Goal: Task Accomplishment & Management: Manage account settings

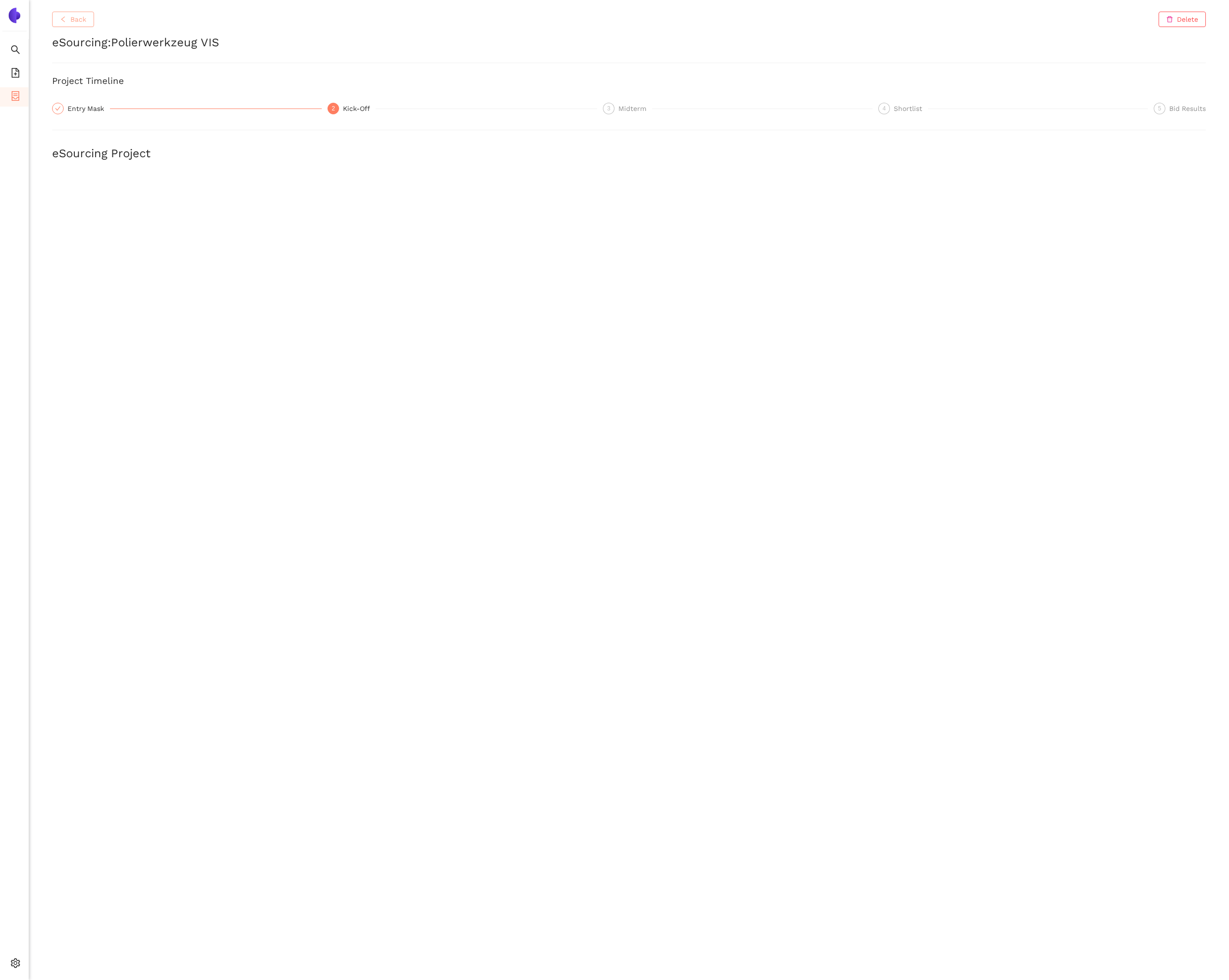
click at [88, 21] on button "Back" at bounding box center [73, 19] width 42 height 16
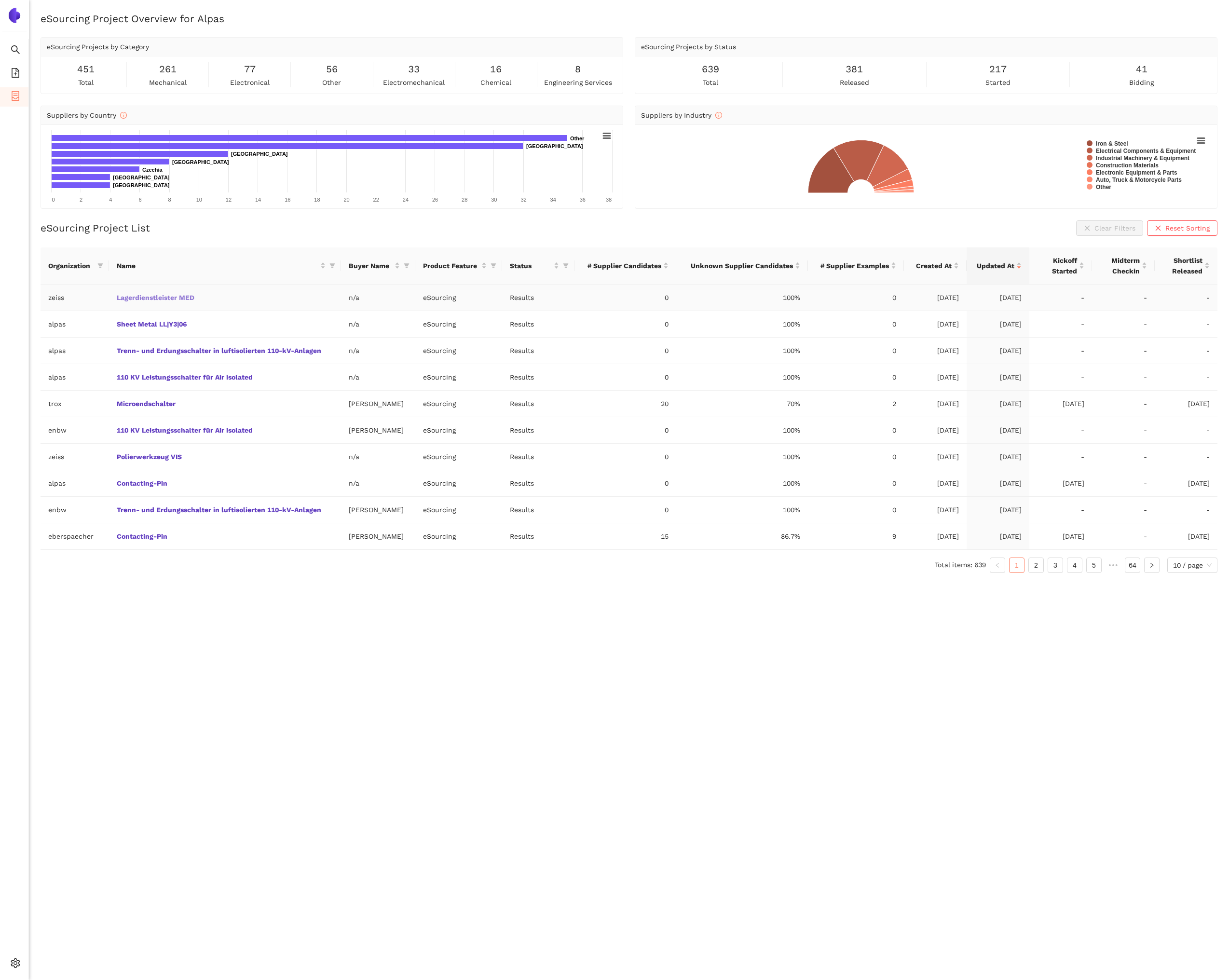
click at [0, 0] on link "Lagerdienstleister MED" at bounding box center [0, 0] width 0 height 0
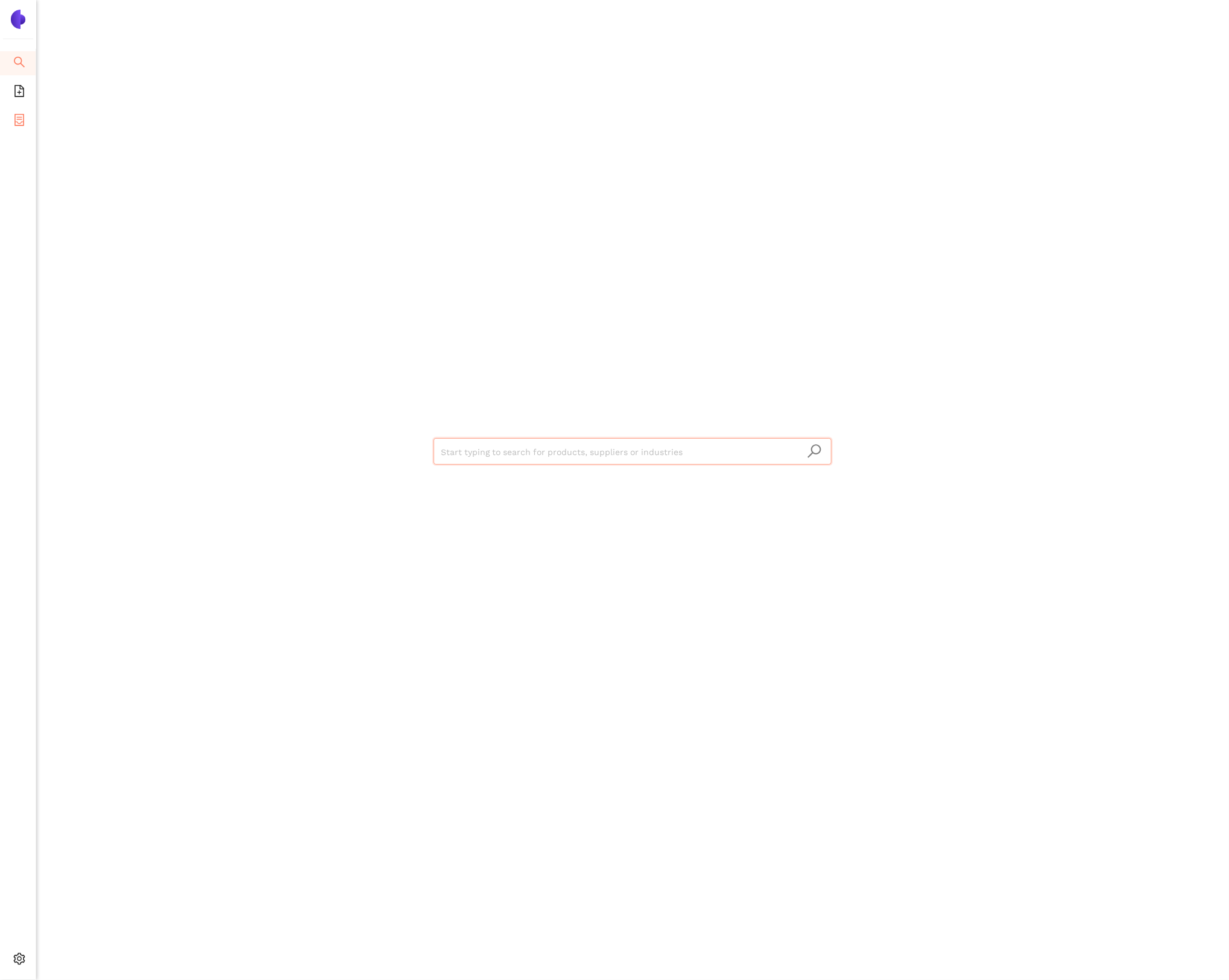
click at [20, 116] on icon "container" at bounding box center [19, 120] width 9 height 12
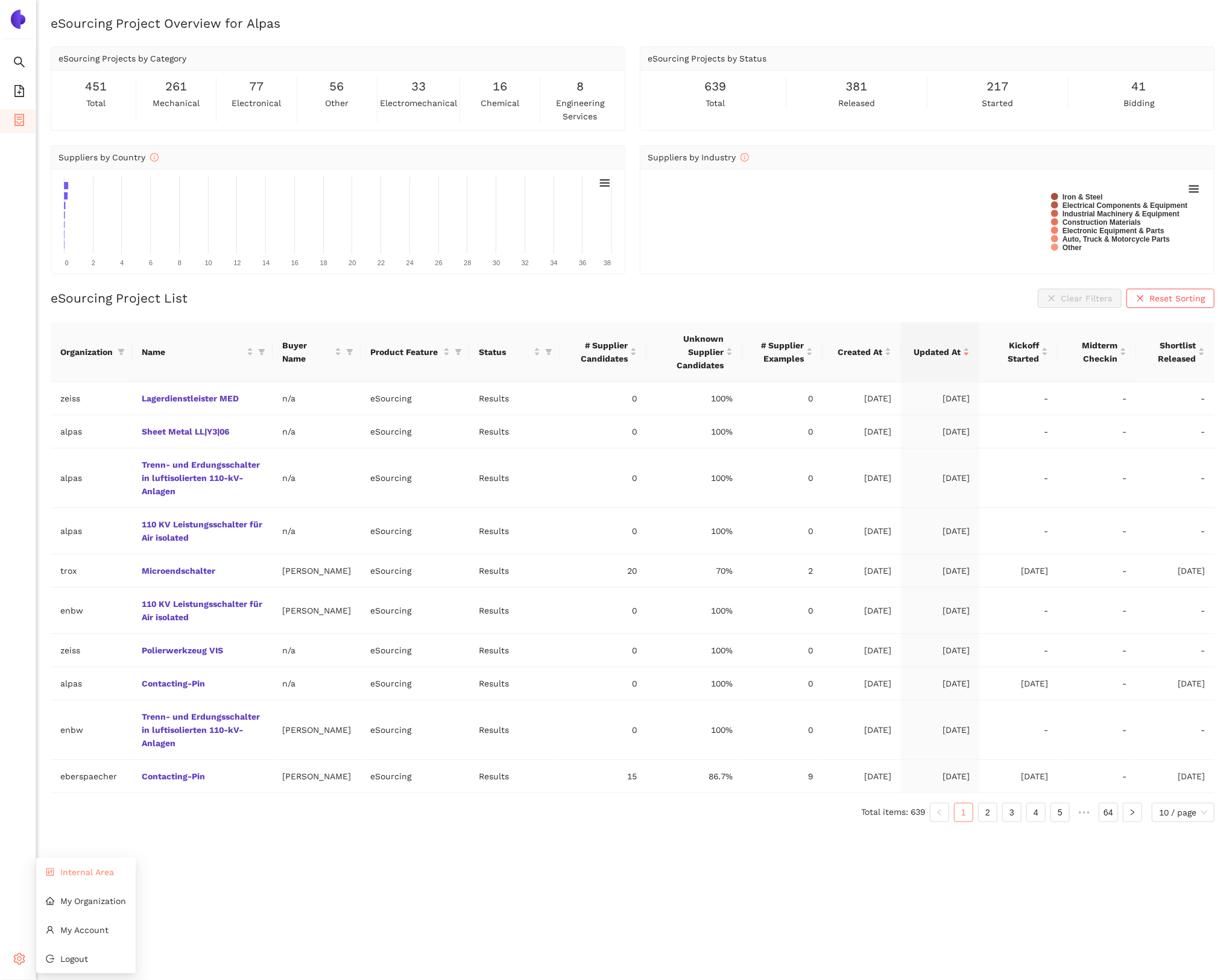
click at [74, 874] on span "Internal Area" at bounding box center [87, 872] width 53 height 9
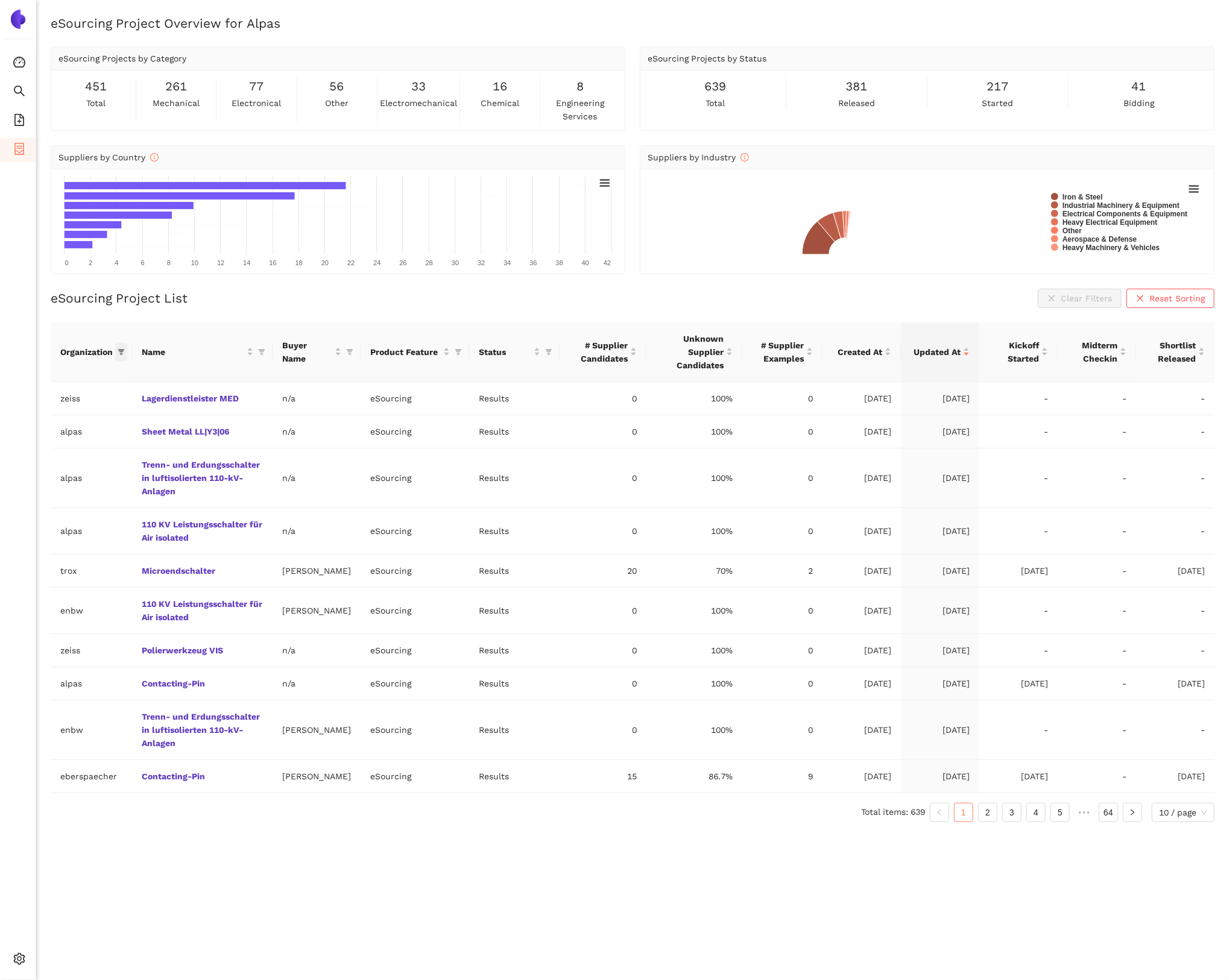
click at [122, 353] on icon "filter" at bounding box center [122, 352] width 7 height 6
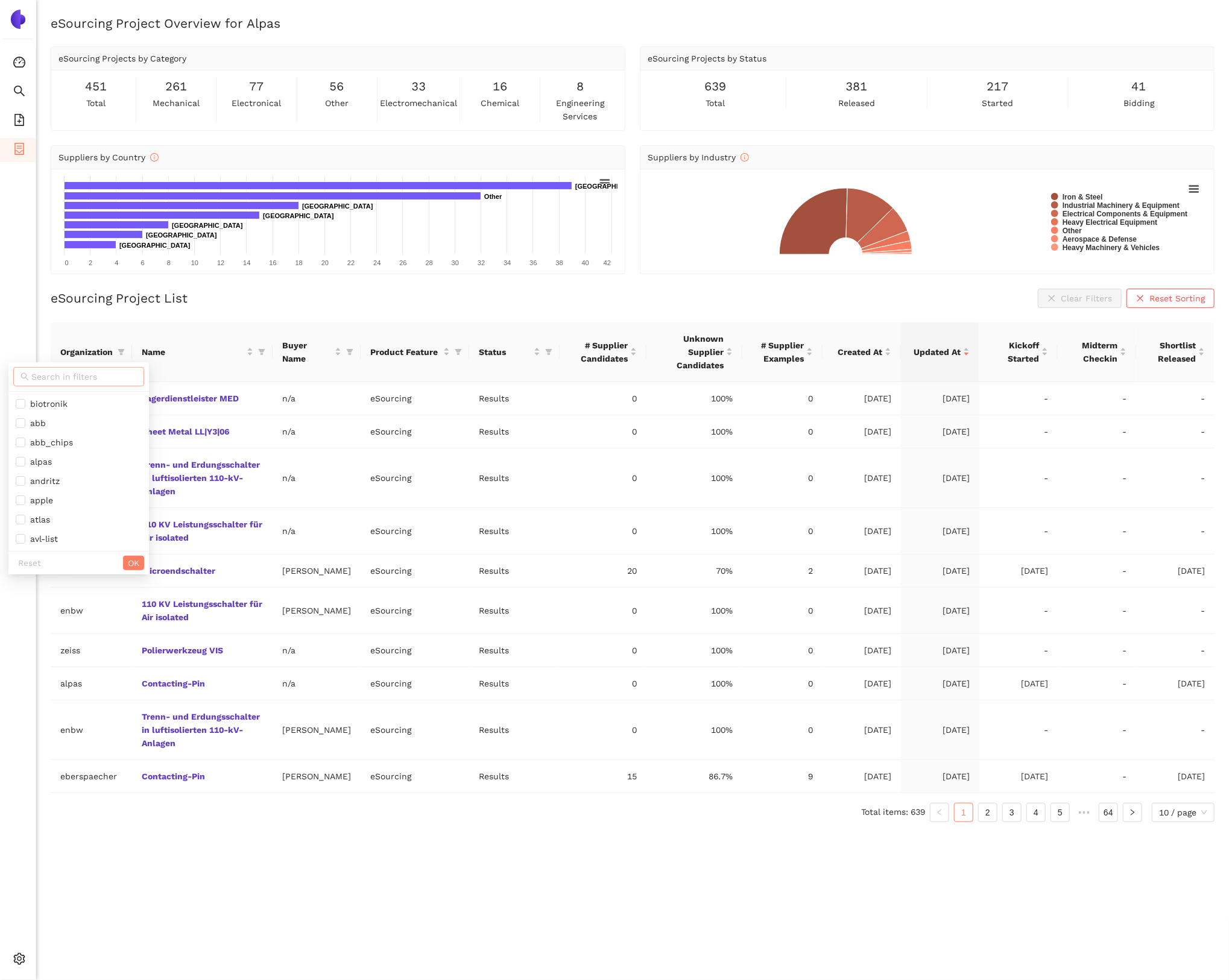
click at [108, 374] on input "text" at bounding box center [84, 377] width 106 height 13
type input "sie"
click at [91, 405] on span "siemens_energy" at bounding box center [60, 404] width 70 height 9
checkbox input "true"
click at [106, 465] on button "OK" at bounding box center [112, 467] width 21 height 15
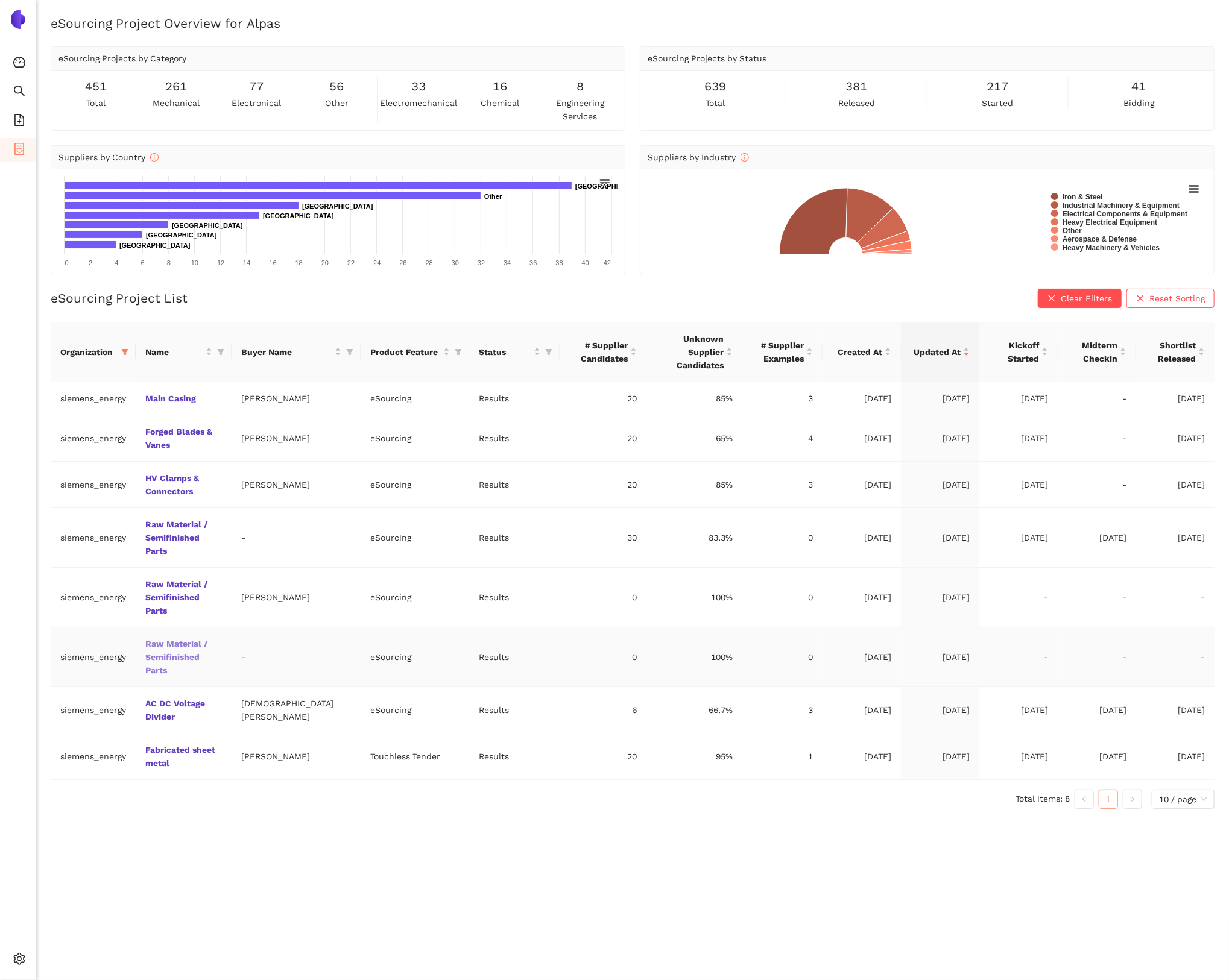
click at [0, 0] on link "Raw Material / Semifinished Parts" at bounding box center [0, 0] width 0 height 0
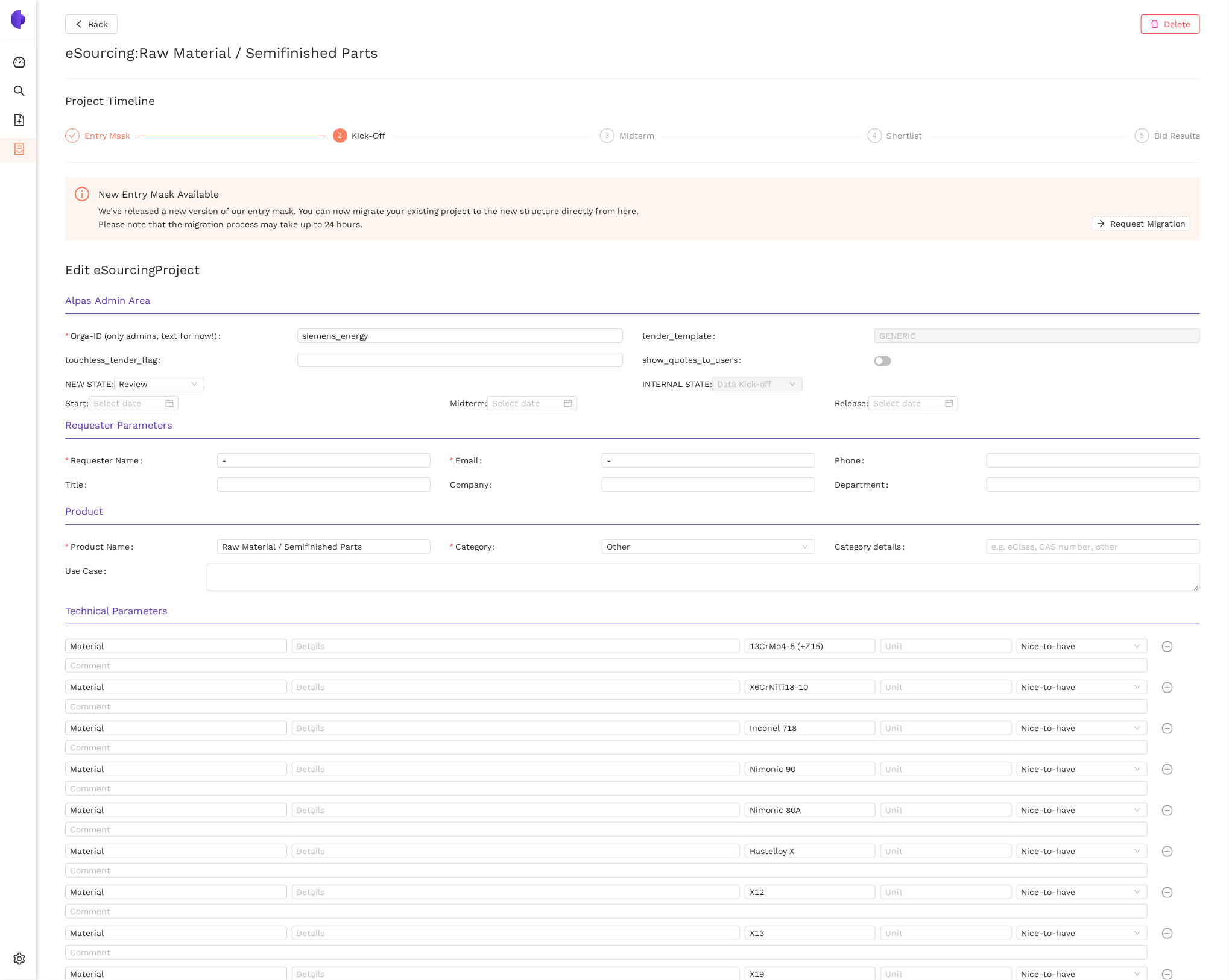
click at [114, 131] on div "Entry Mask" at bounding box center [110, 136] width 53 height 15
click at [107, 29] on span "Back" at bounding box center [98, 24] width 20 height 13
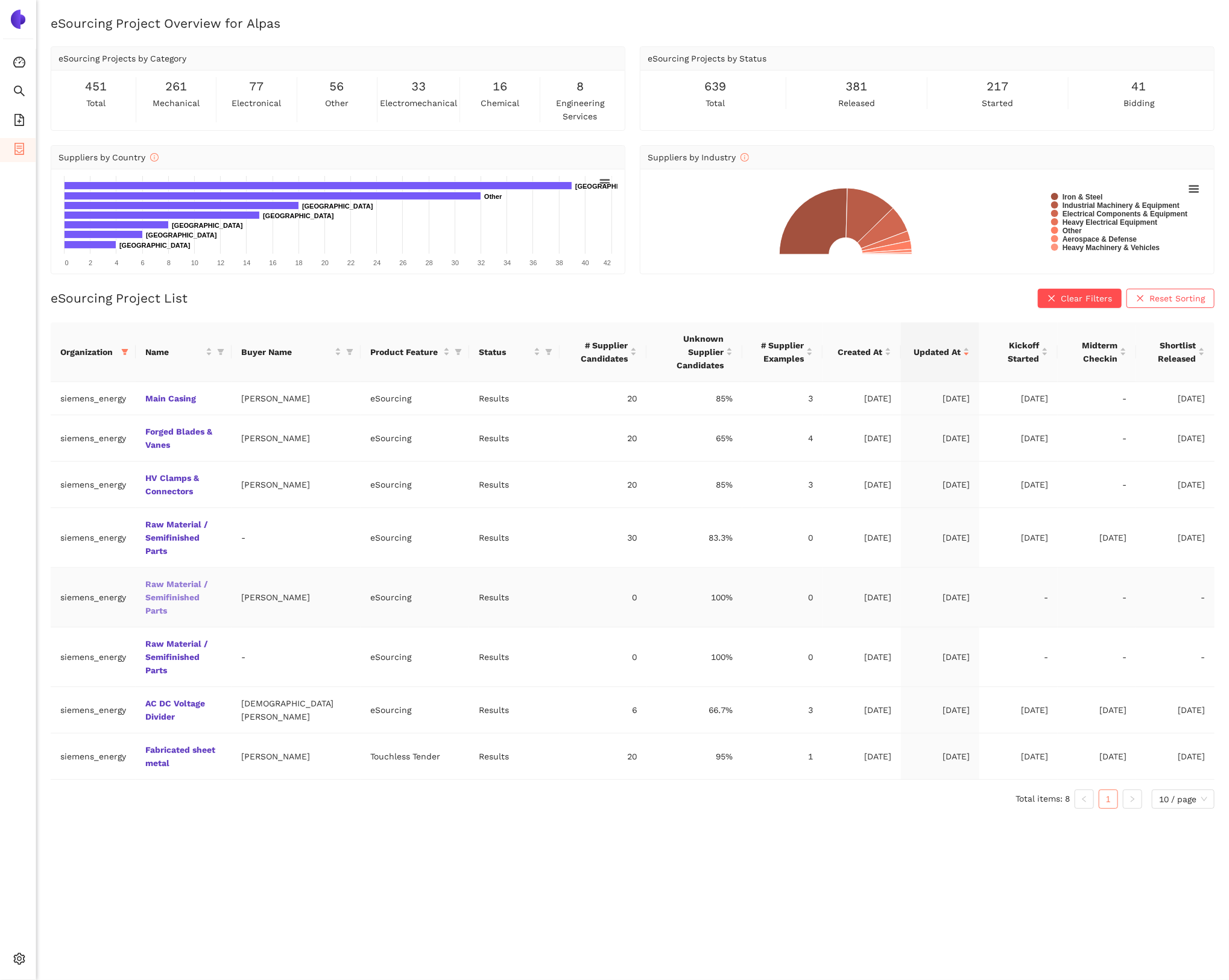
click at [0, 0] on link "Raw Material / Semifinished Parts" at bounding box center [0, 0] width 0 height 0
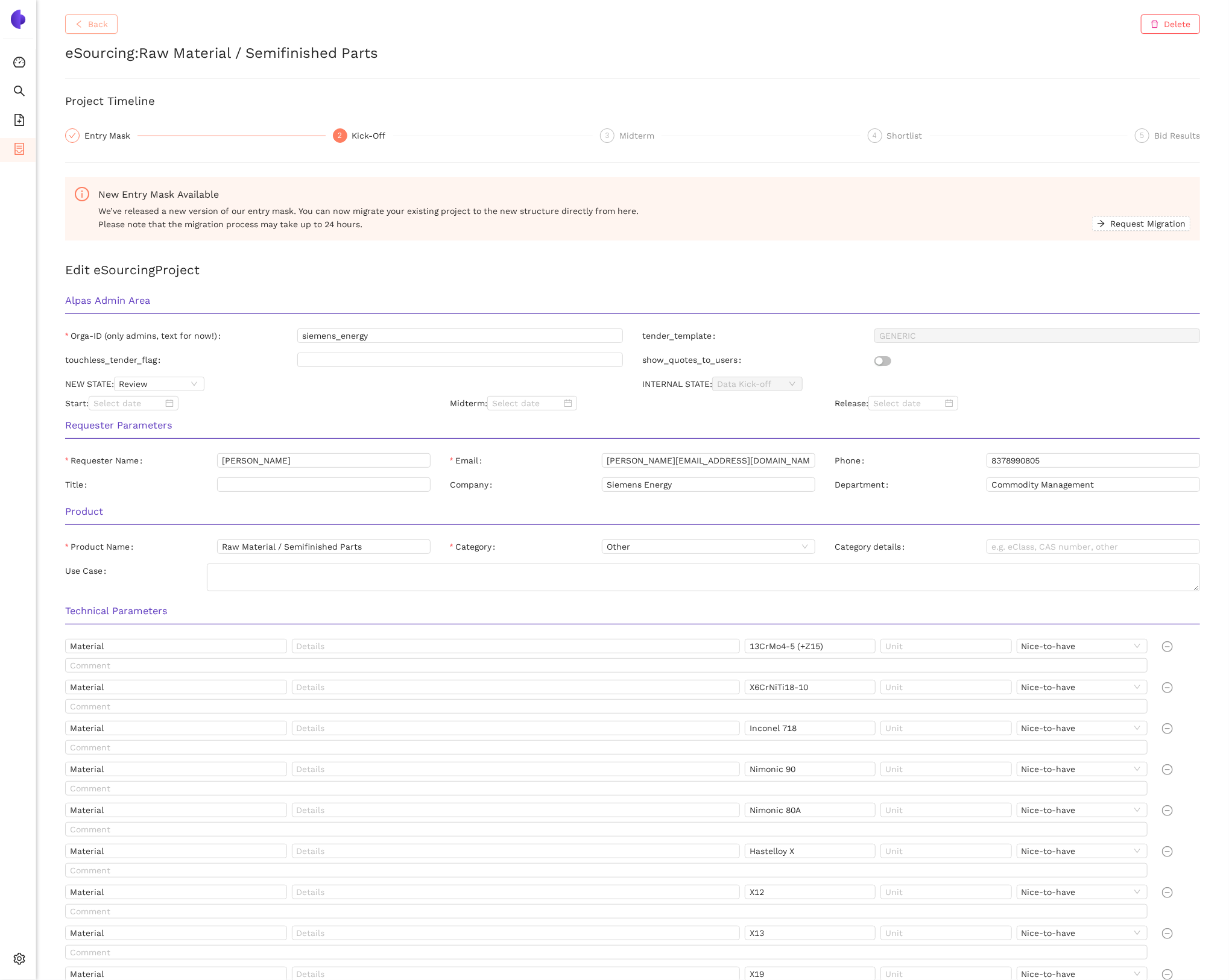
click at [106, 29] on span "Back" at bounding box center [98, 24] width 20 height 13
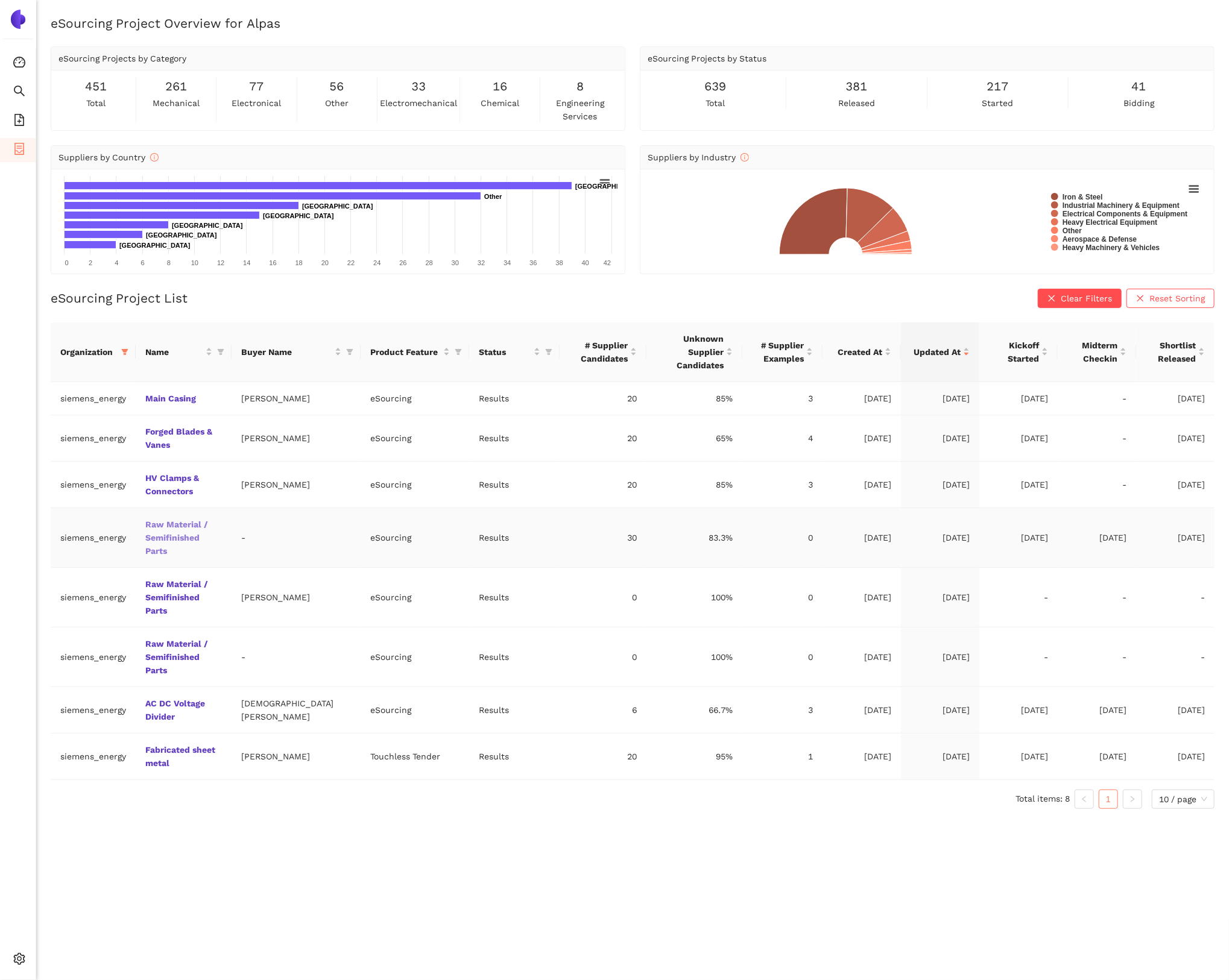
click at [0, 0] on link "Raw Material / Semifinished Parts" at bounding box center [0, 0] width 0 height 0
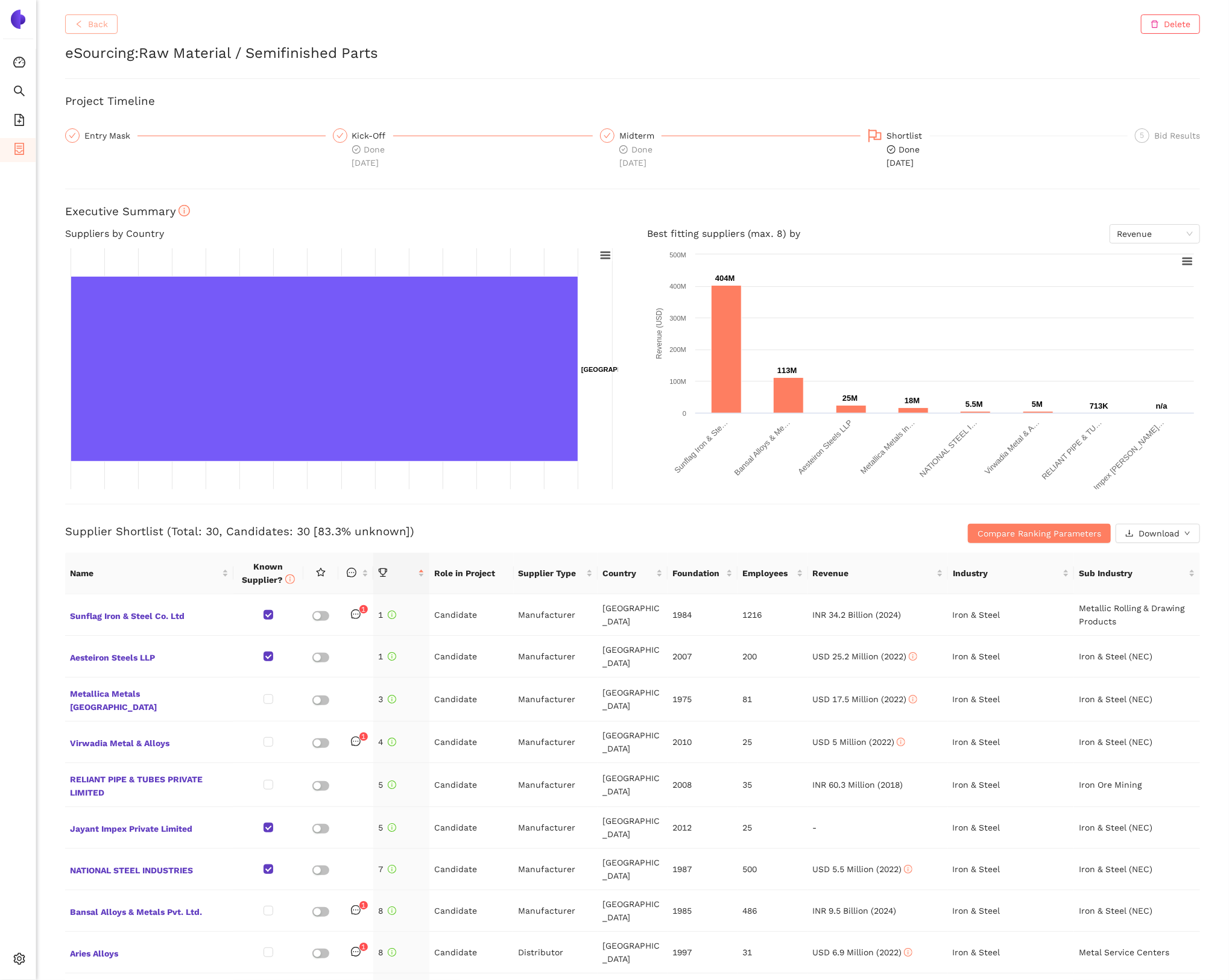
click at [107, 28] on span "Back" at bounding box center [98, 24] width 20 height 13
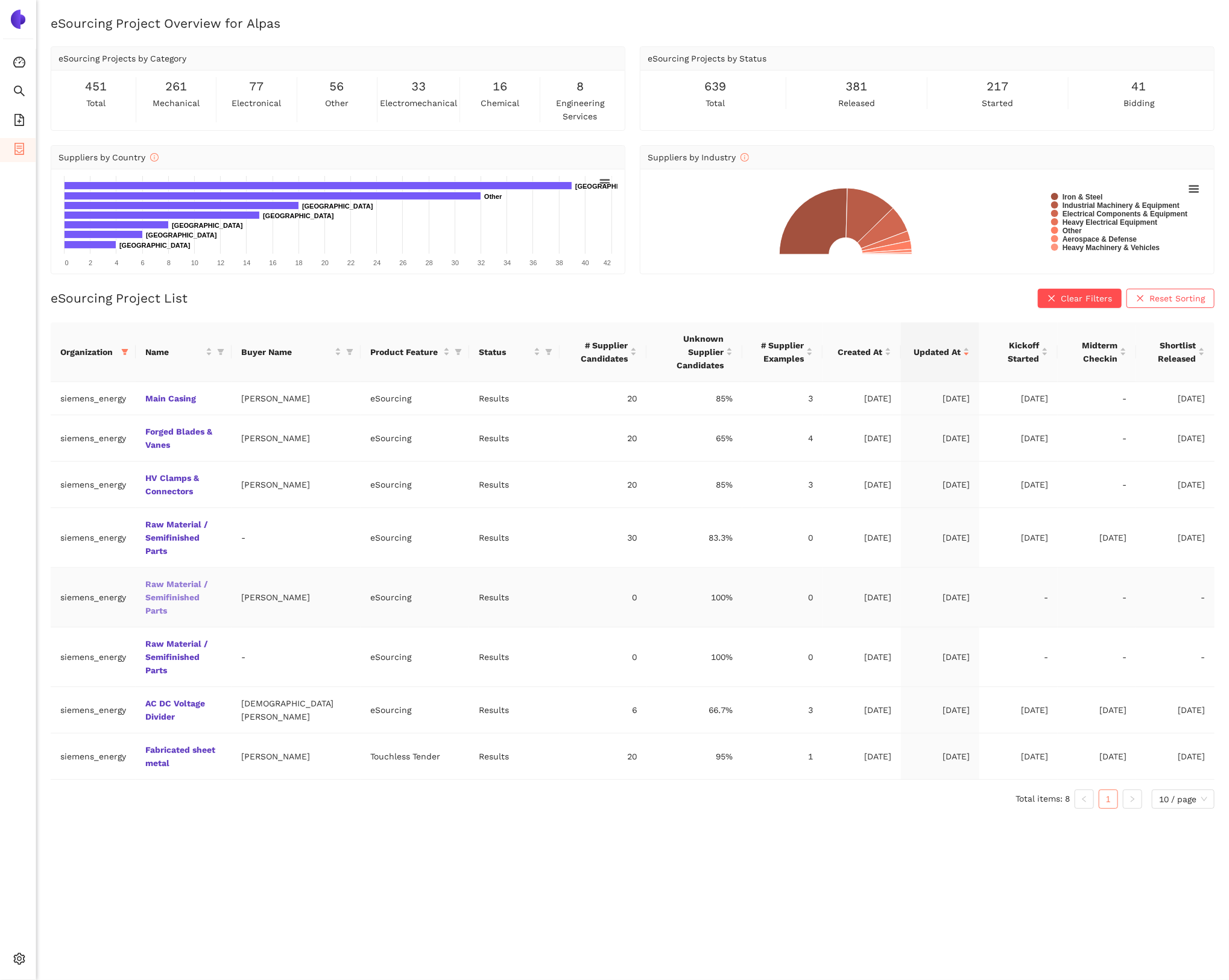
click at [0, 0] on link "Raw Material / Semifinished Parts" at bounding box center [0, 0] width 0 height 0
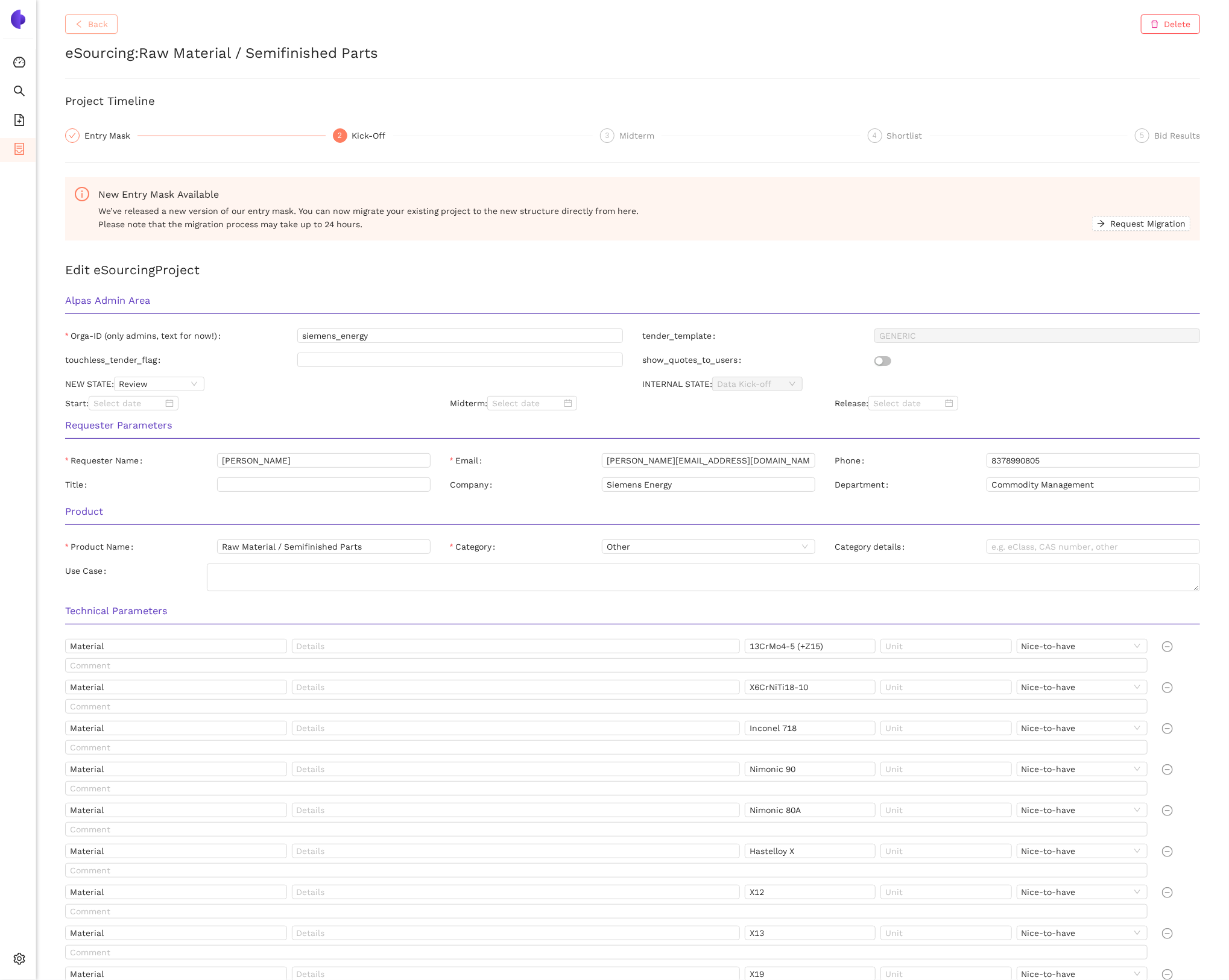
click at [103, 33] on button "Back" at bounding box center [91, 24] width 52 height 19
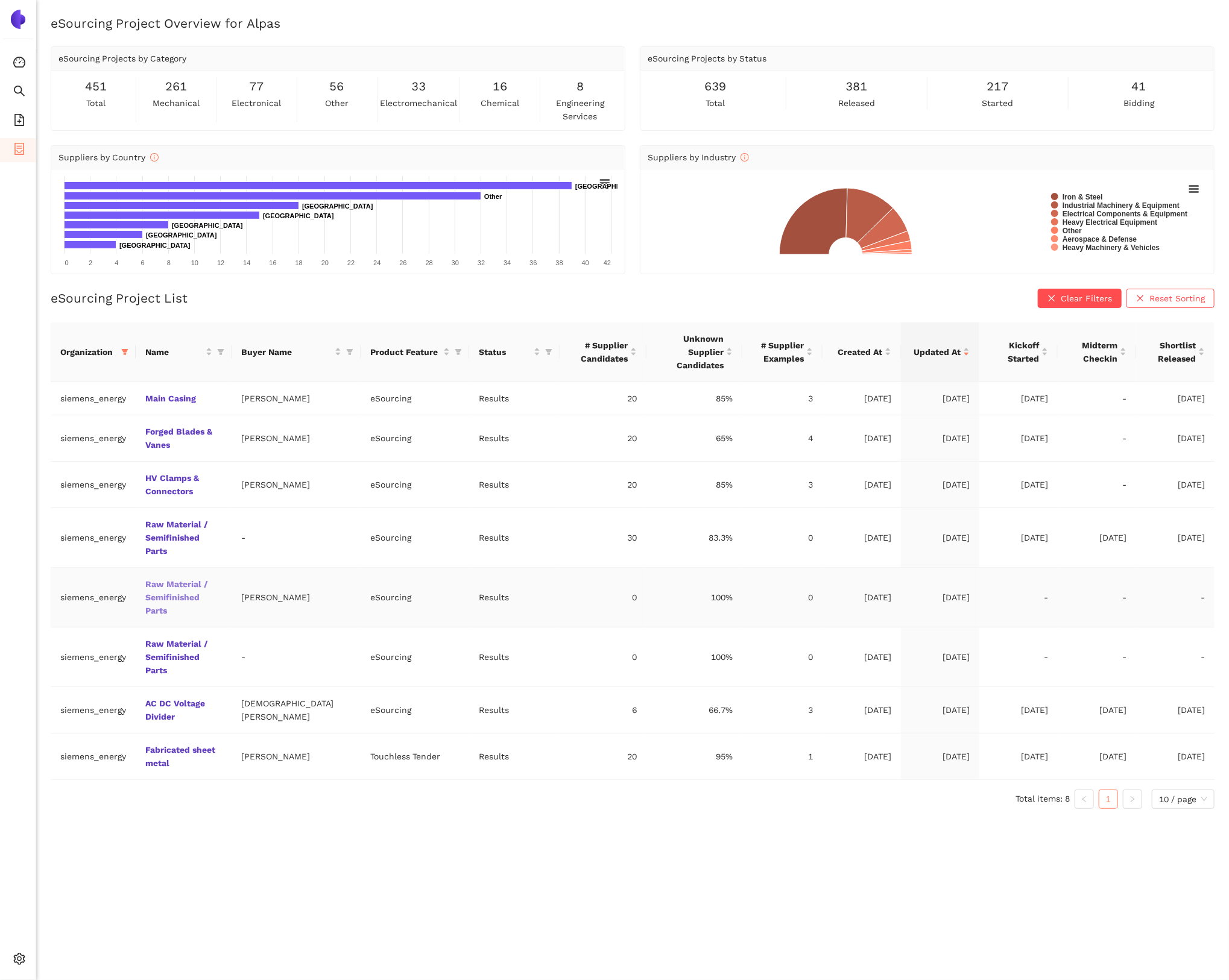
click at [0, 0] on link "Raw Material / Semifinished Parts" at bounding box center [0, 0] width 0 height 0
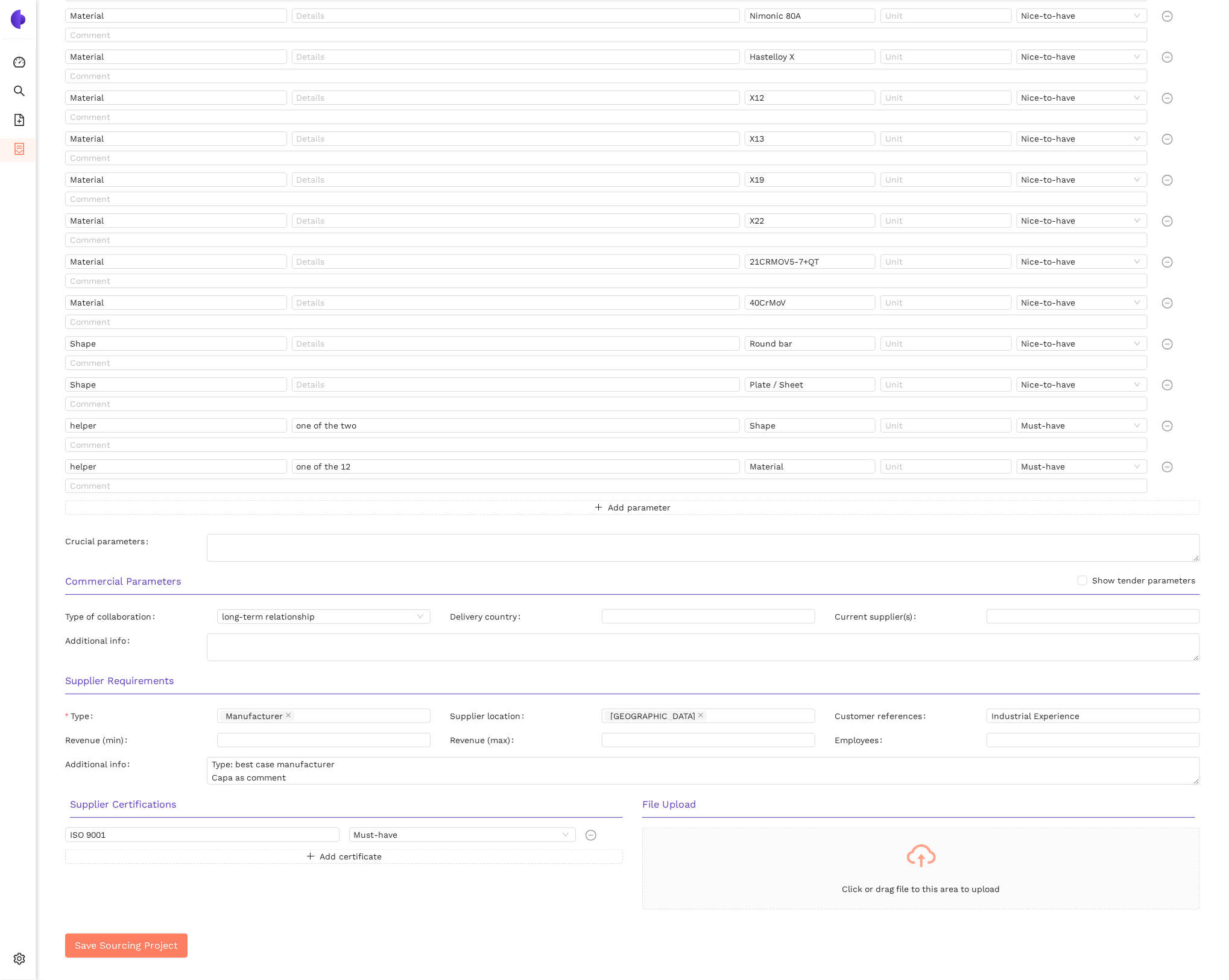
scroll to position [795, 0]
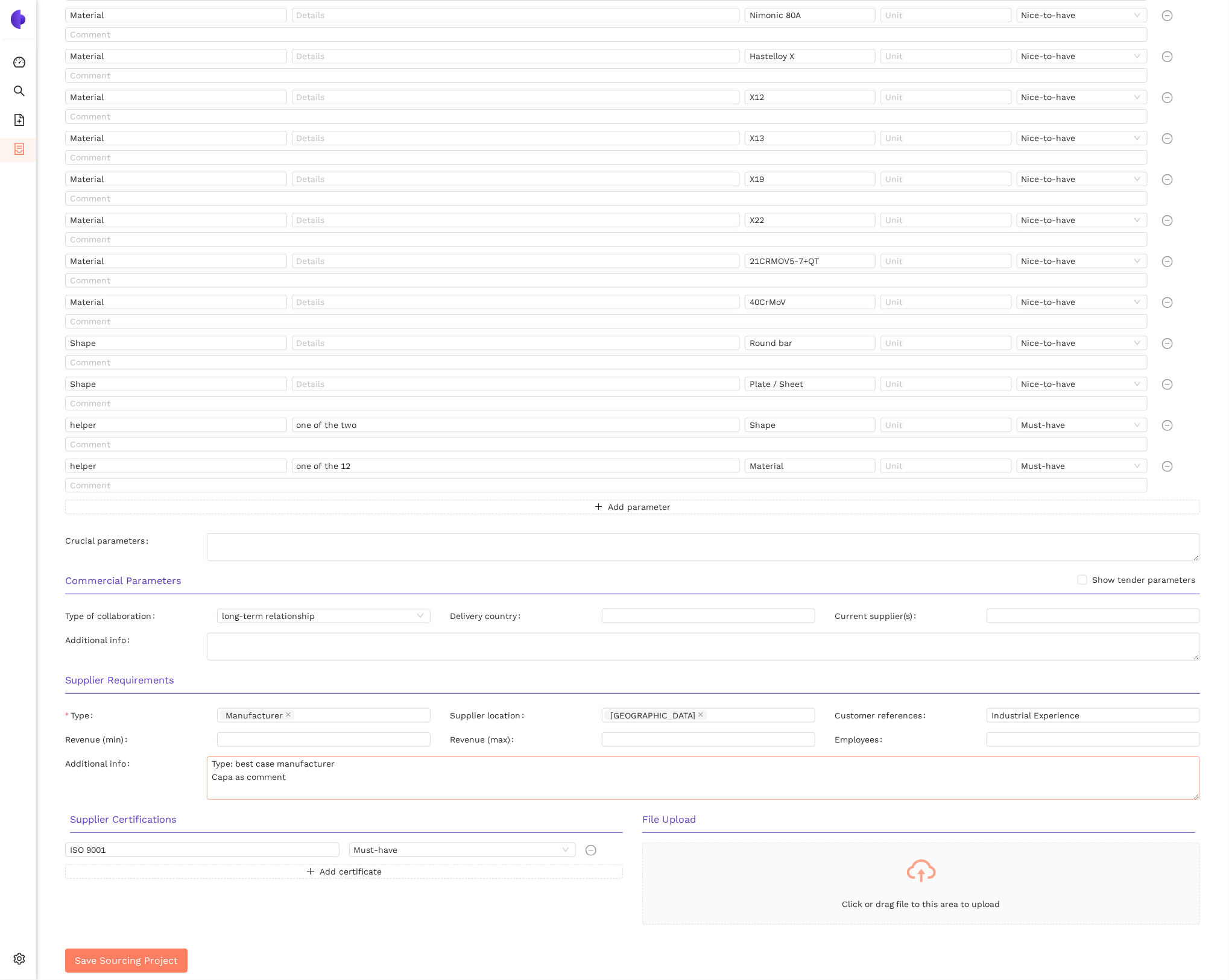
drag, startPoint x: 1196, startPoint y: 780, endPoint x: 1197, endPoint y: 795, distance: 15.0
click at [1197, 795] on textarea "Type: best case manufacturer Capa as comment" at bounding box center [703, 778] width 993 height 43
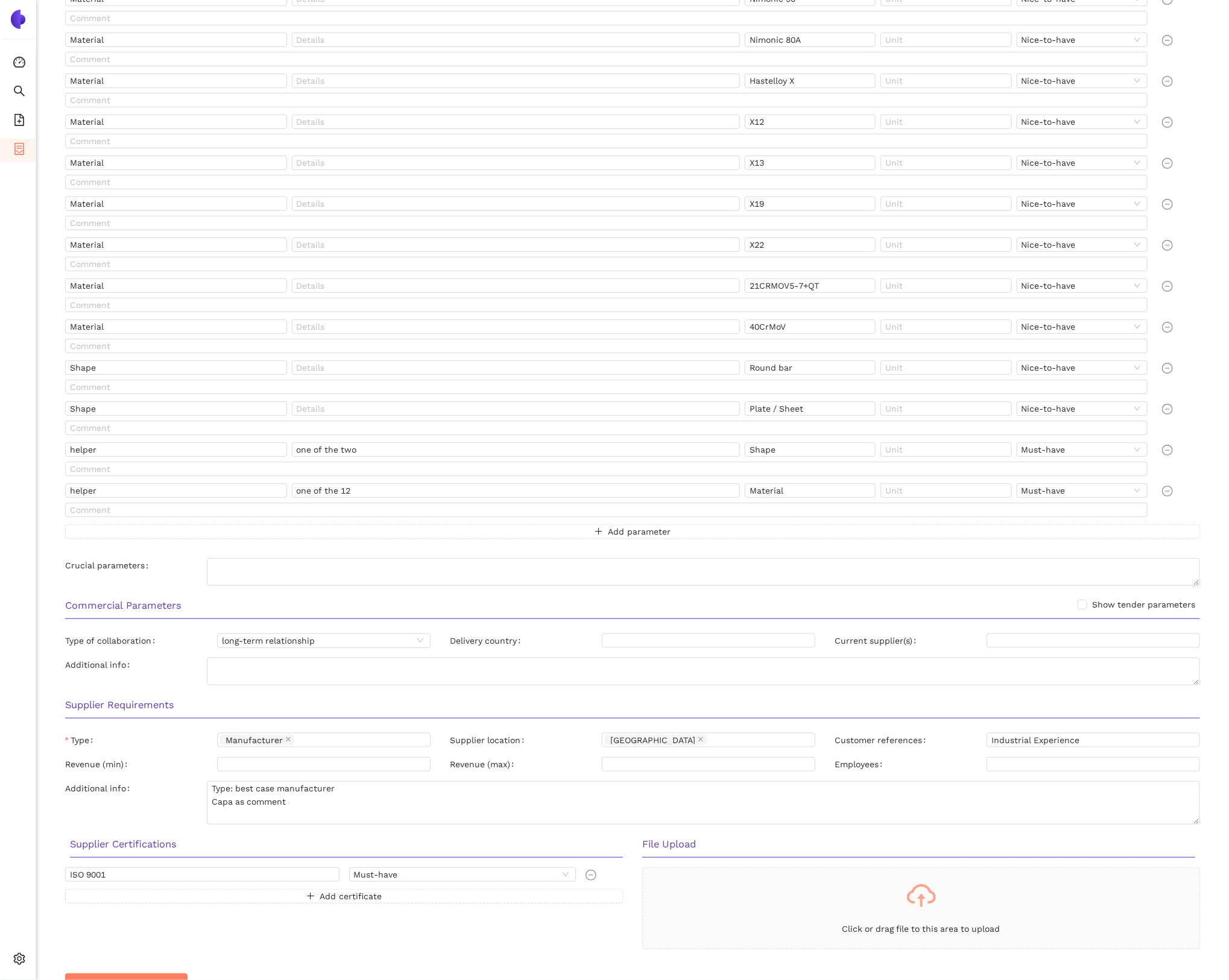
scroll to position [811, 0]
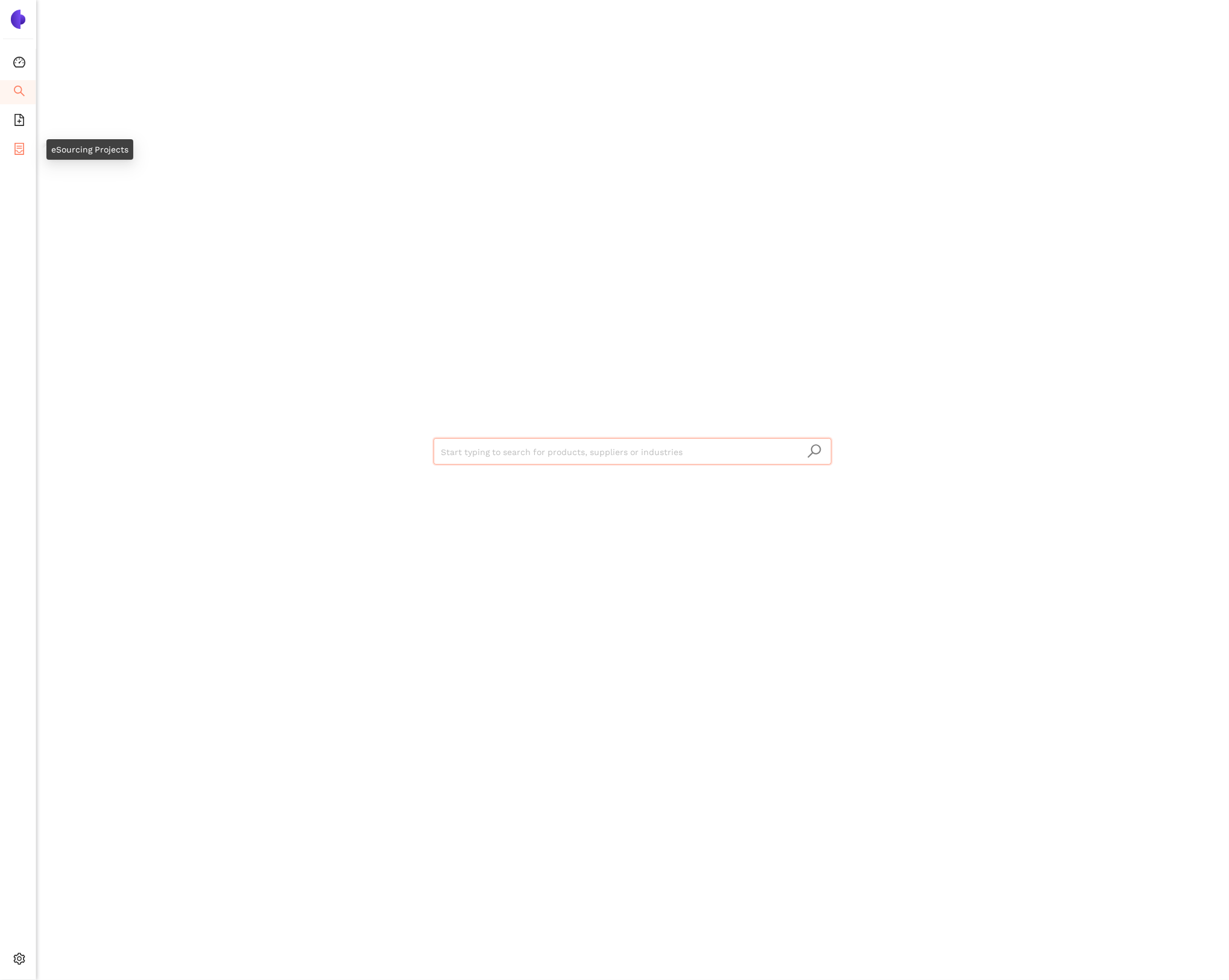
click at [27, 156] on li "eSourcing Projects" at bounding box center [17, 150] width 35 height 24
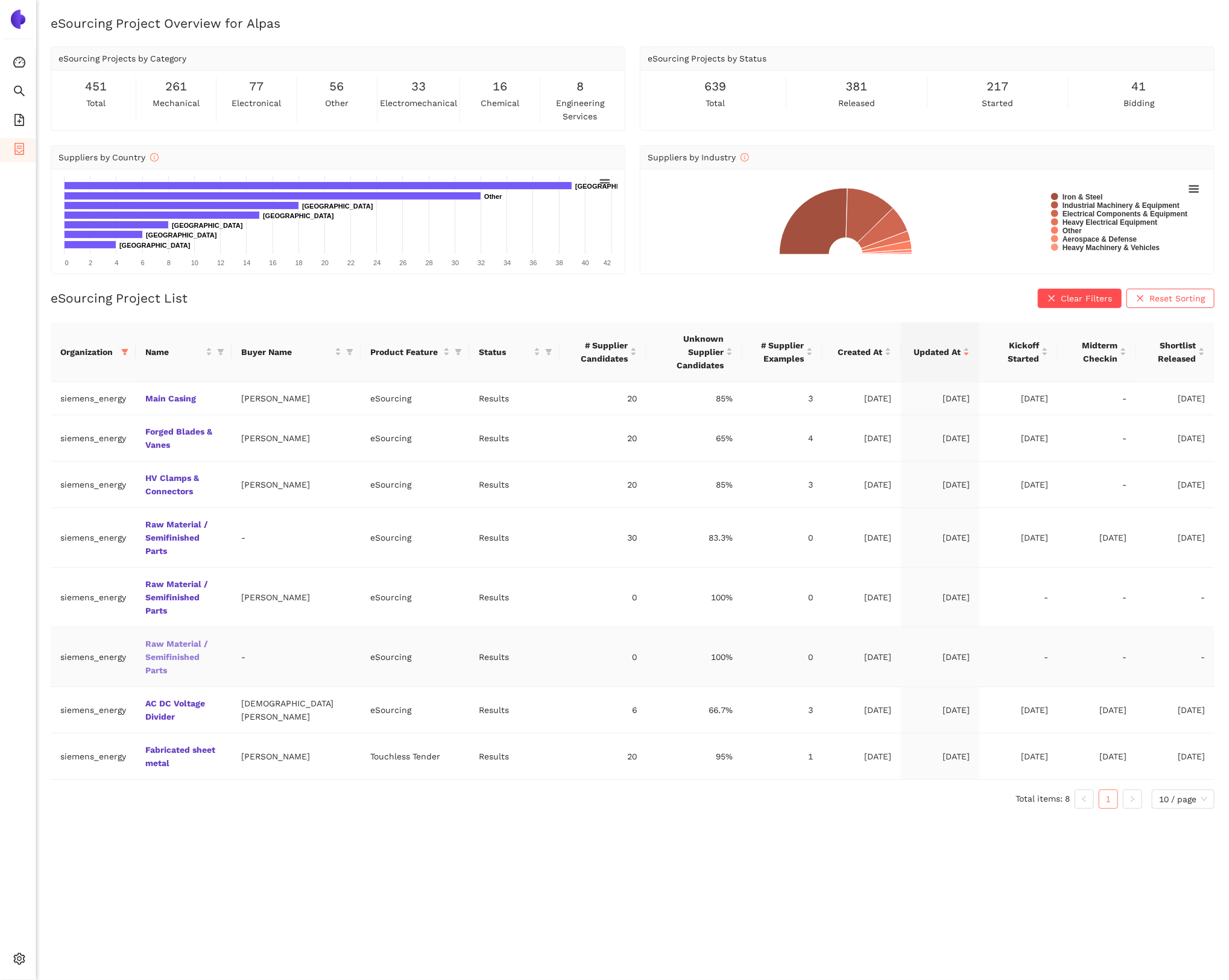
click at [0, 0] on link "Raw Material / Semifinished Parts" at bounding box center [0, 0] width 0 height 0
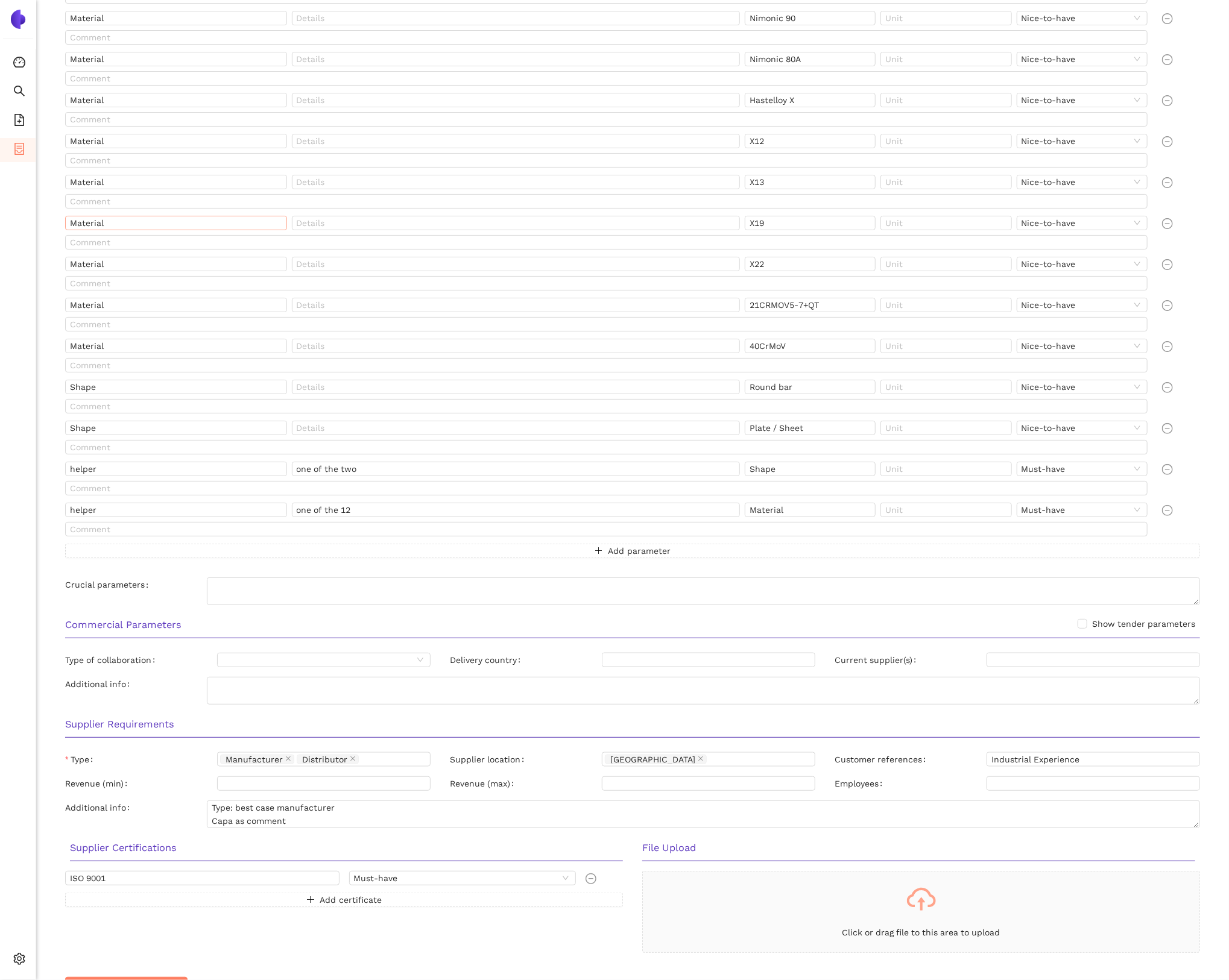
scroll to position [795, 0]
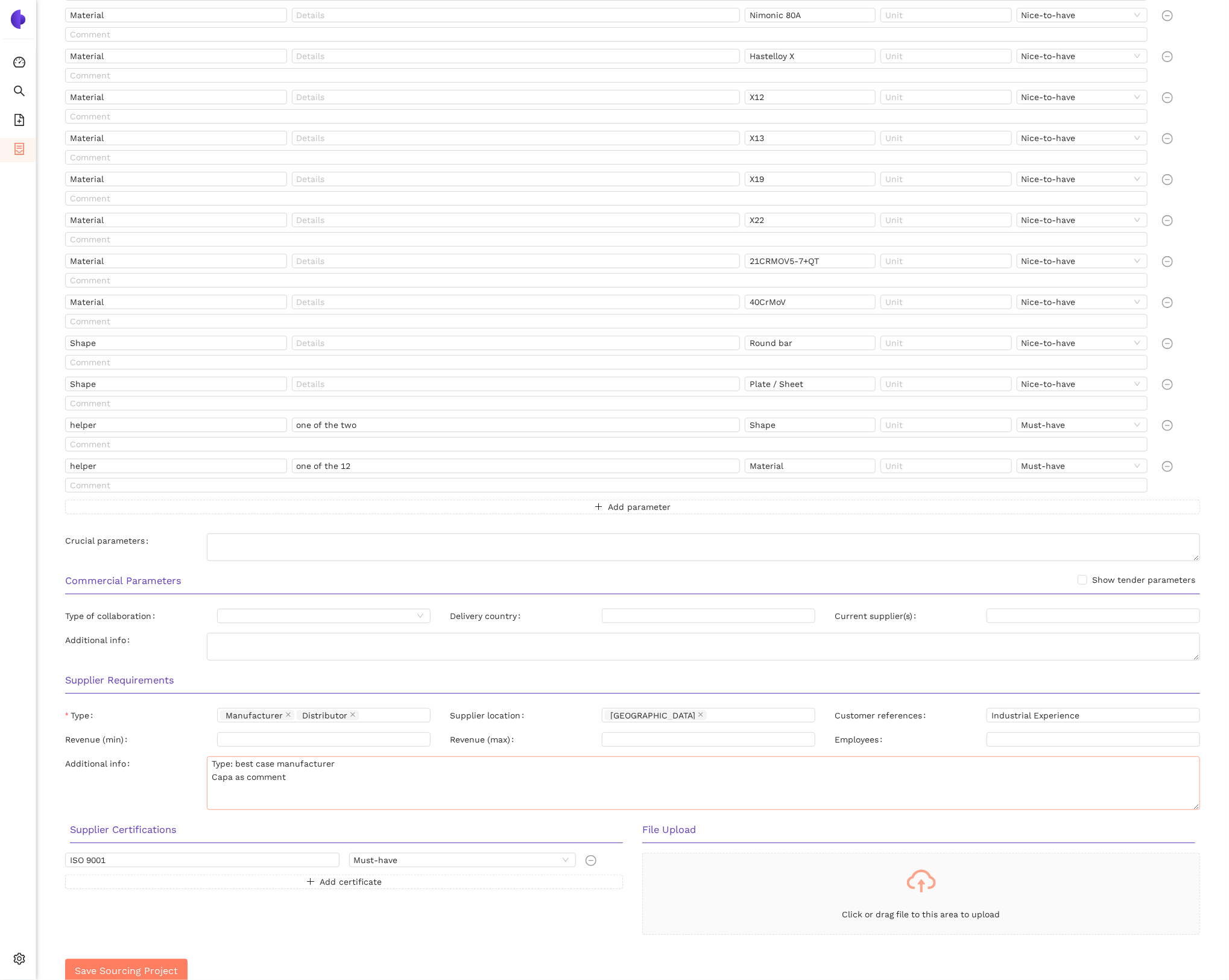
drag, startPoint x: 1196, startPoint y: 779, endPoint x: 947, endPoint y: 757, distance: 250.0
click at [1196, 806] on textarea "Type: best case manufacturer Capa as comment" at bounding box center [703, 783] width 993 height 53
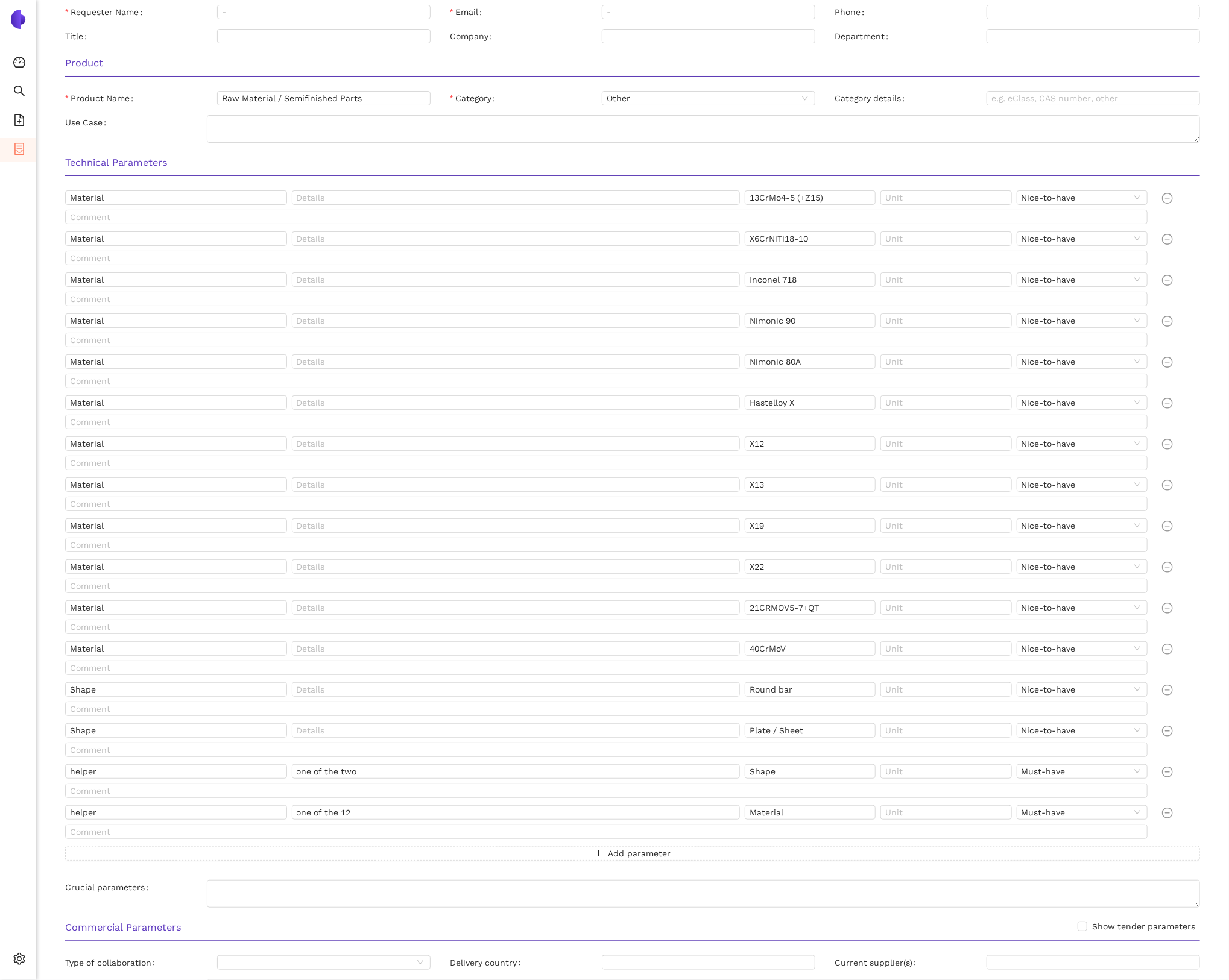
scroll to position [0, 0]
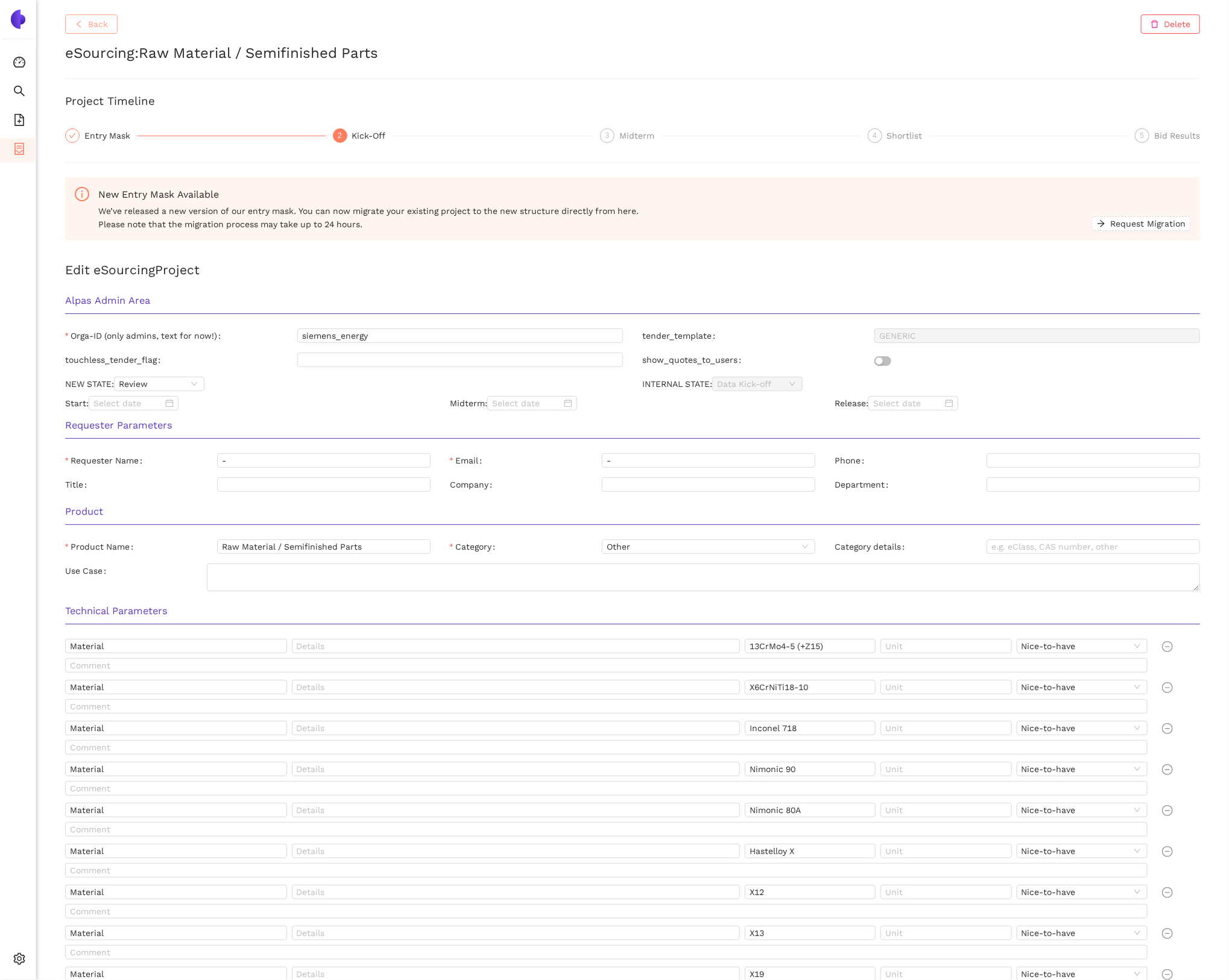
click at [76, 25] on icon "left" at bounding box center [79, 24] width 9 height 9
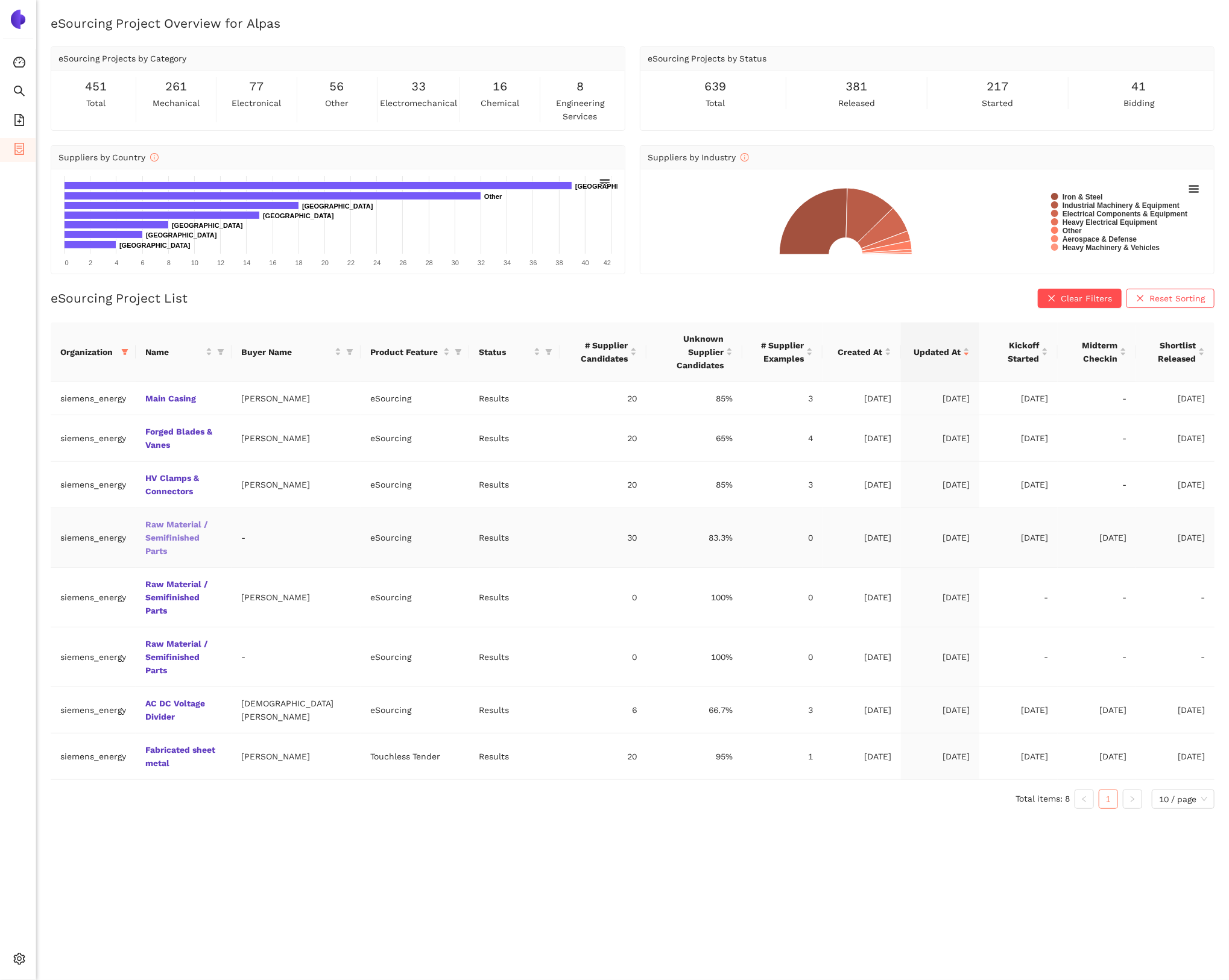
click at [0, 0] on link "Raw Material / Semifinished Parts" at bounding box center [0, 0] width 0 height 0
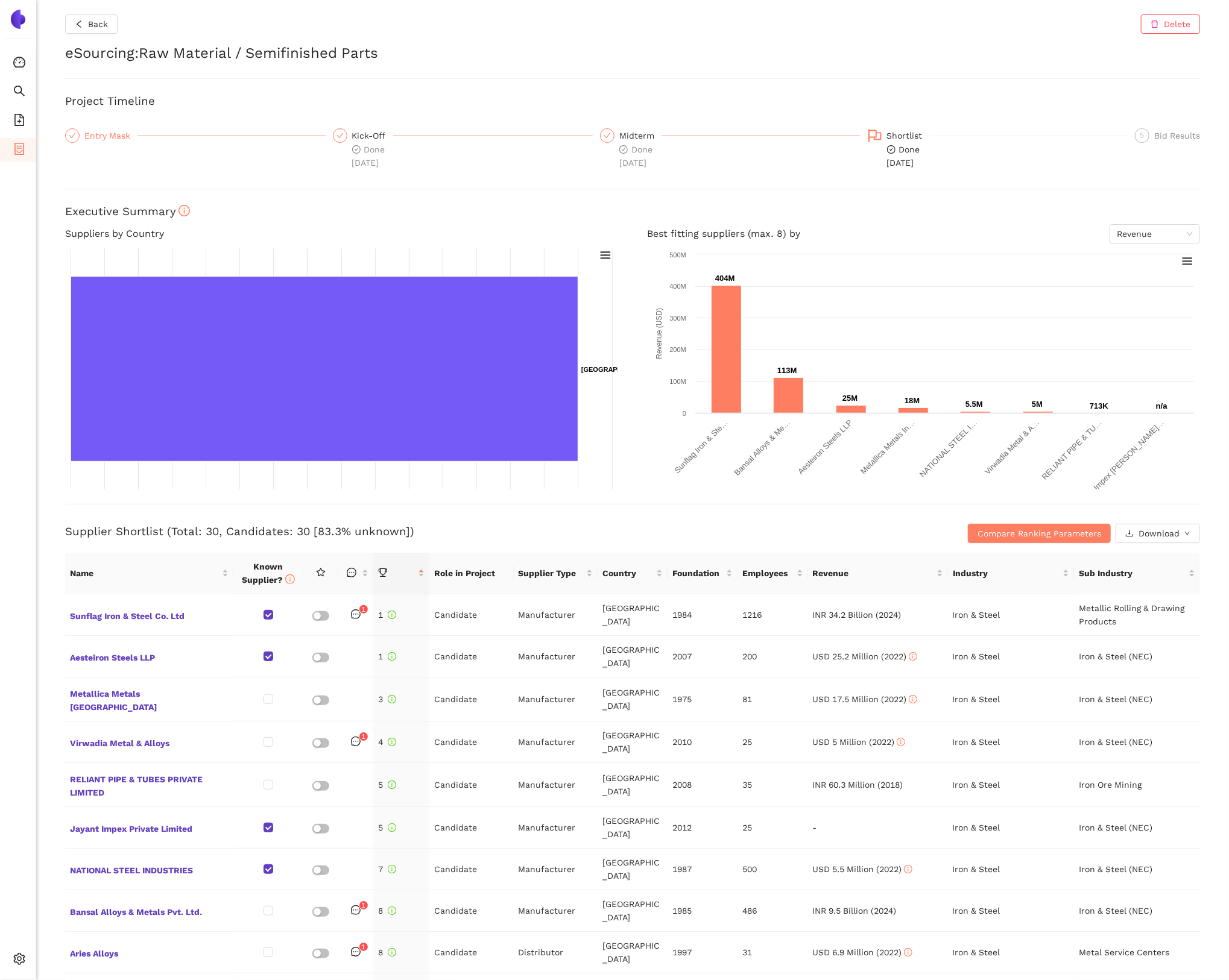
click at [120, 132] on div "Entry Mask" at bounding box center [110, 136] width 53 height 15
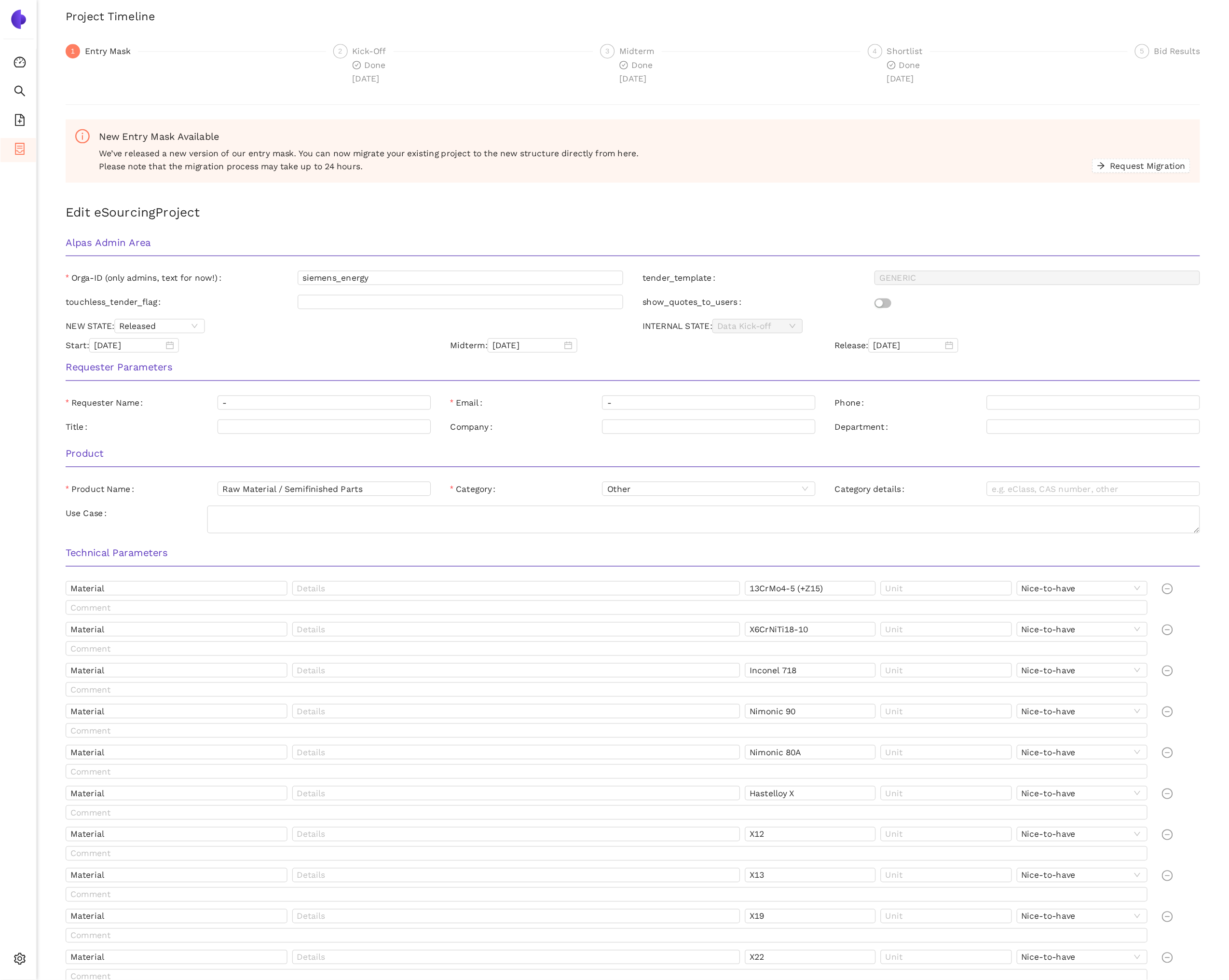
scroll to position [66, 0]
click at [714, 50] on icon "check-circle" at bounding box center [713, 53] width 7 height 7
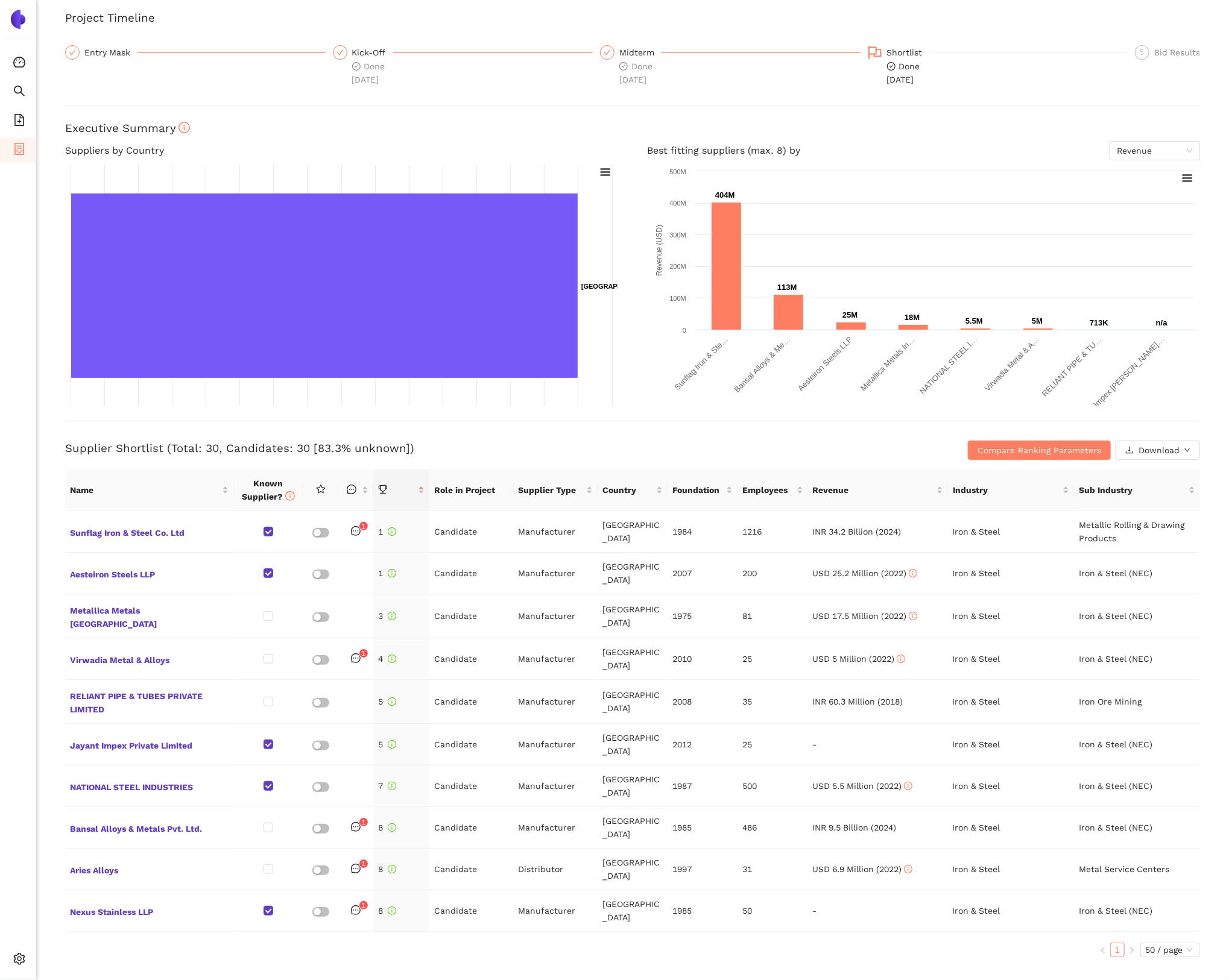
click at [663, 118] on div "Back Delete eSourcing : Raw Material / Semifinished Parts Project Timeline Entr…" at bounding box center [633, 490] width 1193 height 980
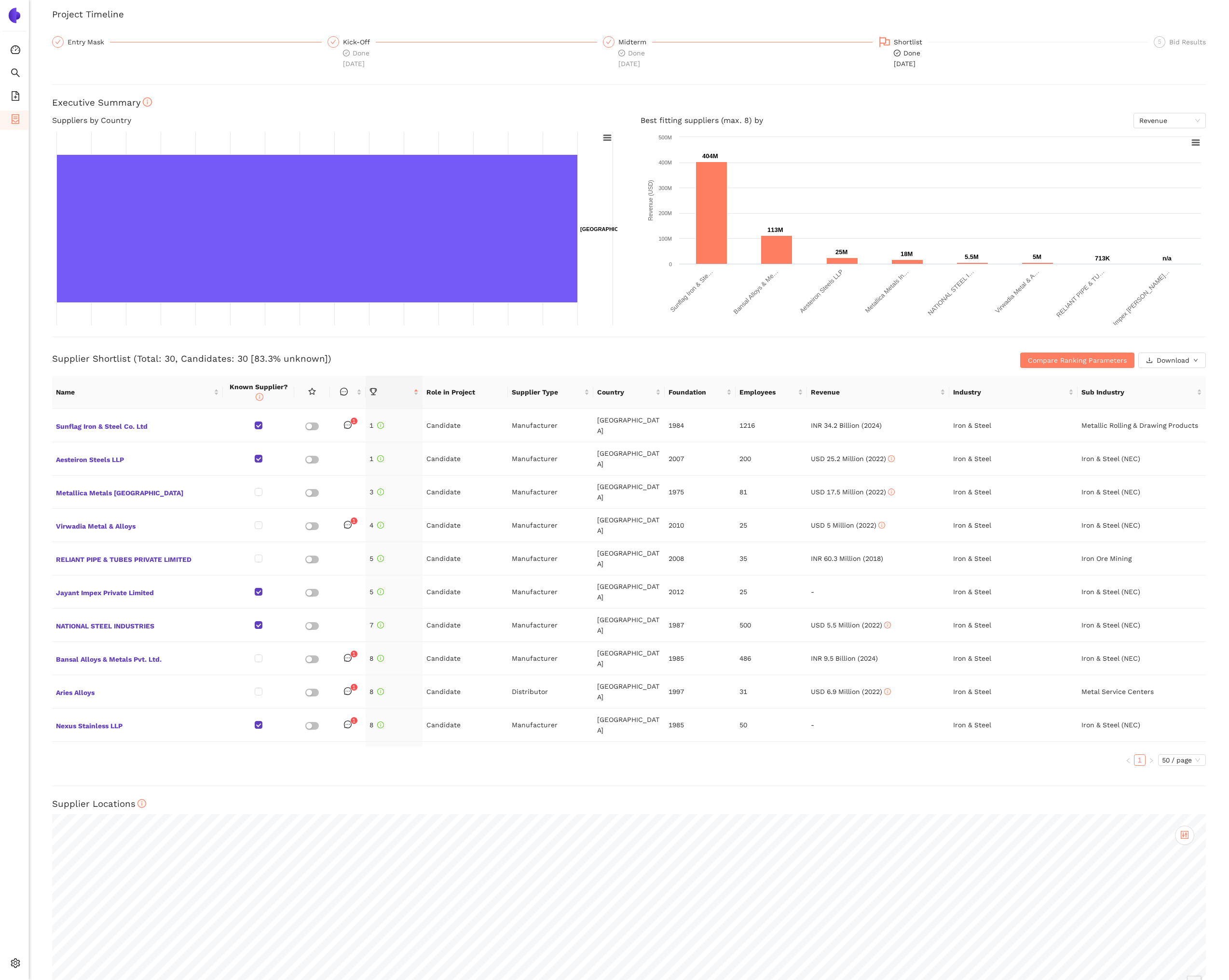
click at [53, 69] on div "Back Delete eSourcing : Raw Material / Semifinished Parts Project Timeline Entr…" at bounding box center [629, 490] width 1200 height 980
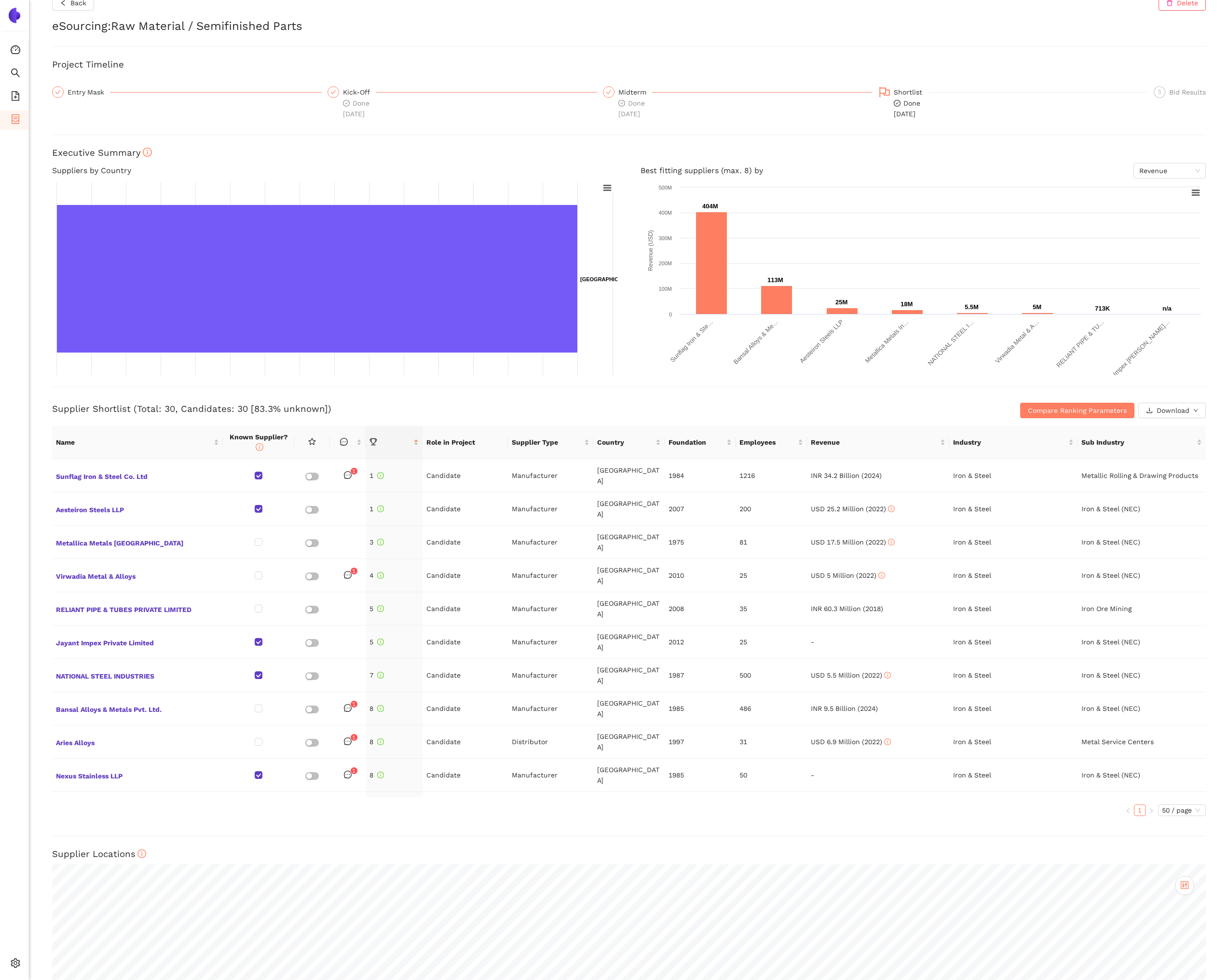
scroll to position [0, 0]
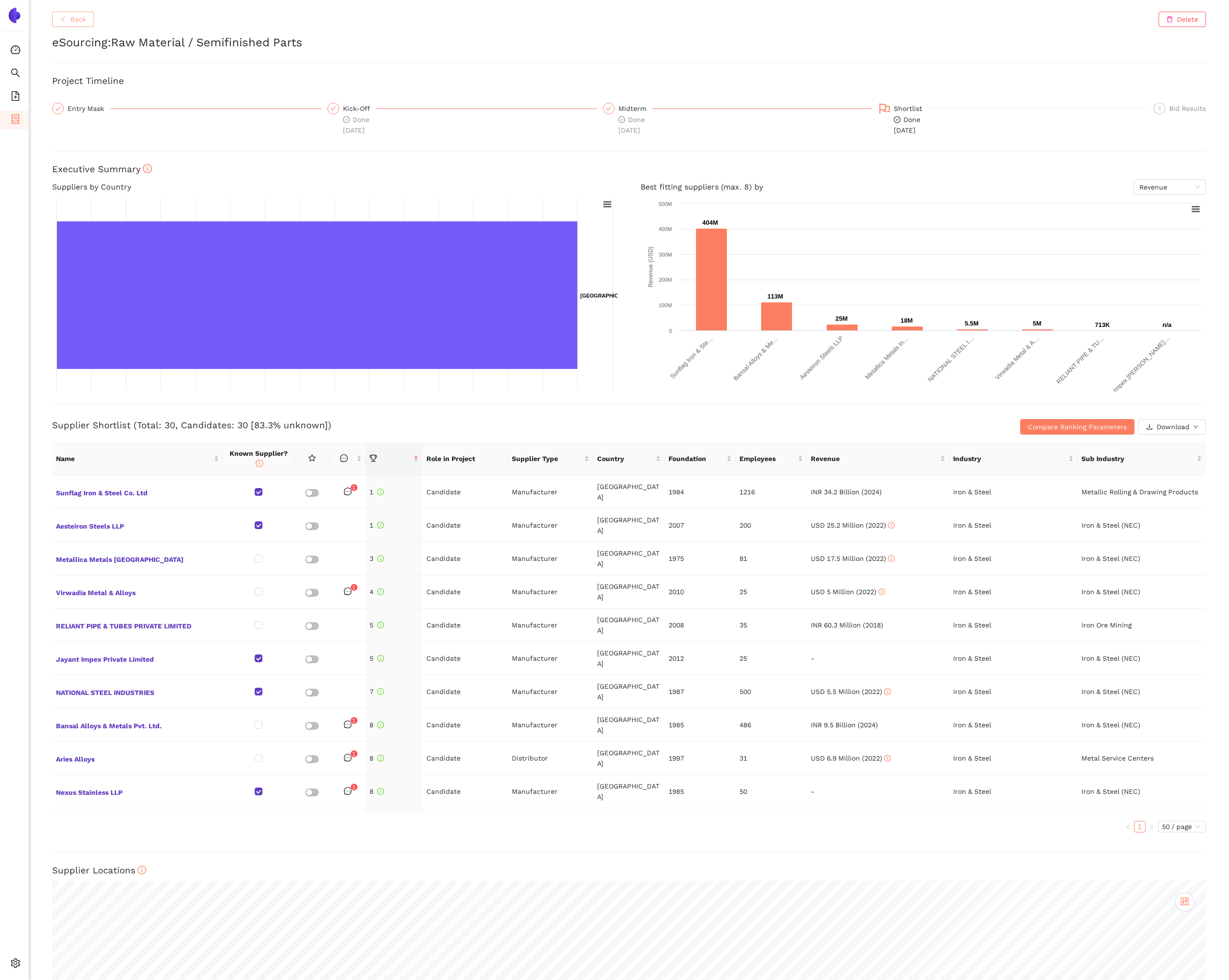
click at [64, 17] on icon "left" at bounding box center [63, 19] width 7 height 7
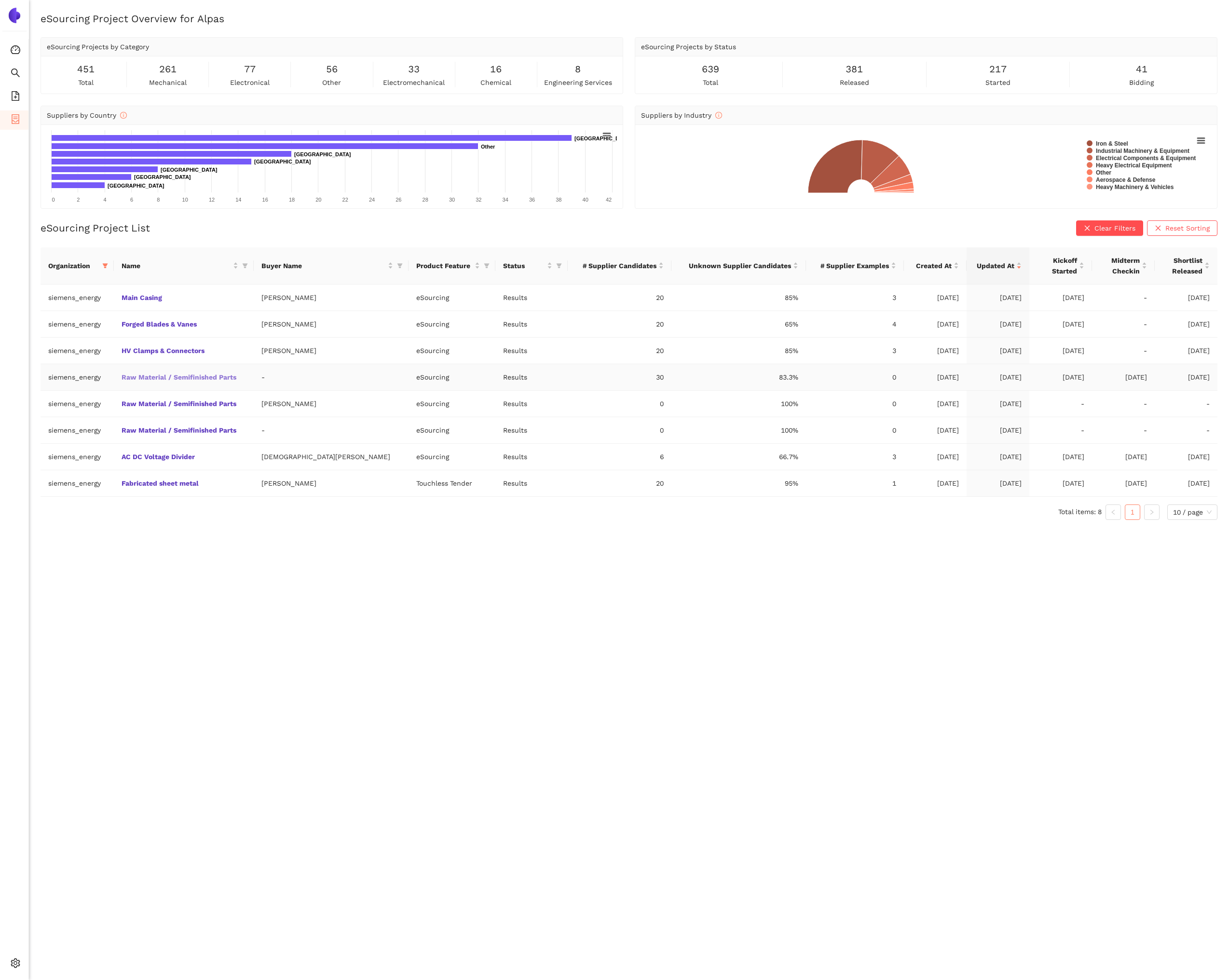
click at [0, 0] on link "Raw Material / Semifinished Parts" at bounding box center [0, 0] width 0 height 0
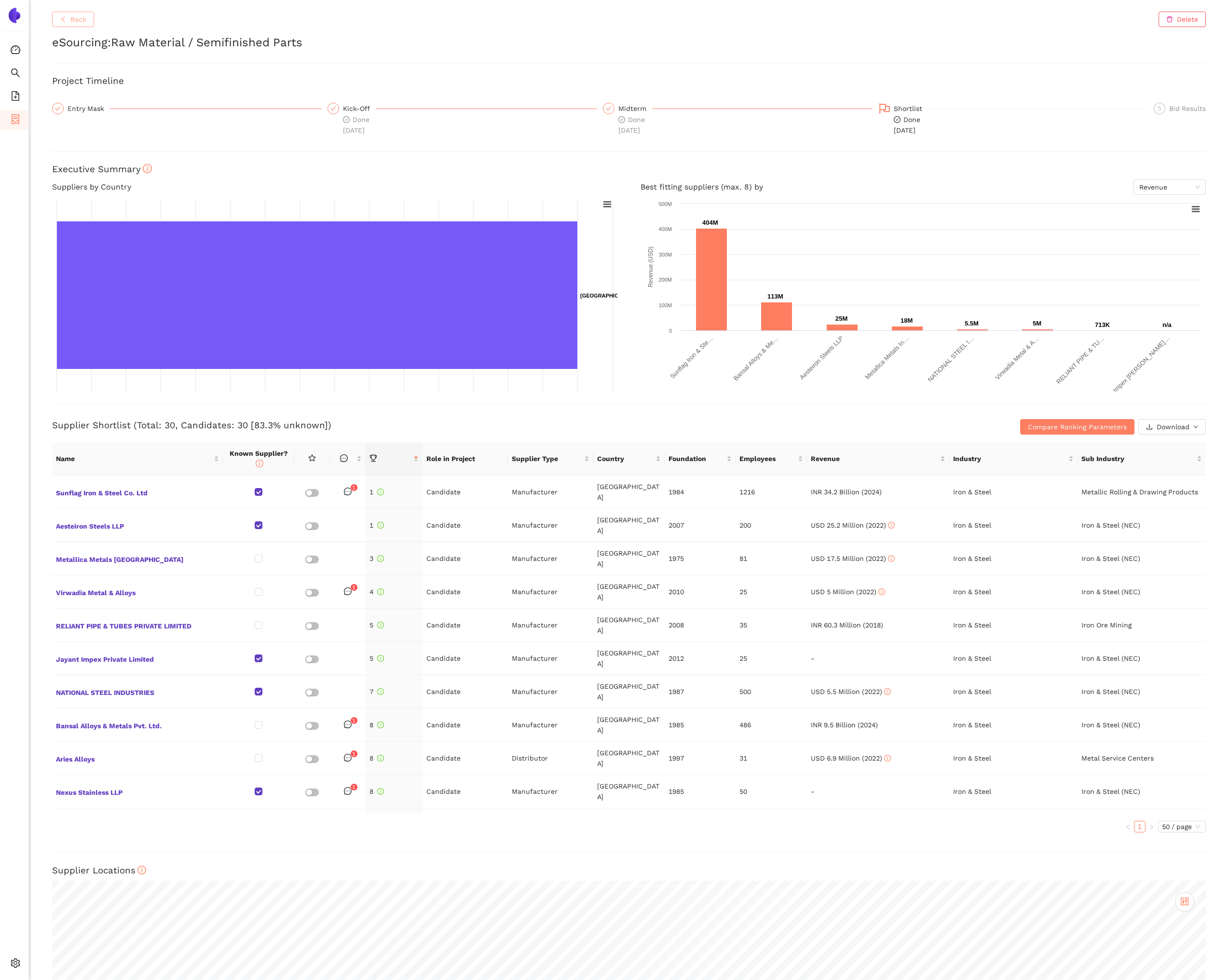
click at [68, 20] on button "Back" at bounding box center [73, 19] width 42 height 16
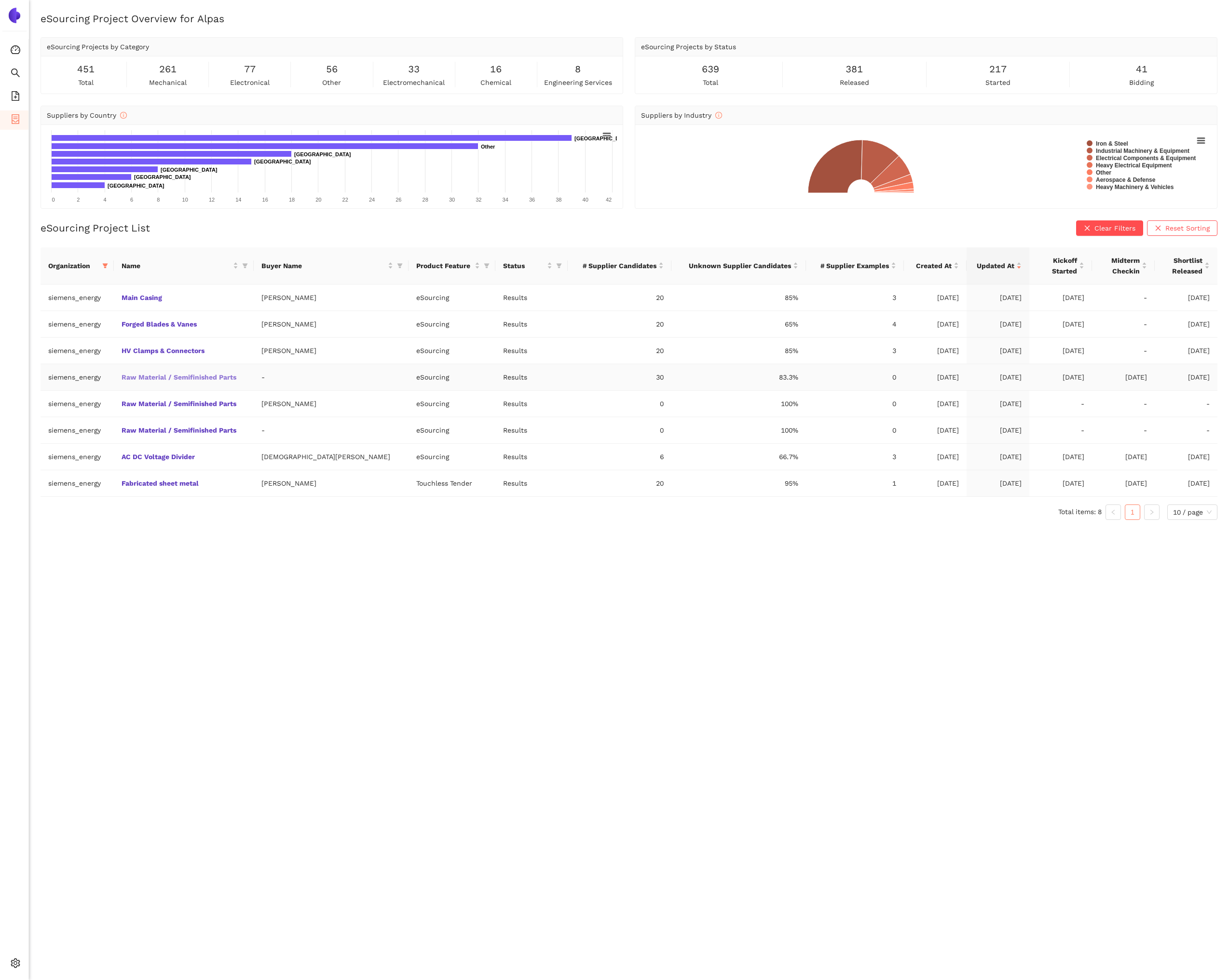
click at [0, 0] on link "Raw Material / Semifinished Parts" at bounding box center [0, 0] width 0 height 0
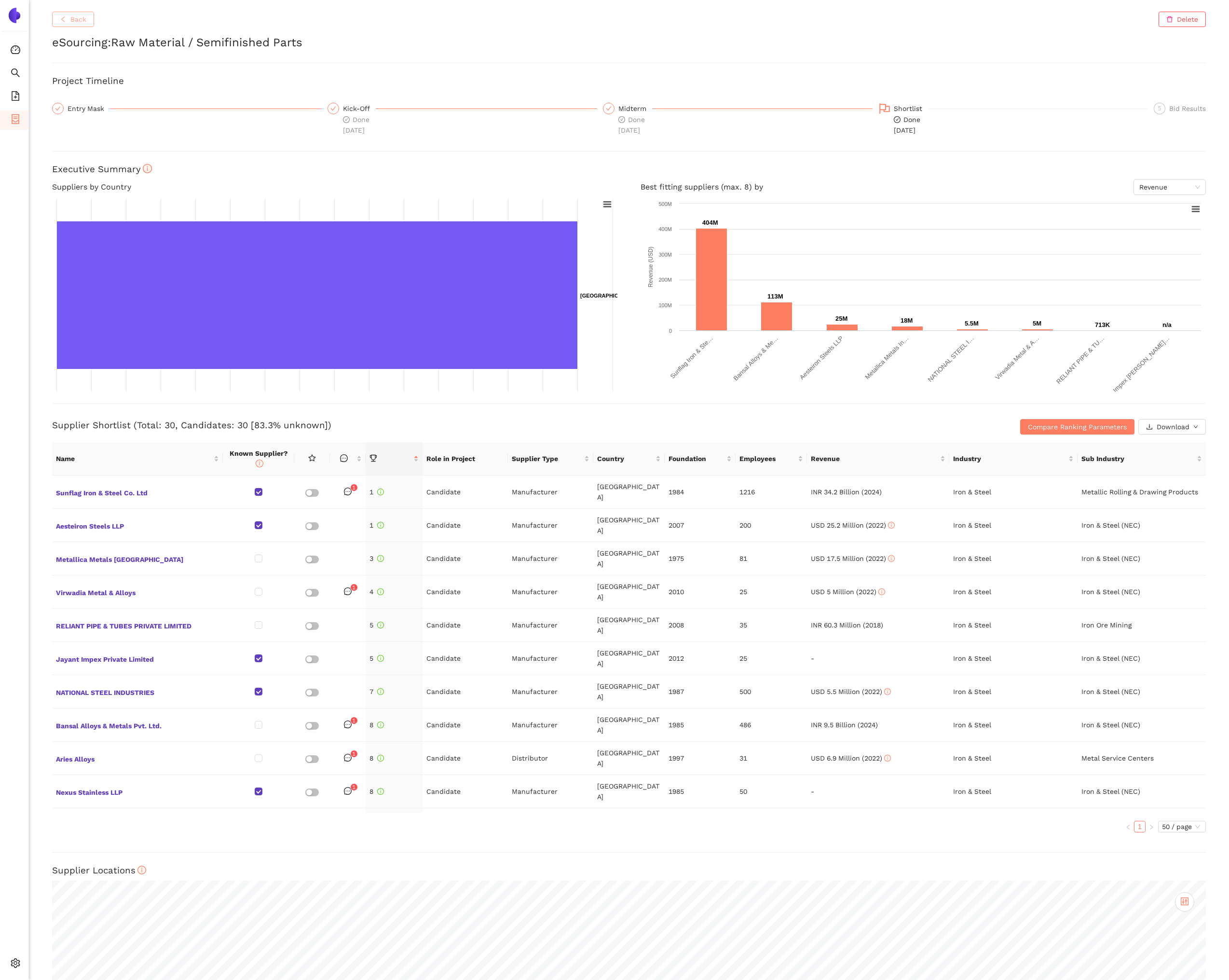
click at [79, 21] on span "Back" at bounding box center [79, 19] width 16 height 11
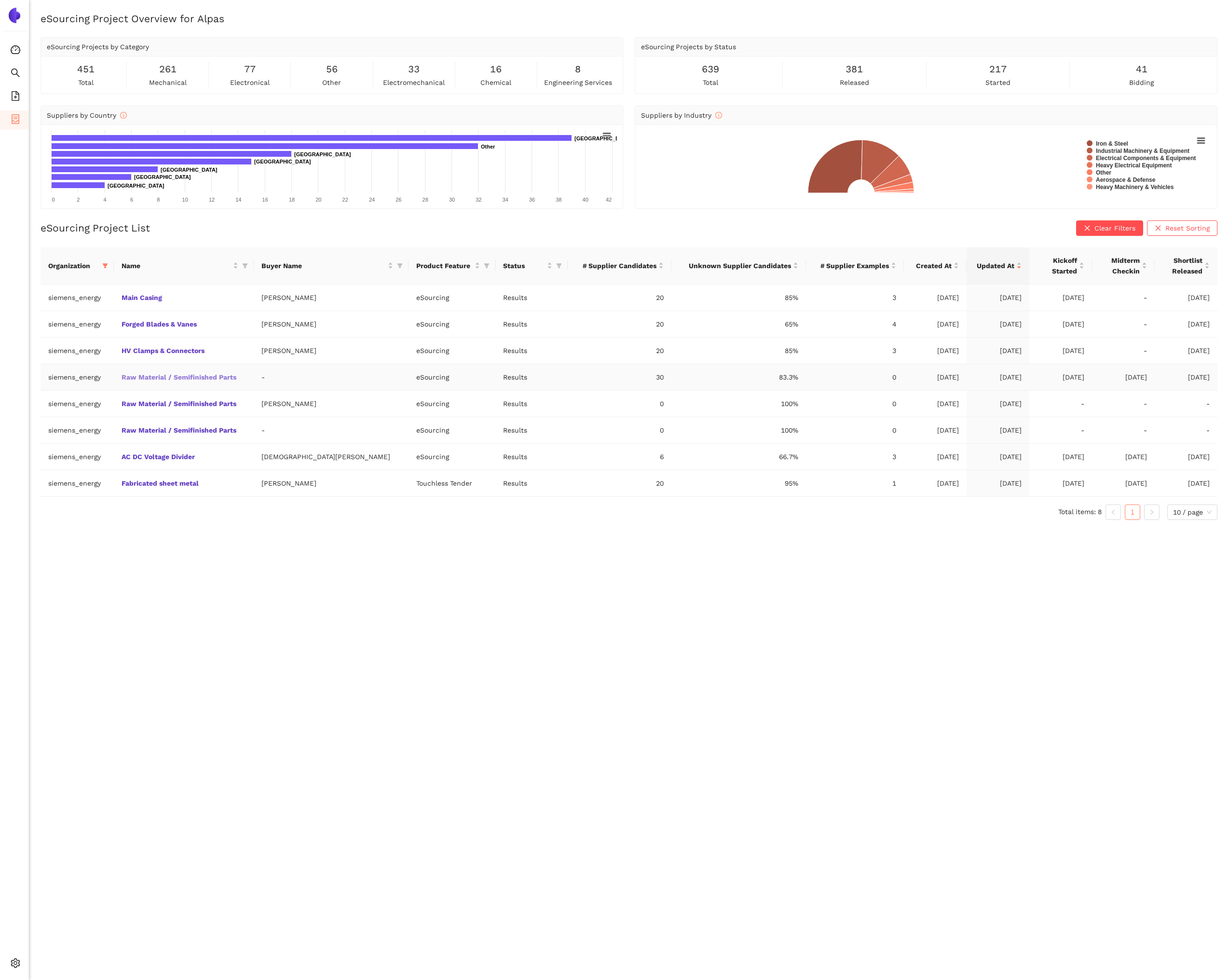
click at [0, 0] on link "Raw Material / Semifinished Parts" at bounding box center [0, 0] width 0 height 0
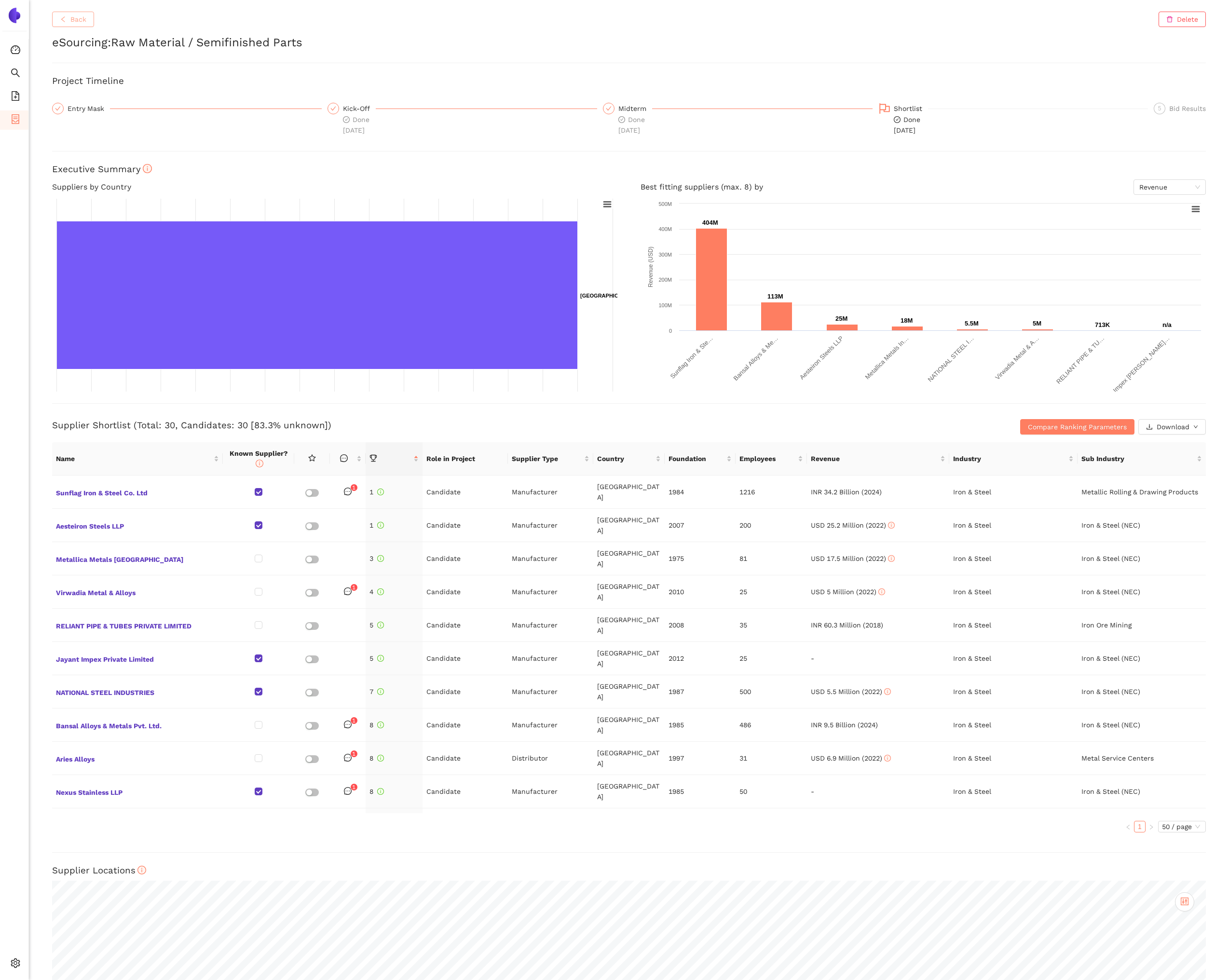
click at [83, 19] on span "Back" at bounding box center [79, 19] width 16 height 11
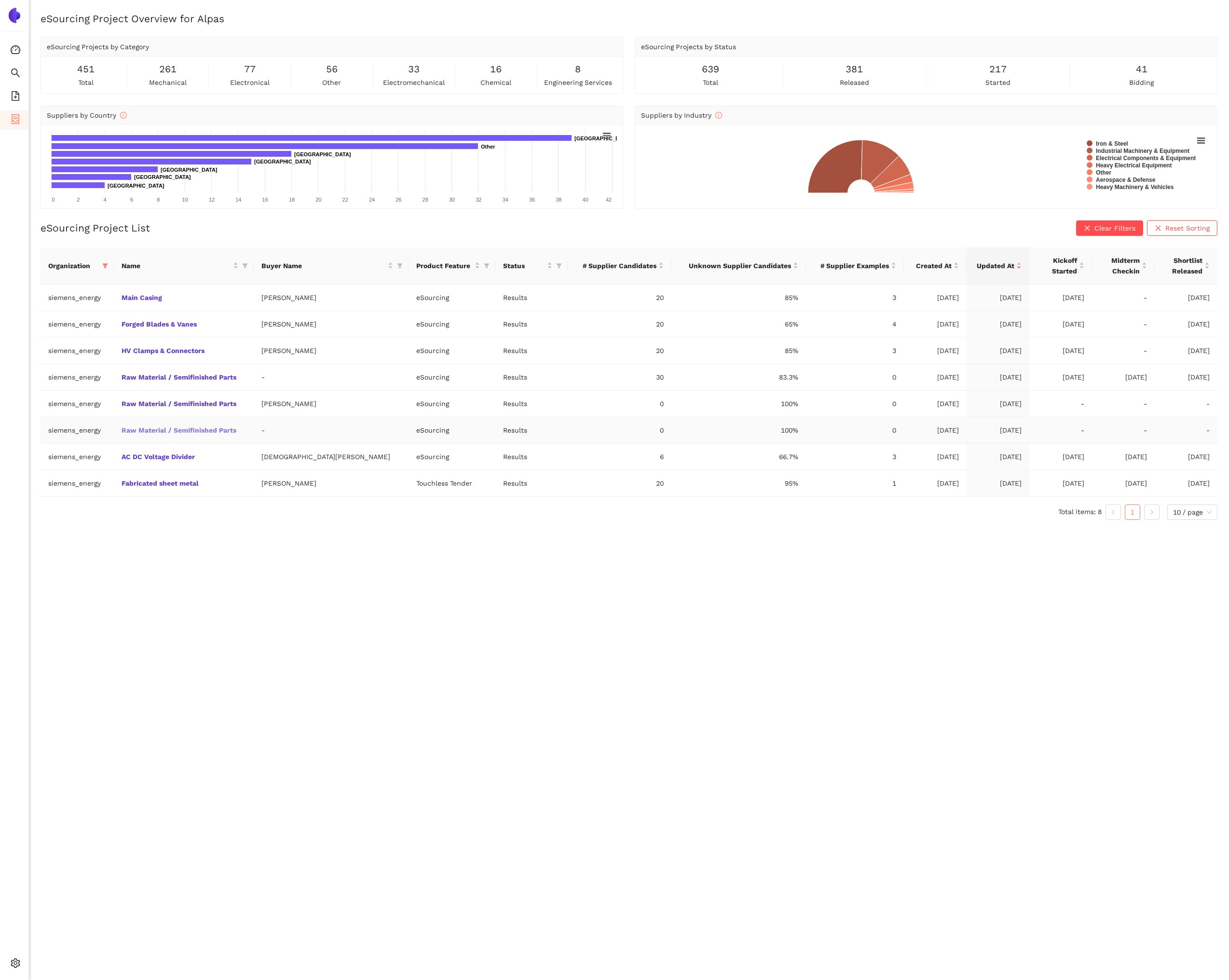
click at [0, 0] on link "Raw Material / Semifinished Parts" at bounding box center [0, 0] width 0 height 0
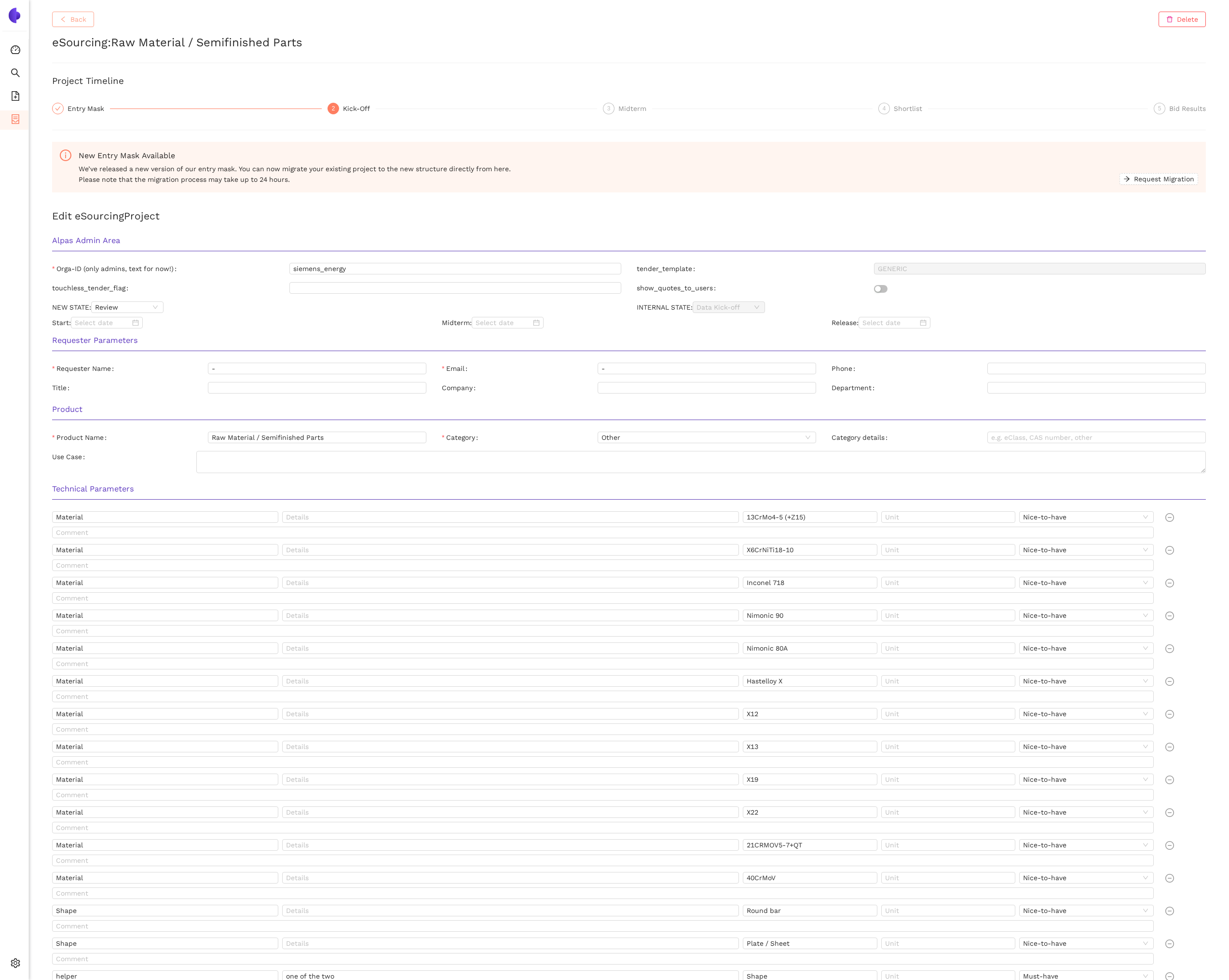
click at [82, 24] on span "Back" at bounding box center [79, 19] width 16 height 11
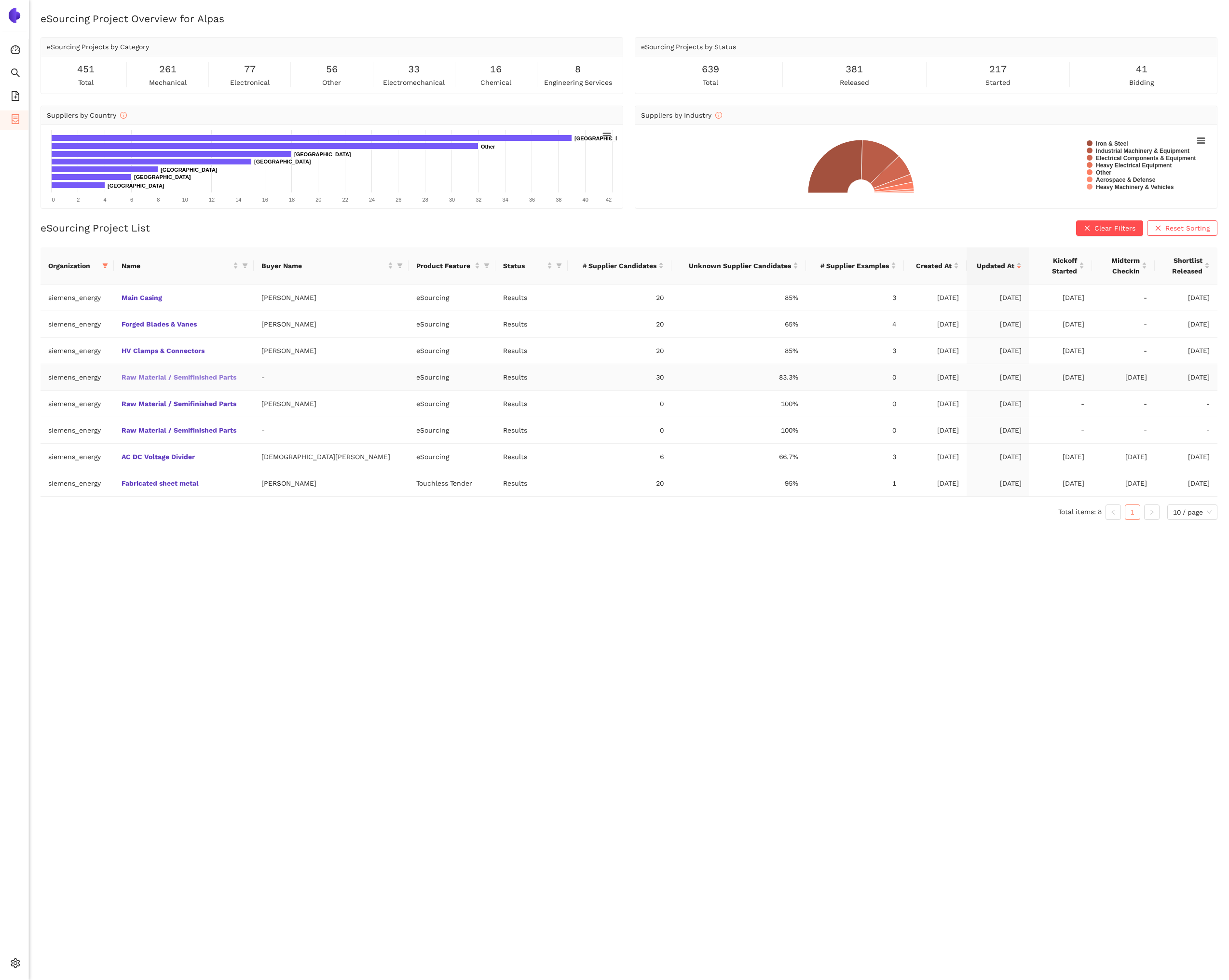
click at [0, 0] on link "Raw Material / Semifinished Parts" at bounding box center [0, 0] width 0 height 0
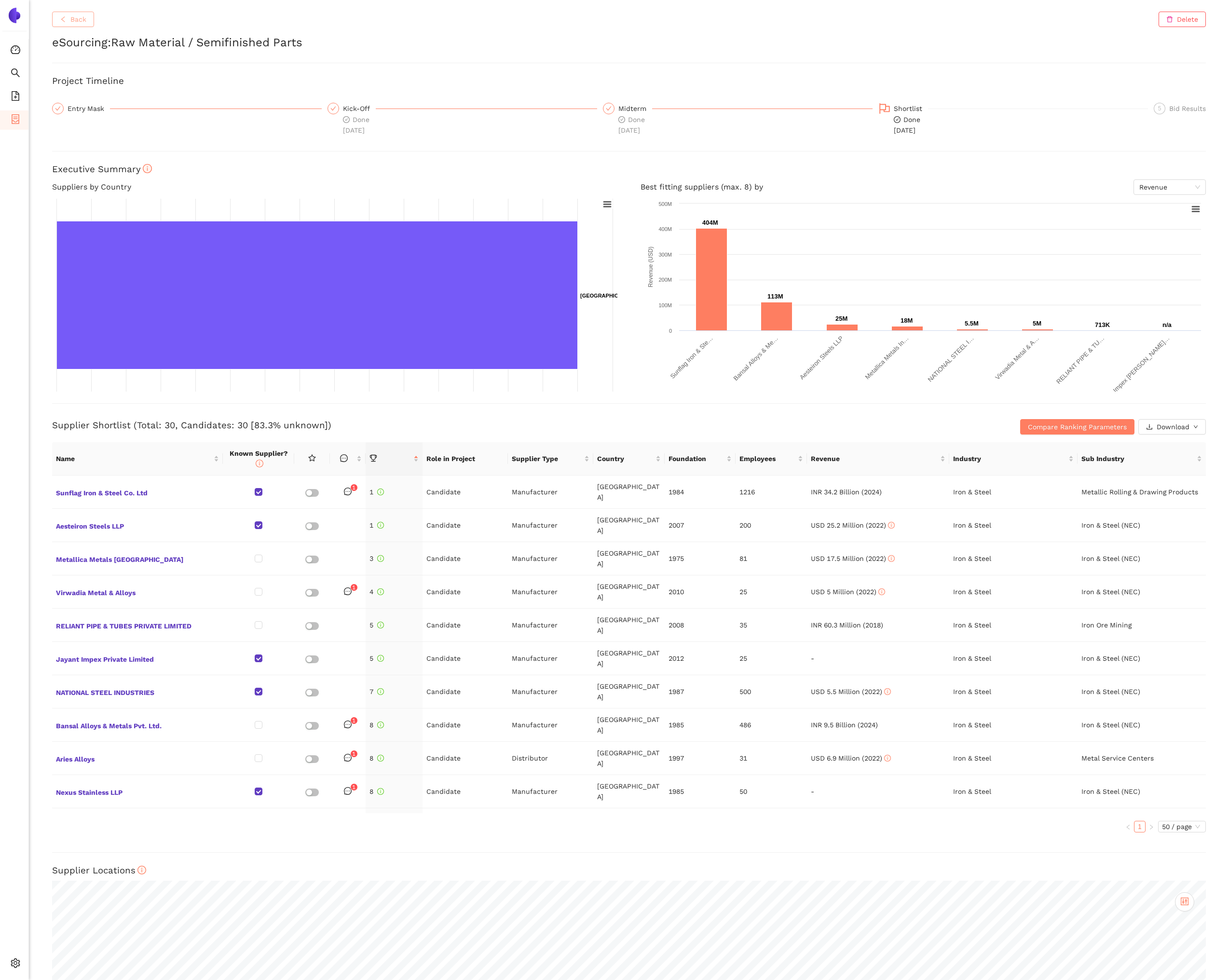
click at [72, 21] on span "Back" at bounding box center [79, 19] width 16 height 11
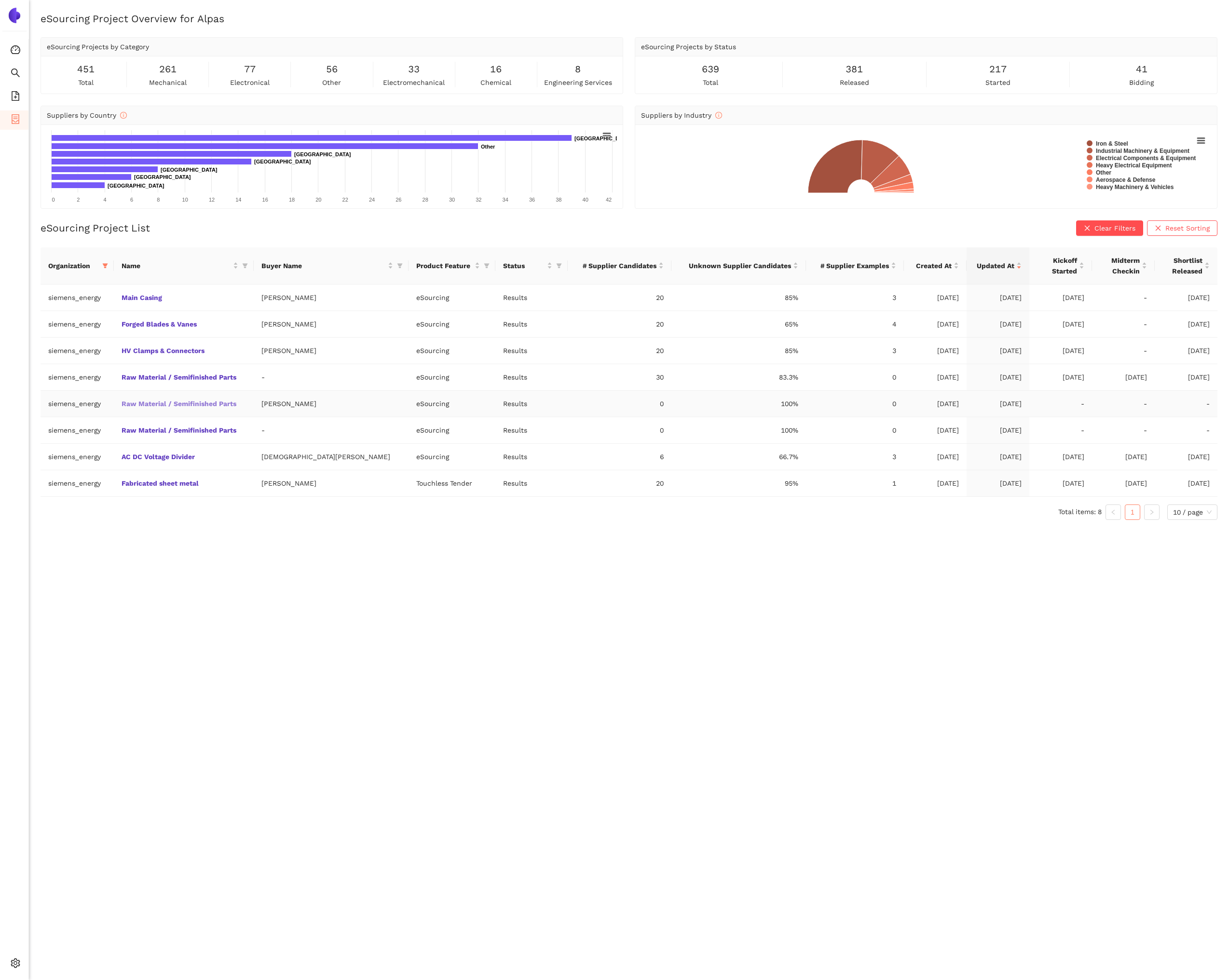
click at [0, 0] on link "Raw Material / Semifinished Parts" at bounding box center [0, 0] width 0 height 0
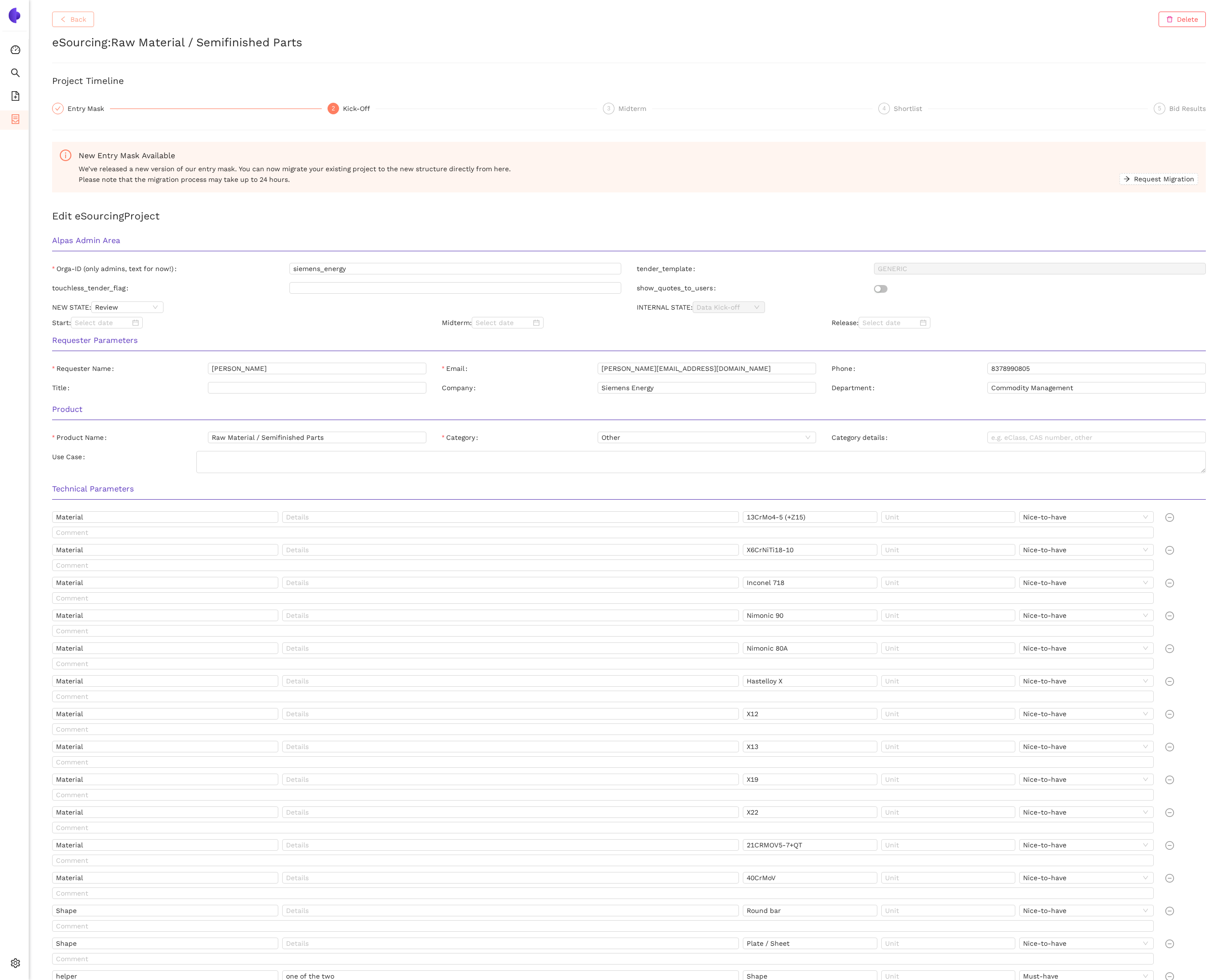
click at [83, 22] on span "Back" at bounding box center [79, 19] width 16 height 11
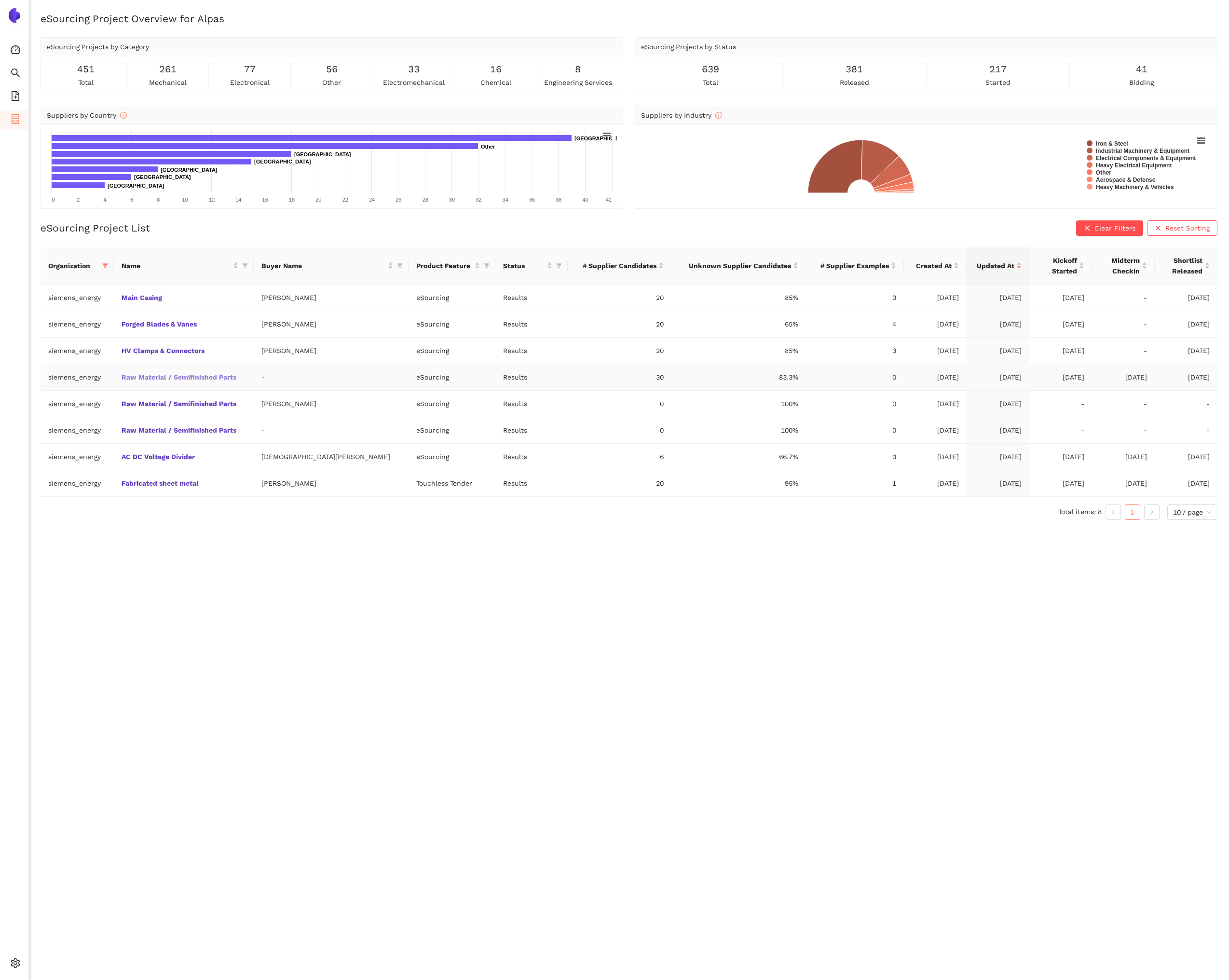
click at [0, 0] on link "Raw Material / Semifinished Parts" at bounding box center [0, 0] width 0 height 0
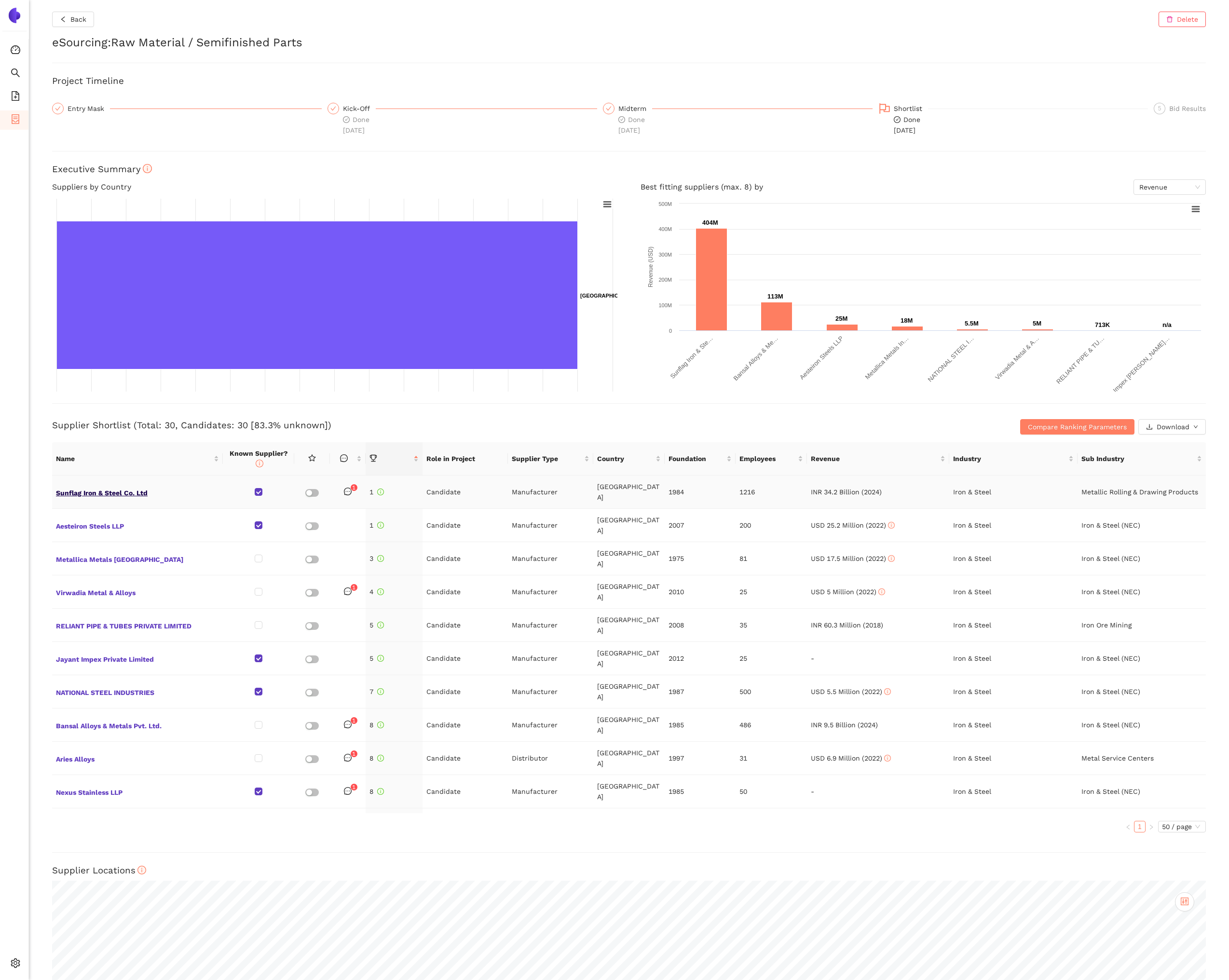
click at [97, 486] on span "Sunflag Iron & Steel Co. Ltd" at bounding box center [138, 492] width 163 height 12
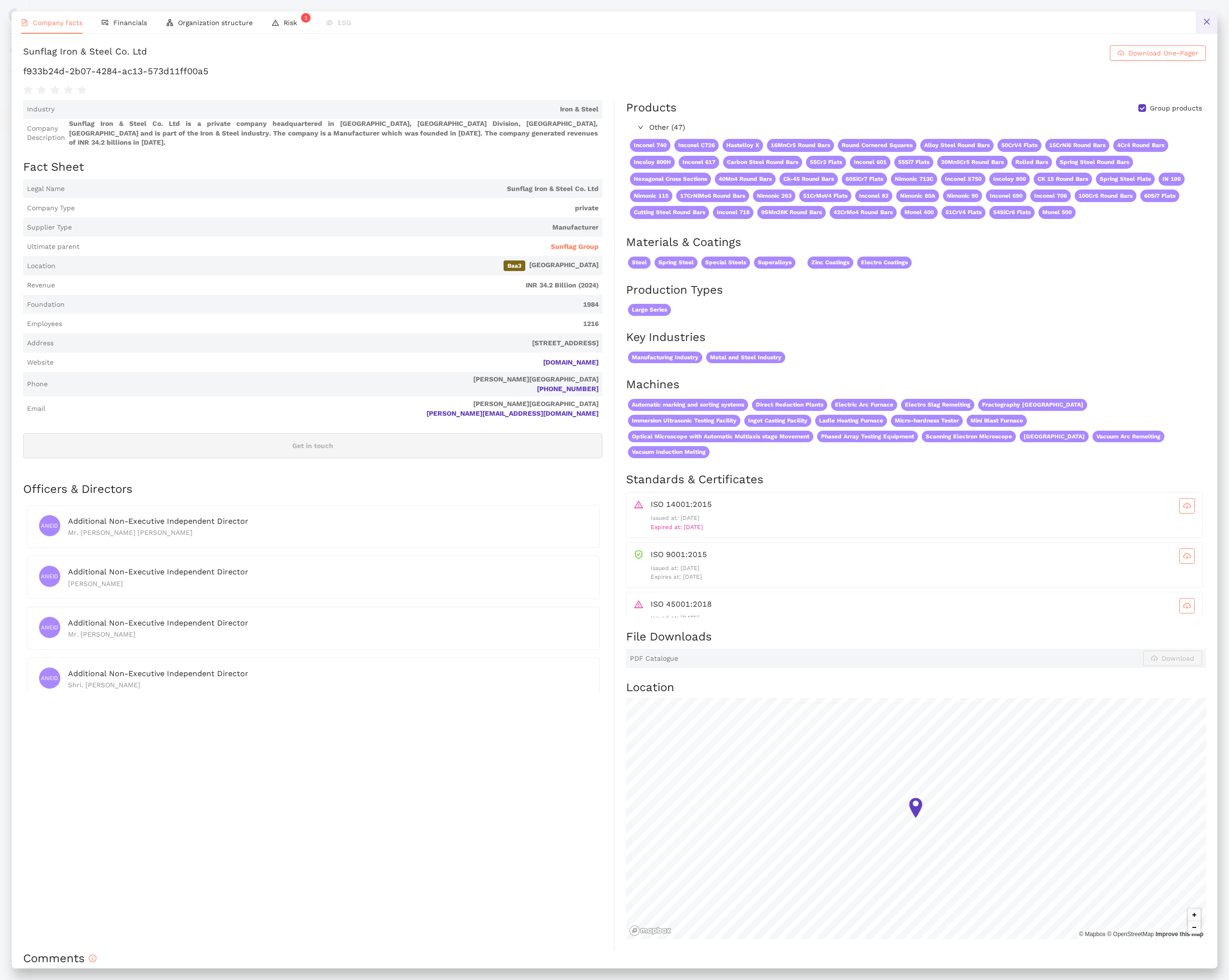
click at [983, 23] on icon "close" at bounding box center [1207, 21] width 6 height 6
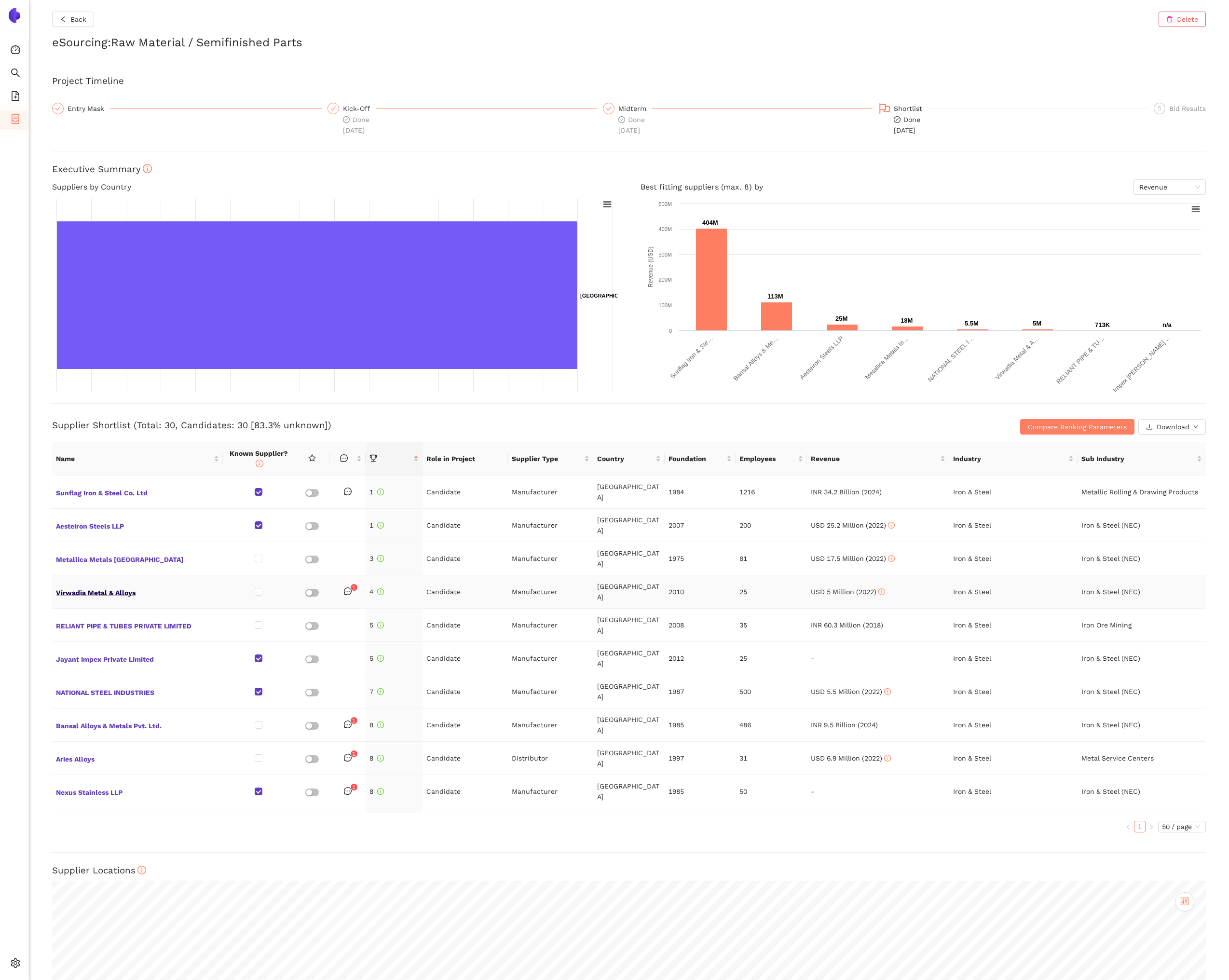
click at [106, 586] on span "Virwadia Metal & Alloys" at bounding box center [138, 592] width 163 height 12
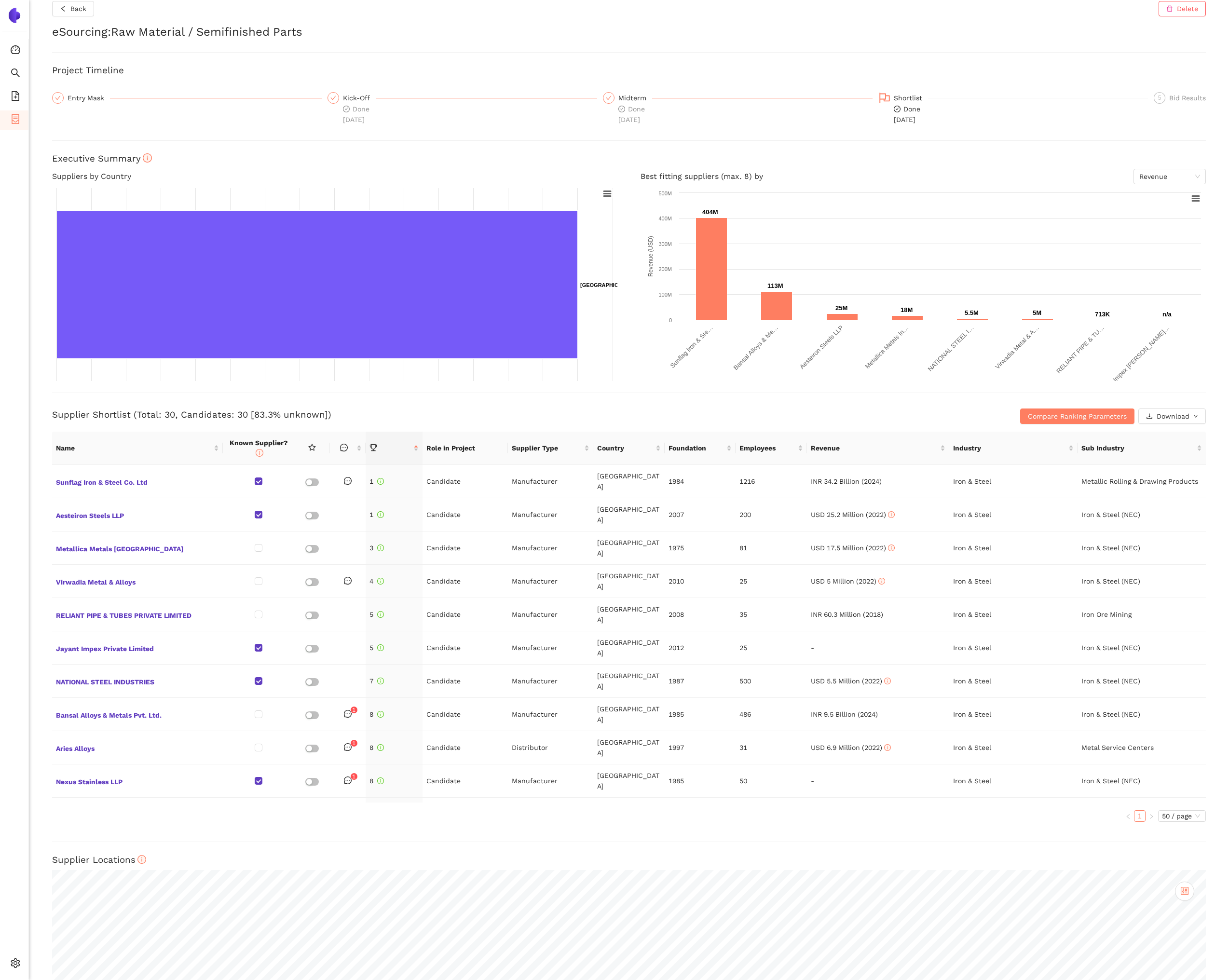
click at [359, 409] on h3 "Supplier Shortlist (Total: 30, Candidates: 30 [83.3% unknown])" at bounding box center [437, 415] width 769 height 12
click at [73, 13] on span "Back" at bounding box center [79, 9] width 16 height 11
click at [74, 9] on span "Back" at bounding box center [79, 9] width 16 height 11
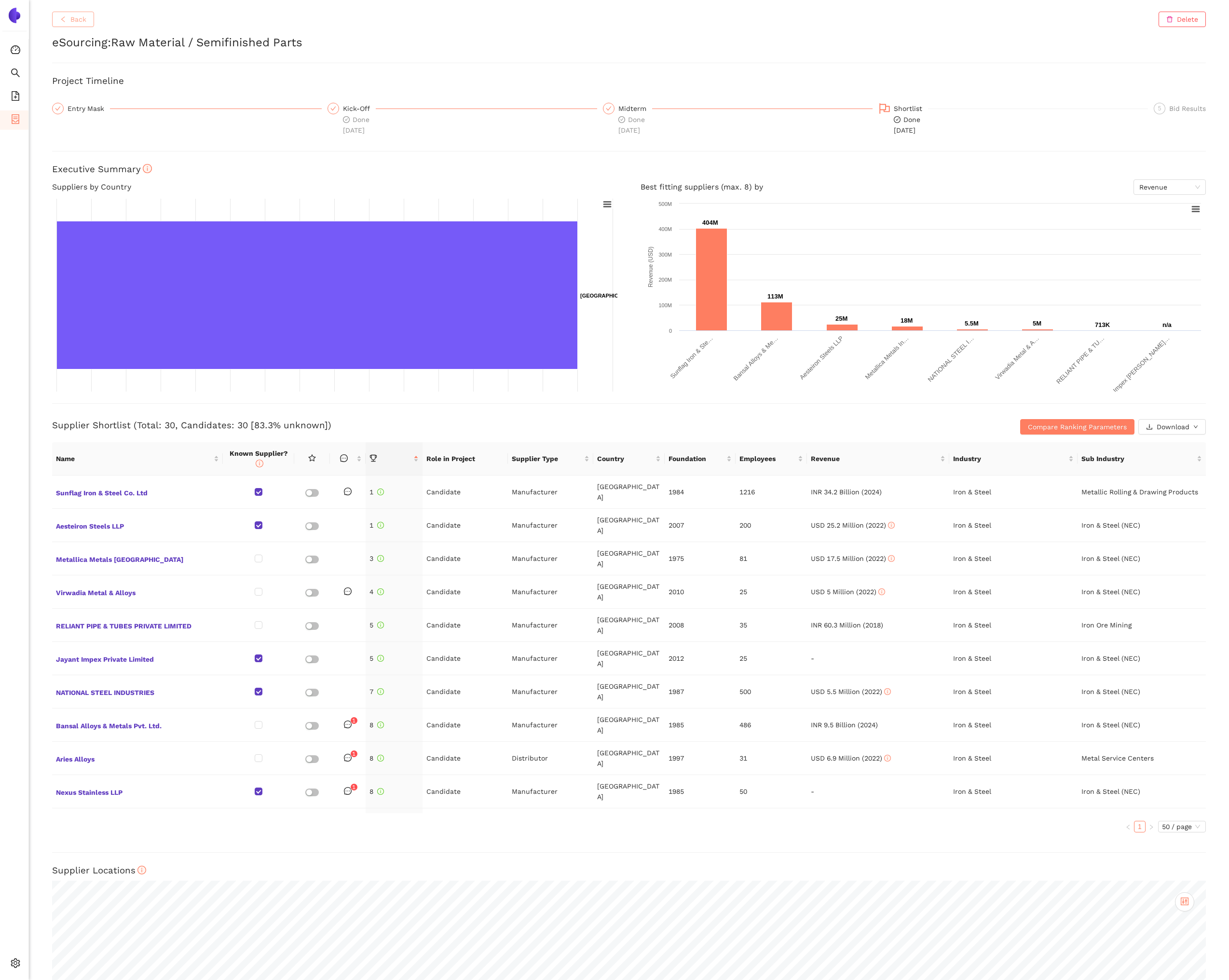
click at [82, 24] on span "Back" at bounding box center [79, 19] width 16 height 11
click at [79, 15] on span "Back" at bounding box center [79, 19] width 16 height 11
click at [19, 120] on icon "container" at bounding box center [16, 119] width 10 height 10
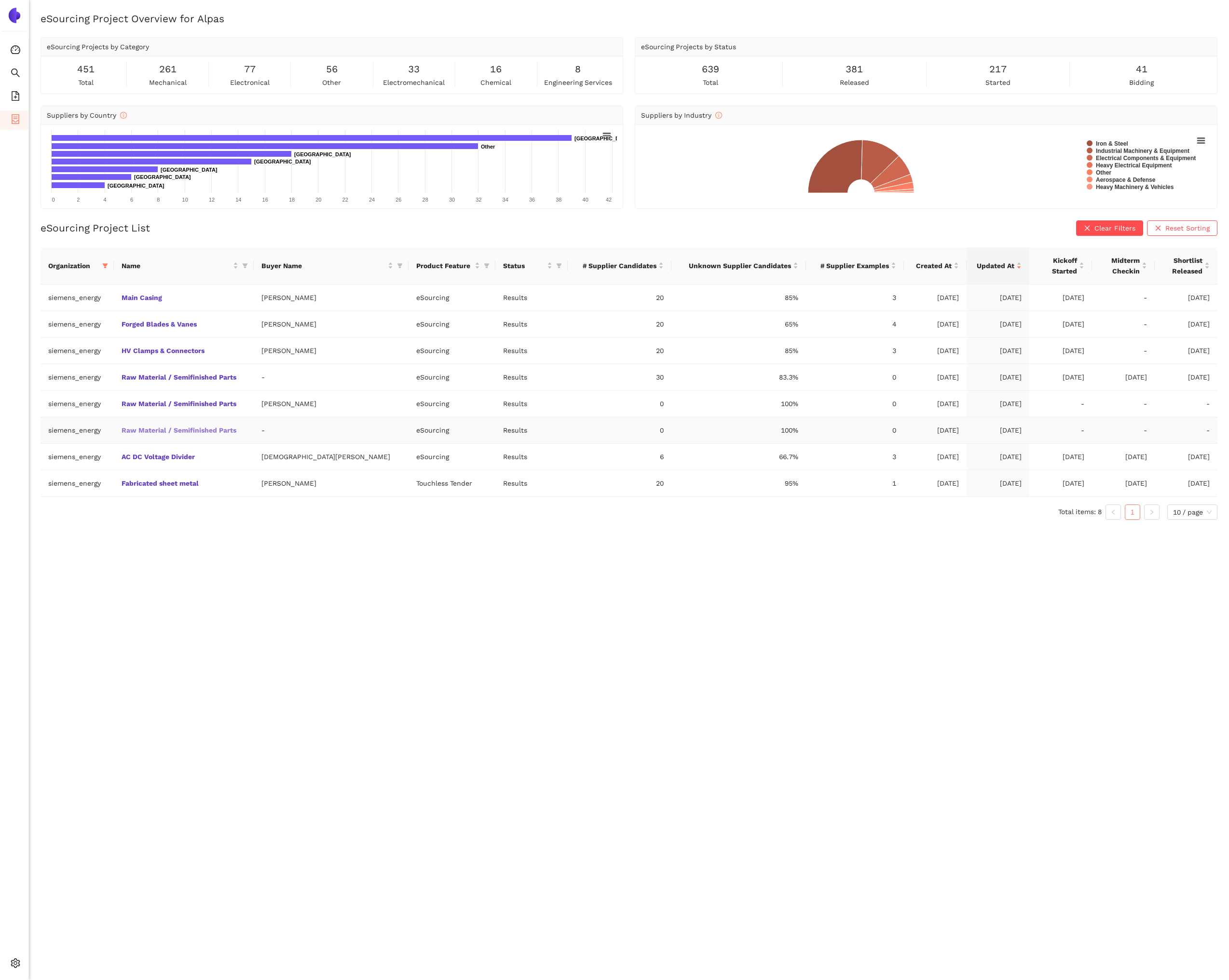
click at [0, 0] on link "Raw Material / Semifinished Parts" at bounding box center [0, 0] width 0 height 0
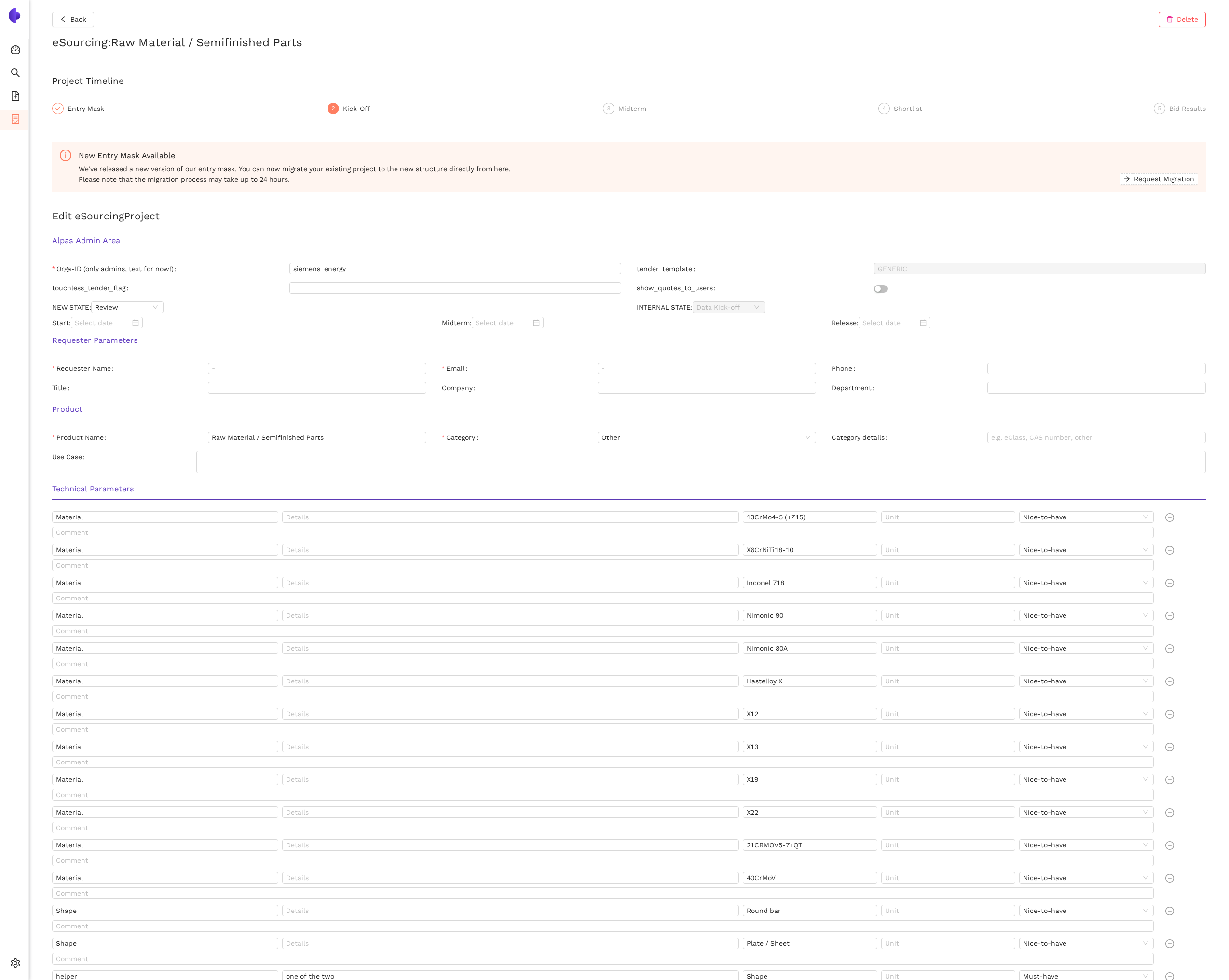
drag, startPoint x: 915, startPoint y: 108, endPoint x: 713, endPoint y: 91, distance: 202.7
click at [913, 108] on div "Shortlist" at bounding box center [911, 109] width 34 height 12
click at [78, 25] on button "Back" at bounding box center [73, 19] width 42 height 16
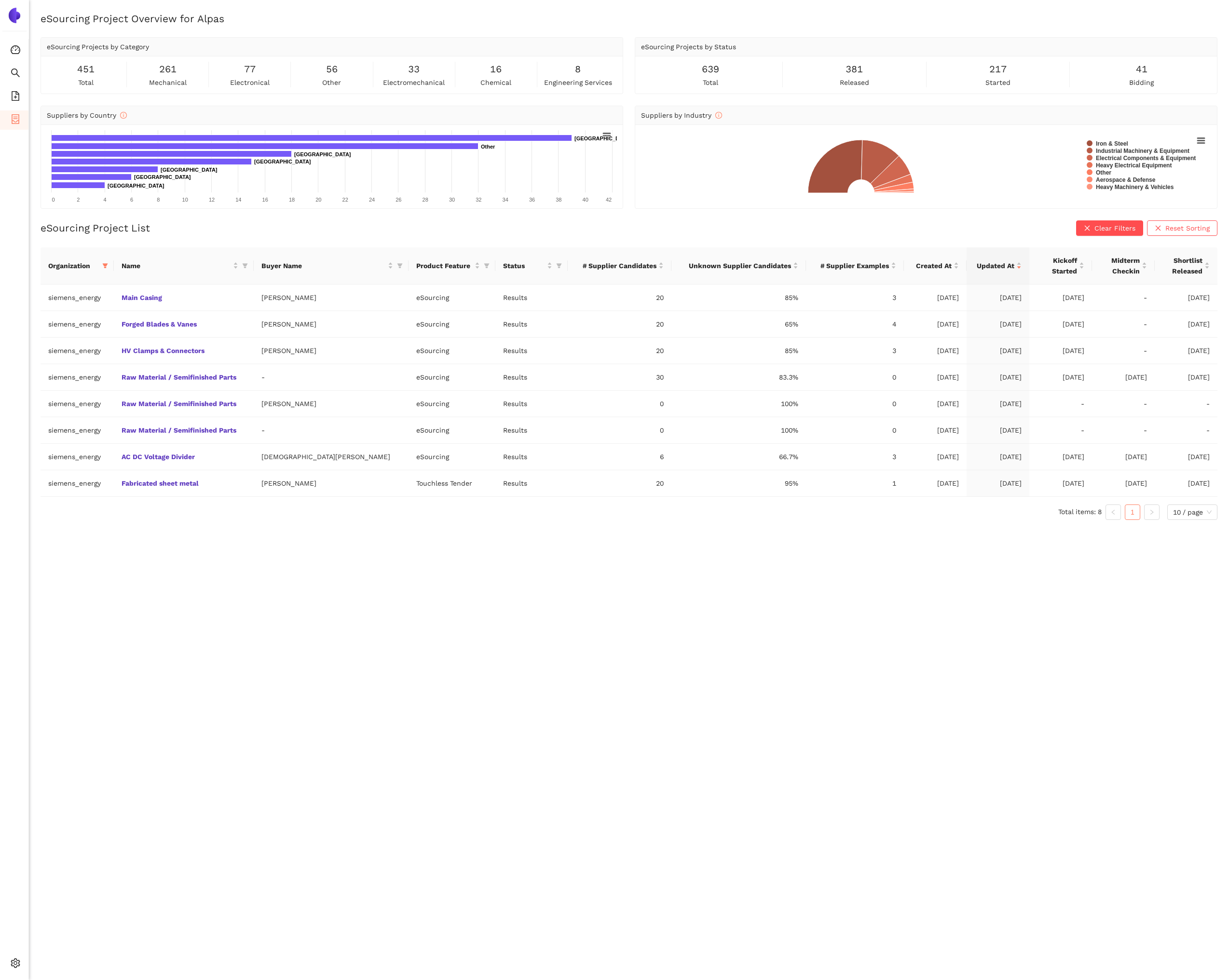
click at [307, 582] on div "eSourcing Project Overview for Alpas eSourcing Projects by Category 451 total 2…" at bounding box center [629, 502] width 1200 height 980
click at [0, 0] on link "Raw Material / Semifinished Parts" at bounding box center [0, 0] width 0 height 0
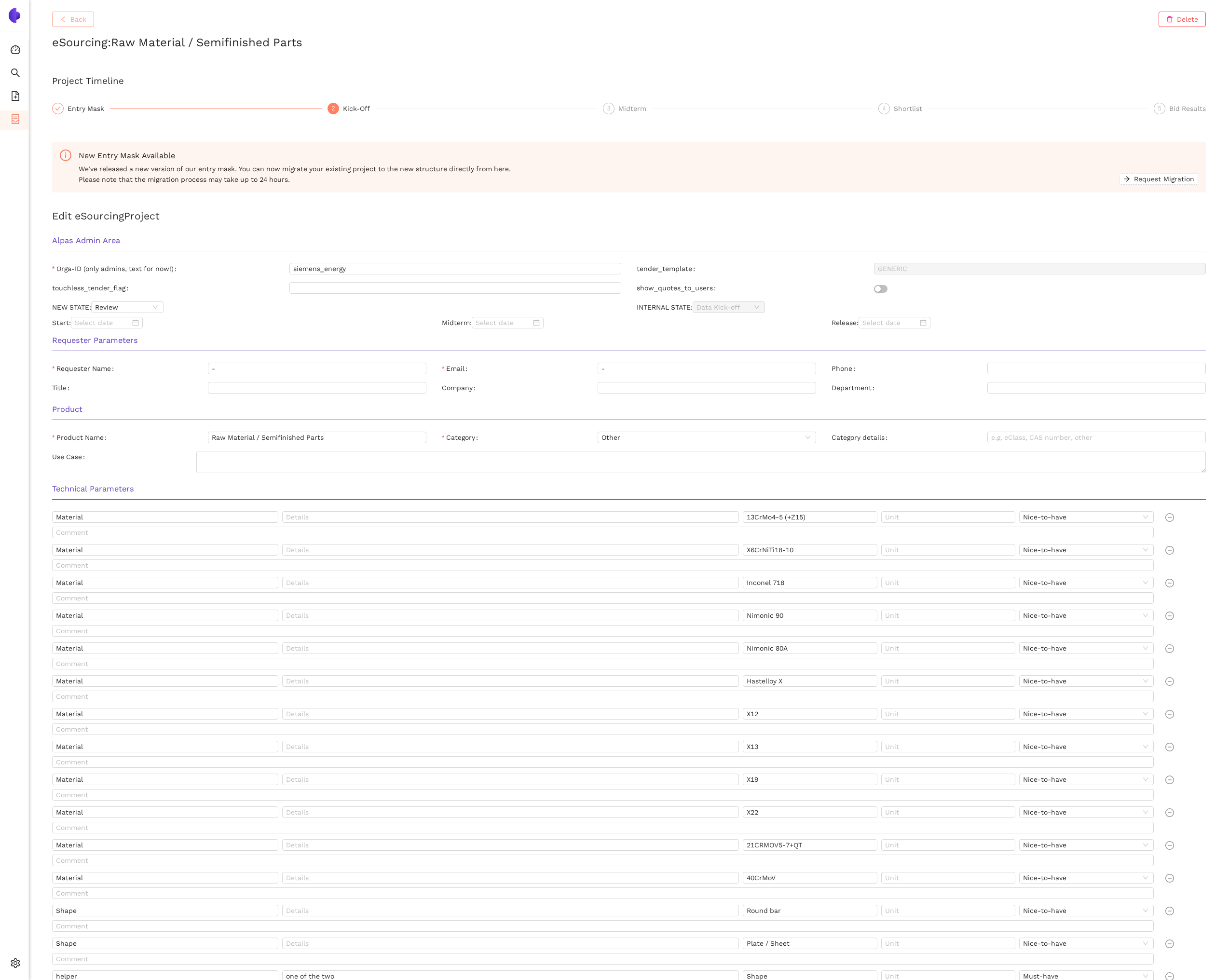
click at [81, 20] on span "Back" at bounding box center [79, 19] width 16 height 11
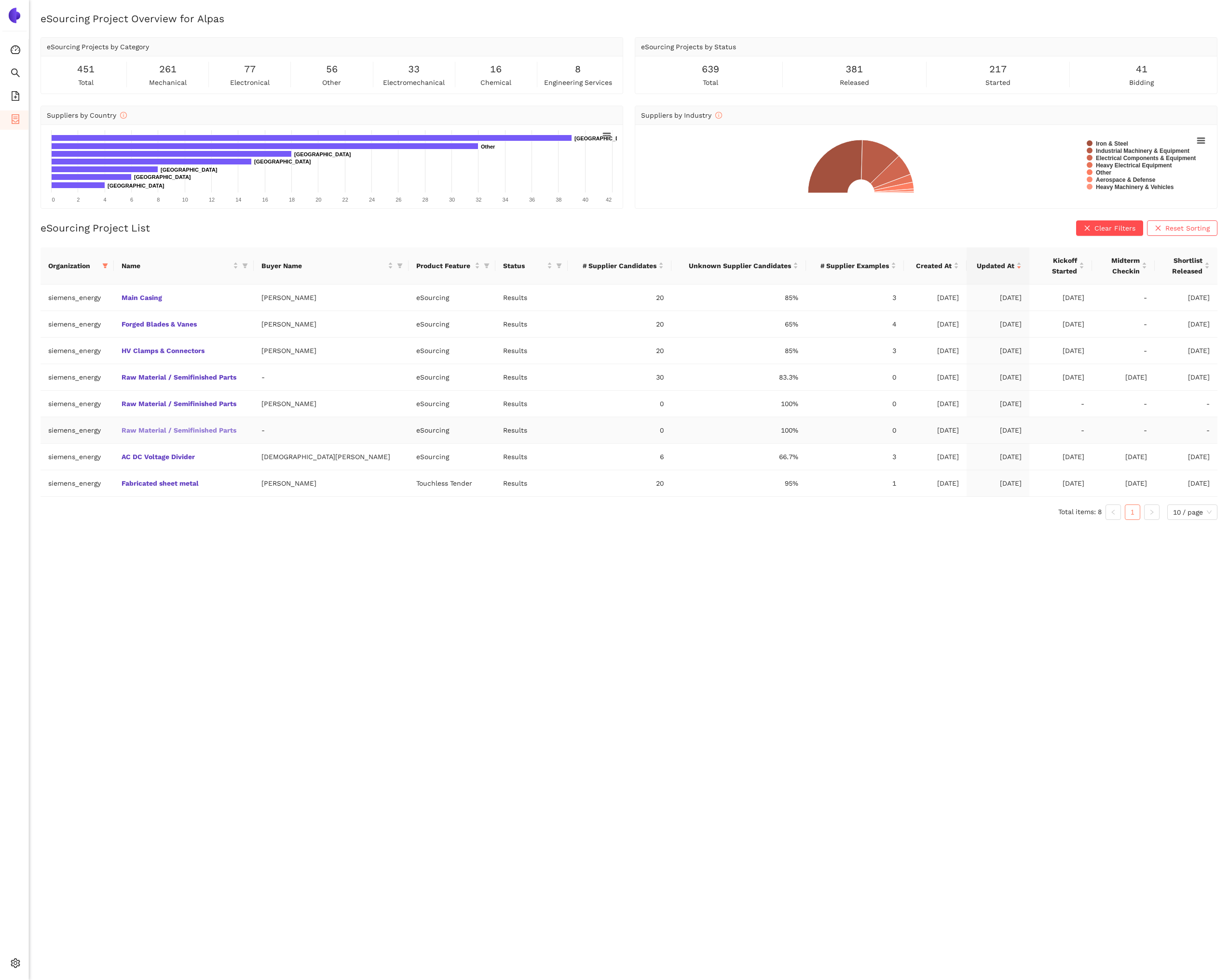
click at [0, 0] on link "Raw Material / Semifinished Parts" at bounding box center [0, 0] width 0 height 0
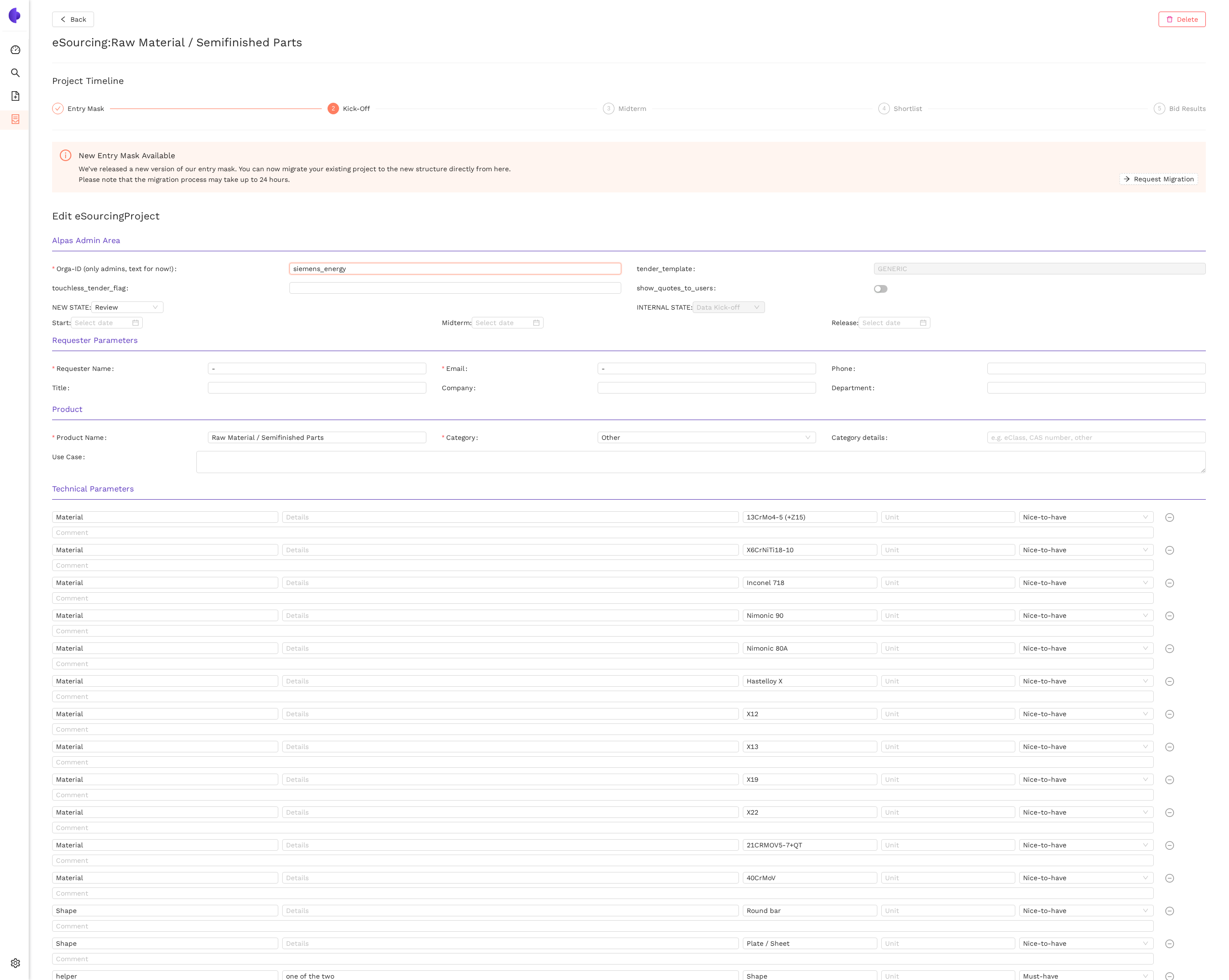
click at [347, 269] on input "siemens_energy" at bounding box center [455, 269] width 332 height 12
type input "alpas"
click at [323, 241] on h3 "Alpas Admin Area" at bounding box center [629, 240] width 1154 height 12
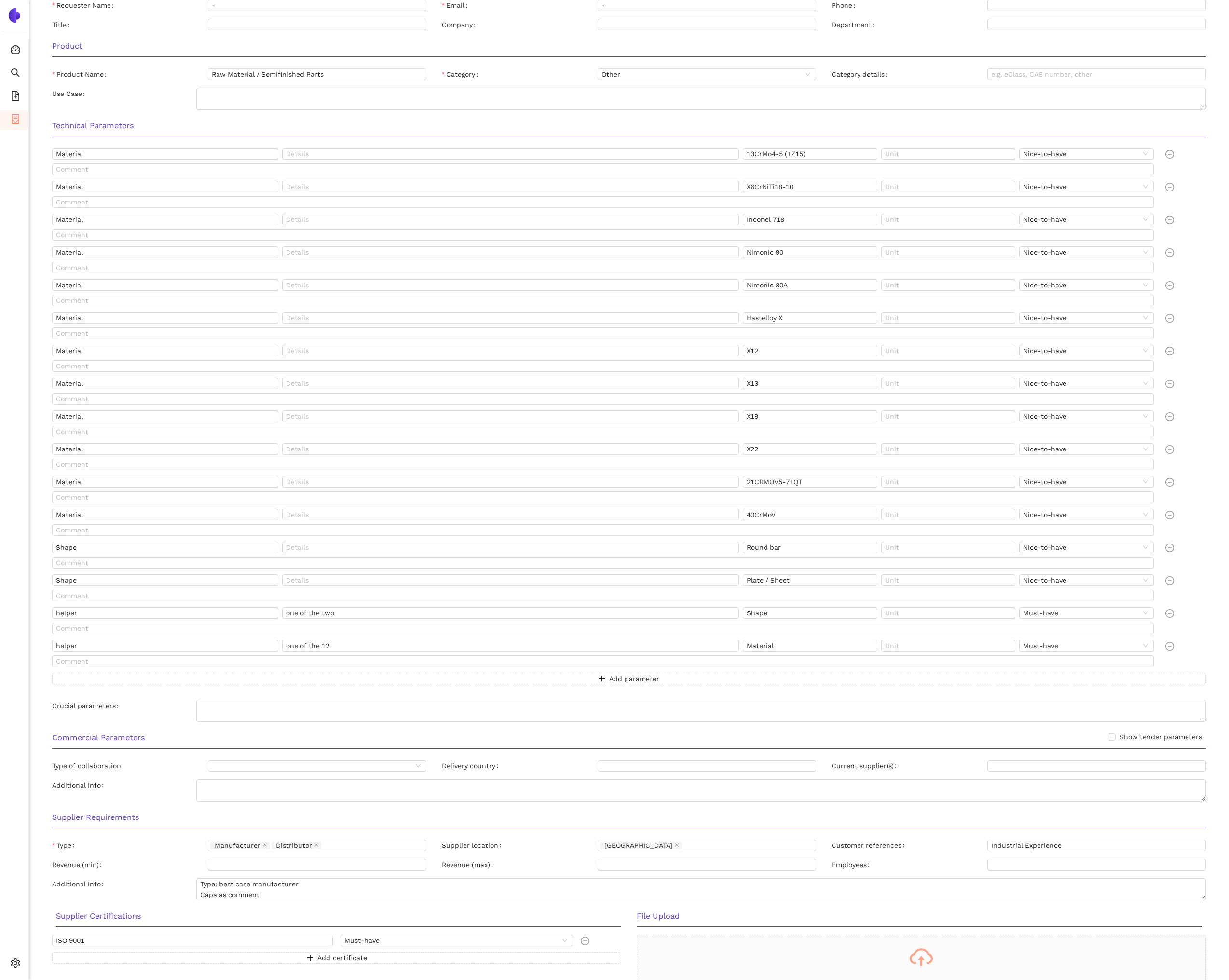
scroll to position [442, 0]
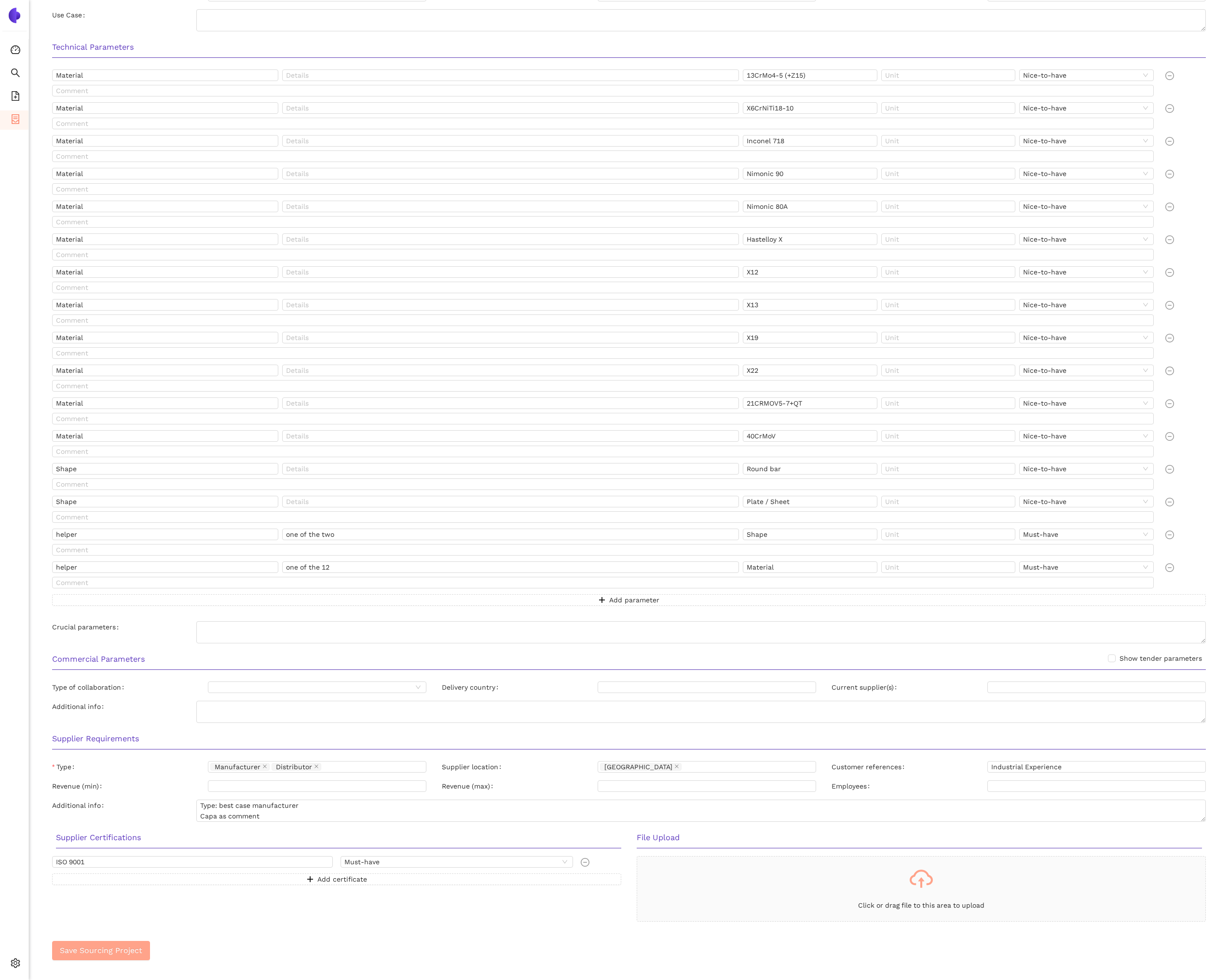
click at [138, 947] on span "Save Sourcing Project" at bounding box center [101, 950] width 82 height 12
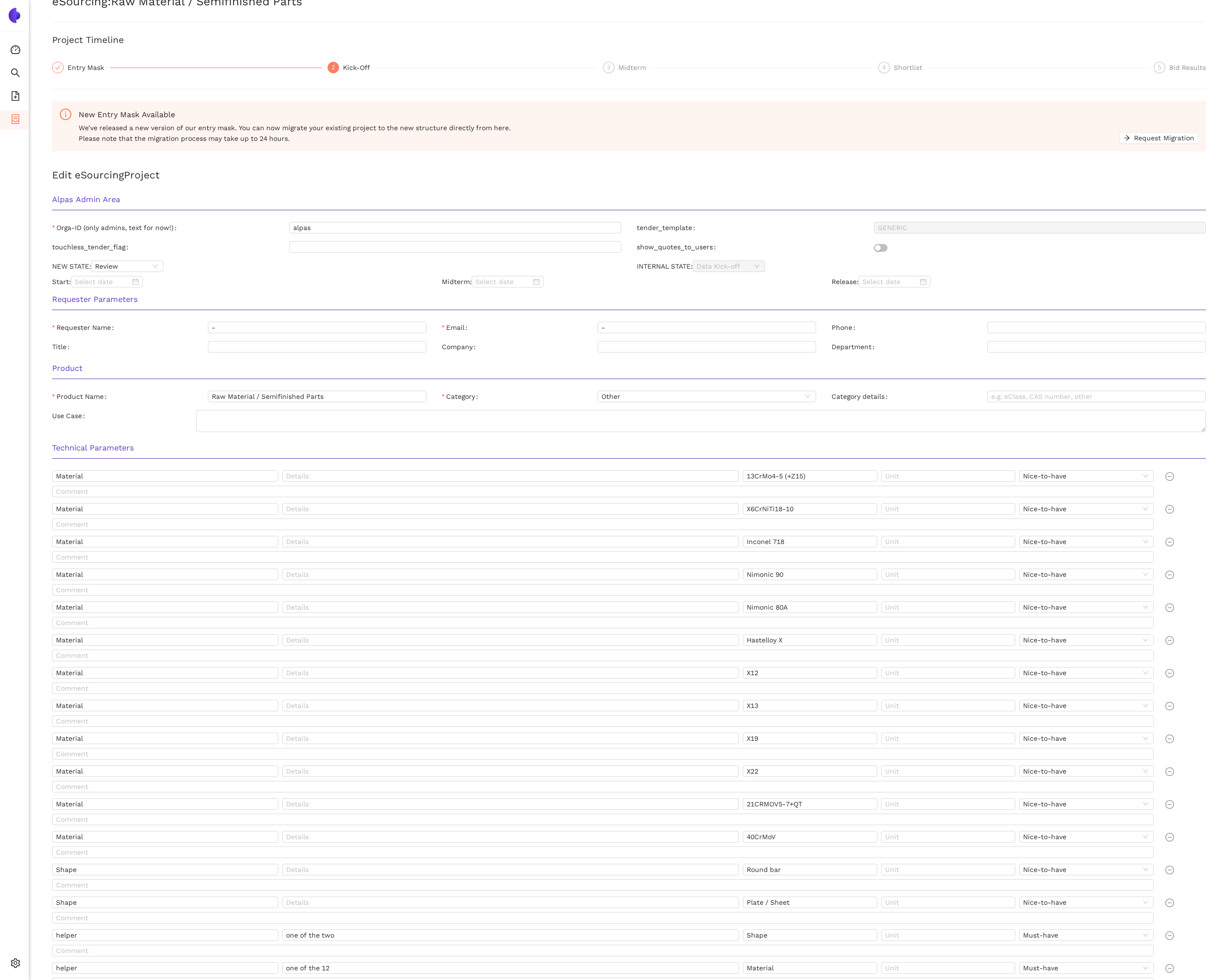
scroll to position [0, 0]
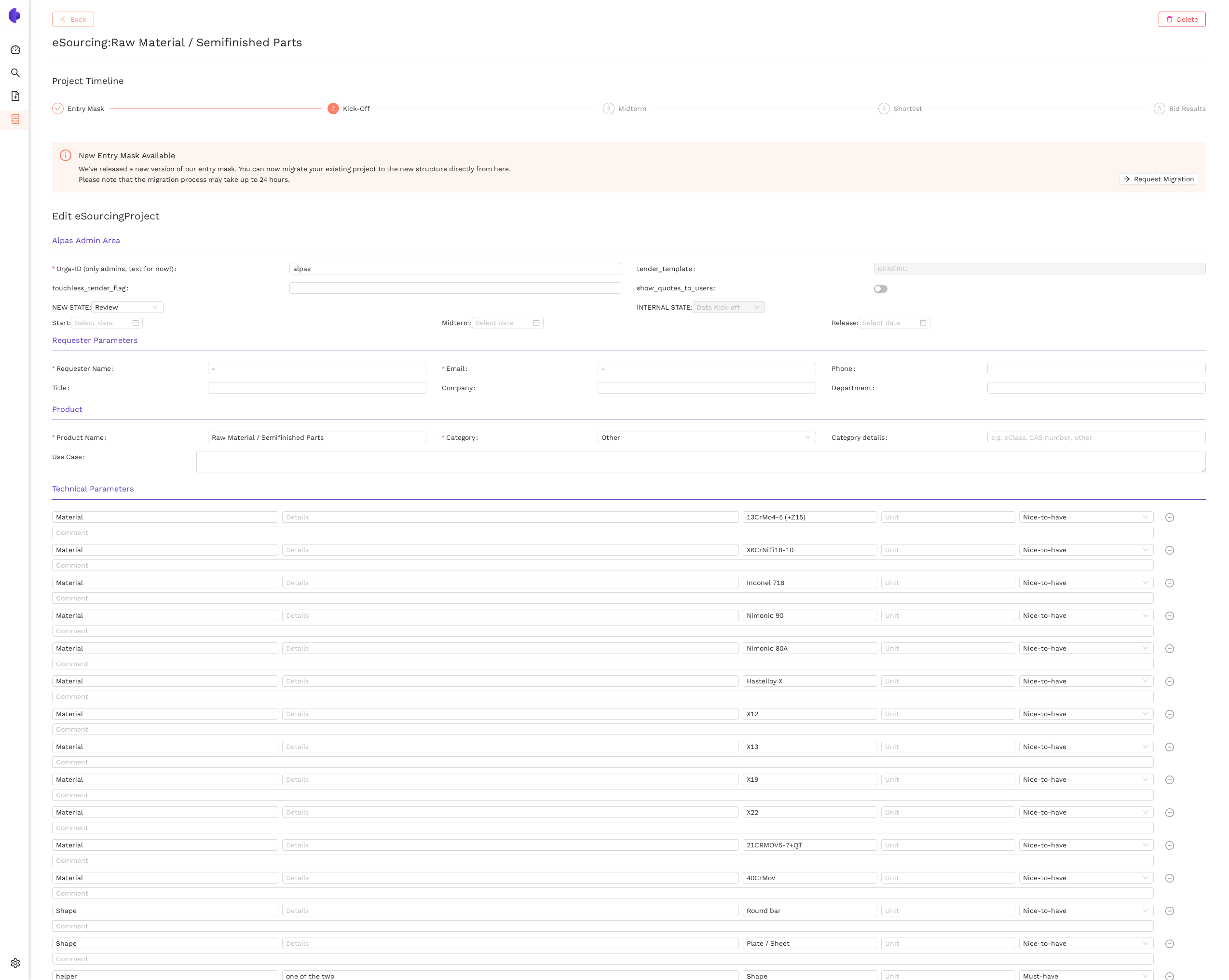
click at [77, 24] on span "Back" at bounding box center [79, 19] width 16 height 11
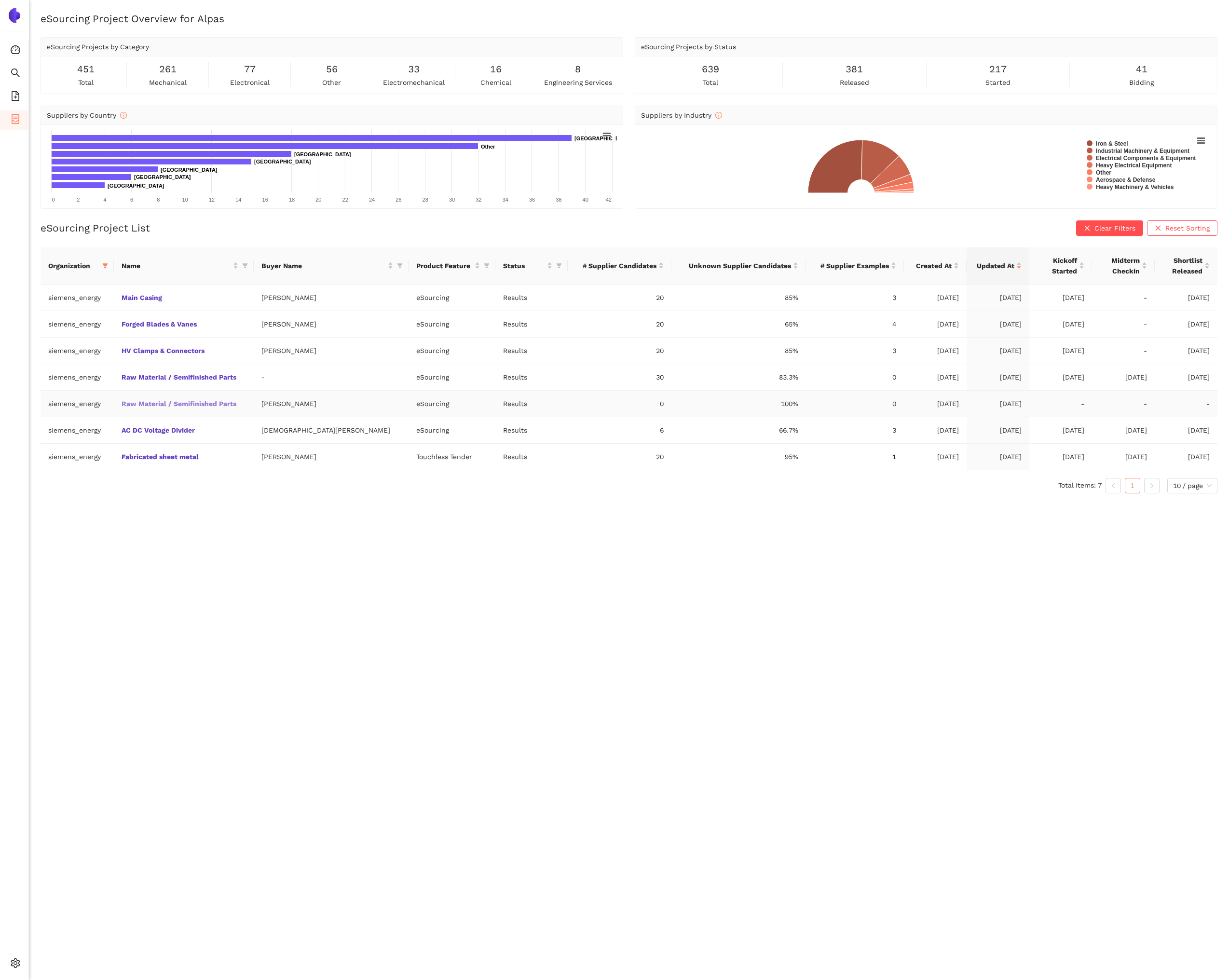
click at [0, 0] on link "Raw Material / Semifinished Parts" at bounding box center [0, 0] width 0 height 0
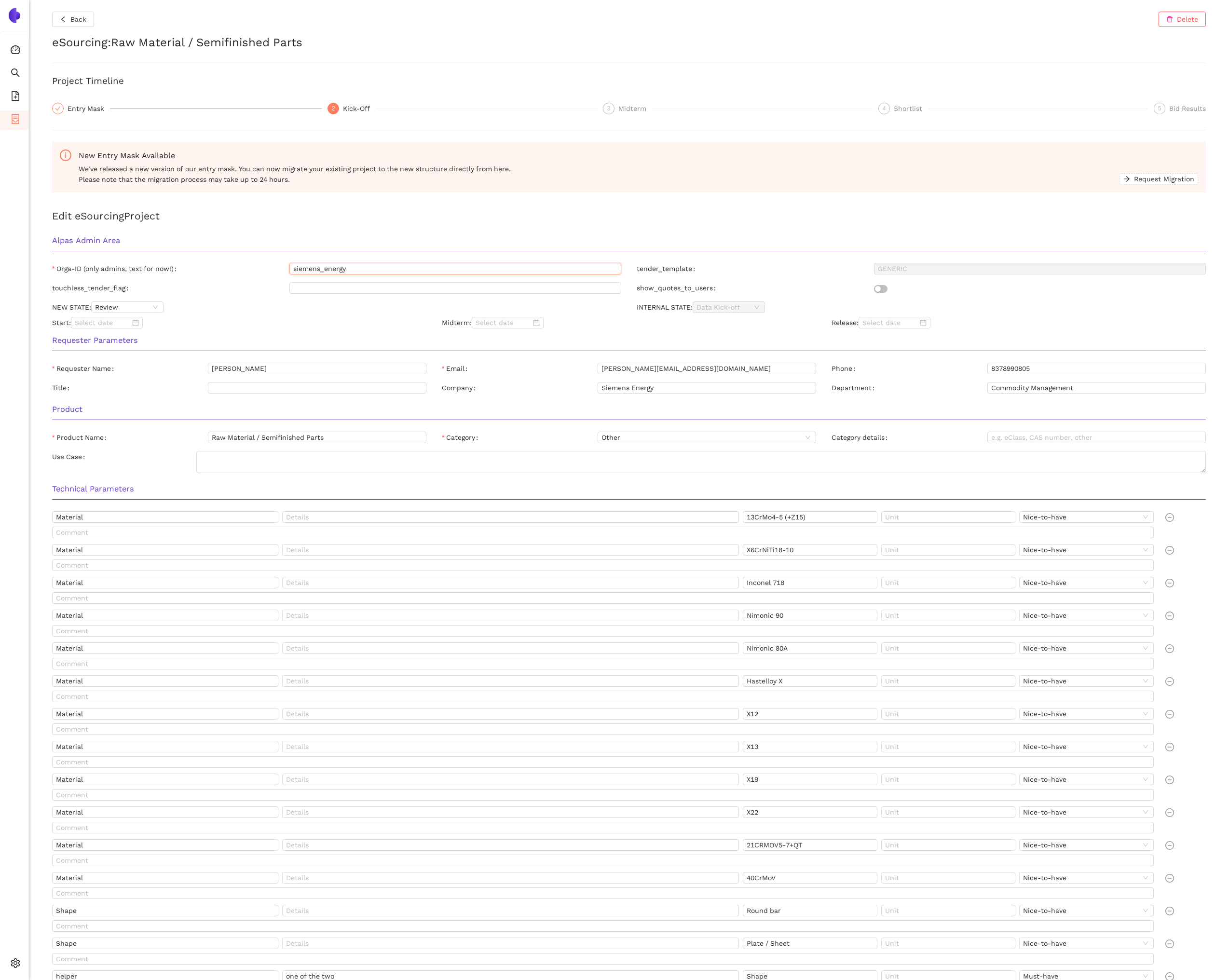
click at [353, 266] on input "siemens_energy" at bounding box center [455, 269] width 332 height 12
type input "alpas"
click at [281, 340] on h3 "Requester Parameters" at bounding box center [629, 340] width 1154 height 12
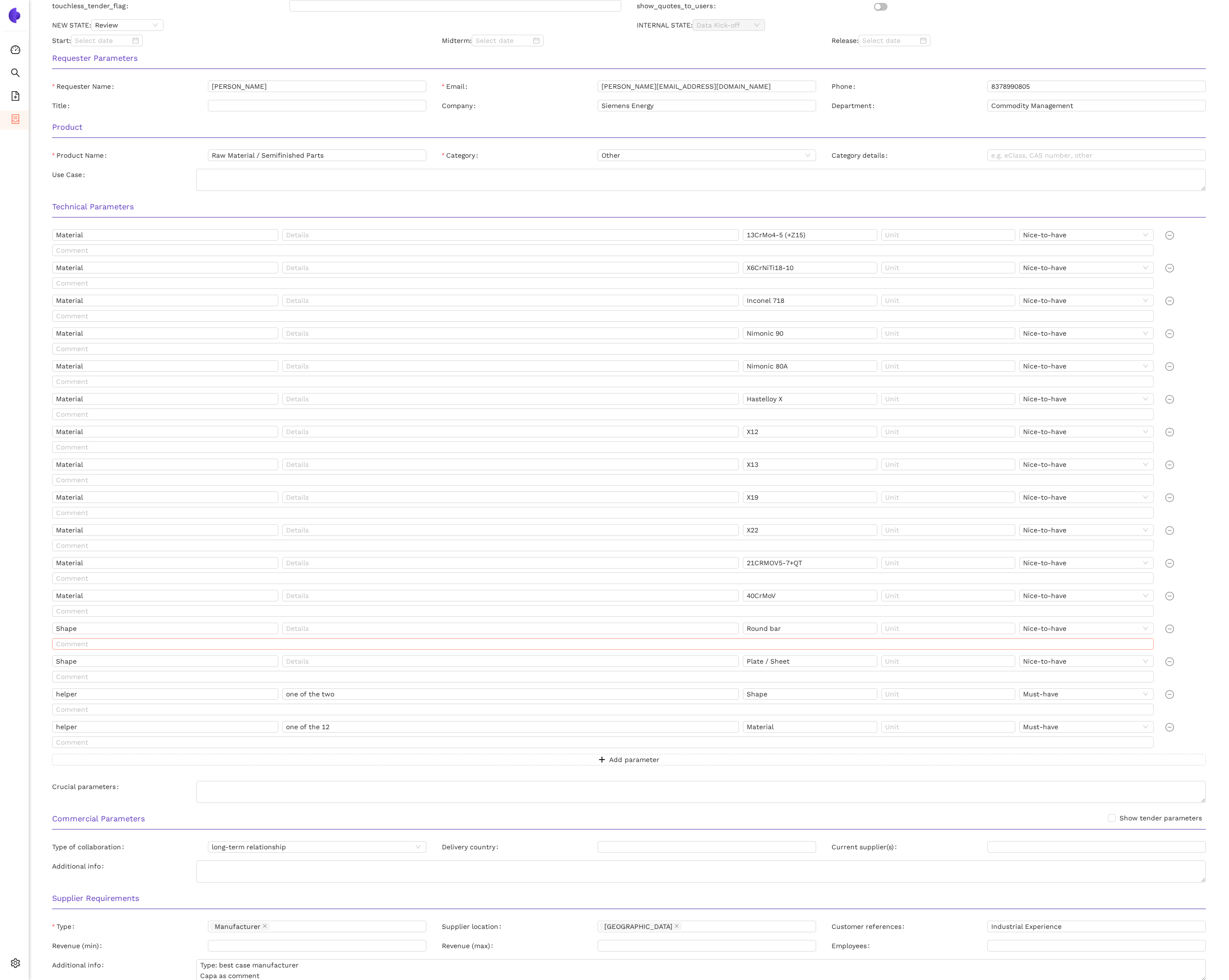
scroll to position [442, 0]
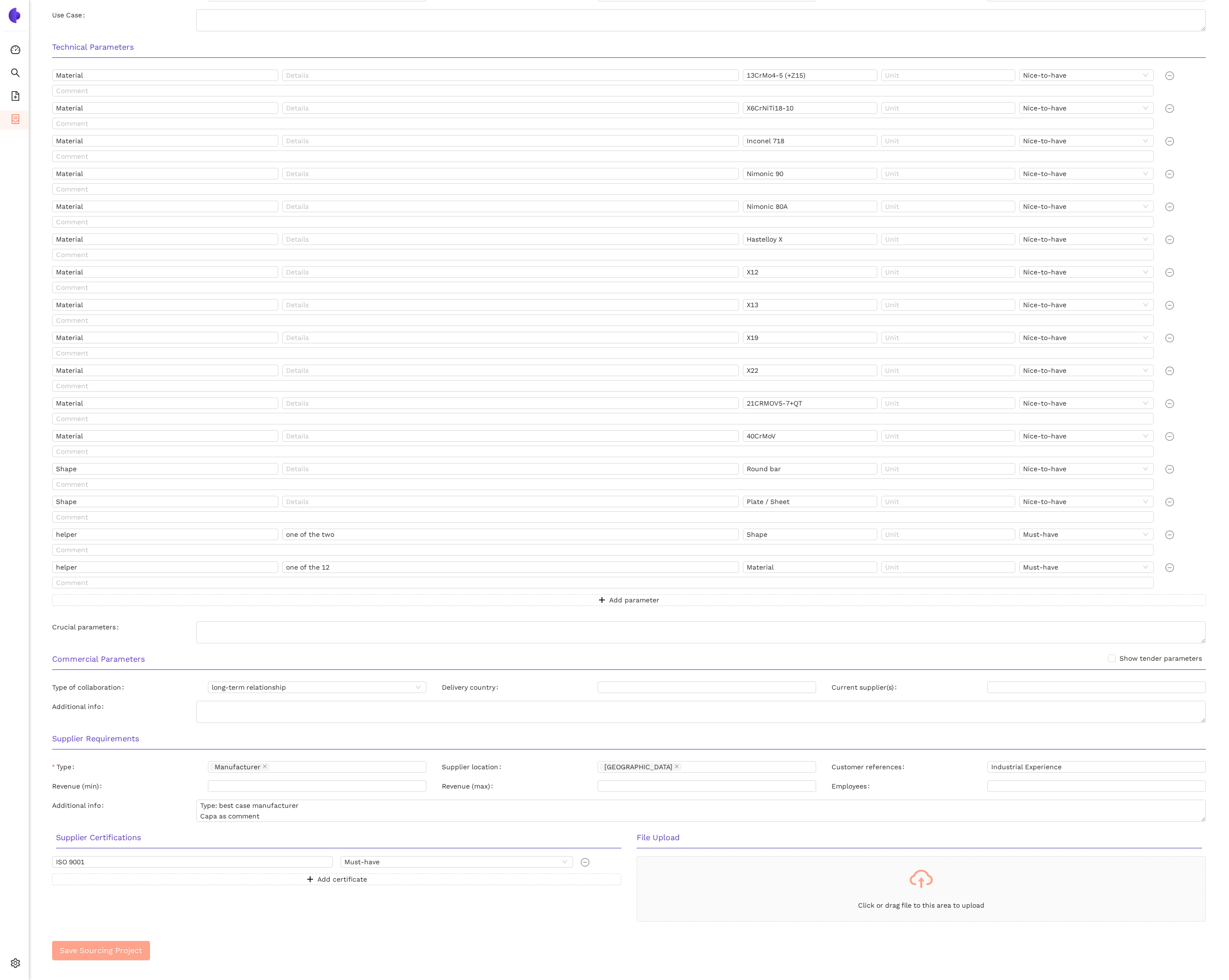
click at [128, 957] on button "Save Sourcing Project" at bounding box center [101, 951] width 98 height 19
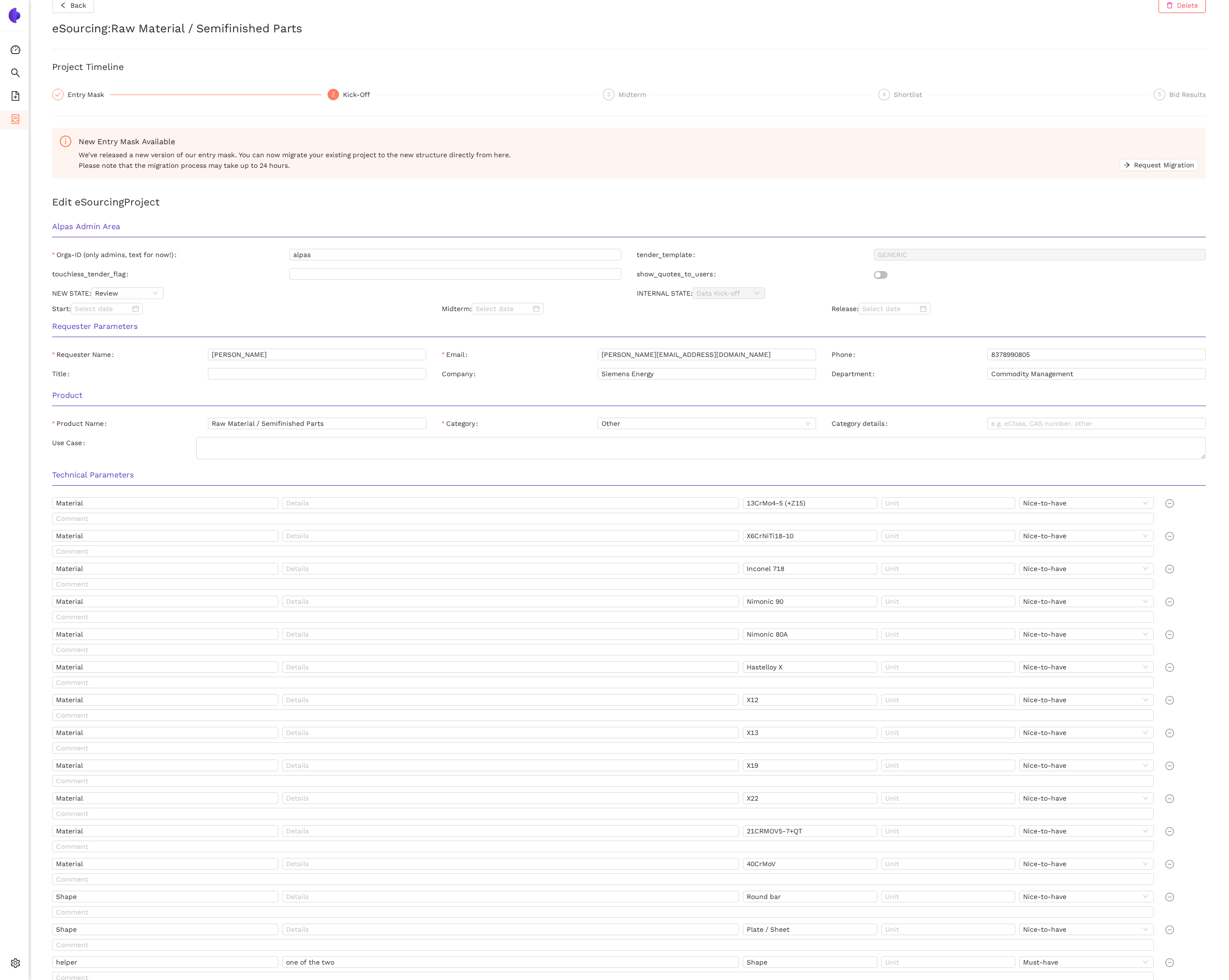
scroll to position [12, 0]
click at [84, 12] on span "Back" at bounding box center [79, 7] width 16 height 11
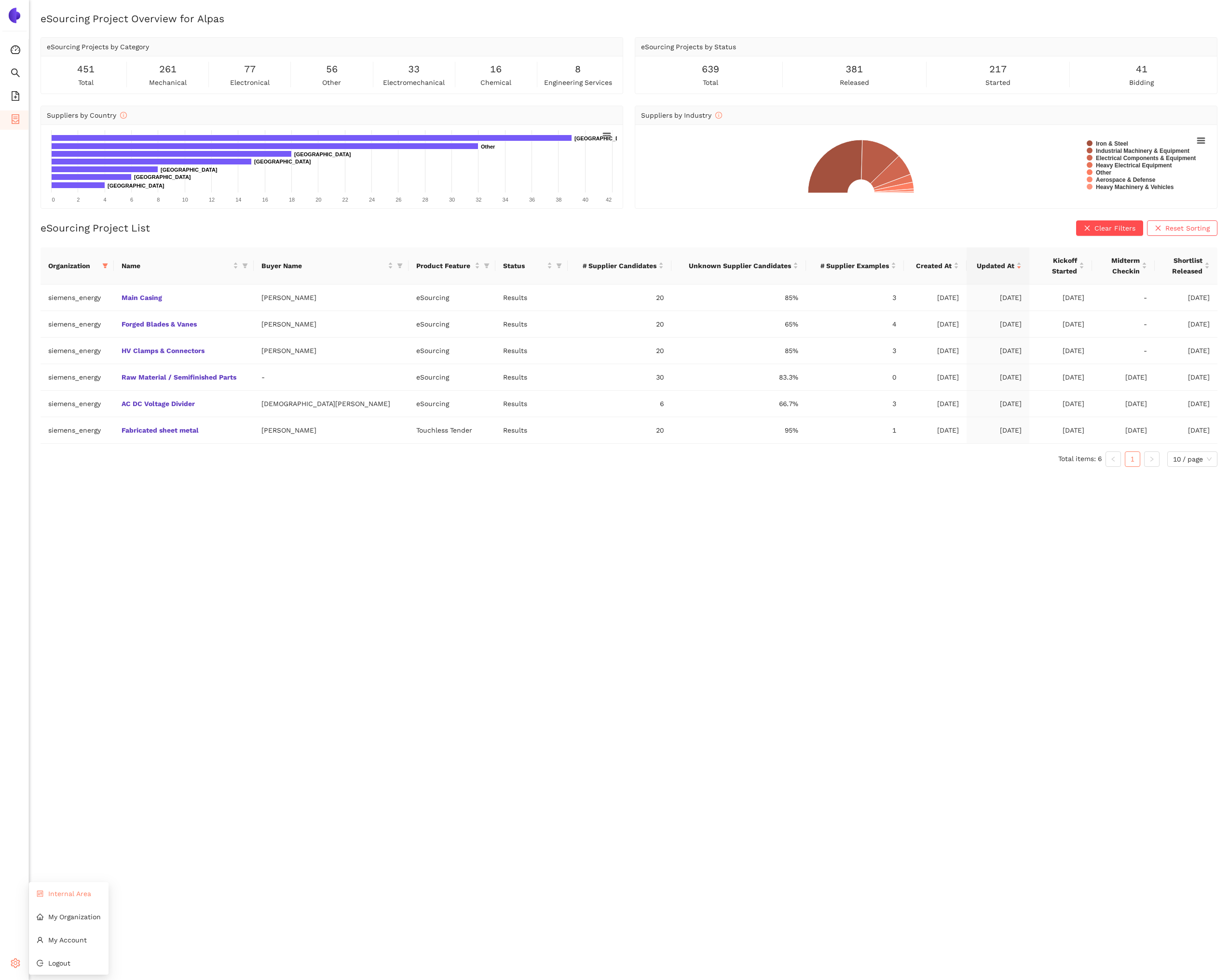
click at [59, 894] on span "Internal Area" at bounding box center [70, 894] width 43 height 7
click at [0, 0] on link "Main Casing" at bounding box center [0, 0] width 0 height 0
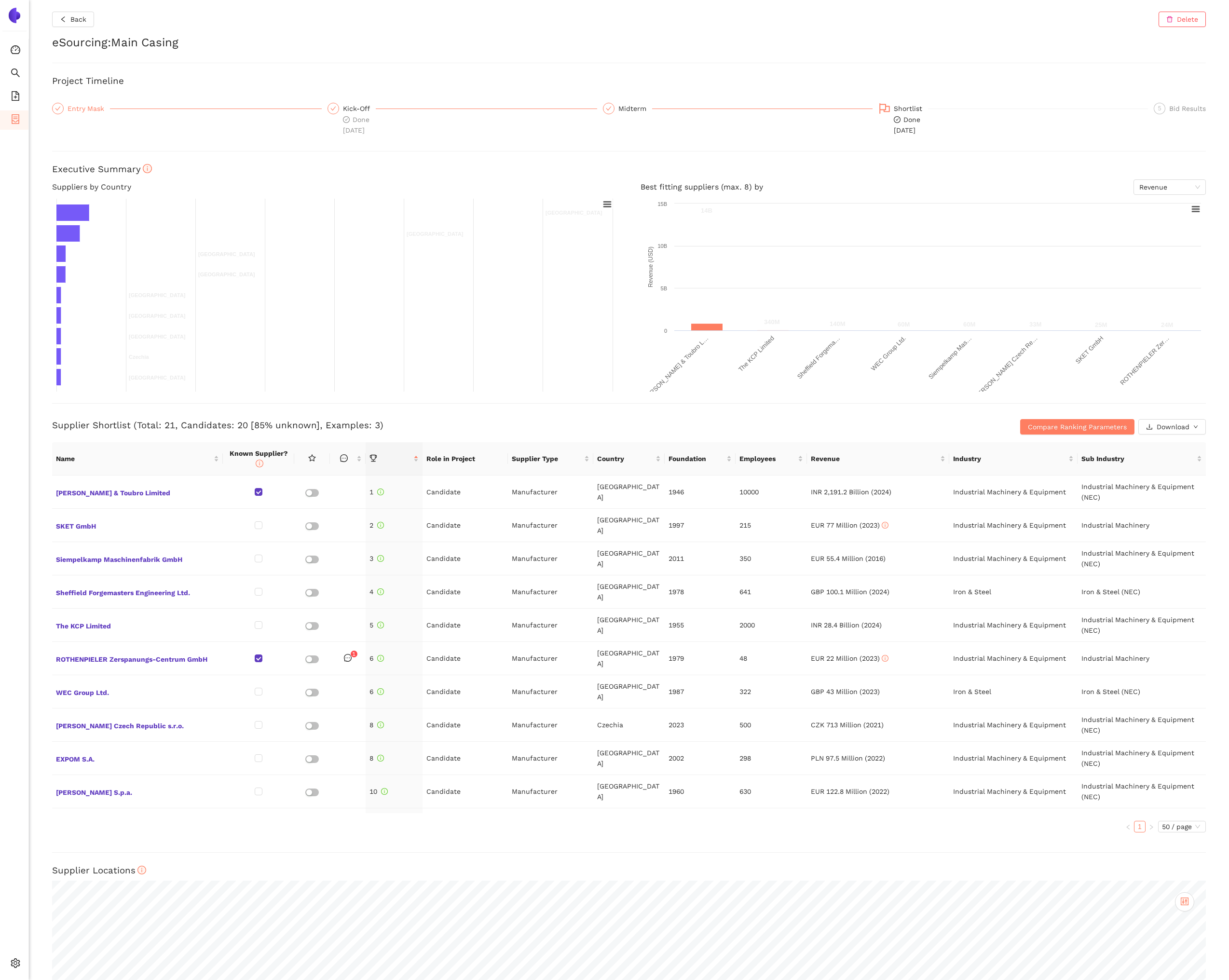
click at [97, 107] on div "Entry Mask" at bounding box center [88, 109] width 42 height 12
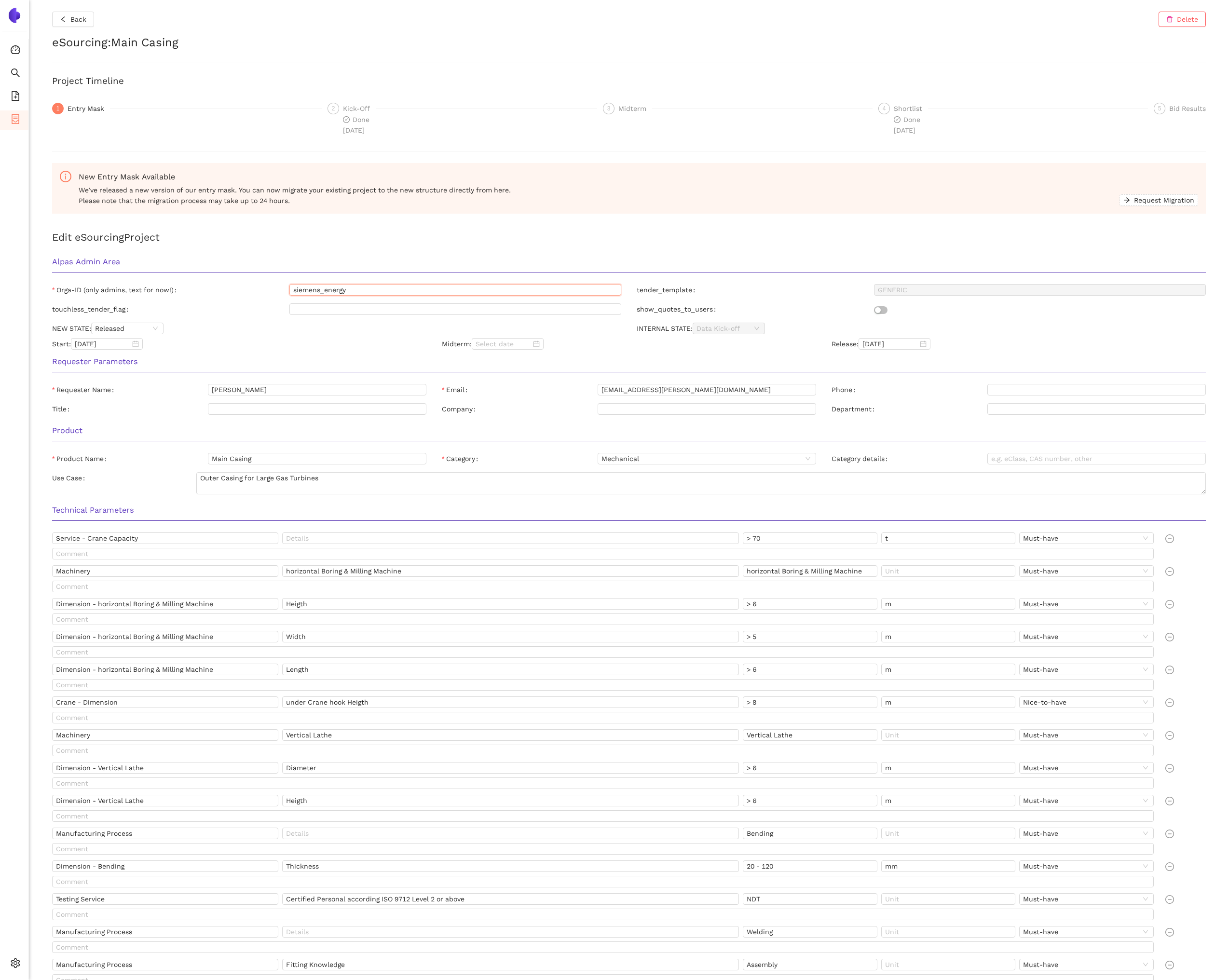
drag, startPoint x: 361, startPoint y: 296, endPoint x: 293, endPoint y: 293, distance: 68.1
click at [293, 293] on div "Orga-ID (only admins, text for now!) siemens_energy" at bounding box center [337, 292] width 585 height 16
click at [58, 20] on button "Back" at bounding box center [73, 19] width 42 height 16
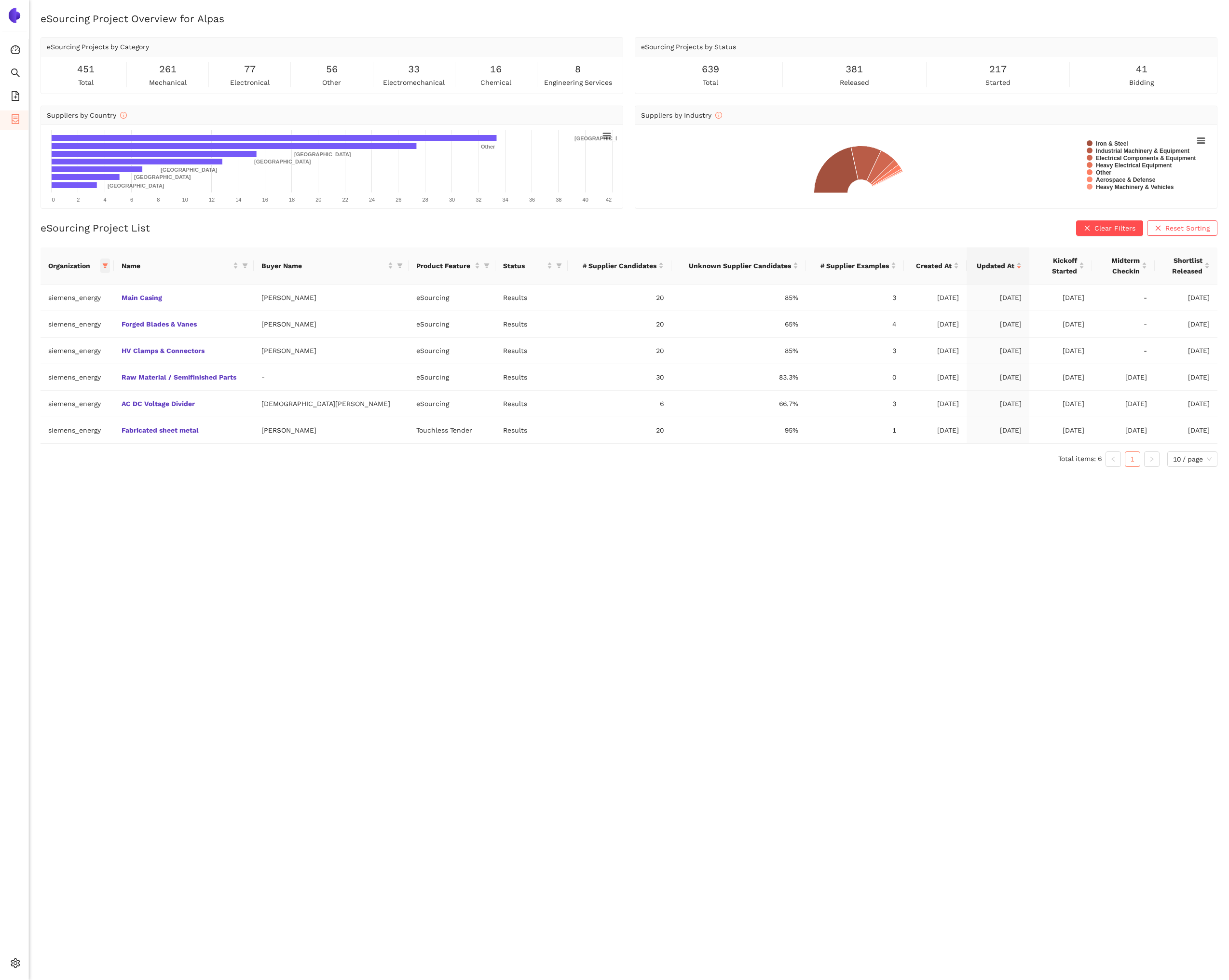
click at [110, 270] on span at bounding box center [105, 265] width 10 height 14
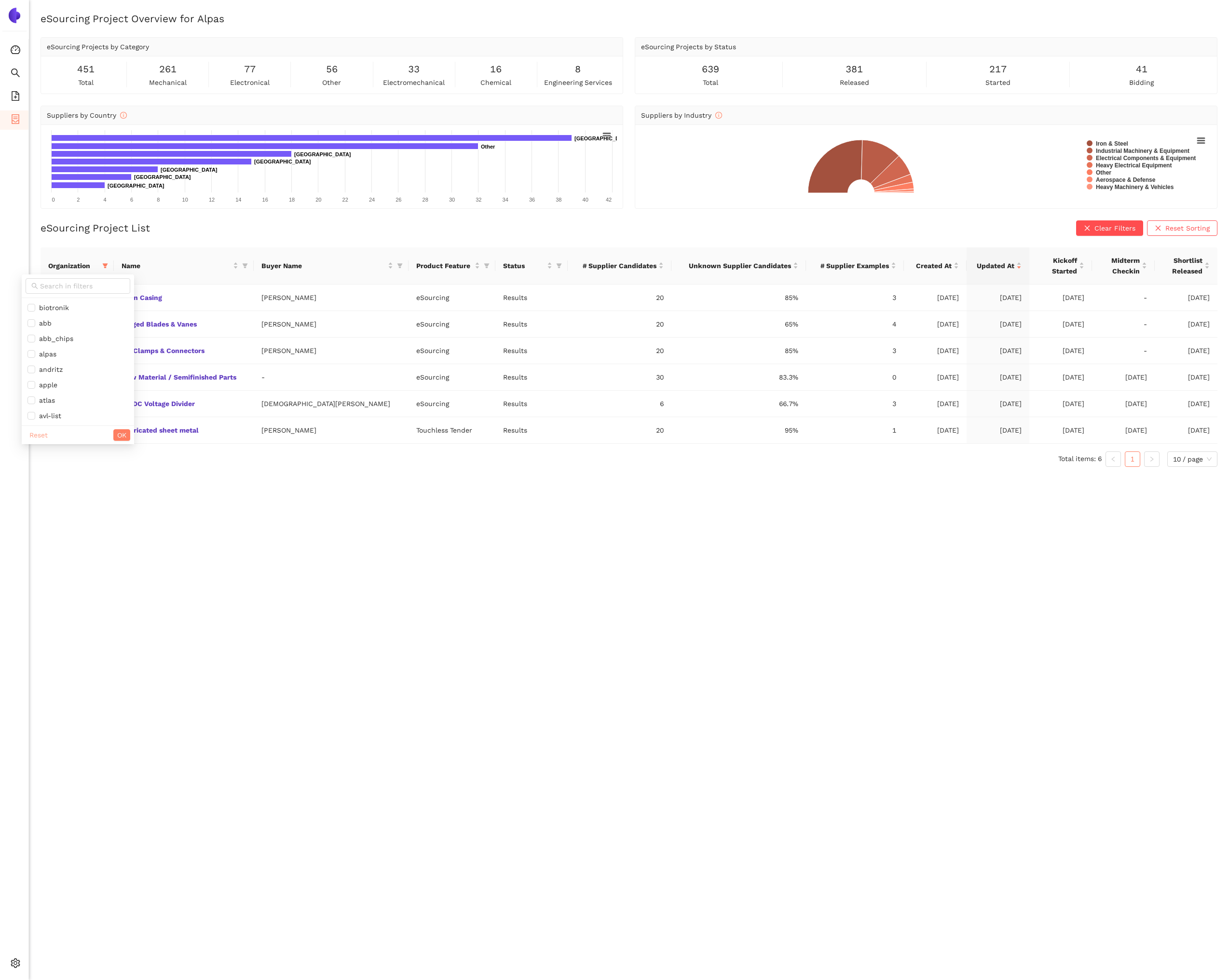
click at [47, 438] on span "Reset" at bounding box center [39, 435] width 18 height 11
checkbox input "false"
click at [52, 282] on input "text" at bounding box center [82, 286] width 85 height 11
paste input "siemens_energy"
drag, startPoint x: 96, startPoint y: 288, endPoint x: 33, endPoint y: 284, distance: 63.1
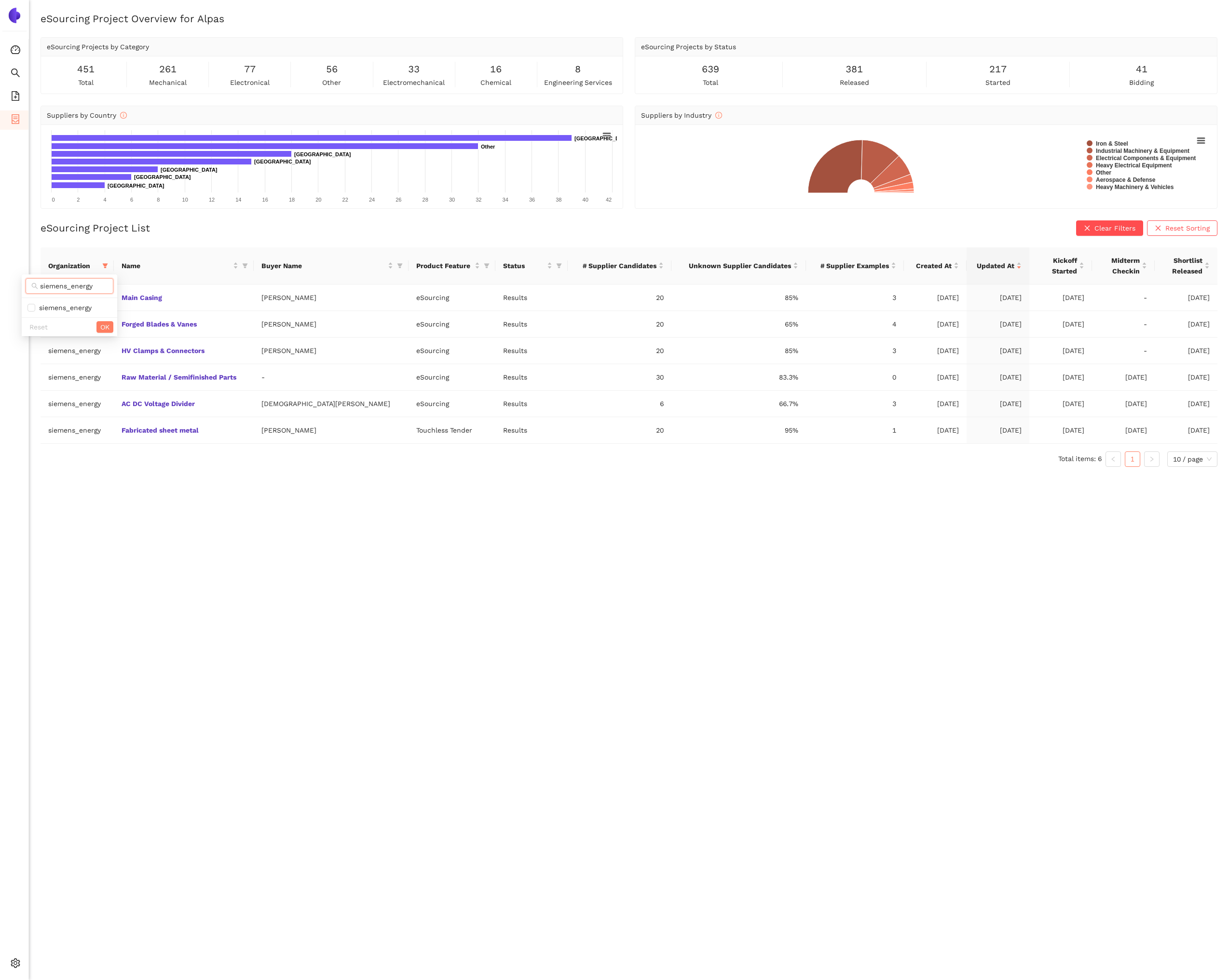
click at [33, 284] on span "siemens_energy" at bounding box center [70, 286] width 88 height 16
type input "alpa"
drag, startPoint x: 37, startPoint y: 304, endPoint x: 64, endPoint y: 312, distance: 28.2
click at [38, 305] on span "alpas" at bounding box center [46, 308] width 21 height 7
checkbox input "true"
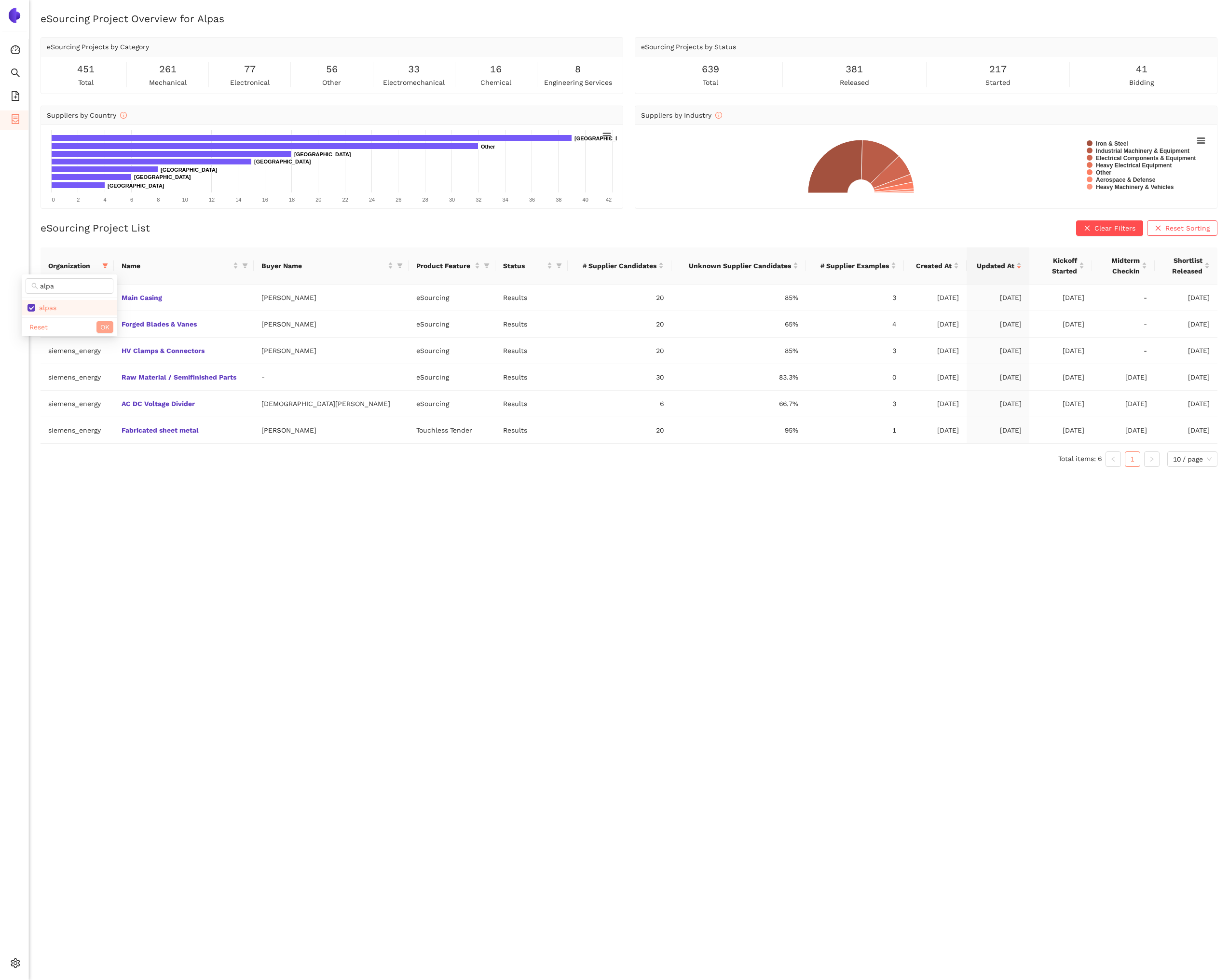
click at [108, 326] on span "OK" at bounding box center [105, 327] width 9 height 11
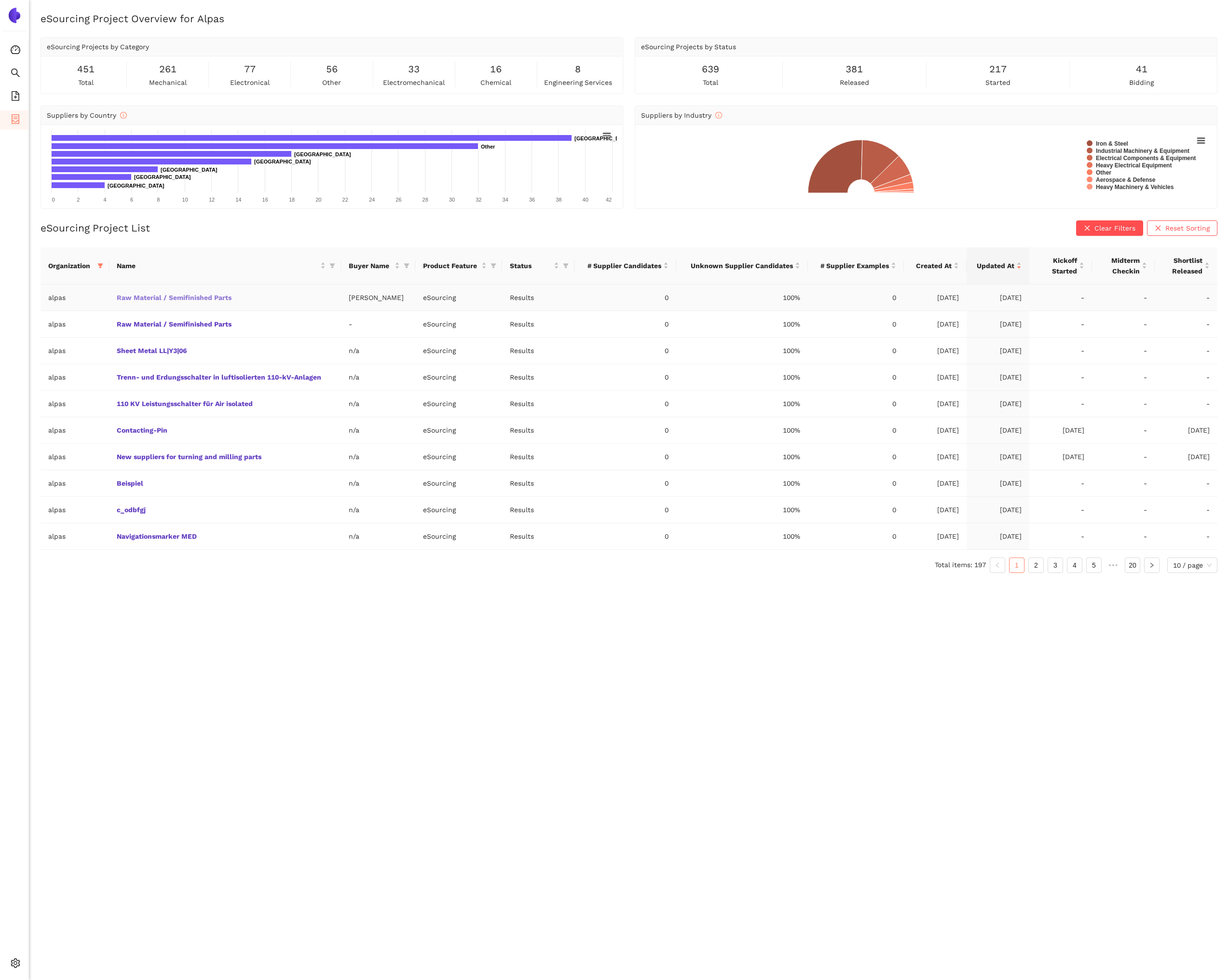
click at [0, 0] on link "Raw Material / Semifinished Parts" at bounding box center [0, 0] width 0 height 0
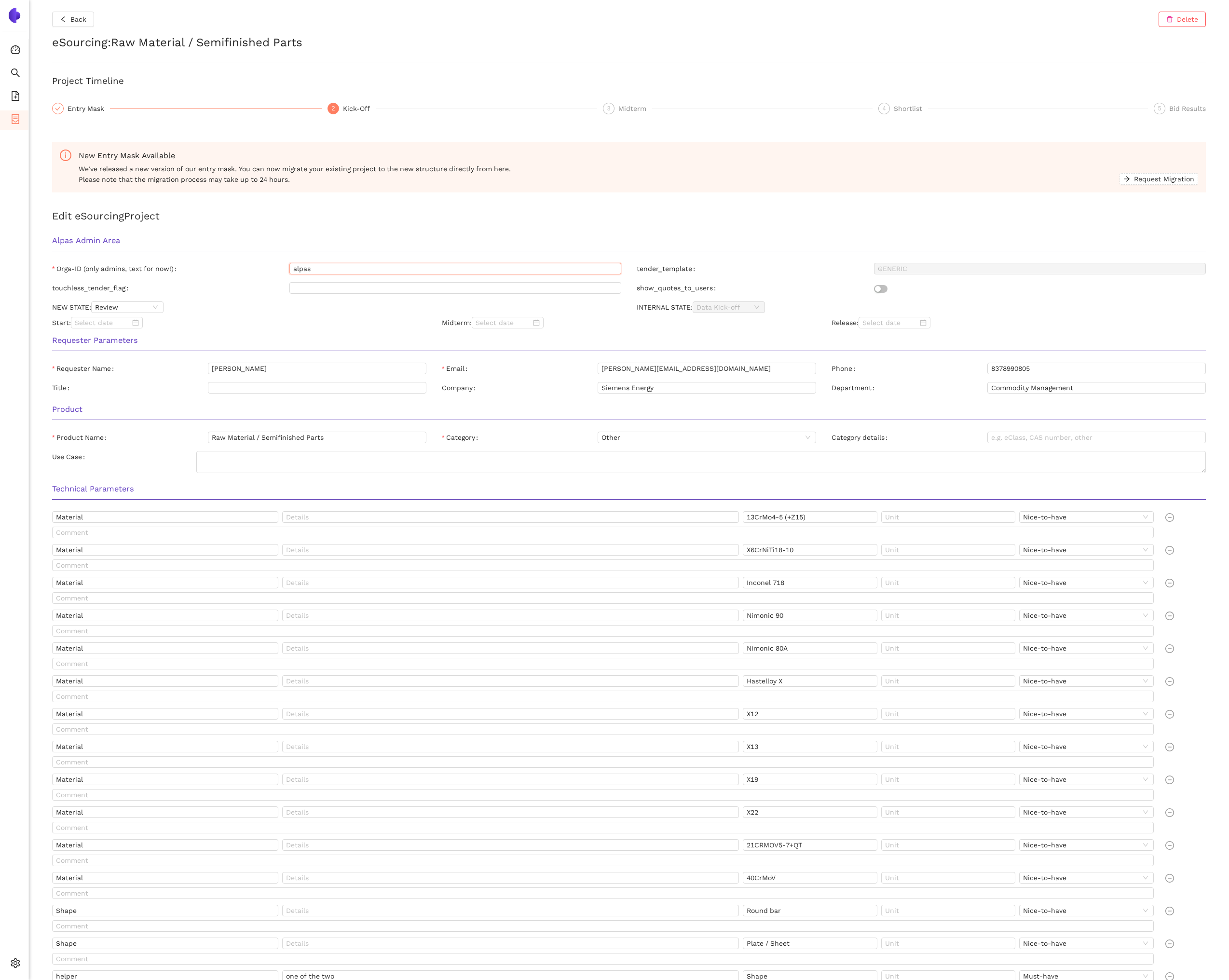
click at [319, 267] on input "alpas" at bounding box center [455, 269] width 332 height 12
click at [71, 22] on span "Back" at bounding box center [79, 19] width 16 height 11
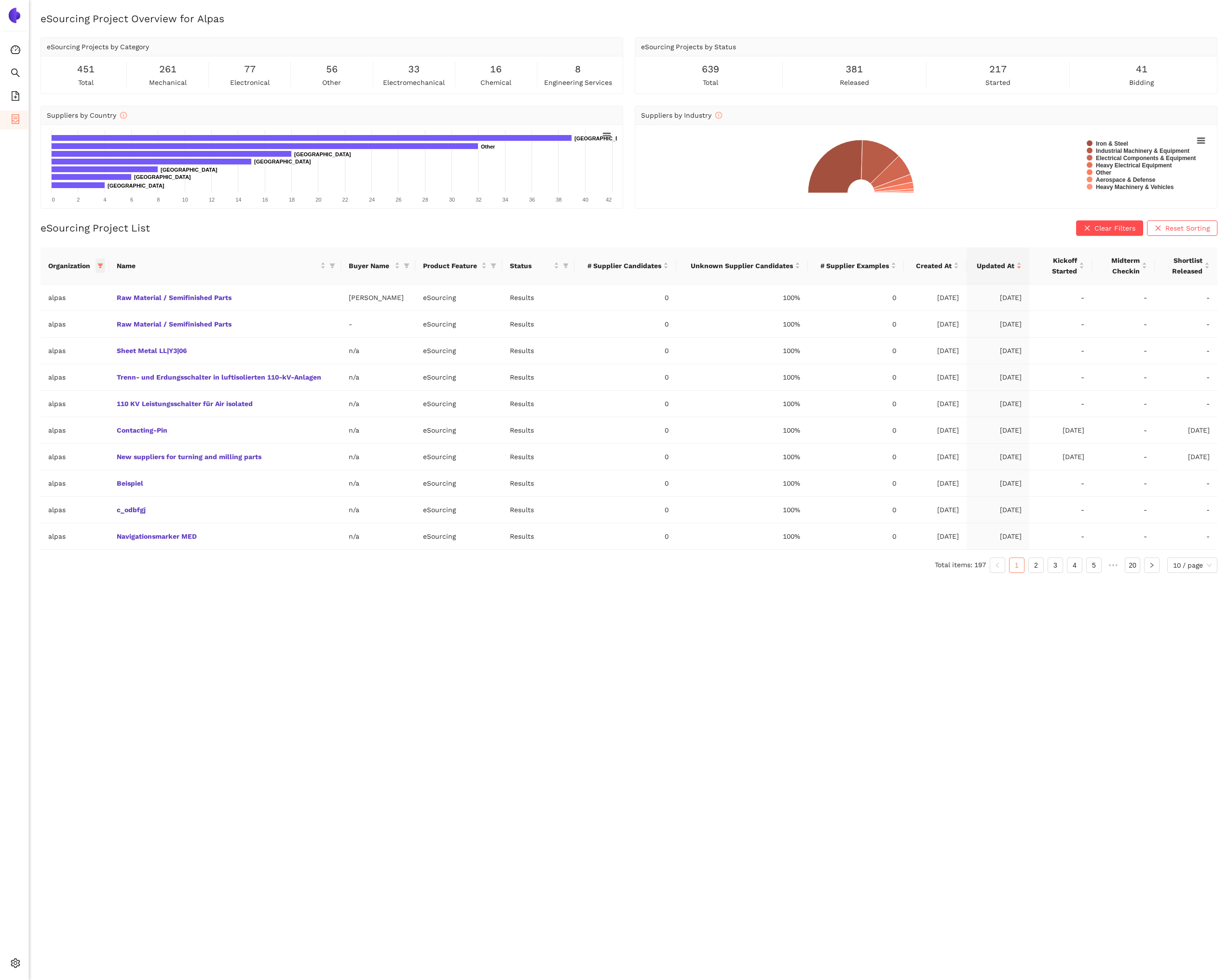
click at [100, 265] on icon "filter" at bounding box center [101, 265] width 5 height 5
click at [21, 436] on span "Reset" at bounding box center [26, 435] width 18 height 11
checkbox input "false"
click at [41, 289] on input "text" at bounding box center [70, 286] width 85 height 11
type input "si"
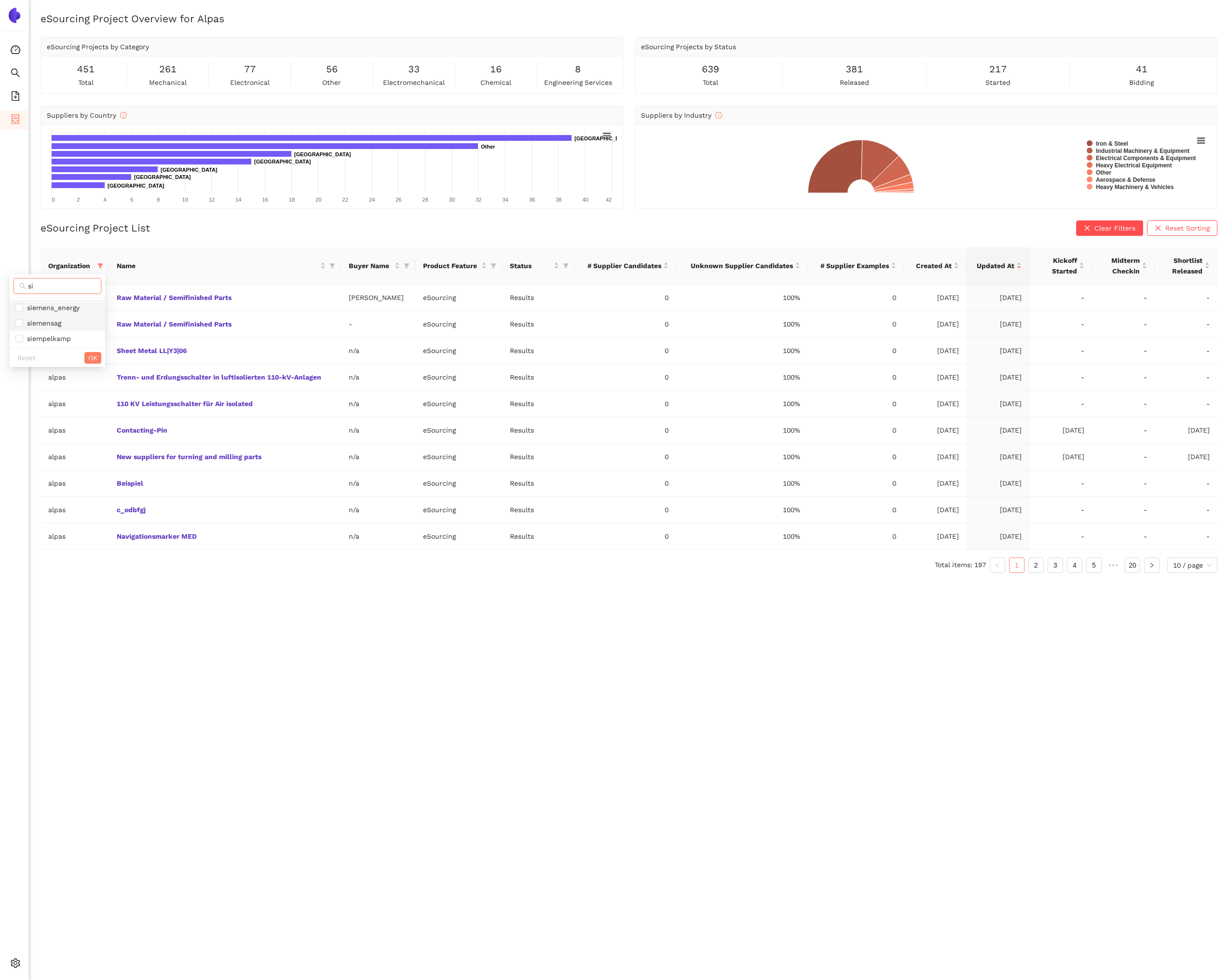
drag, startPoint x: 55, startPoint y: 309, endPoint x: 63, endPoint y: 319, distance: 12.8
click at [55, 309] on span "siemens_energy" at bounding box center [51, 308] width 56 height 7
checkbox input "true"
click at [89, 357] on span "OK" at bounding box center [93, 358] width 9 height 11
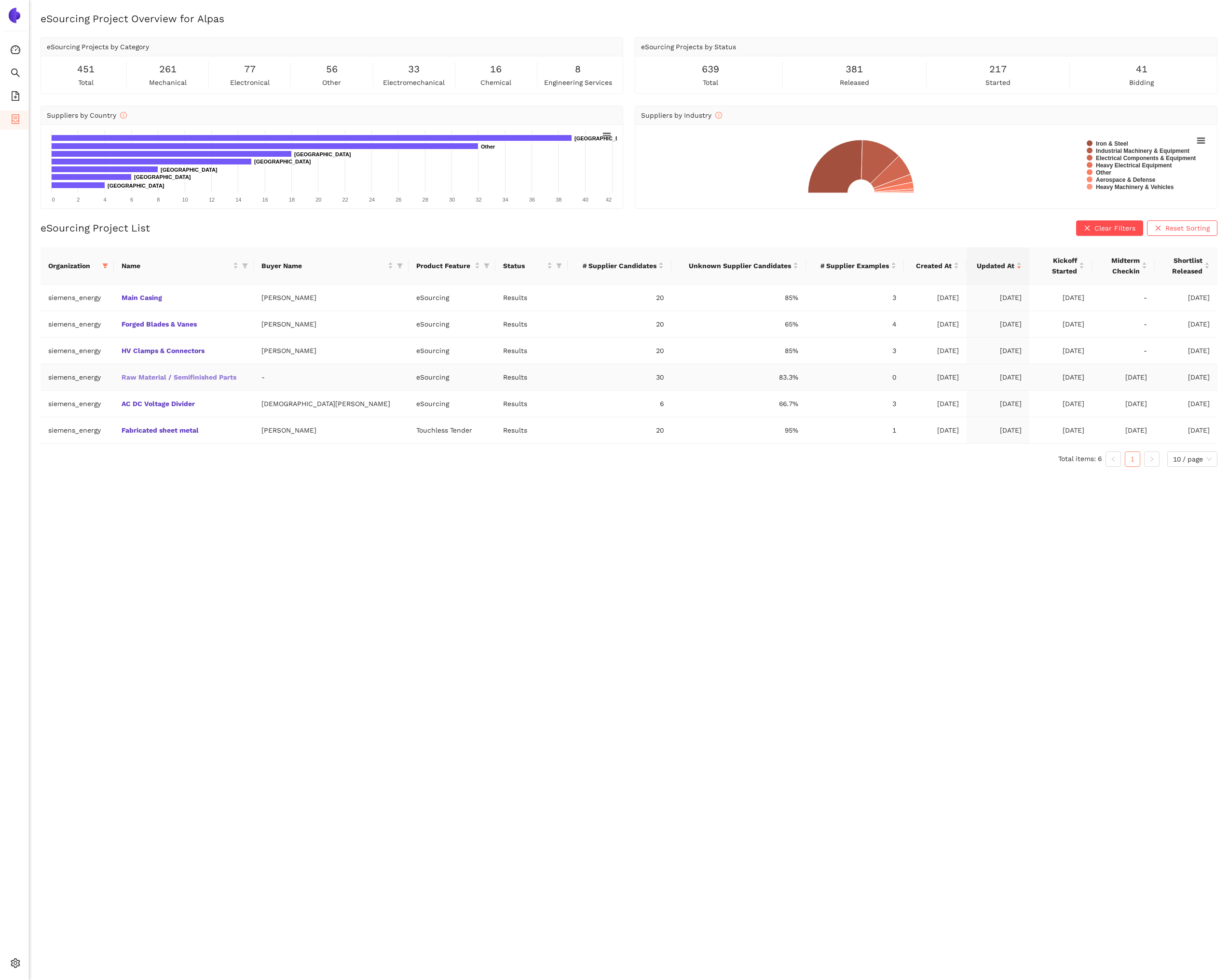
click at [0, 0] on link "Raw Material / Semifinished Parts" at bounding box center [0, 0] width 0 height 0
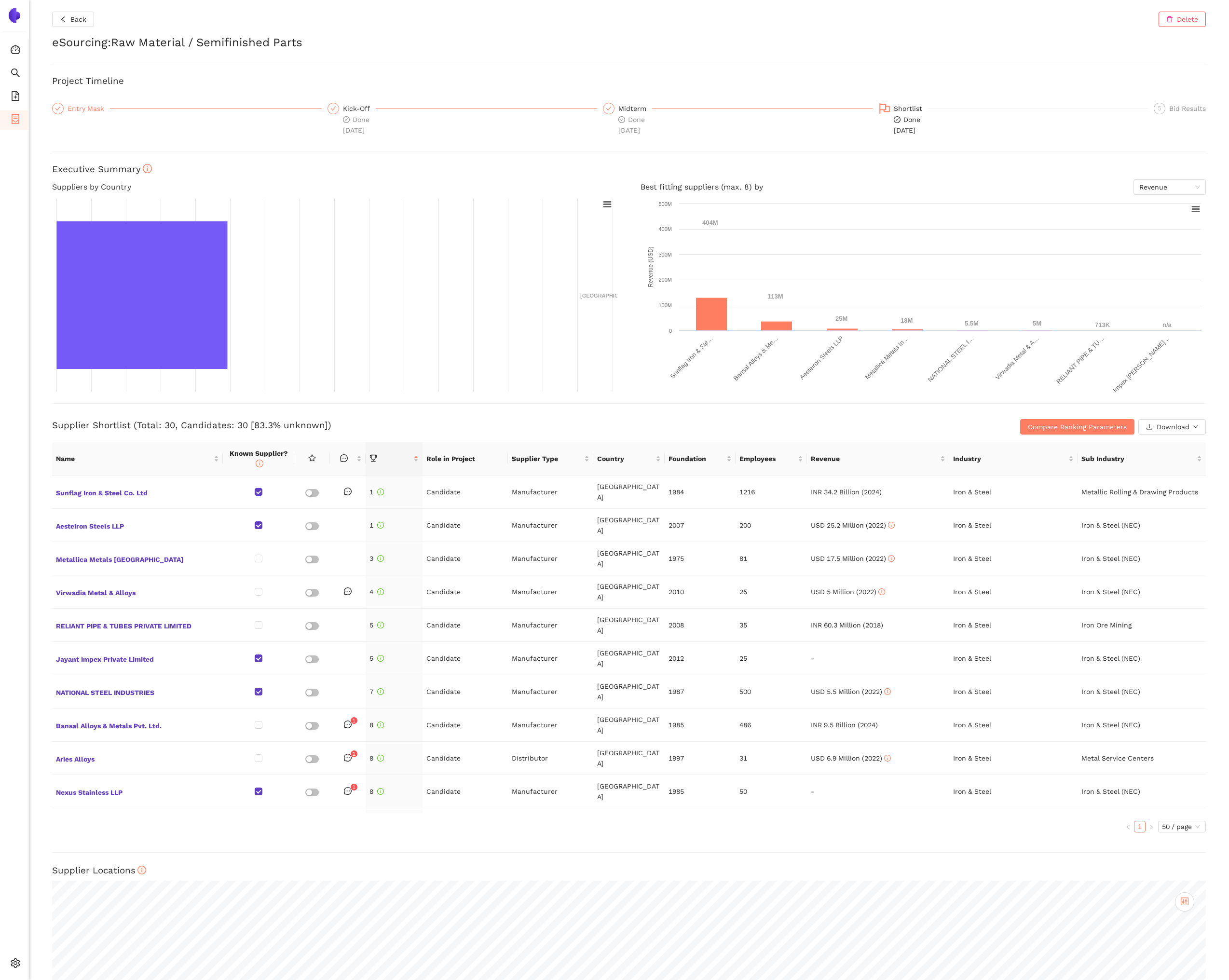
click at [78, 113] on div "Entry Mask" at bounding box center [187, 119] width 270 height 33
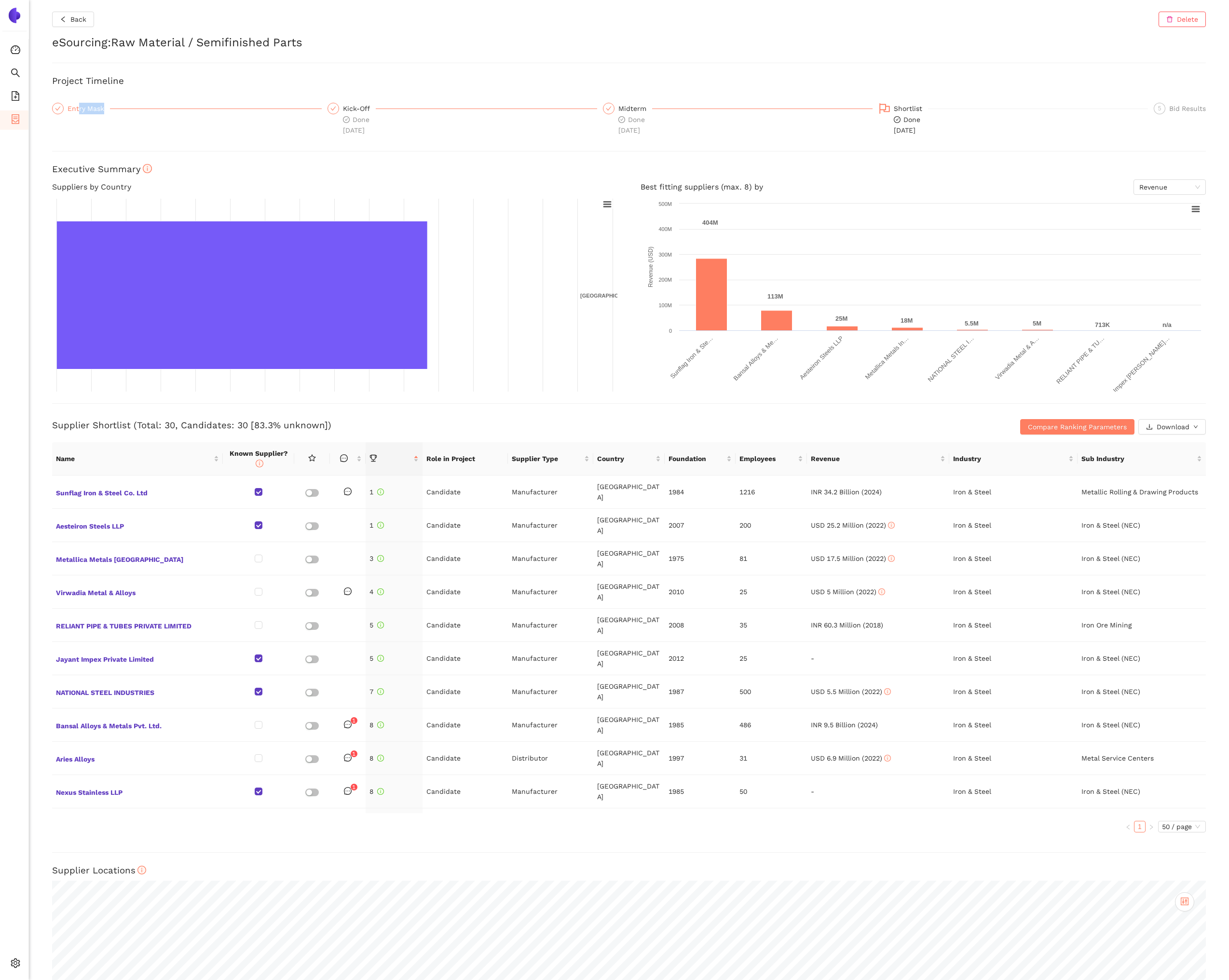
click at [79, 110] on div "Entry Mask" at bounding box center [88, 109] width 42 height 12
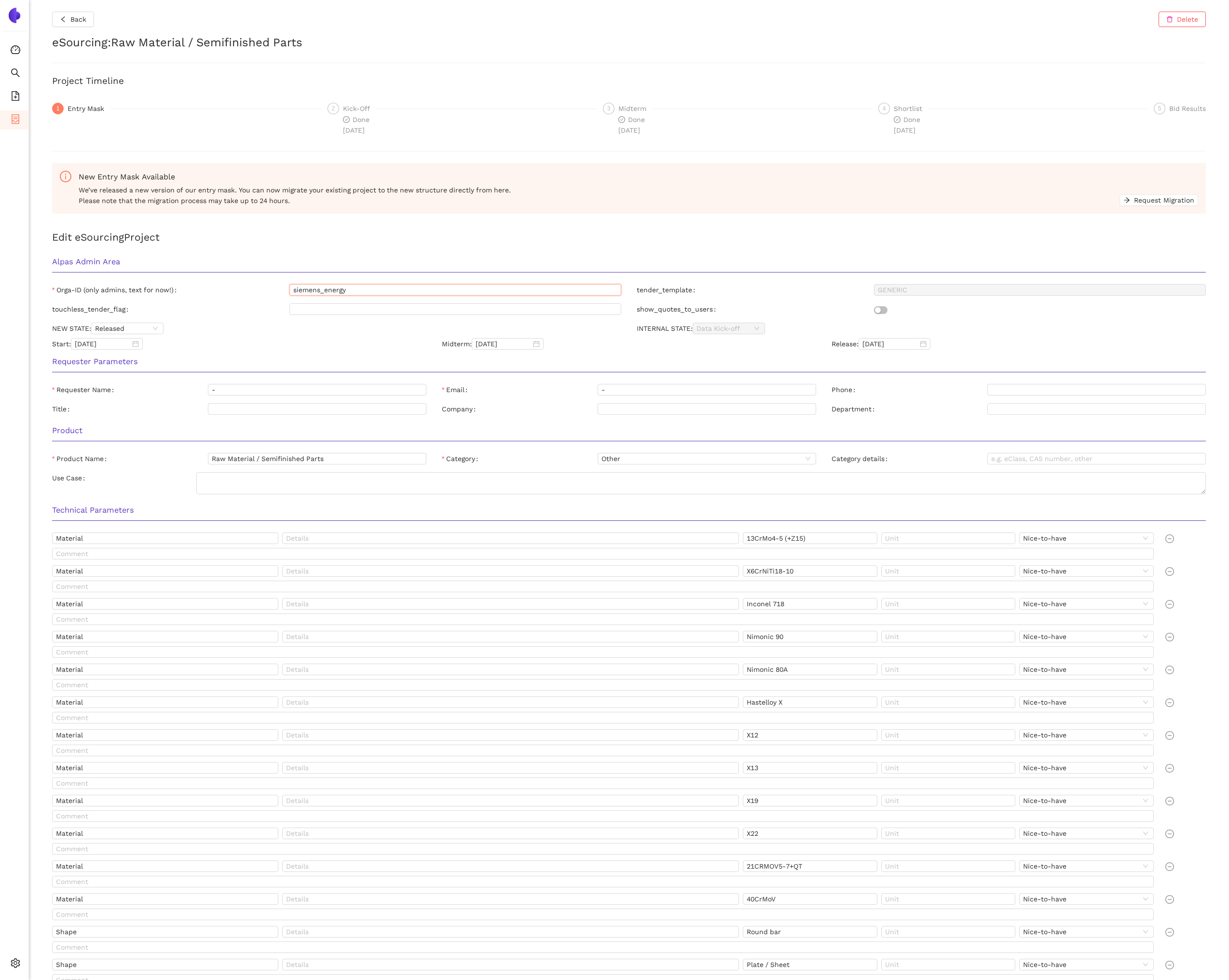
click at [326, 295] on input "siemens_energy" at bounding box center [455, 290] width 332 height 12
click at [326, 295] on input "siemens_energy" at bounding box center [455, 290] width 332 height 12
click at [63, 25] on button "Back" at bounding box center [73, 19] width 42 height 16
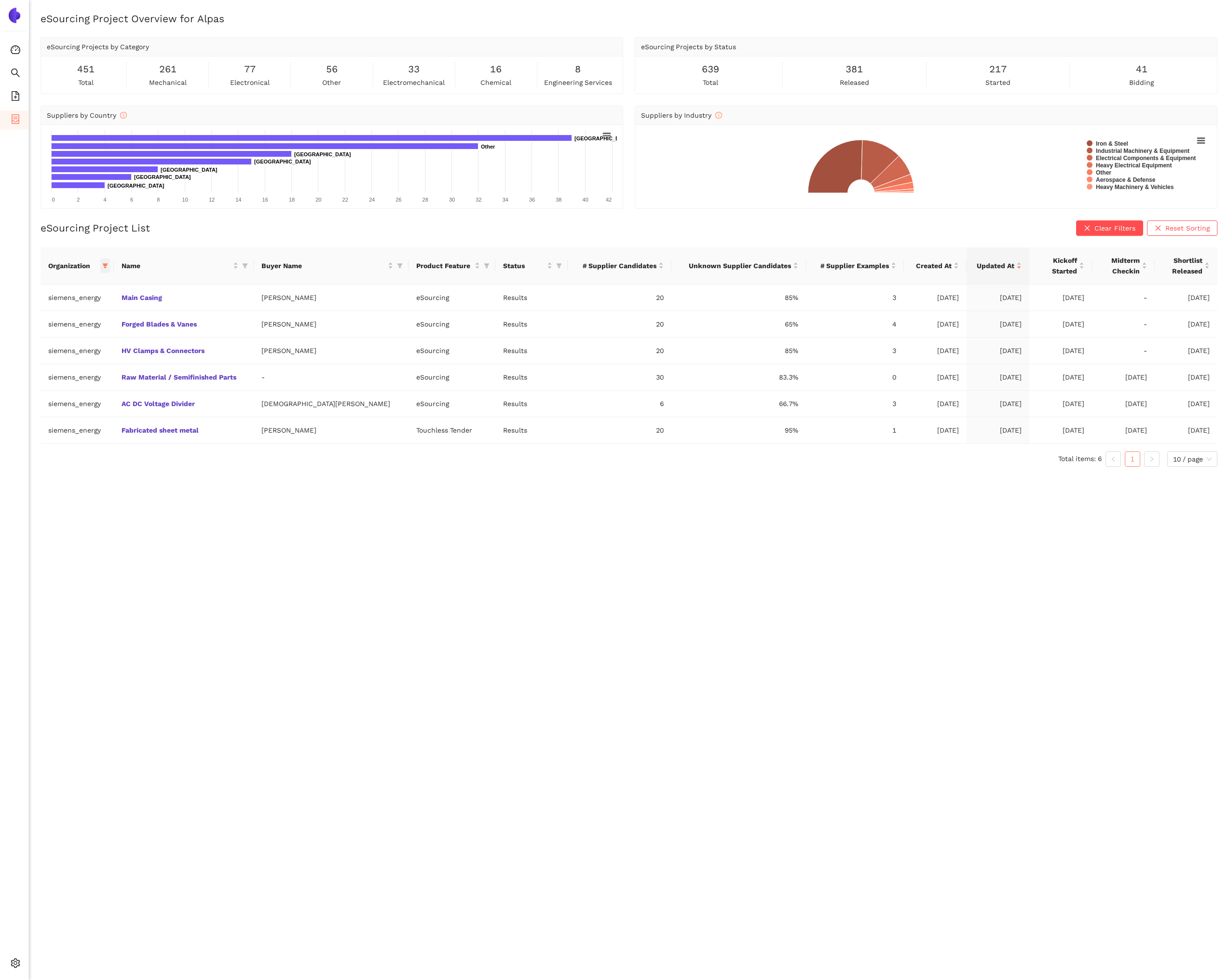
click at [110, 268] on span at bounding box center [105, 265] width 10 height 14
click at [42, 438] on span "Reset" at bounding box center [39, 435] width 18 height 11
checkbox input "false"
click at [72, 290] on input "text" at bounding box center [82, 286] width 85 height 11
type input "alp"
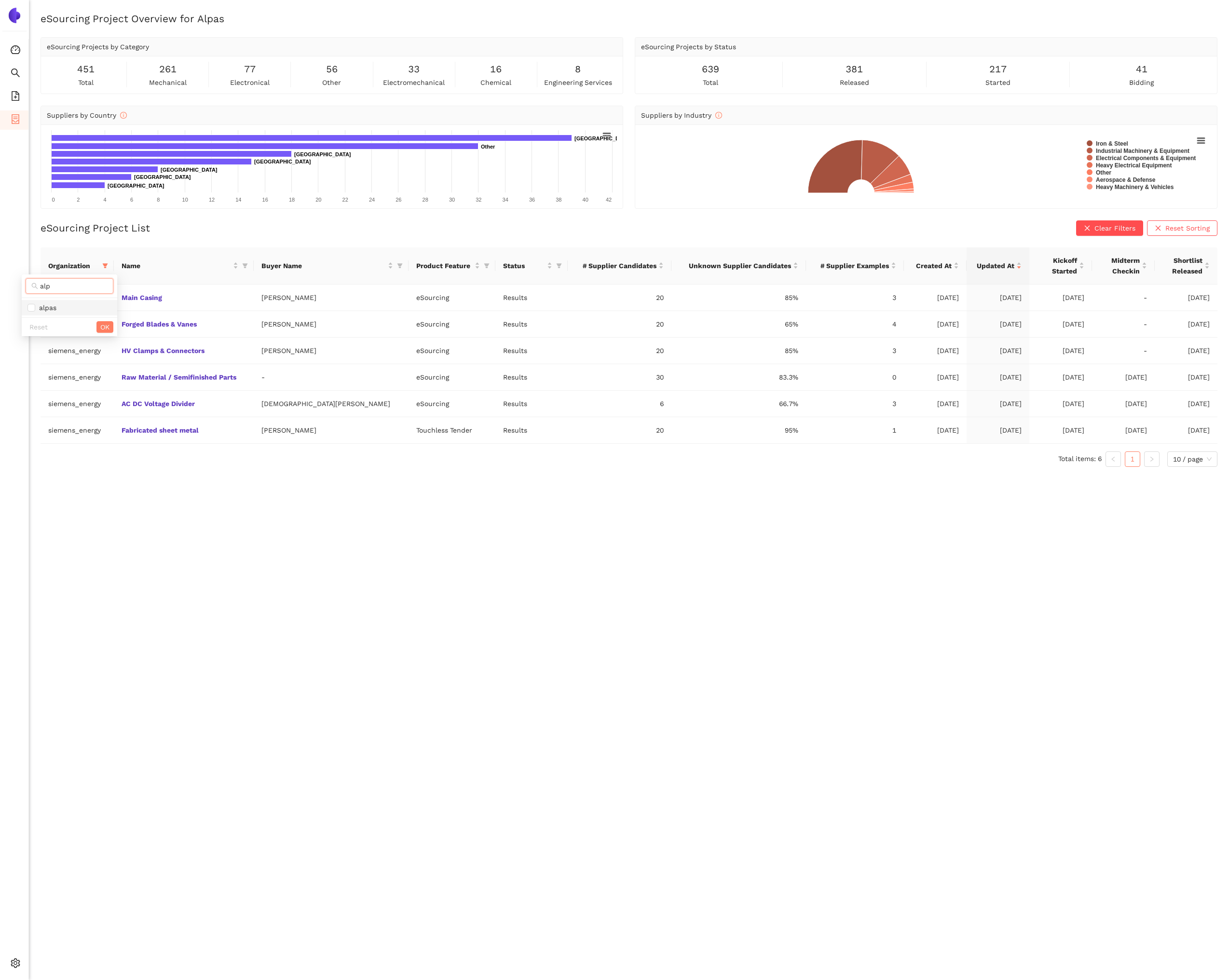
click at [70, 305] on span "alpas" at bounding box center [69, 308] width 84 height 11
checkbox input "true"
click at [105, 327] on span "OK" at bounding box center [105, 327] width 9 height 11
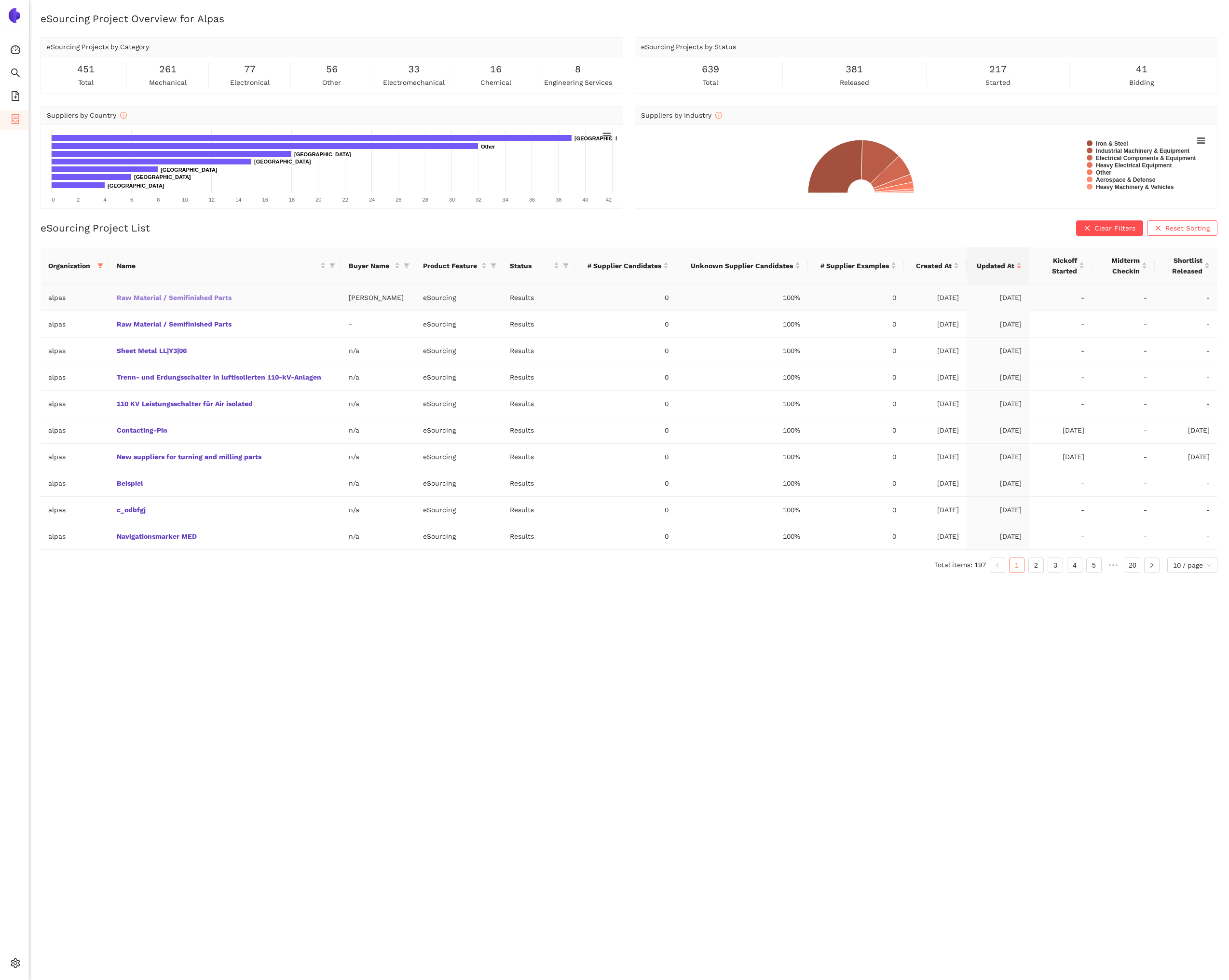
click at [0, 0] on link "Raw Material / Semifinished Parts" at bounding box center [0, 0] width 0 height 0
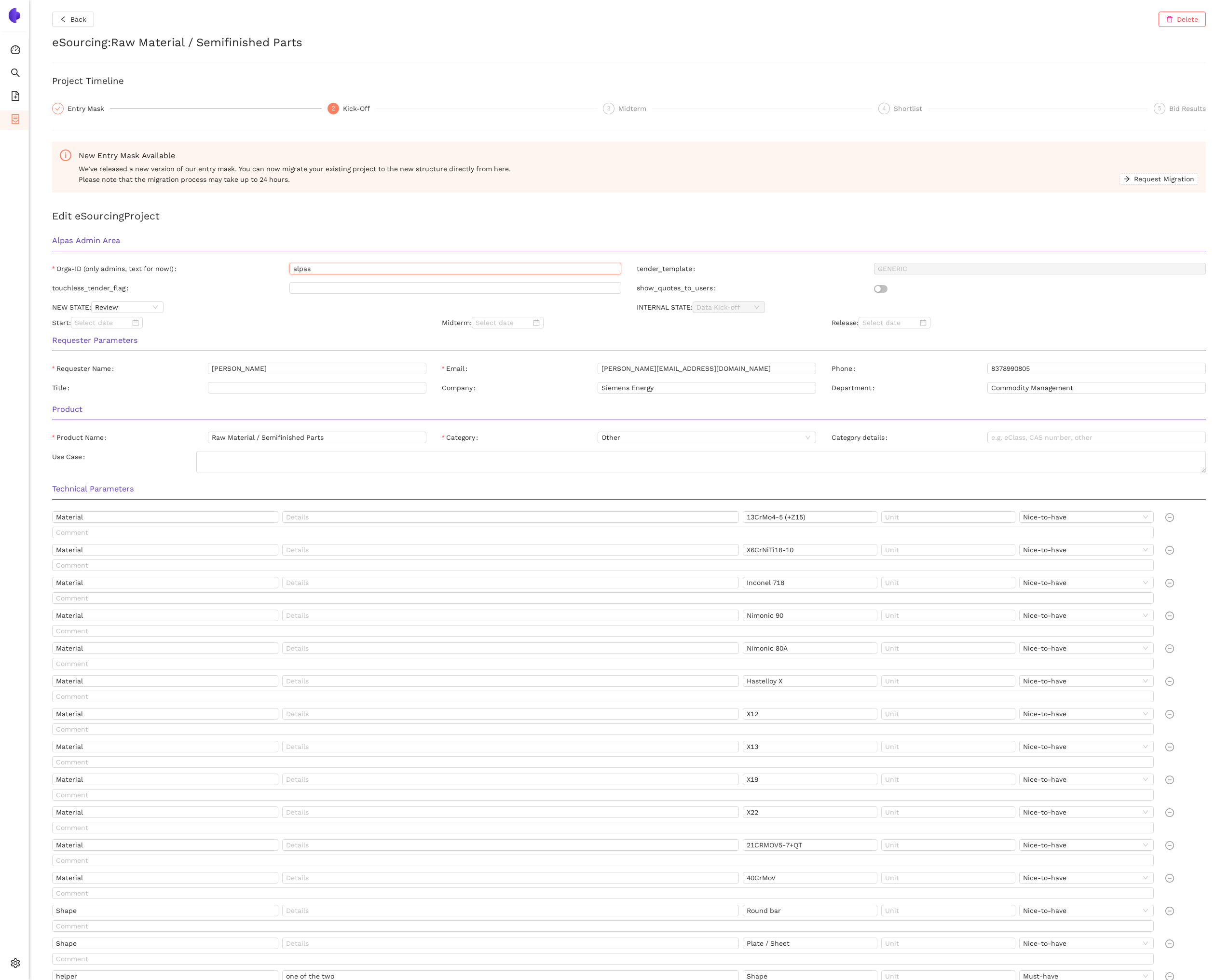
click at [326, 270] on input "alpas" at bounding box center [455, 269] width 332 height 12
paste input "siemens_energy"
type input "siemens_energy"
click at [318, 295] on div "touchless_tender_flag" at bounding box center [337, 289] width 585 height 16
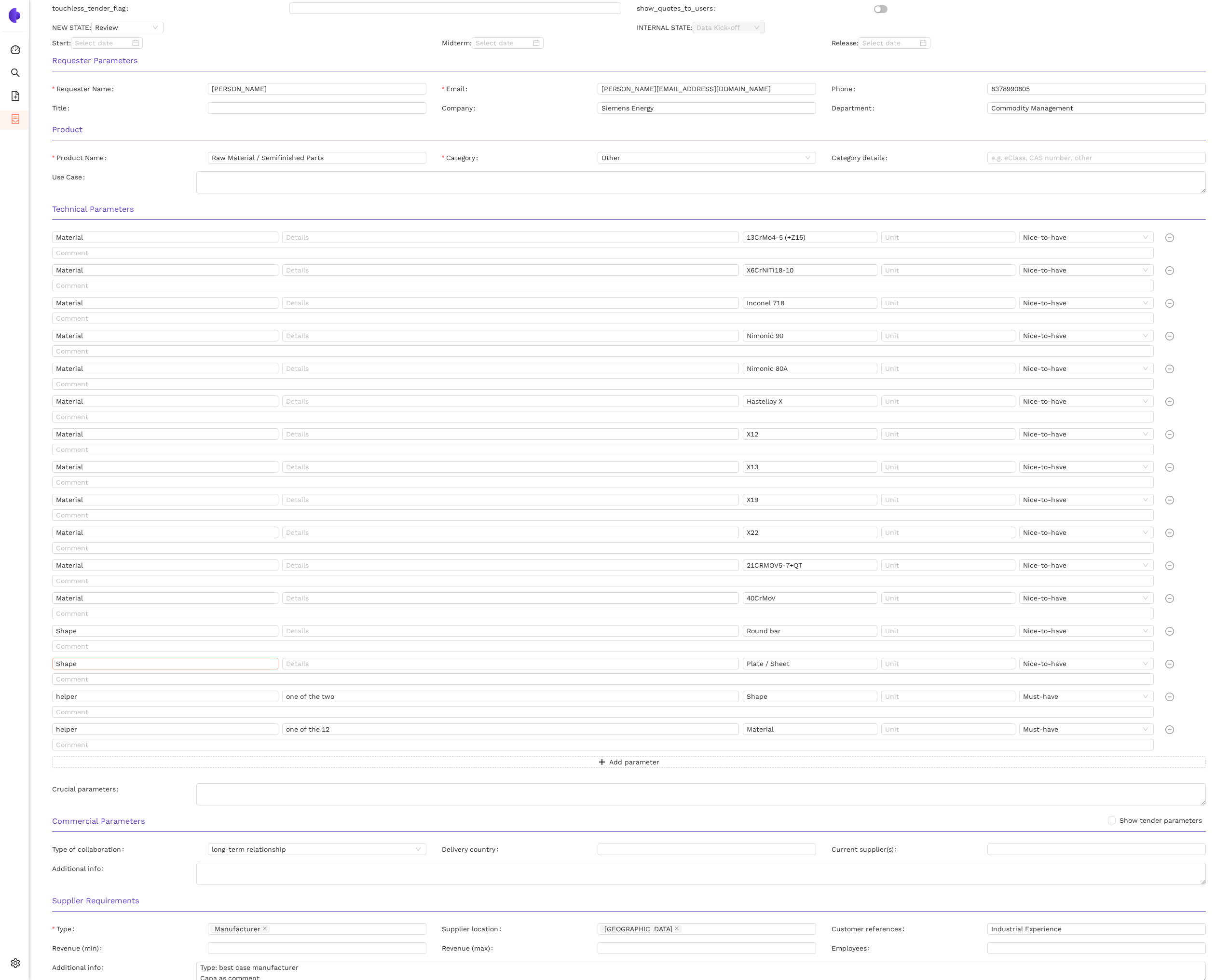
scroll to position [442, 0]
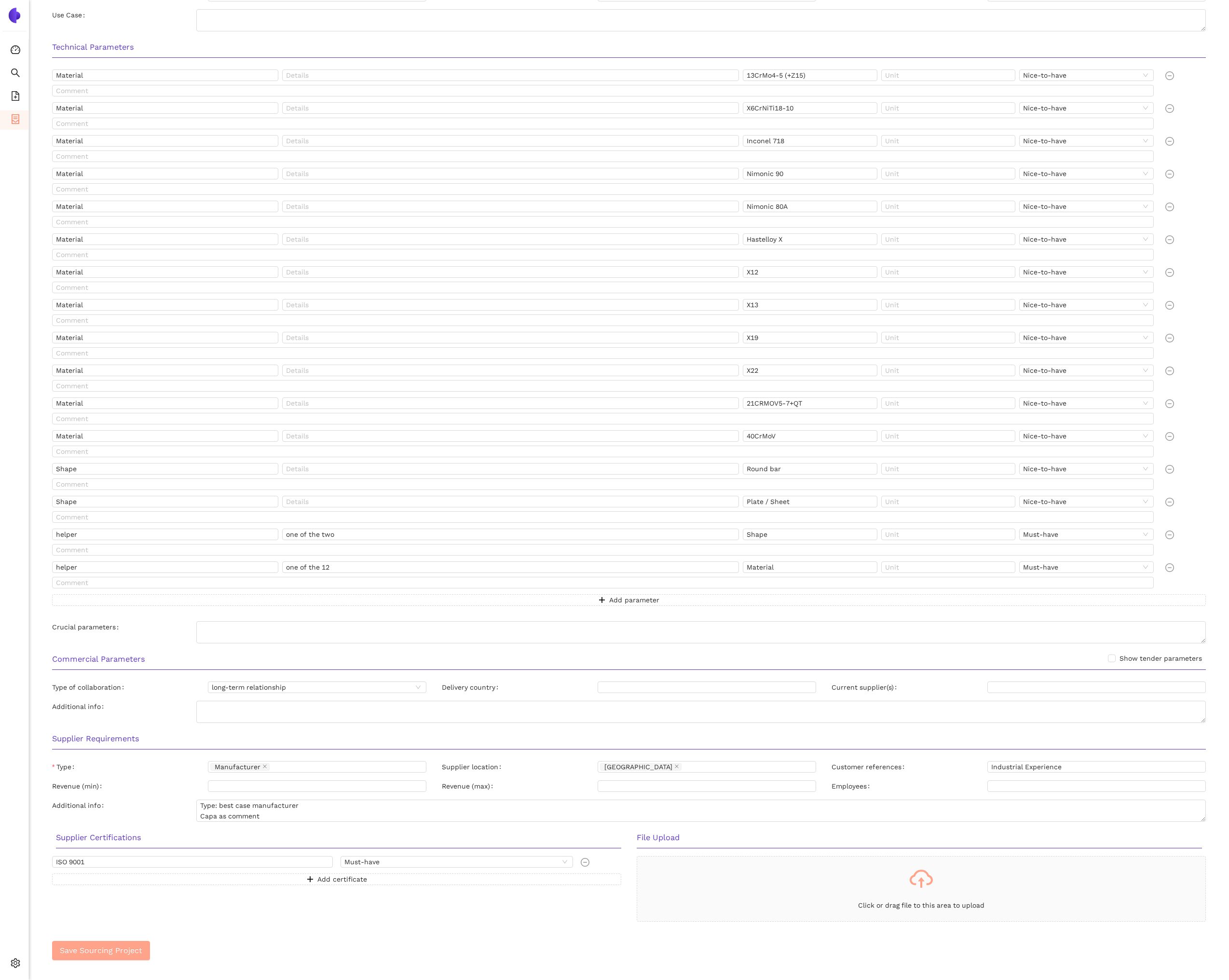
click at [140, 954] on span "Save Sourcing Project" at bounding box center [101, 950] width 82 height 12
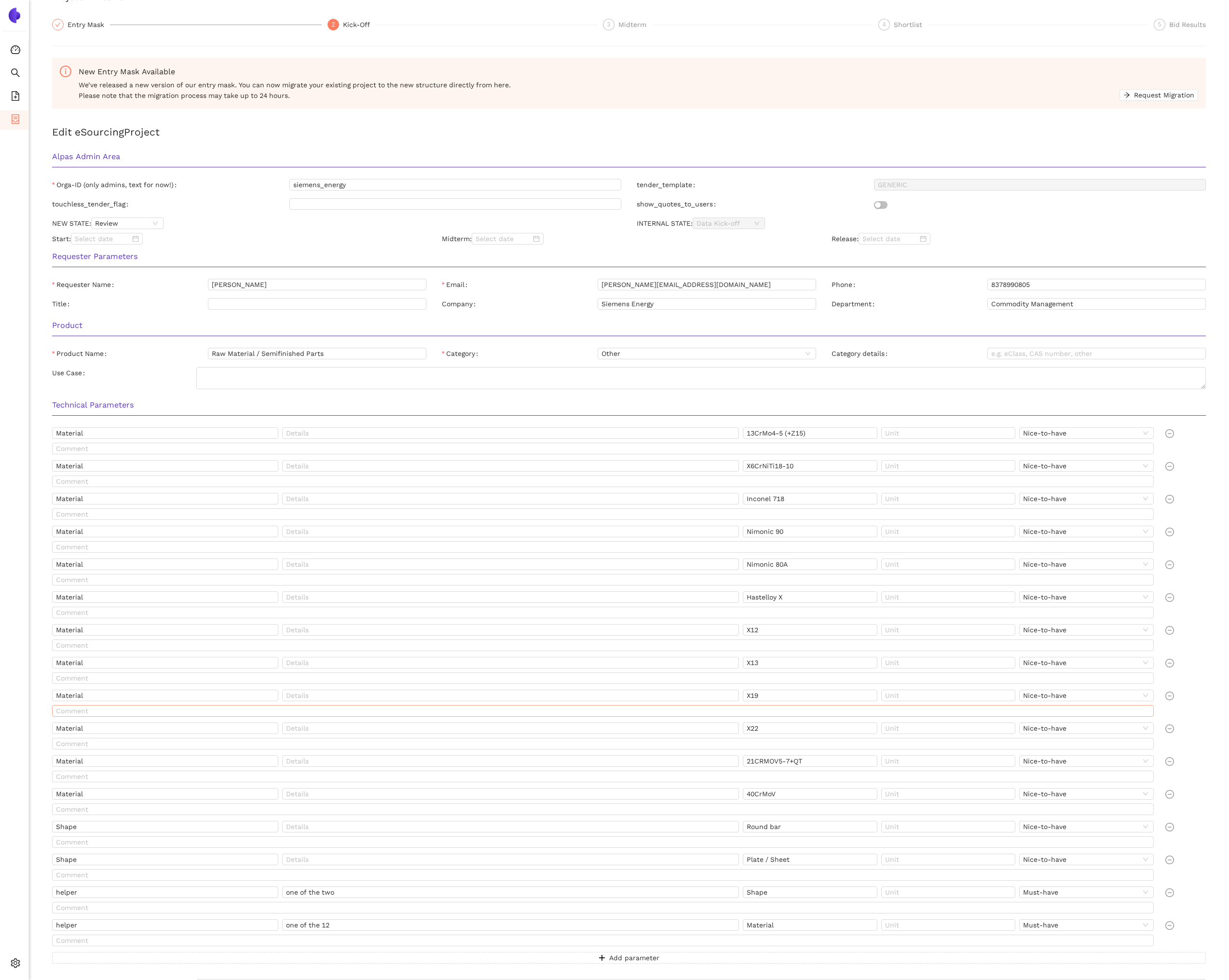
scroll to position [0, 0]
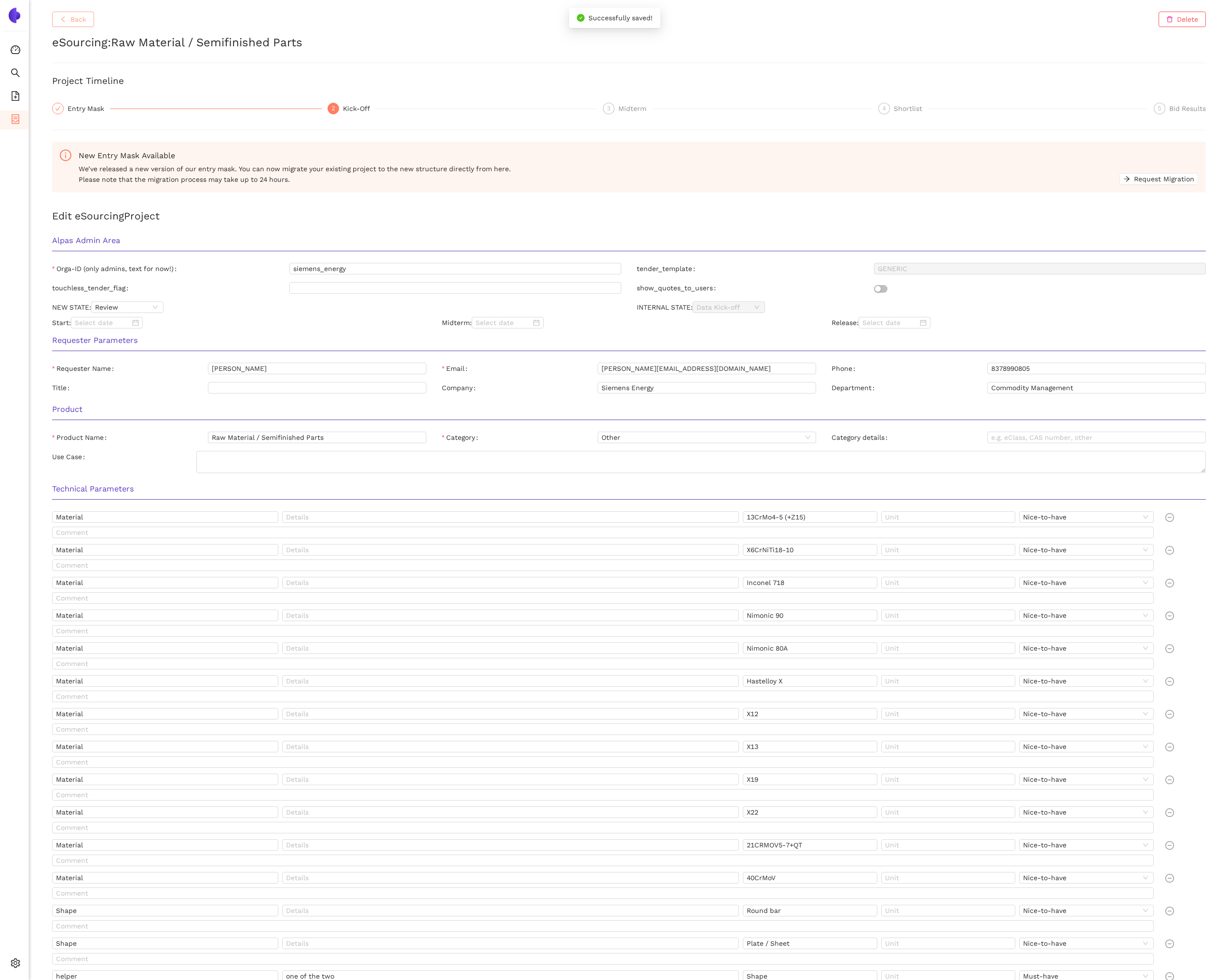
click at [74, 23] on span "Back" at bounding box center [79, 19] width 16 height 11
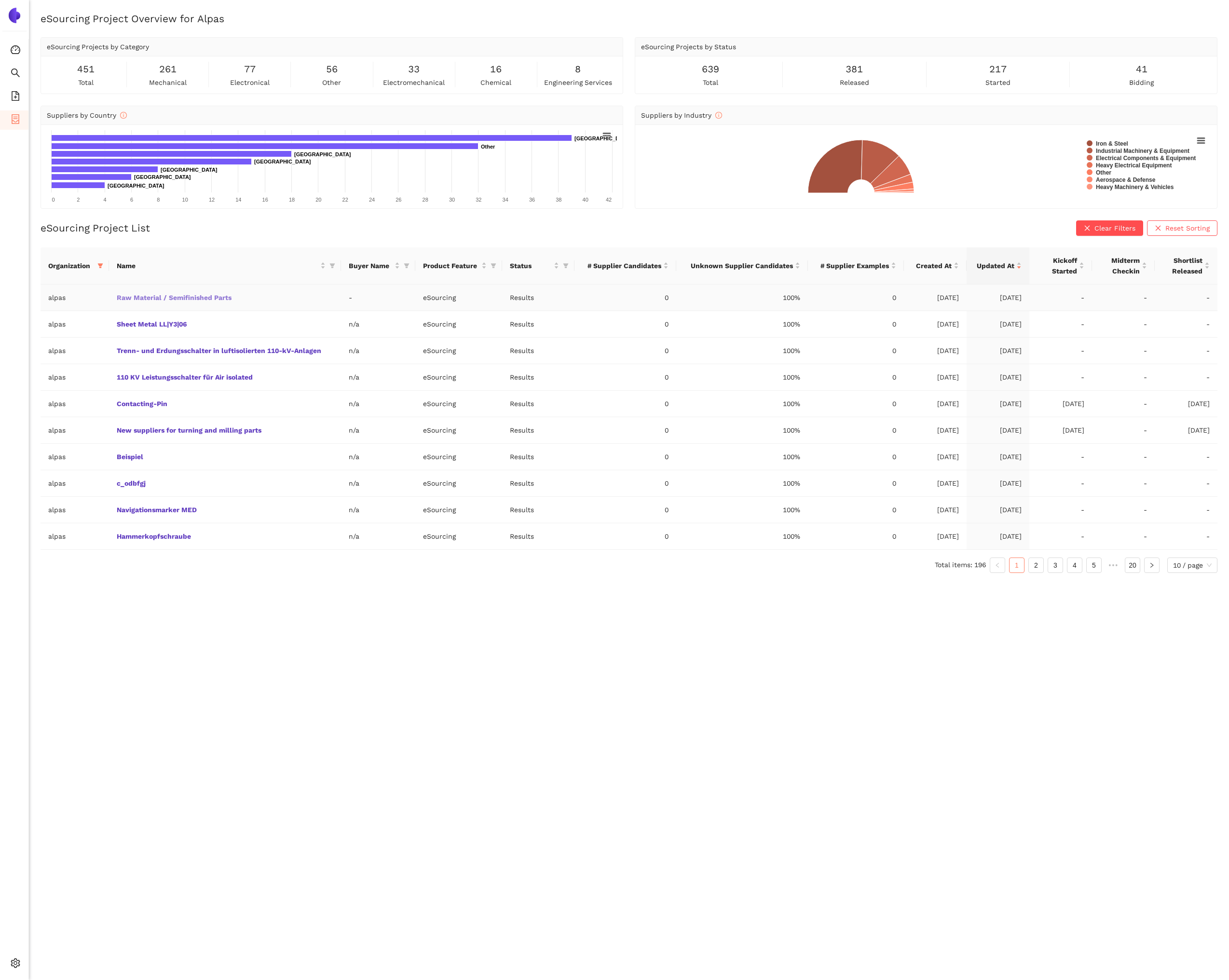
click at [0, 0] on link "Raw Material / Semifinished Parts" at bounding box center [0, 0] width 0 height 0
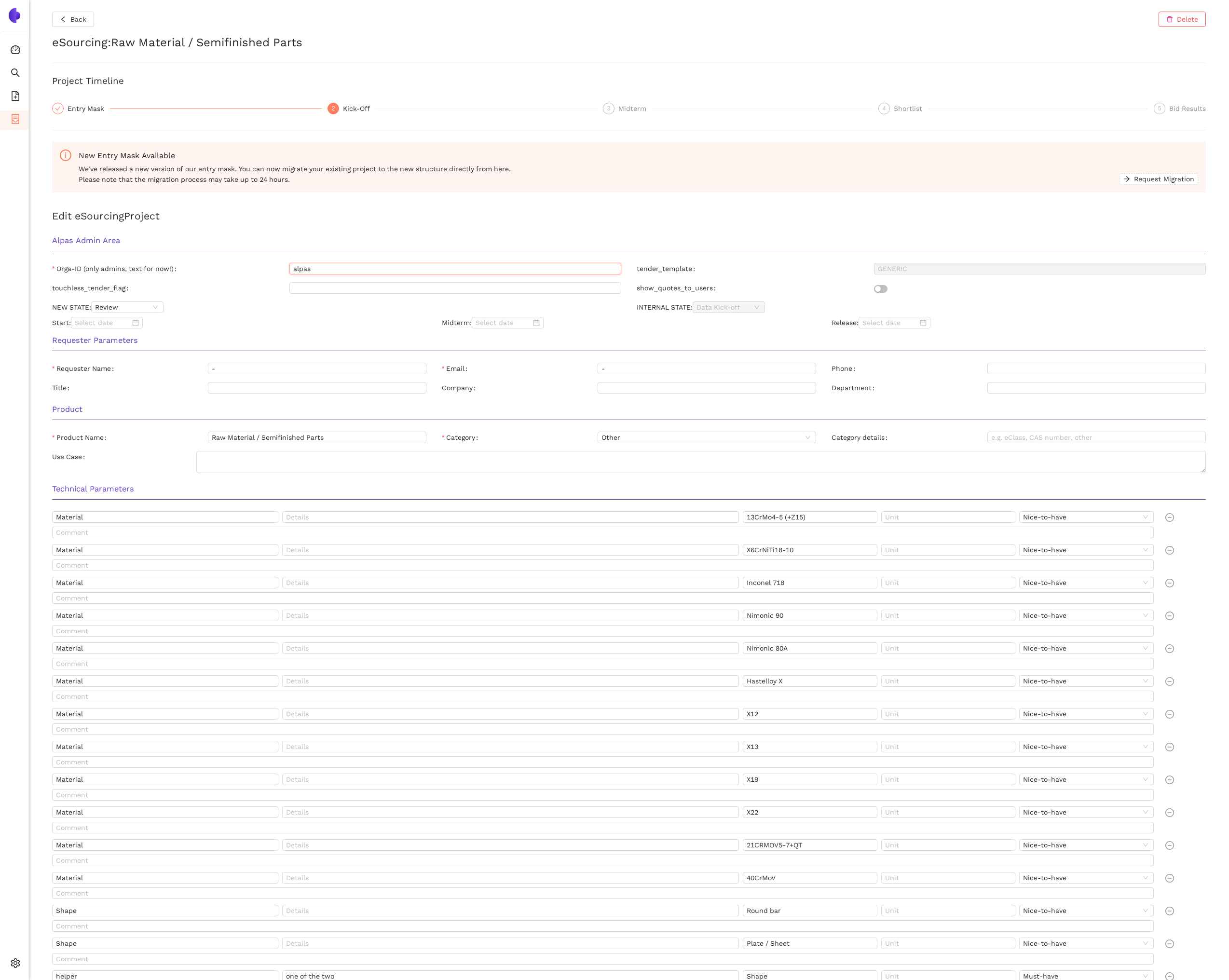
click at [315, 266] on input "alpas" at bounding box center [455, 269] width 332 height 12
paste input "siemens_energy"
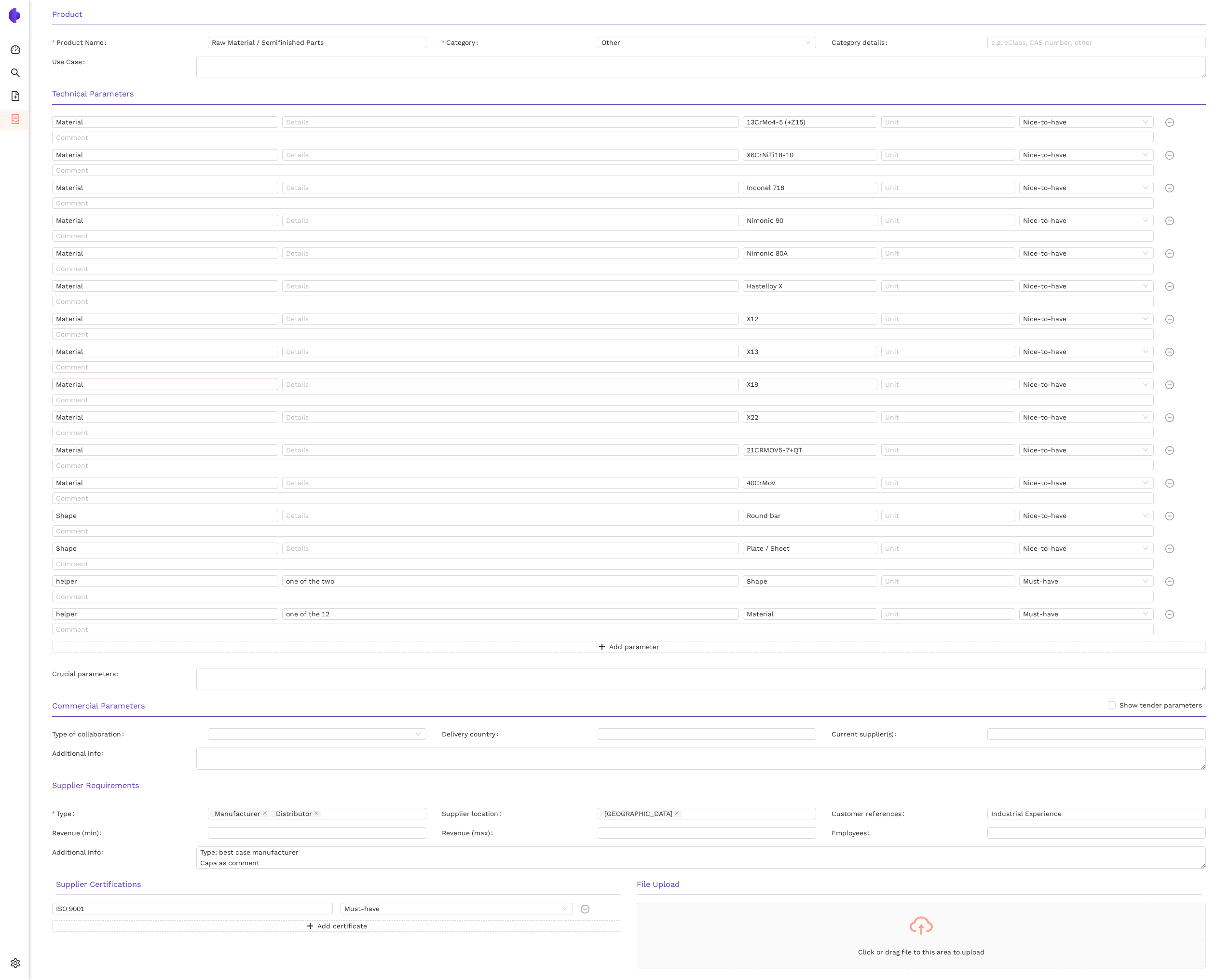
scroll to position [442, 0]
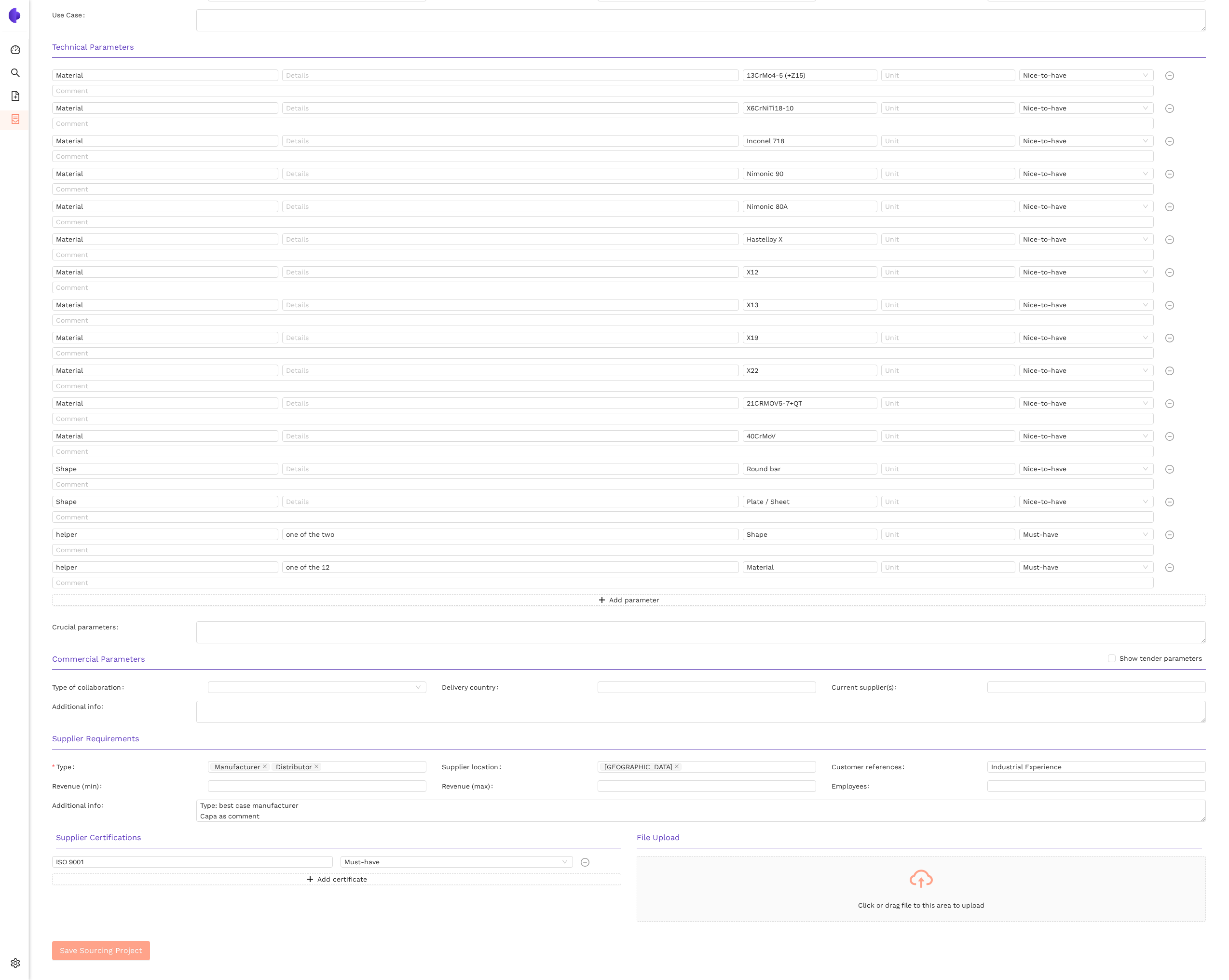
type input "siemens_energy"
click at [126, 956] on span "Save Sourcing Project" at bounding box center [101, 950] width 82 height 12
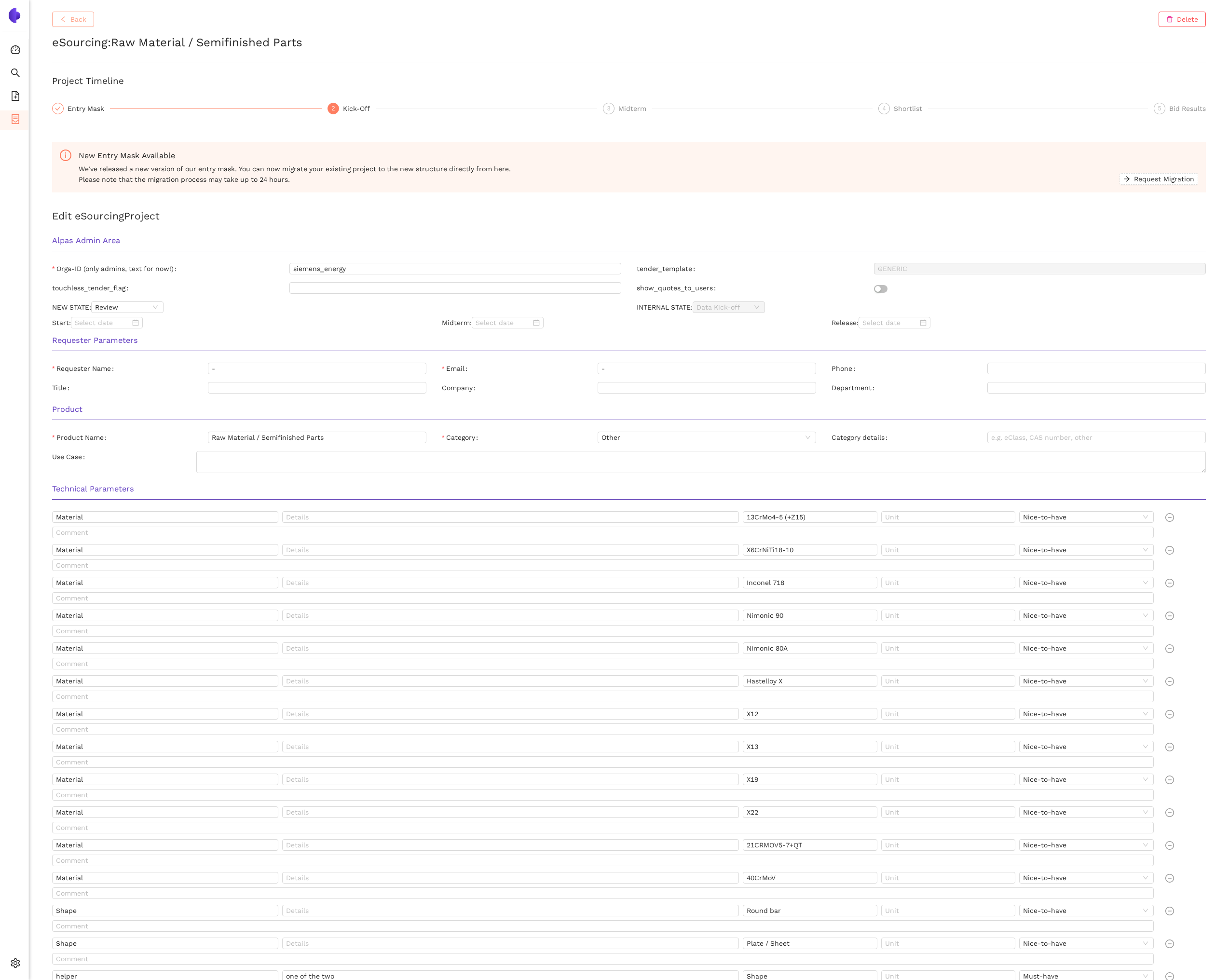
click at [65, 18] on icon "left" at bounding box center [63, 19] width 7 height 7
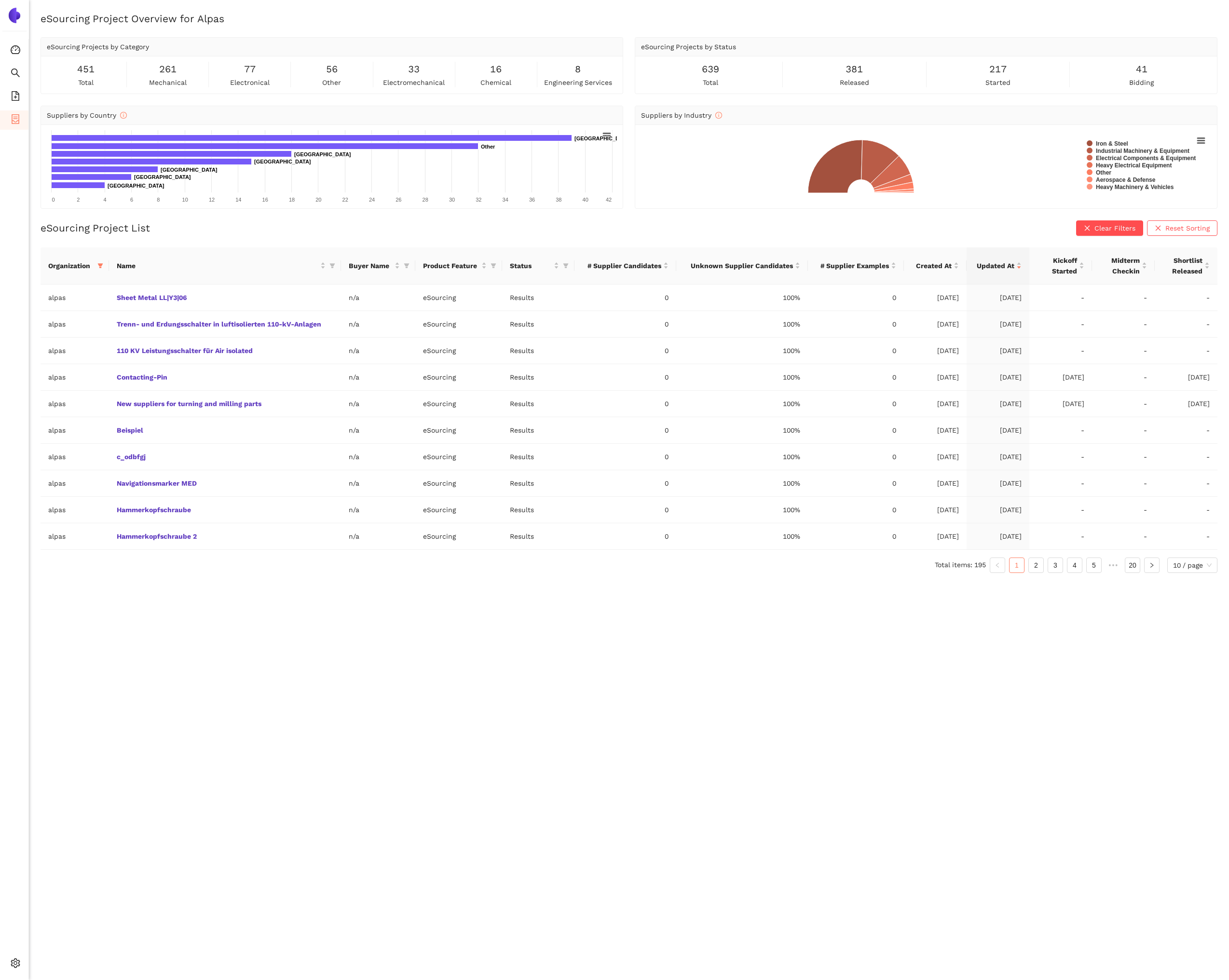
click at [95, 267] on div "Organization" at bounding box center [74, 266] width 53 height 11
click at [101, 266] on icon "filter" at bounding box center [101, 265] width 5 height 5
click at [22, 355] on input "checkbox" at bounding box center [19, 354] width 7 height 7
checkbox input "false"
click at [39, 288] on input "text" at bounding box center [70, 286] width 85 height 11
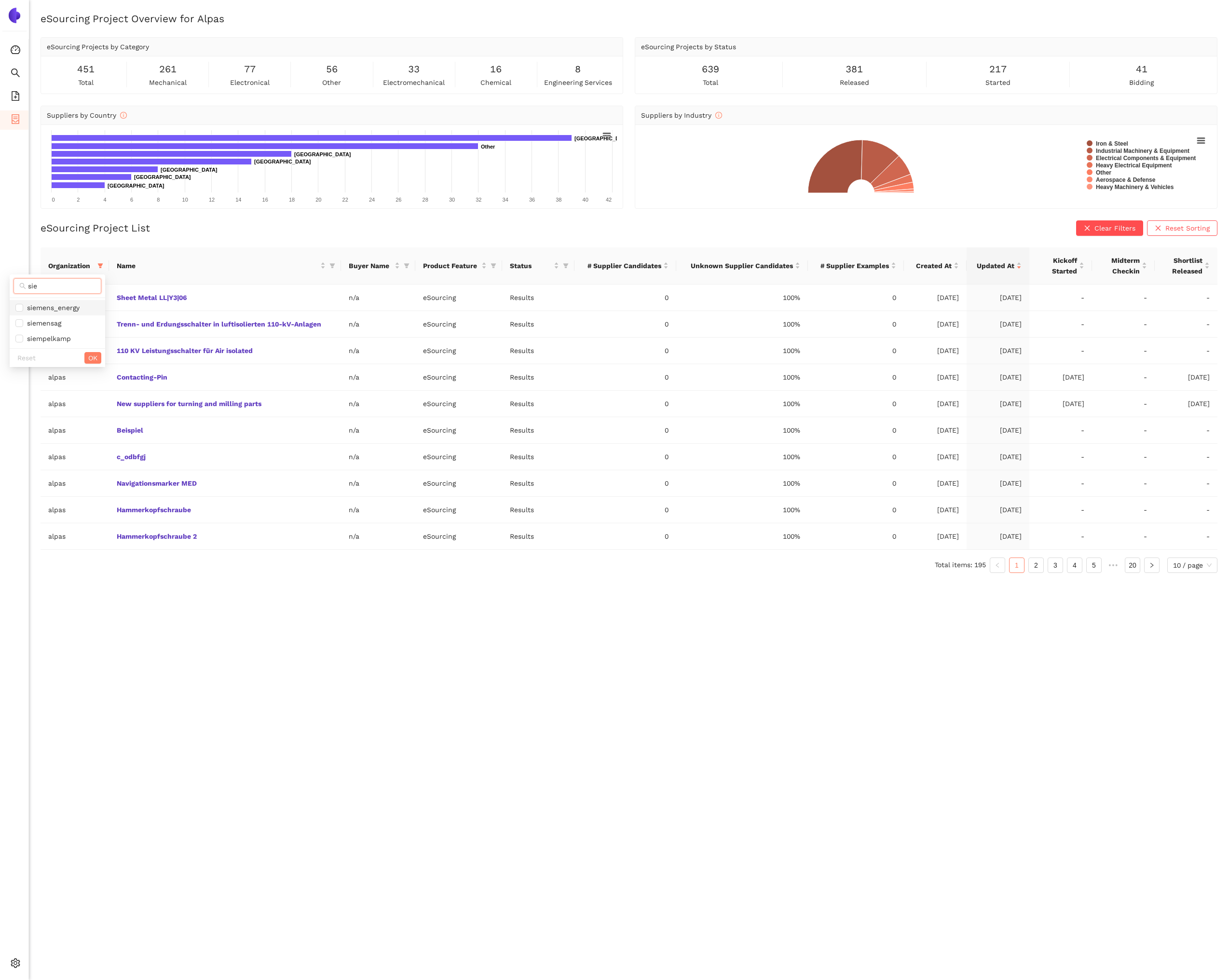
type input "sie"
drag, startPoint x: 47, startPoint y: 306, endPoint x: 58, endPoint y: 316, distance: 14.9
click at [47, 306] on span "siemens_energy" at bounding box center [51, 308] width 56 height 7
checkbox input "true"
click at [91, 356] on span "OK" at bounding box center [93, 358] width 9 height 11
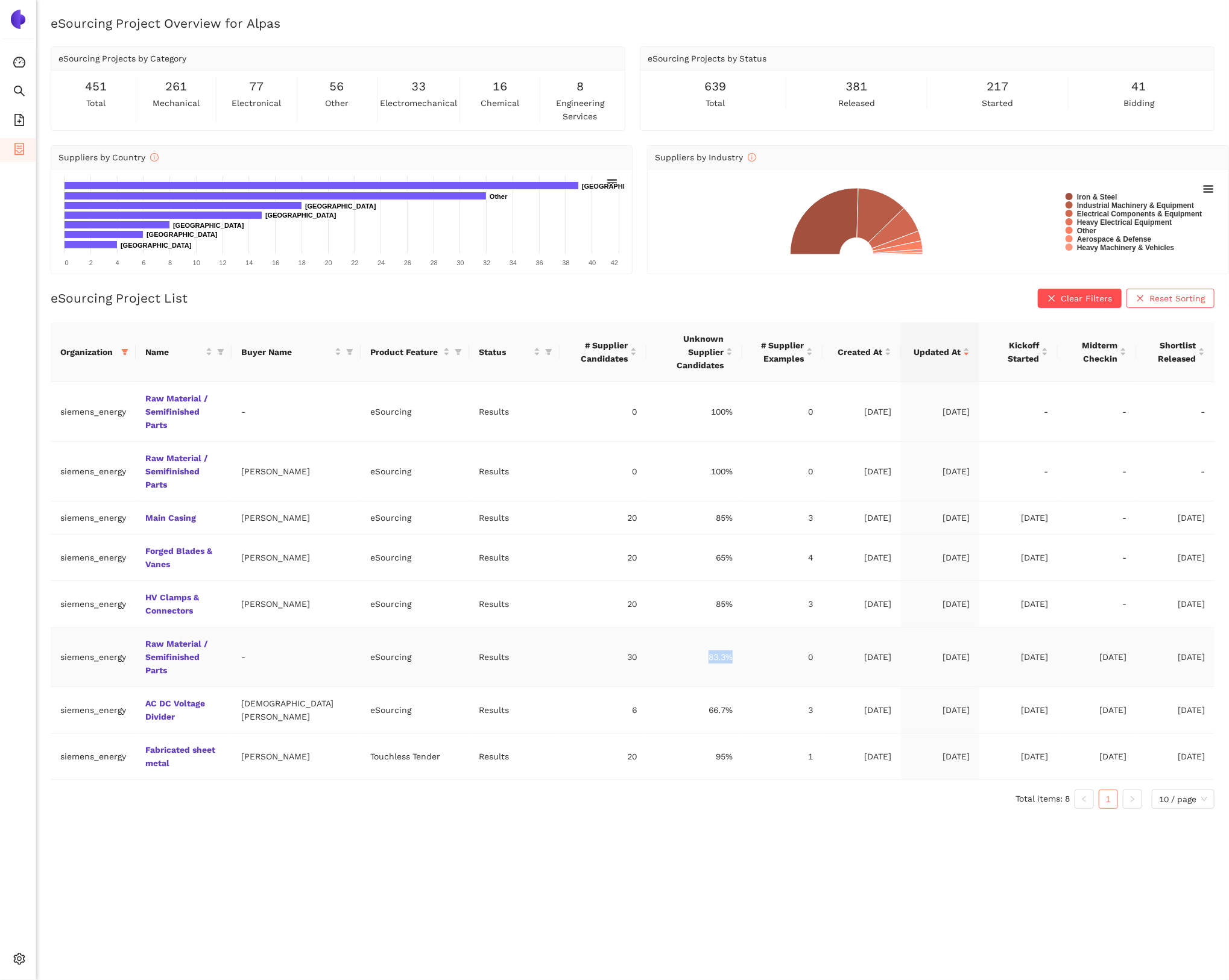
drag, startPoint x: 696, startPoint y: 623, endPoint x: 723, endPoint y: 623, distance: 27.0
click at [723, 628] on td "83.3%" at bounding box center [694, 657] width 96 height 59
click at [0, 0] on link "Raw Material / Semifinished Parts" at bounding box center [0, 0] width 0 height 0
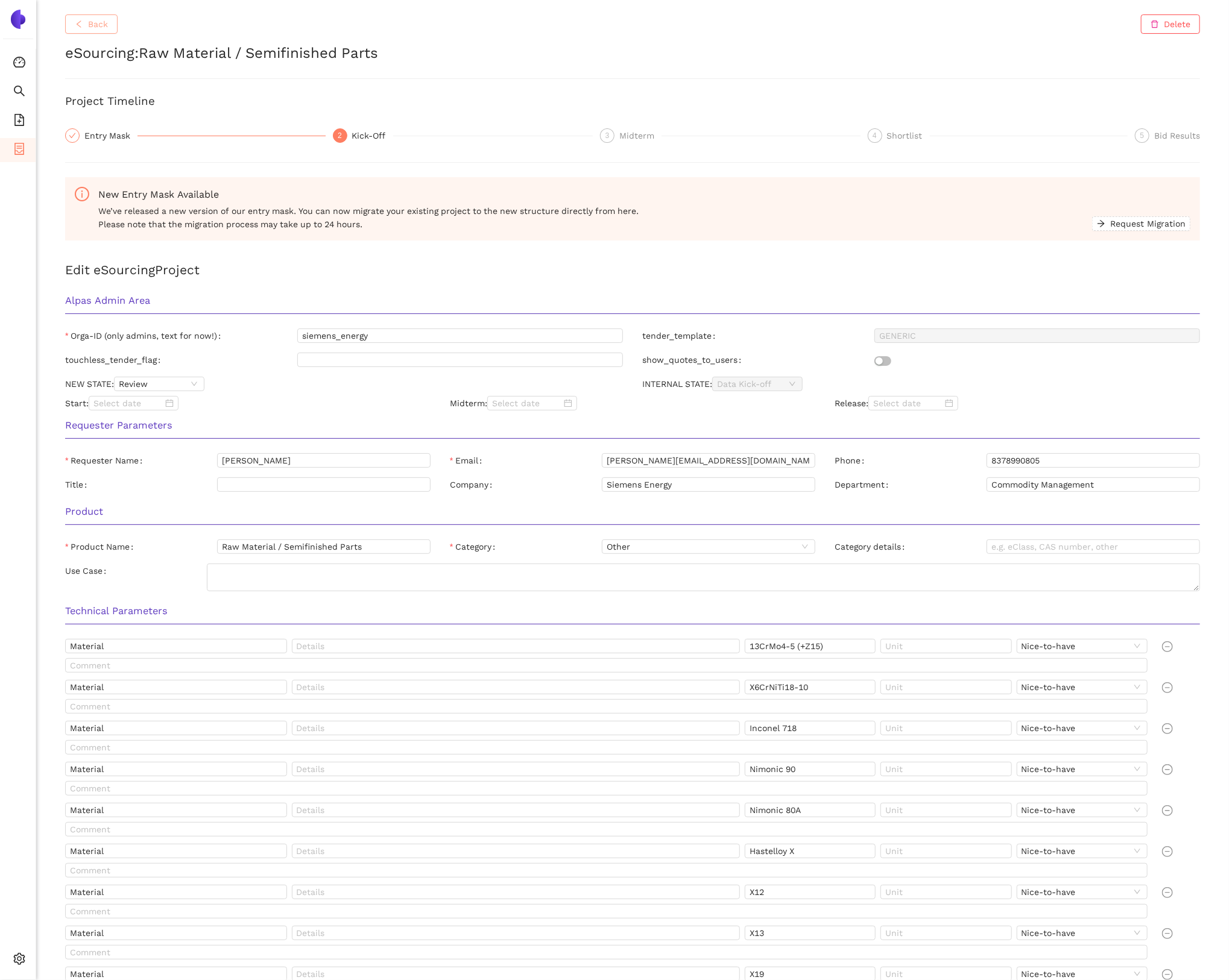
click at [92, 26] on span "Back" at bounding box center [98, 24] width 20 height 13
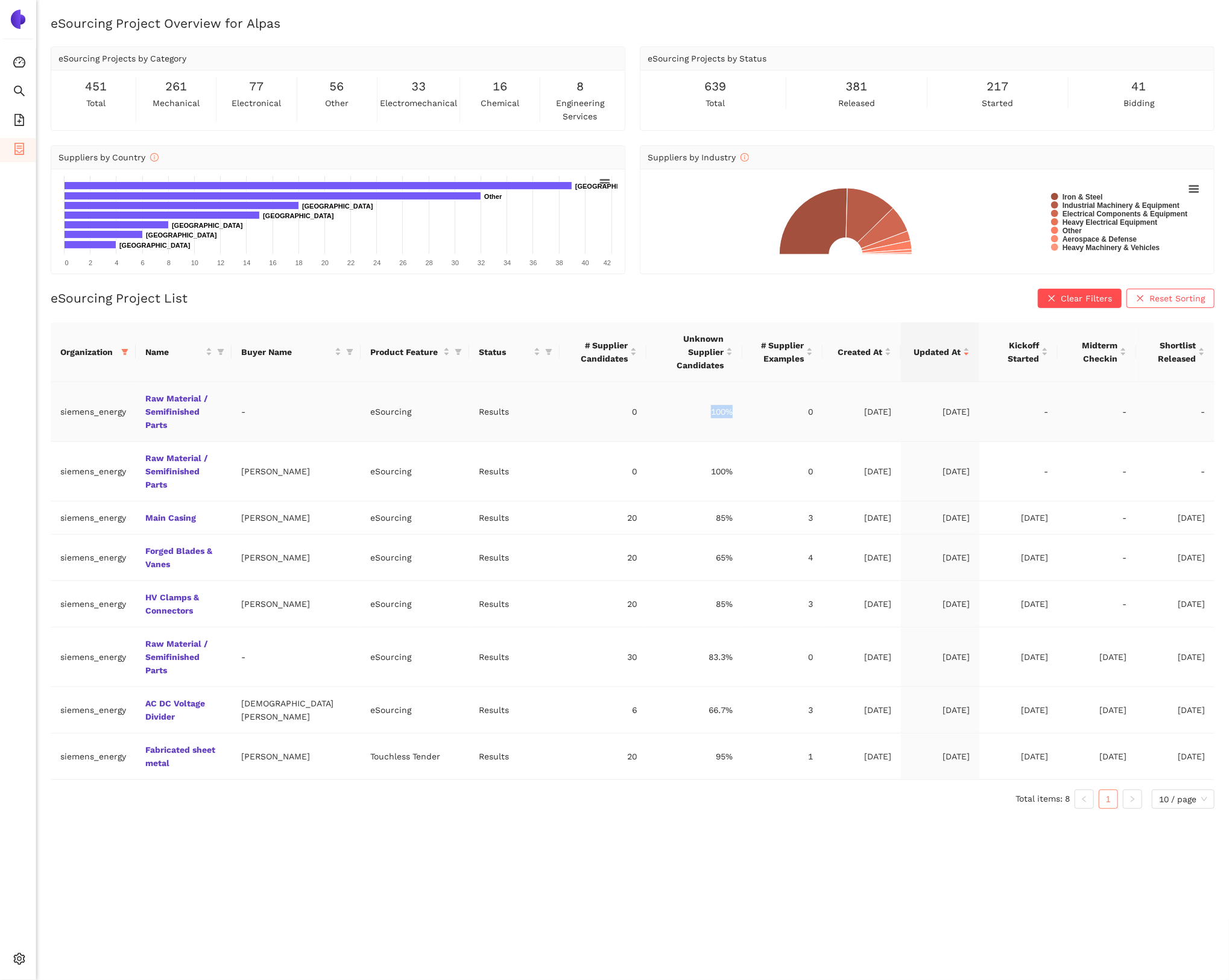
drag, startPoint x: 700, startPoint y: 390, endPoint x: 726, endPoint y: 389, distance: 26.0
click at [726, 389] on td "100%" at bounding box center [694, 412] width 96 height 59
drag, startPoint x: 598, startPoint y: 387, endPoint x: 613, endPoint y: 388, distance: 15.0
click at [613, 388] on td "0" at bounding box center [603, 412] width 87 height 59
click at [812, 390] on td "0" at bounding box center [782, 412] width 80 height 59
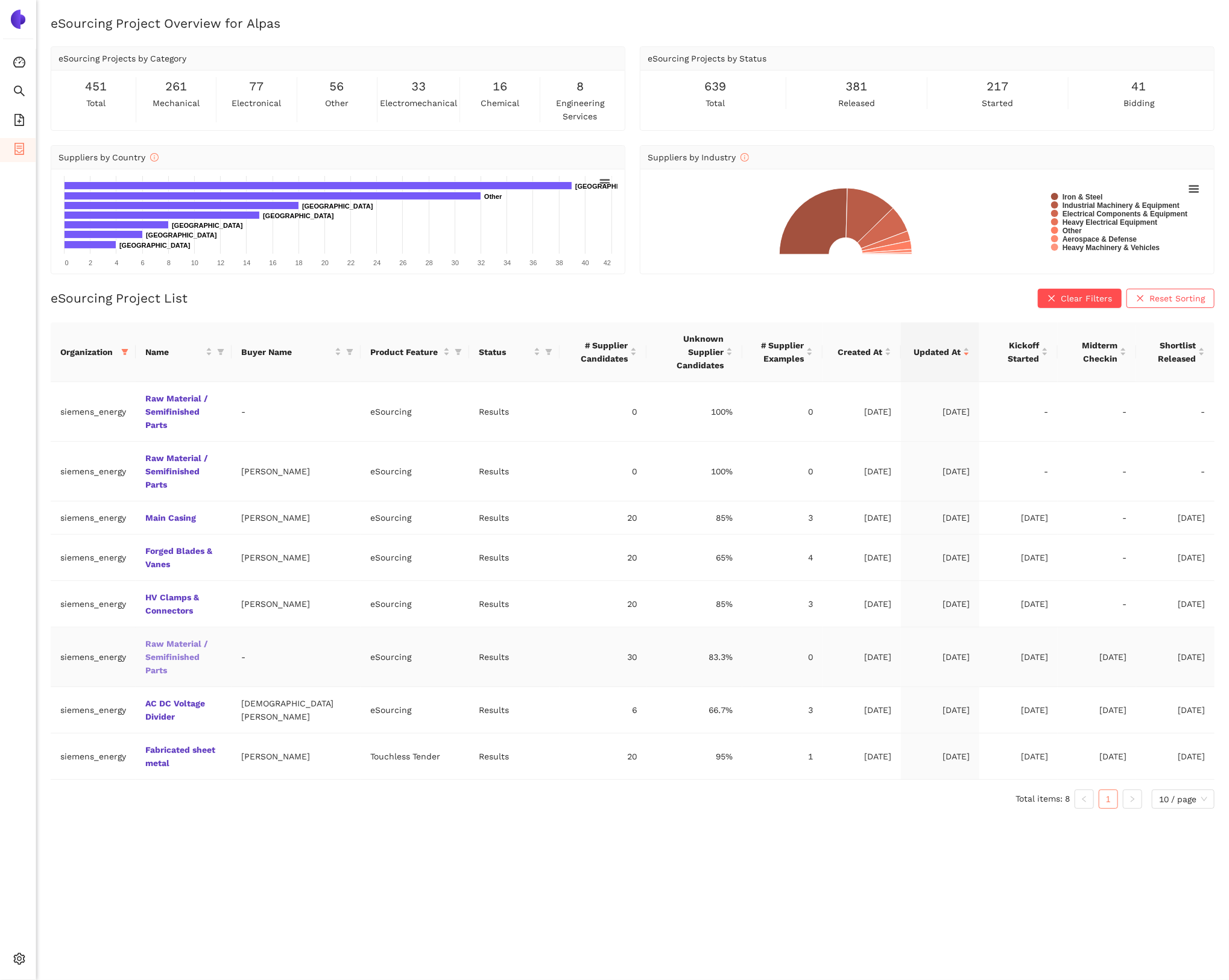
click at [0, 0] on link "Raw Material / Semifinished Parts" at bounding box center [0, 0] width 0 height 0
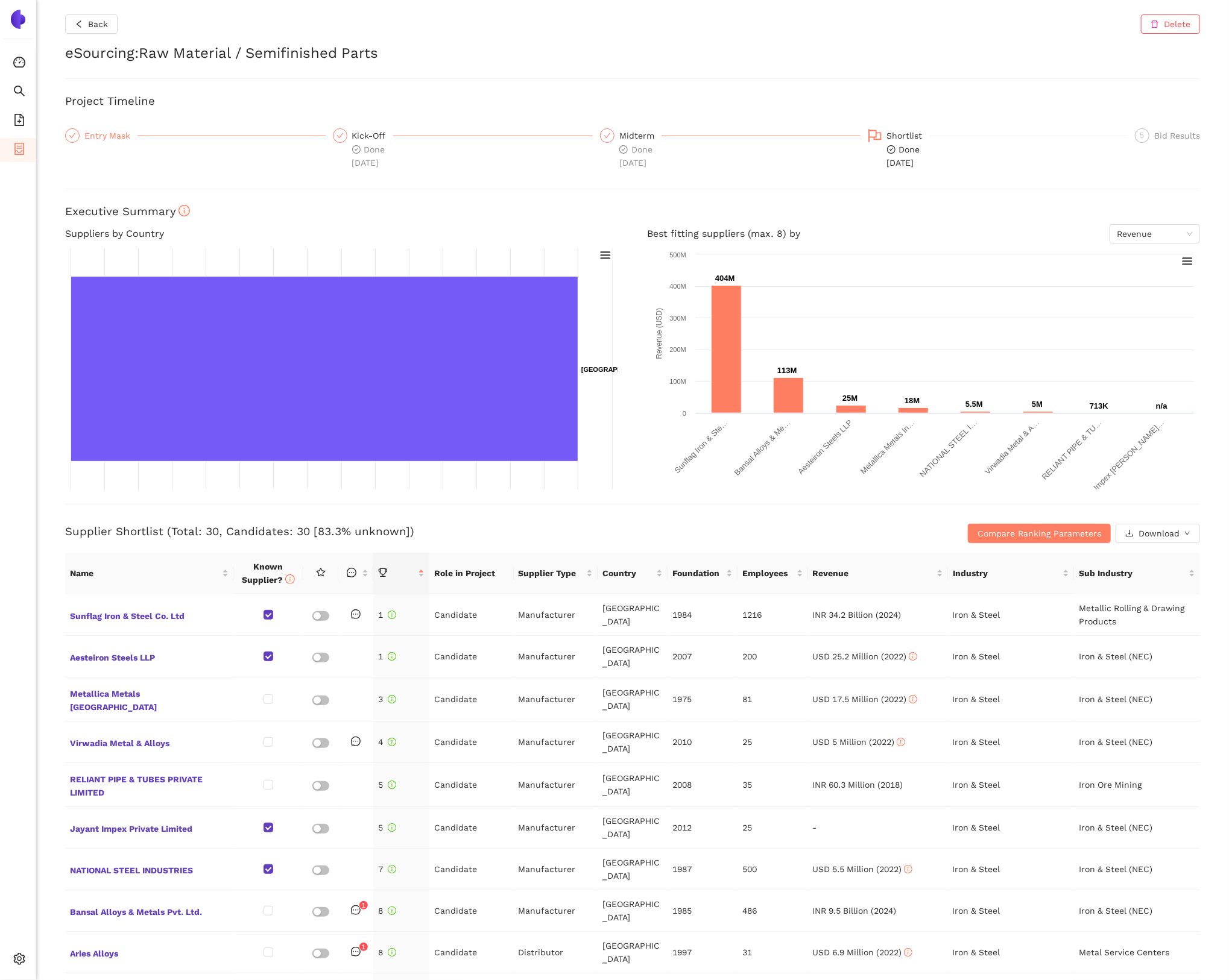
click at [120, 134] on div "Entry Mask" at bounding box center [110, 136] width 53 height 15
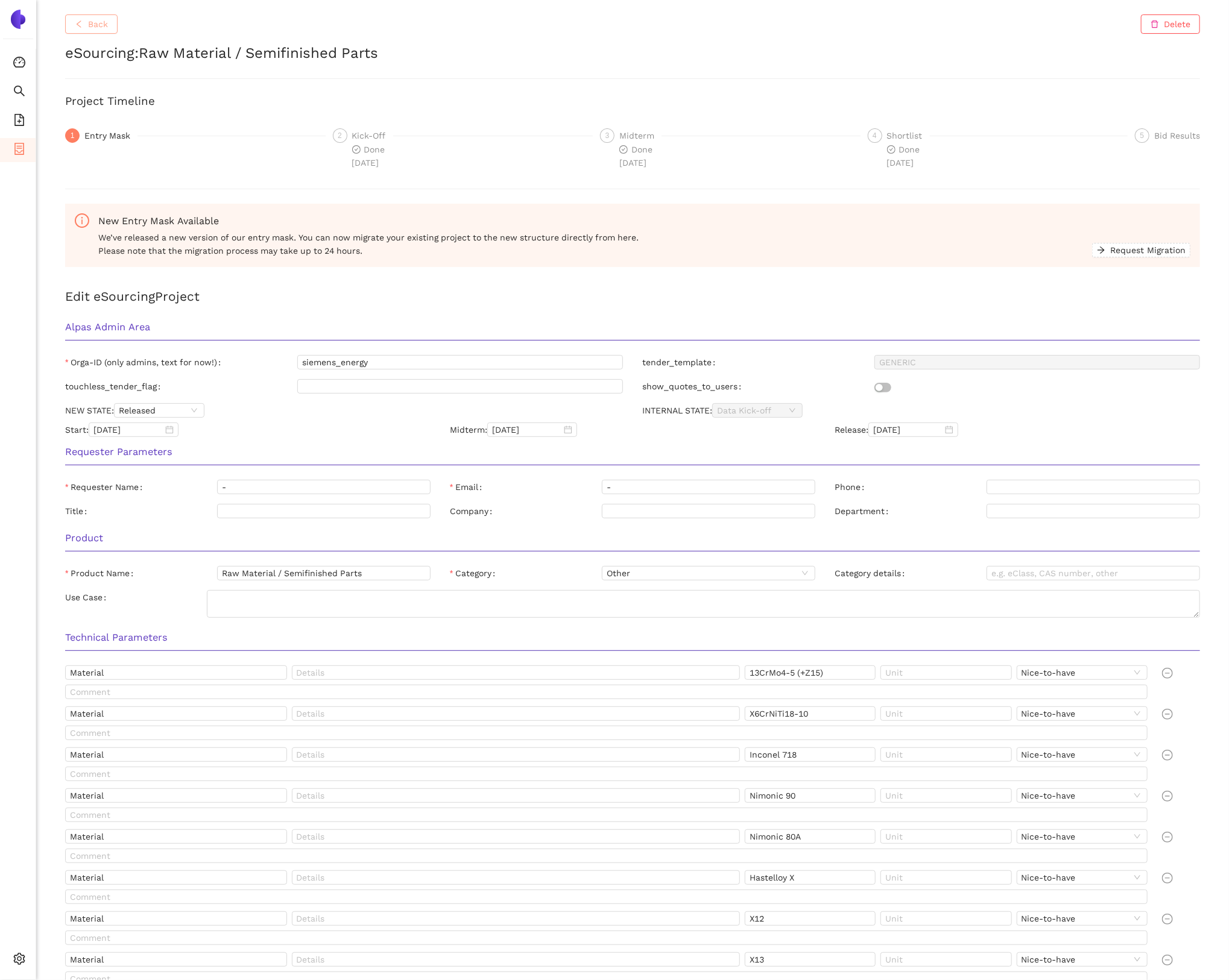
click at [89, 26] on span "Back" at bounding box center [98, 24] width 20 height 13
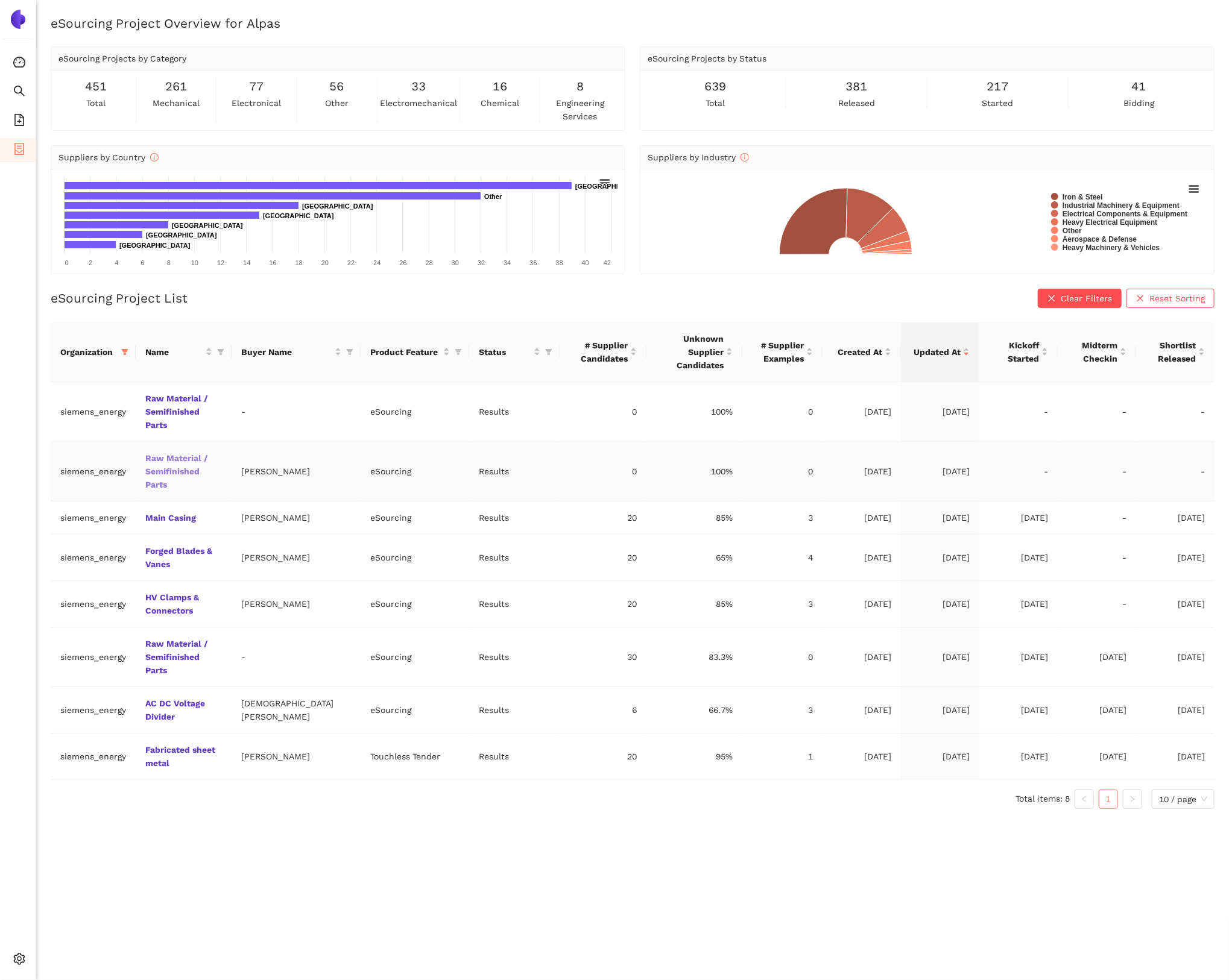
click at [0, 0] on link "Raw Material / Semifinished Parts" at bounding box center [0, 0] width 0 height 0
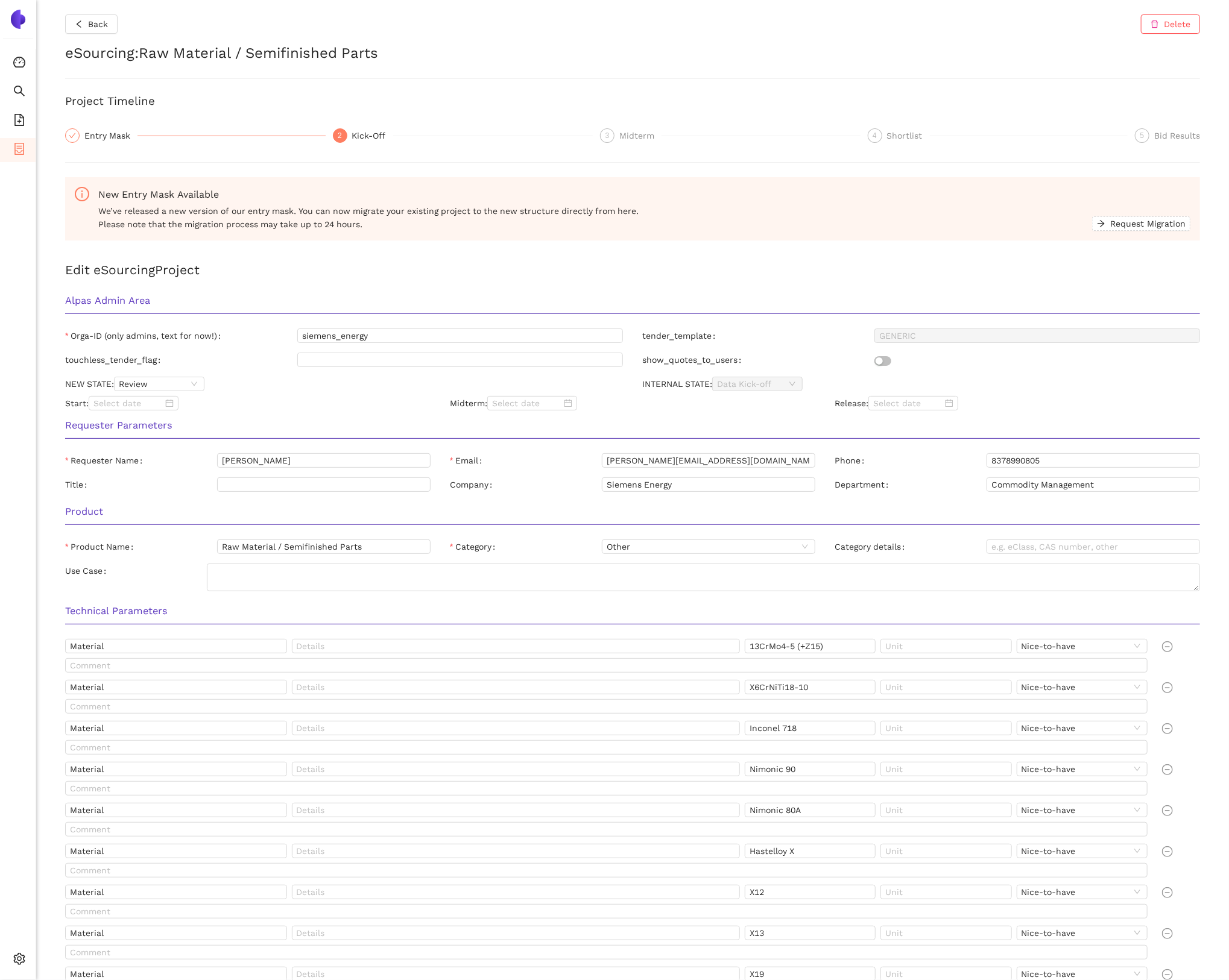
click at [188, 431] on h3 "Requester Parameters" at bounding box center [632, 425] width 1135 height 15
click at [106, 24] on span "Back" at bounding box center [98, 24] width 20 height 13
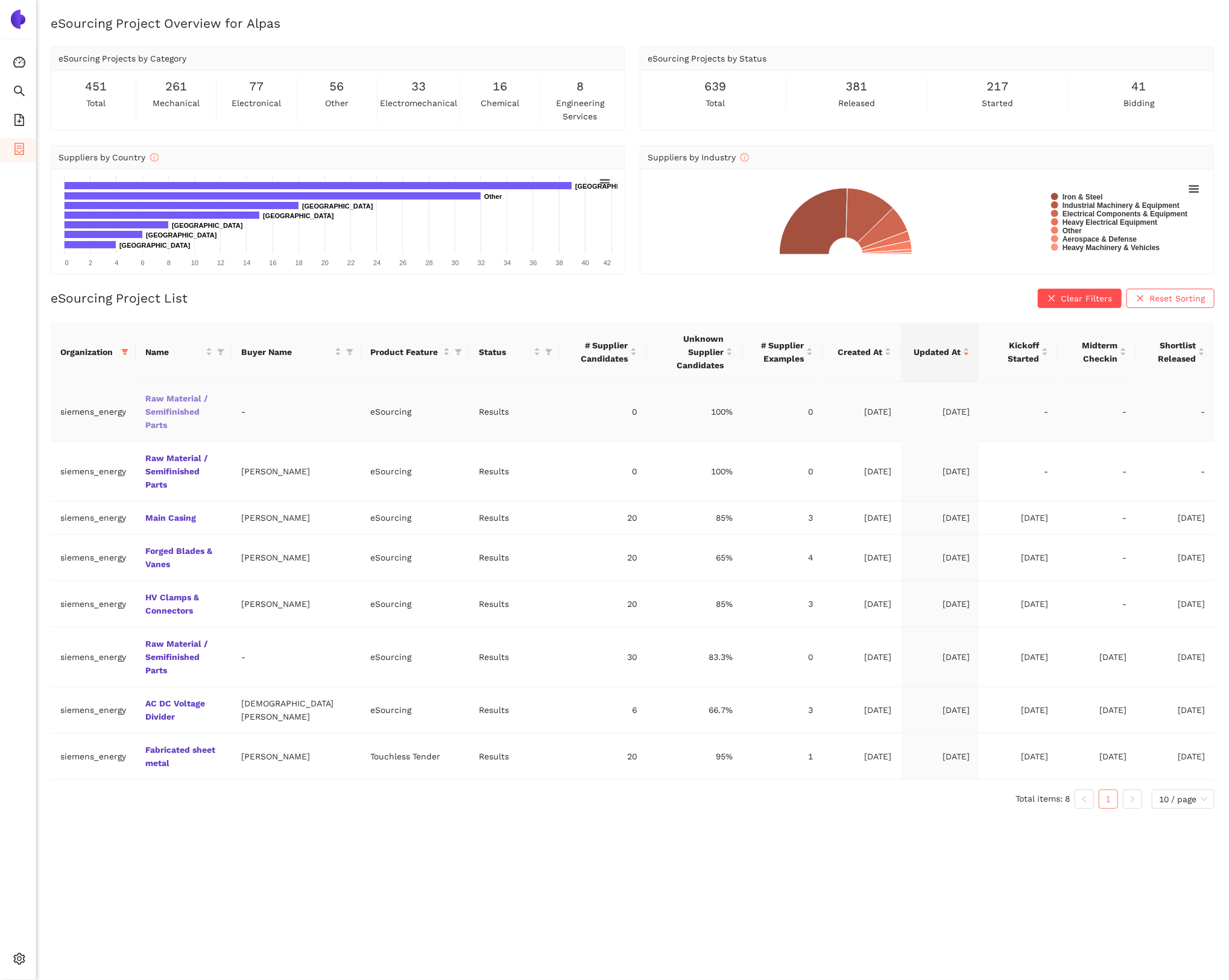
click at [0, 0] on link "Raw Material / Semifinished Parts" at bounding box center [0, 0] width 0 height 0
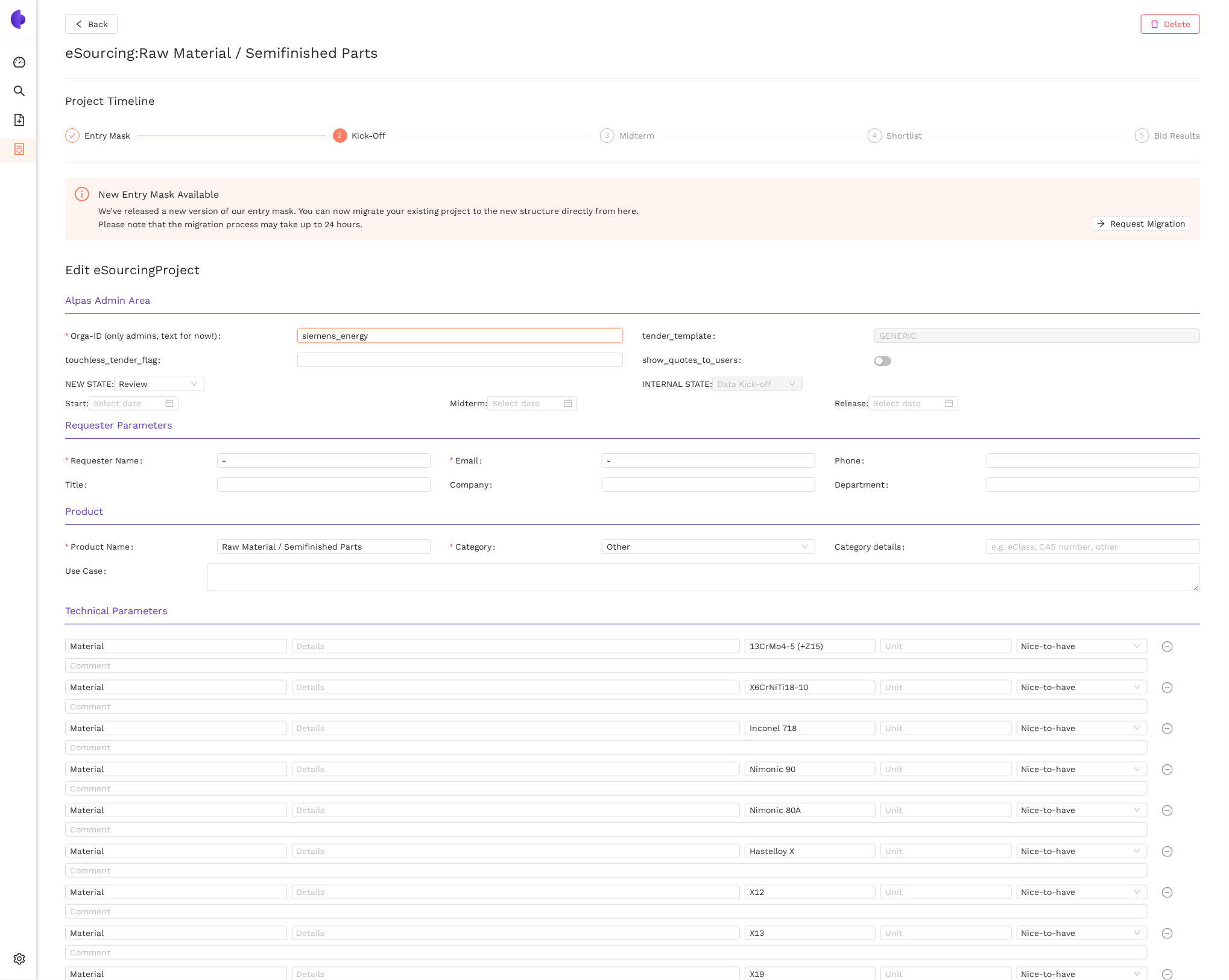
click at [380, 337] on input "siemens_energy" at bounding box center [460, 336] width 326 height 15
type input "alpas"
click at [298, 303] on h3 "Alpas Admin Area" at bounding box center [632, 300] width 1135 height 15
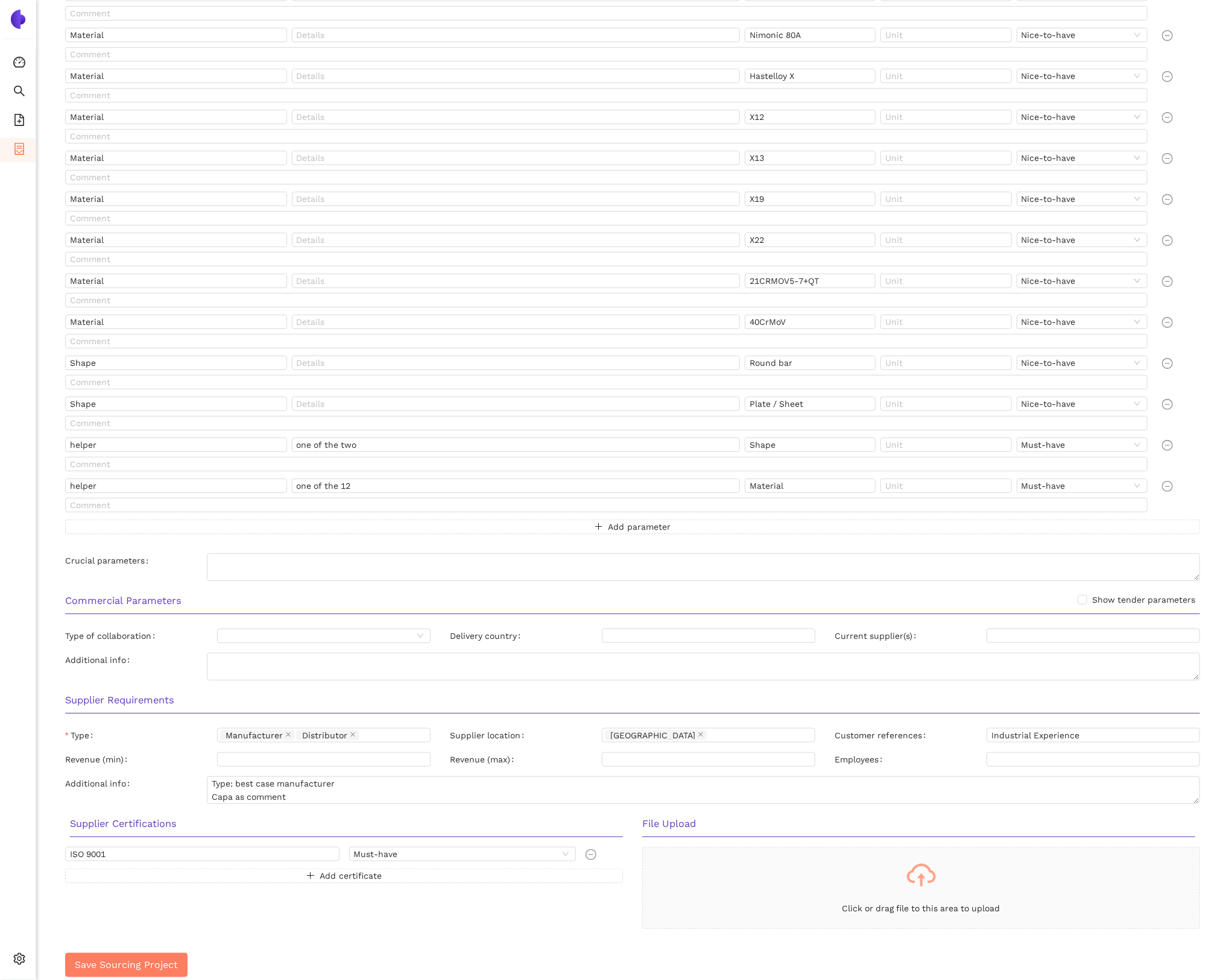
scroll to position [795, 0]
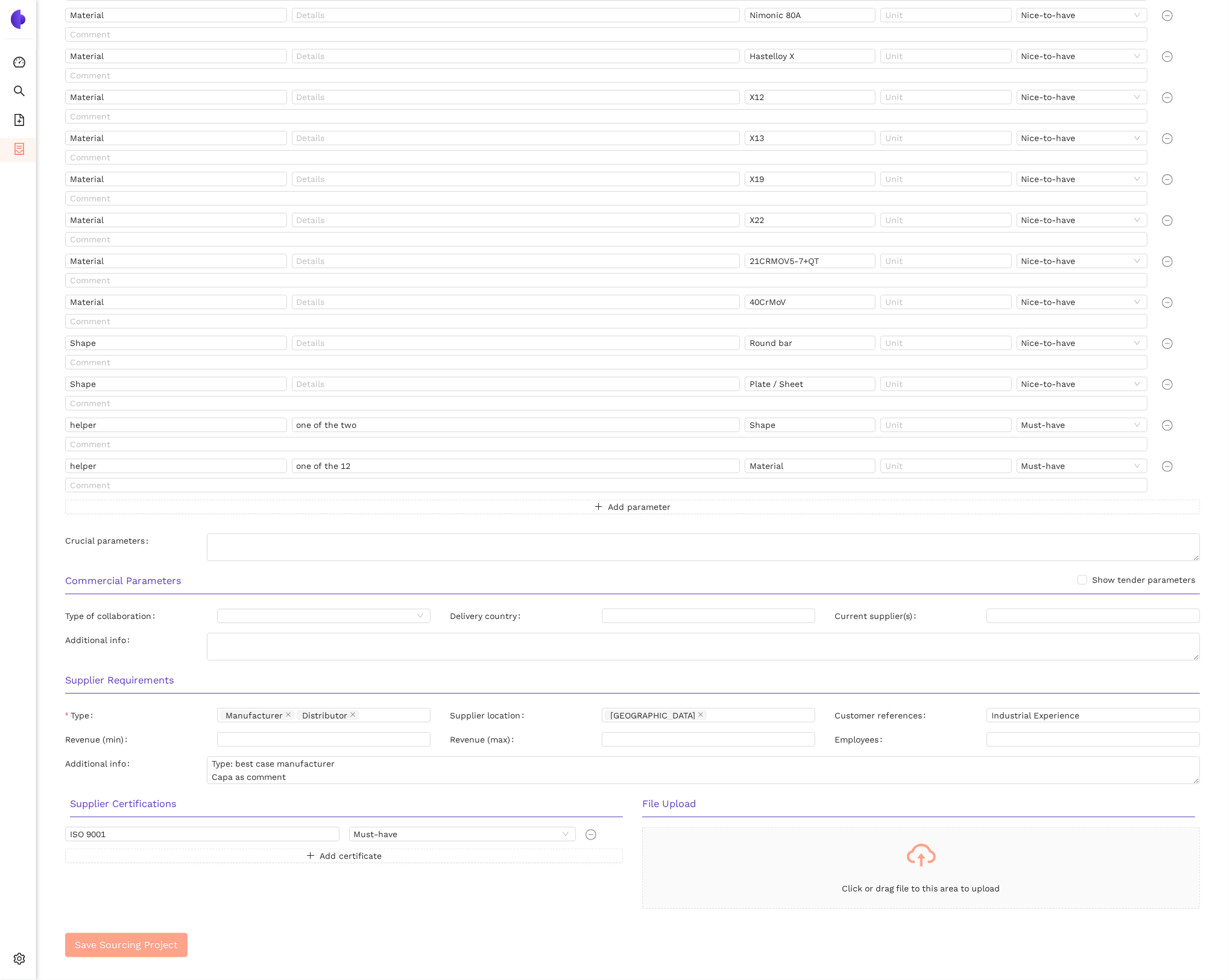
click at [167, 947] on span "Save Sourcing Project" at bounding box center [126, 945] width 103 height 15
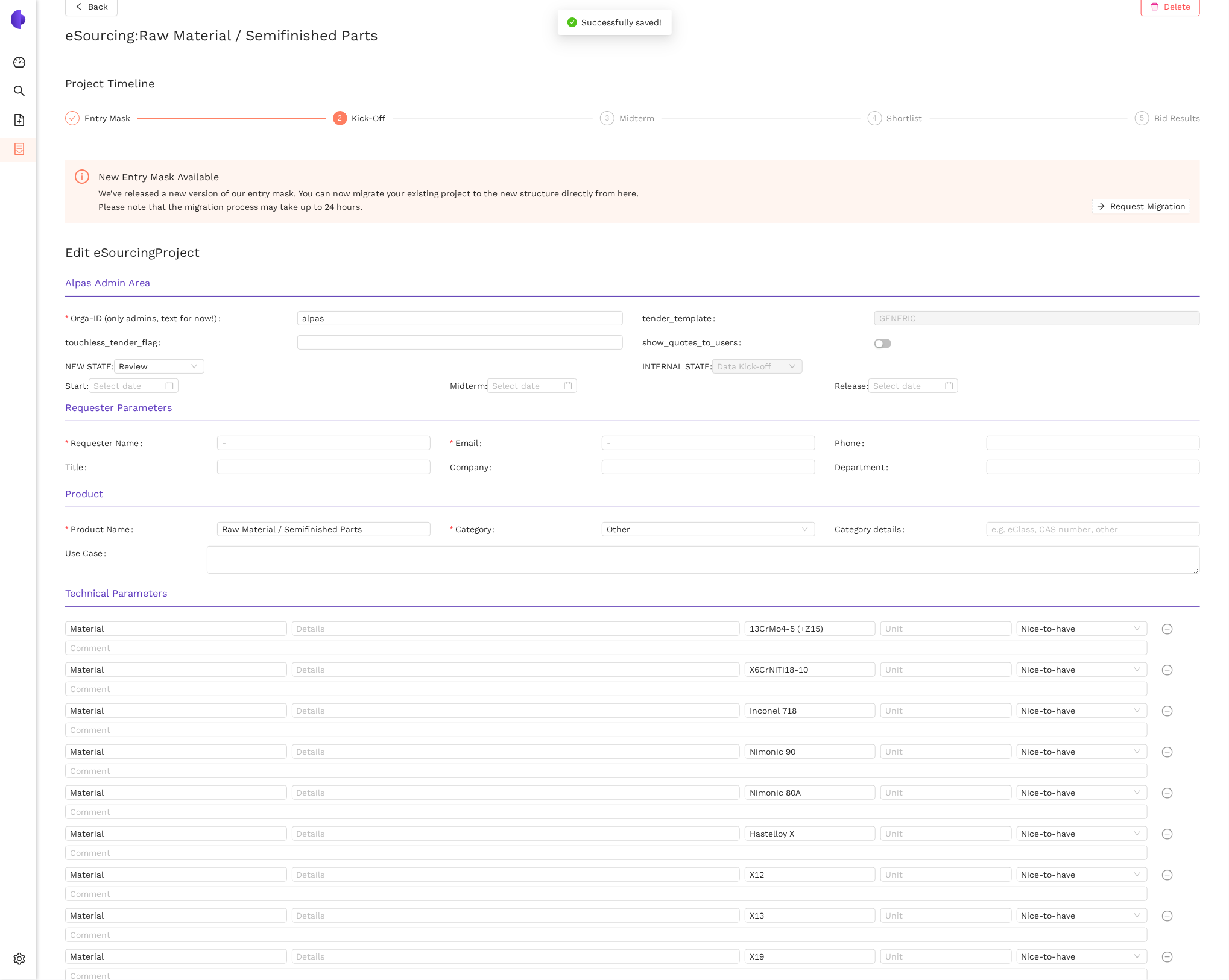
scroll to position [0, 0]
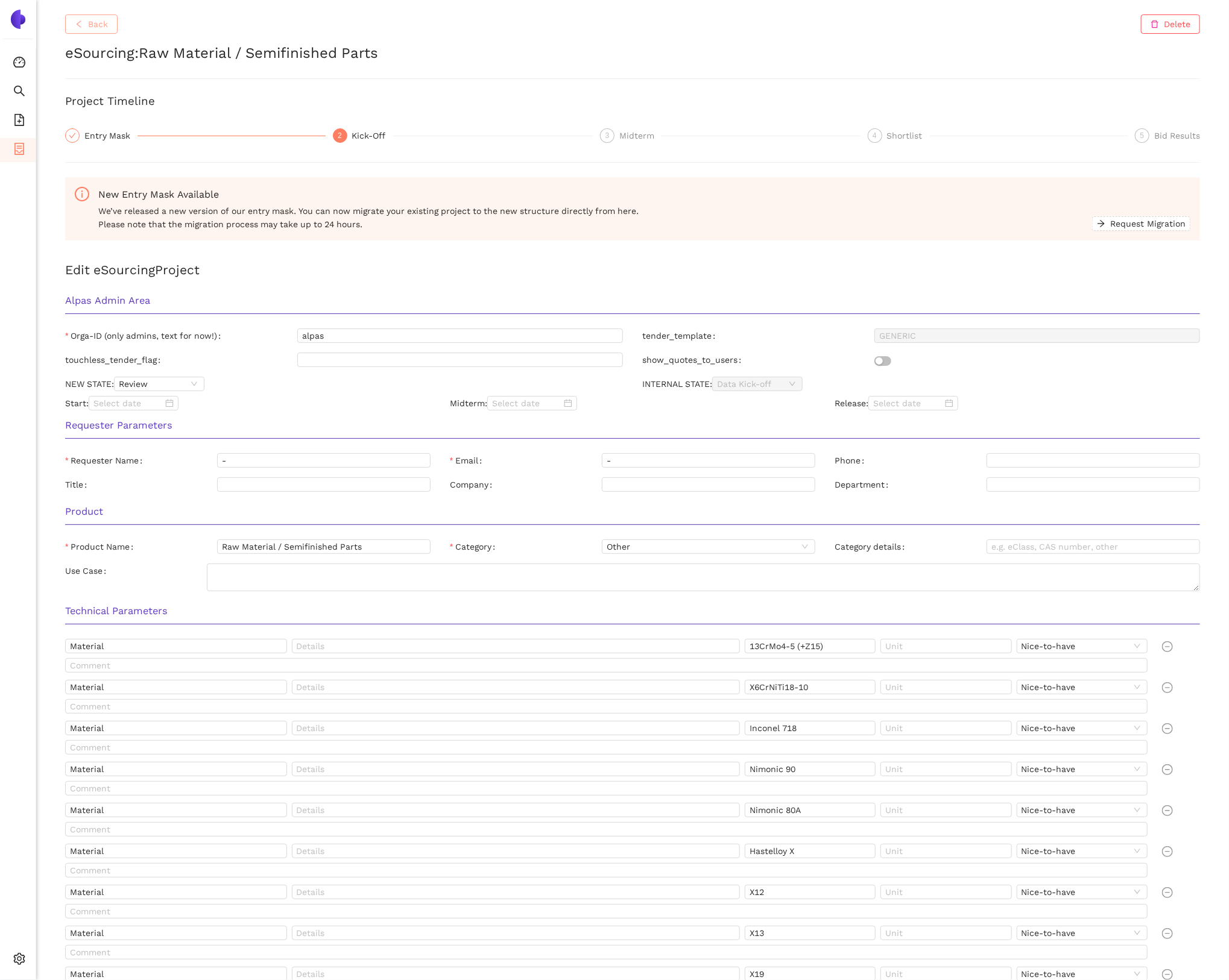
click at [99, 30] on span "Back" at bounding box center [98, 24] width 20 height 13
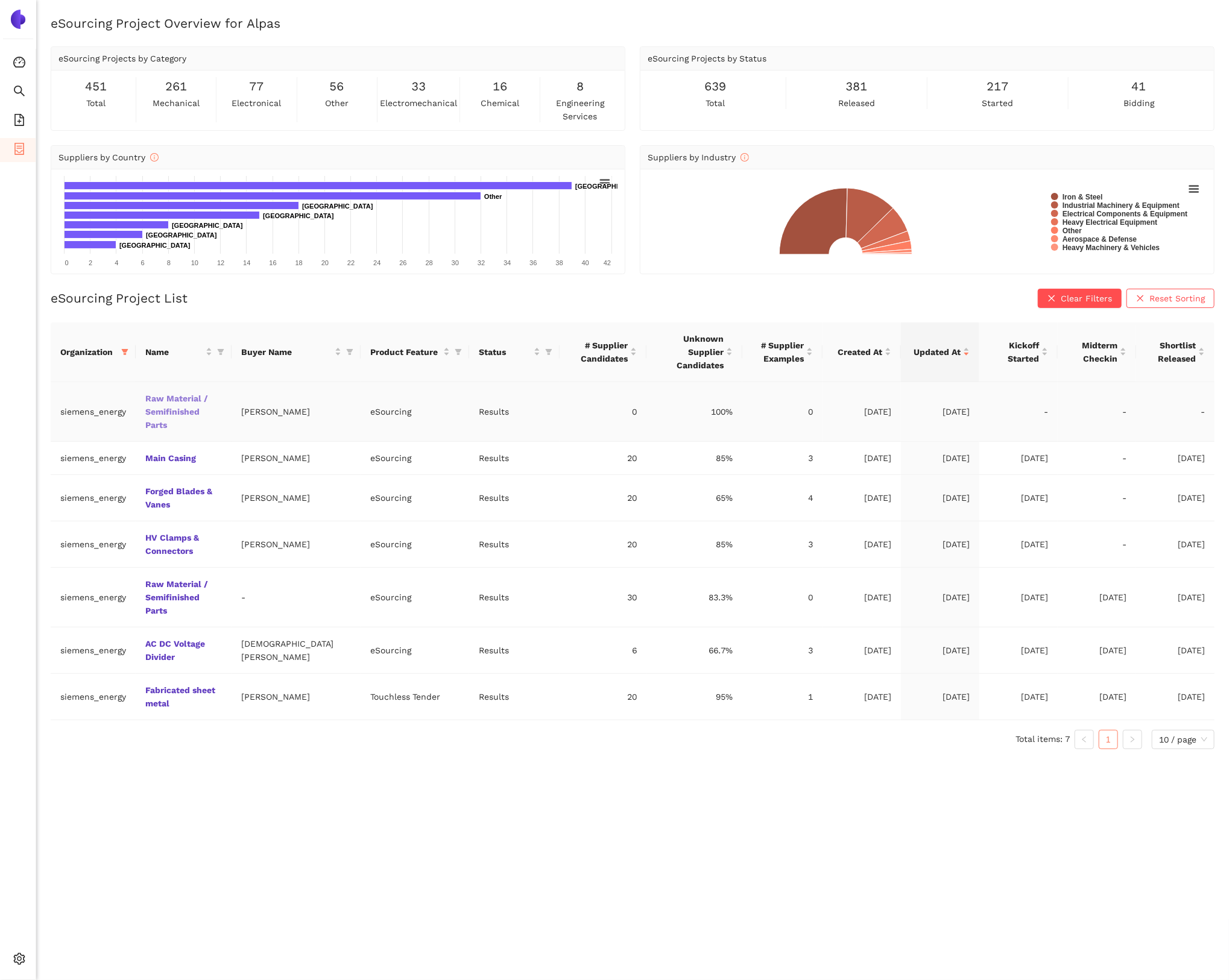
click at [0, 0] on link "Raw Material / Semifinished Parts" at bounding box center [0, 0] width 0 height 0
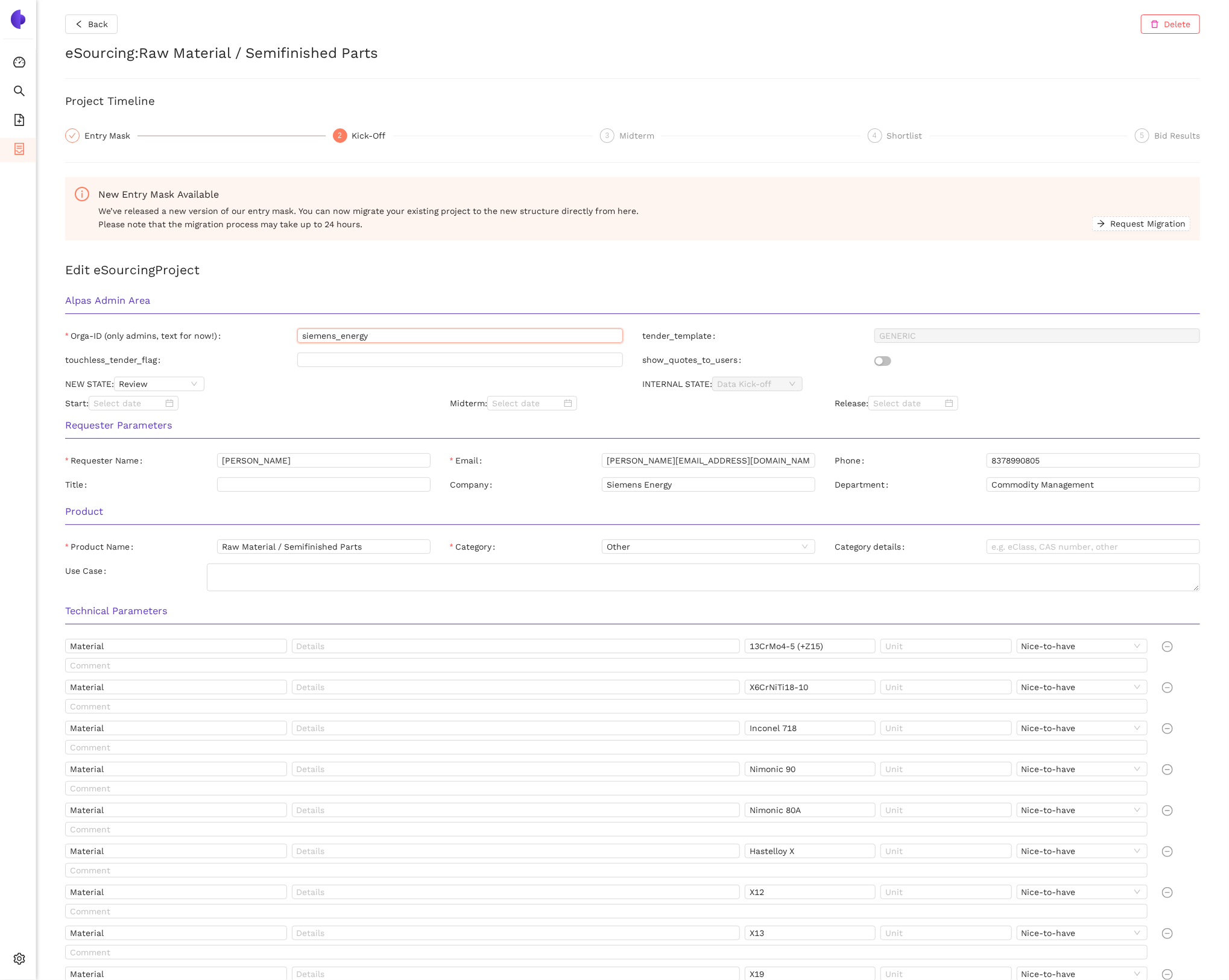
click at [447, 340] on input "siemens_energy" at bounding box center [460, 336] width 326 height 15
type input "alpas"
click at [386, 312] on div "Alpas Admin Area" at bounding box center [633, 304] width 1154 height 38
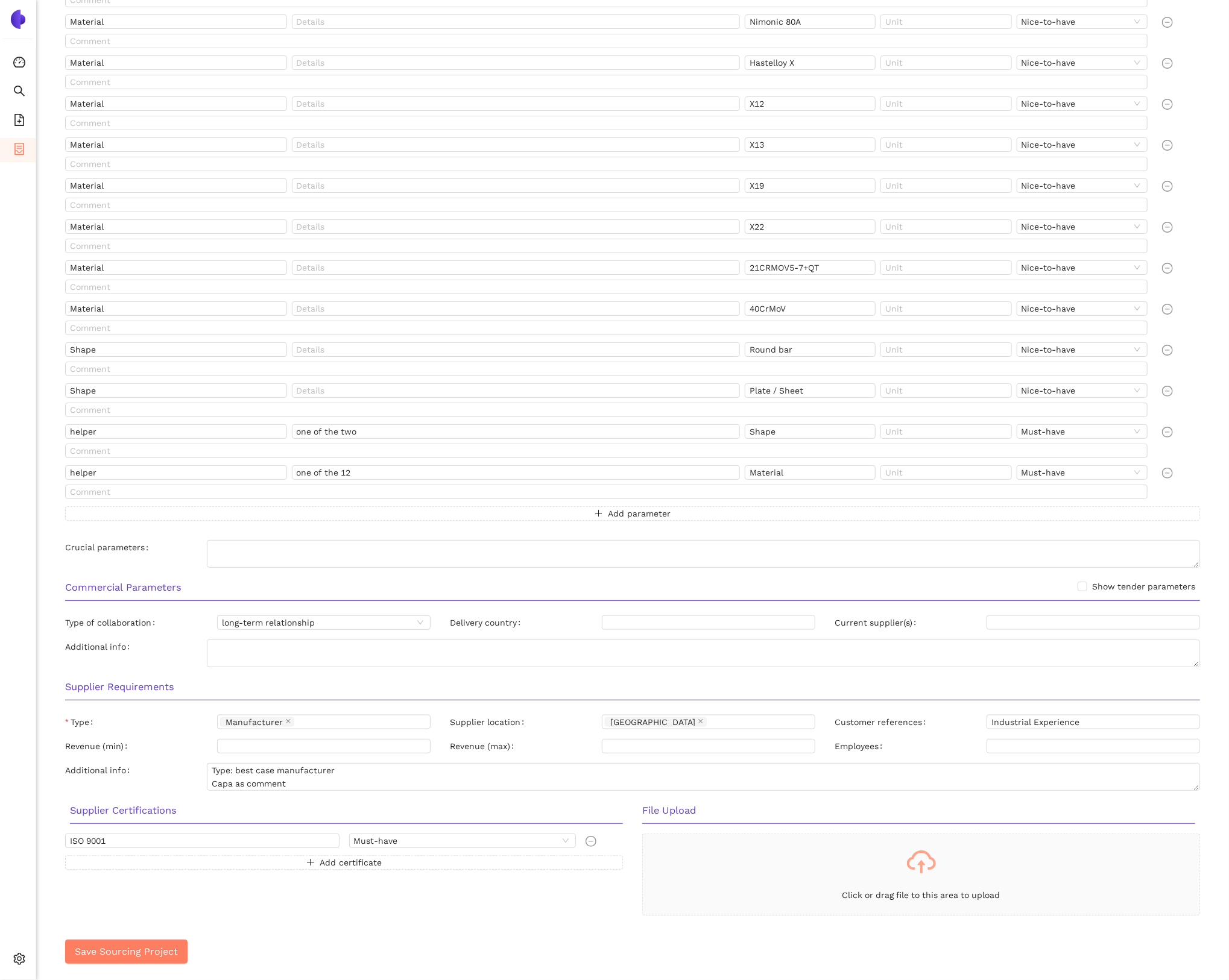
scroll to position [795, 0]
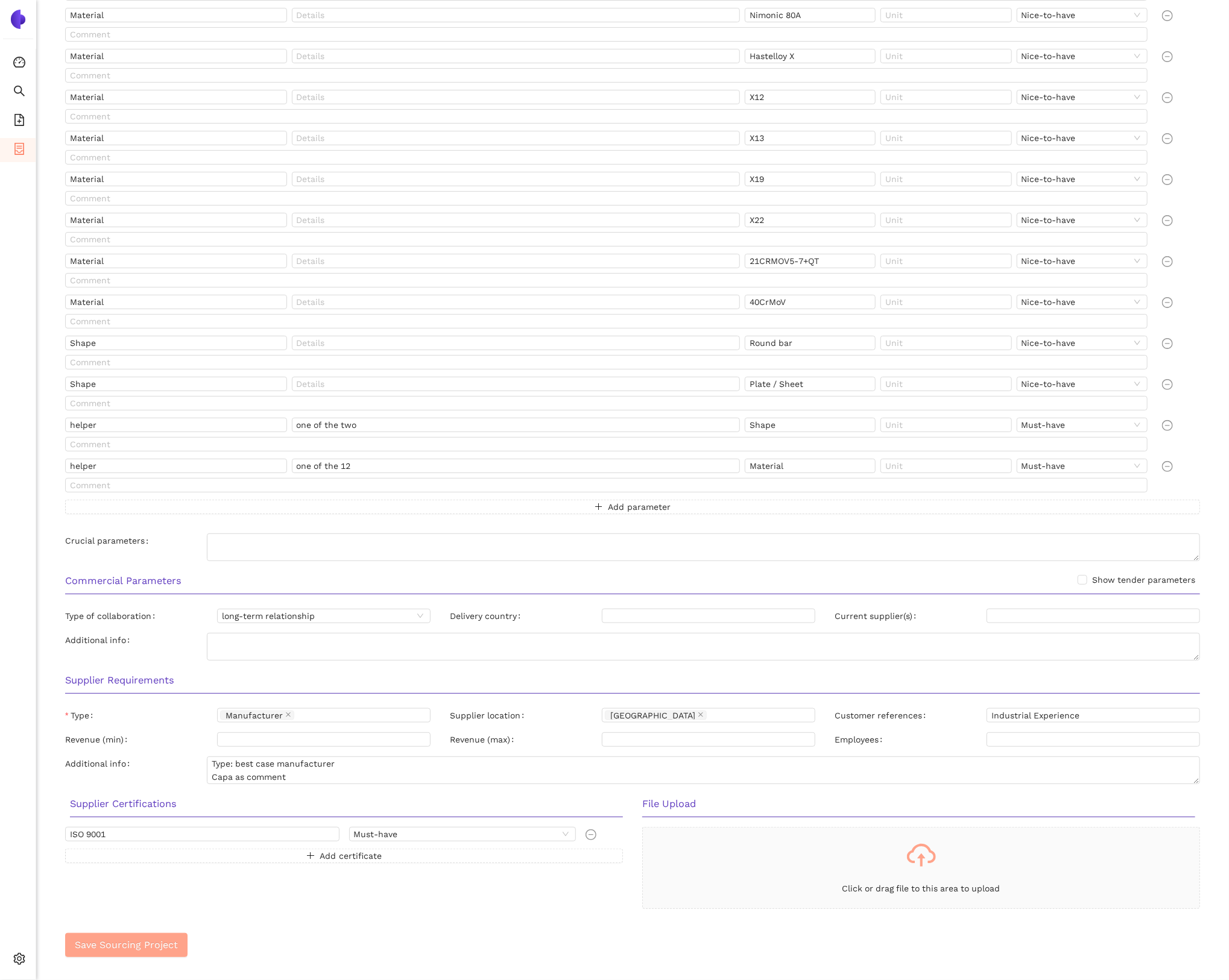
click at [143, 933] on button "Save Sourcing Project" at bounding box center [126, 945] width 122 height 24
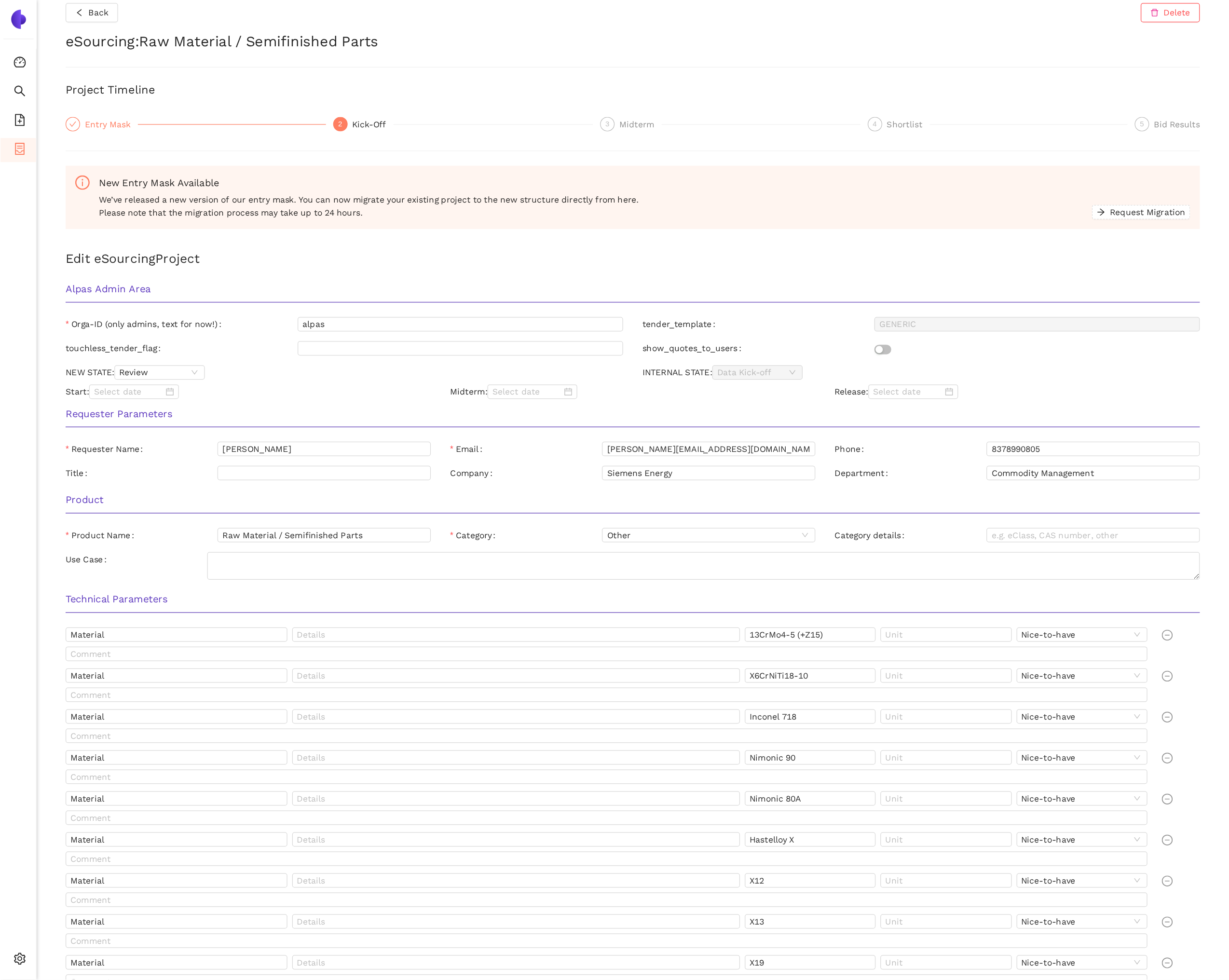
scroll to position [0, 0]
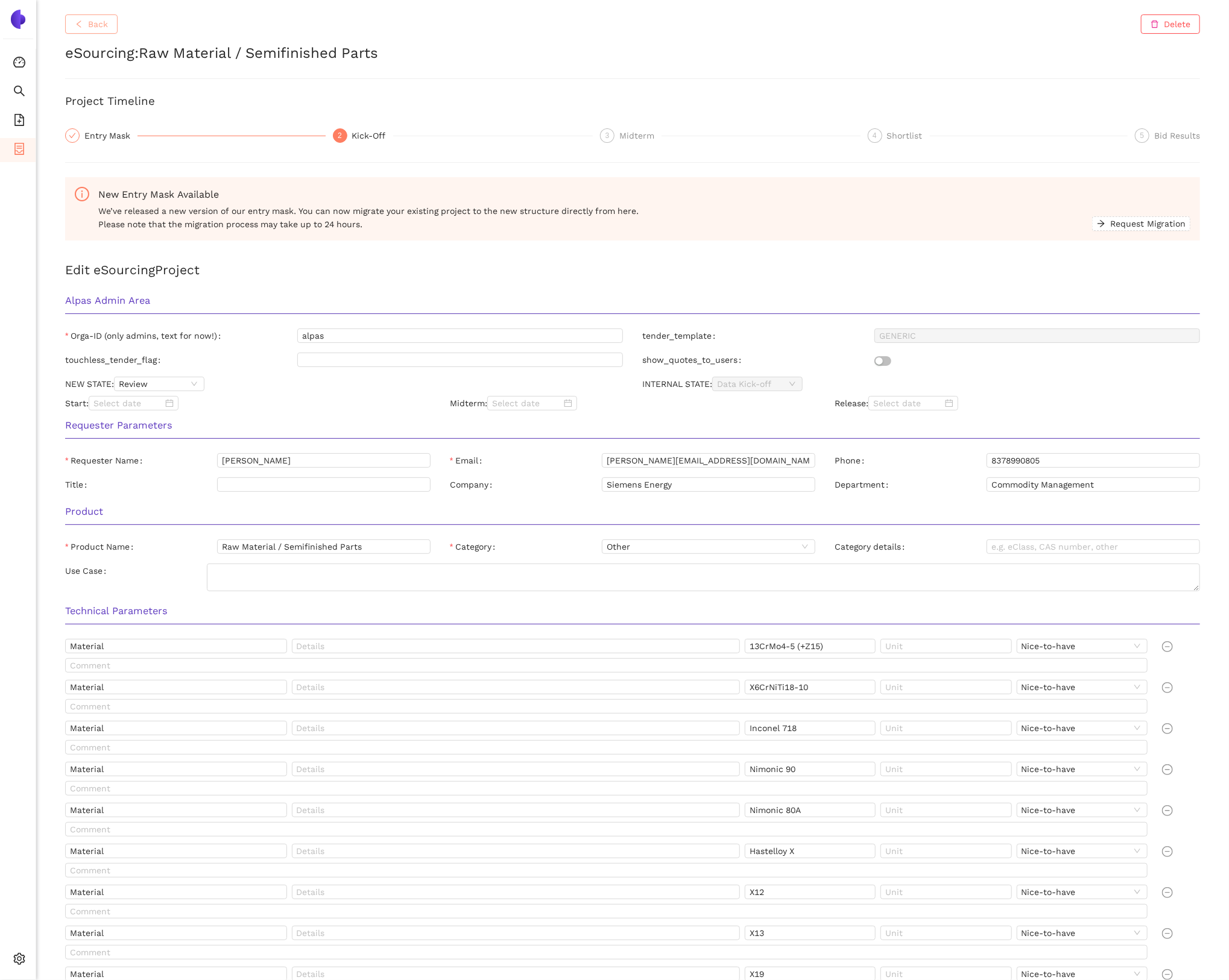
click at [86, 27] on button "Back" at bounding box center [91, 24] width 52 height 19
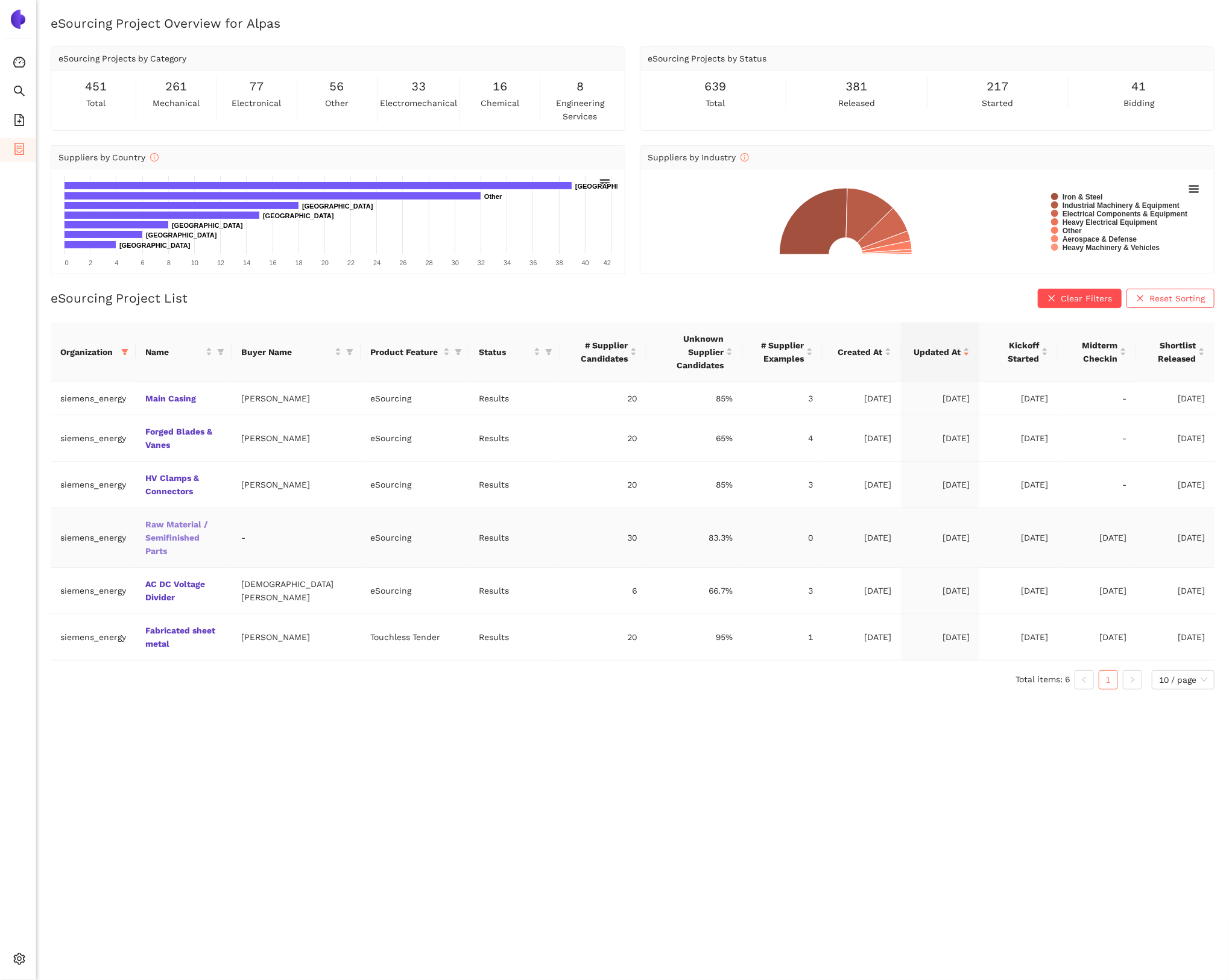
click at [0, 0] on link "Raw Material / Semifinished Parts" at bounding box center [0, 0] width 0 height 0
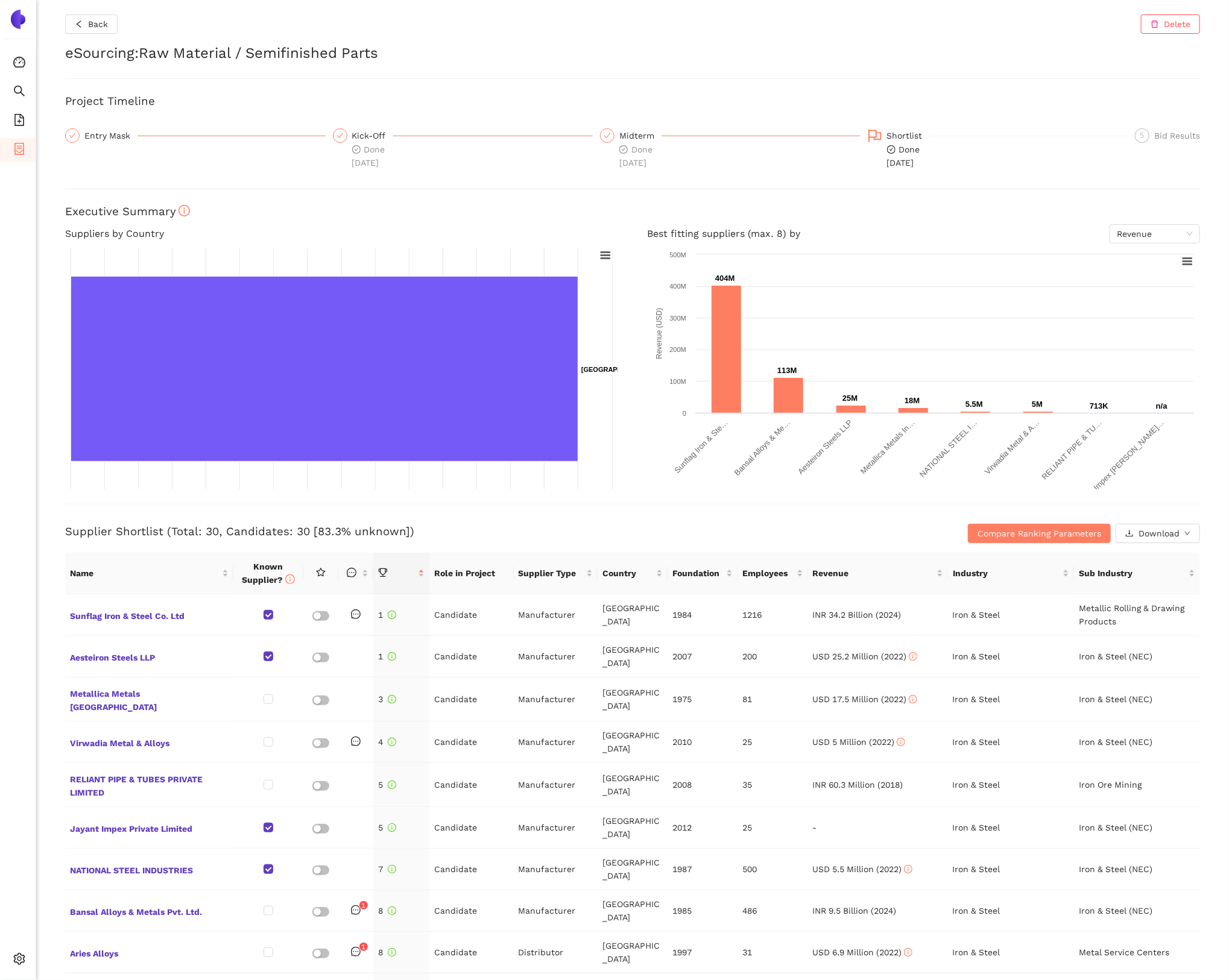
click at [202, 31] on div "Back Delete" at bounding box center [632, 24] width 1135 height 19
click at [100, 28] on span "Back" at bounding box center [98, 24] width 20 height 13
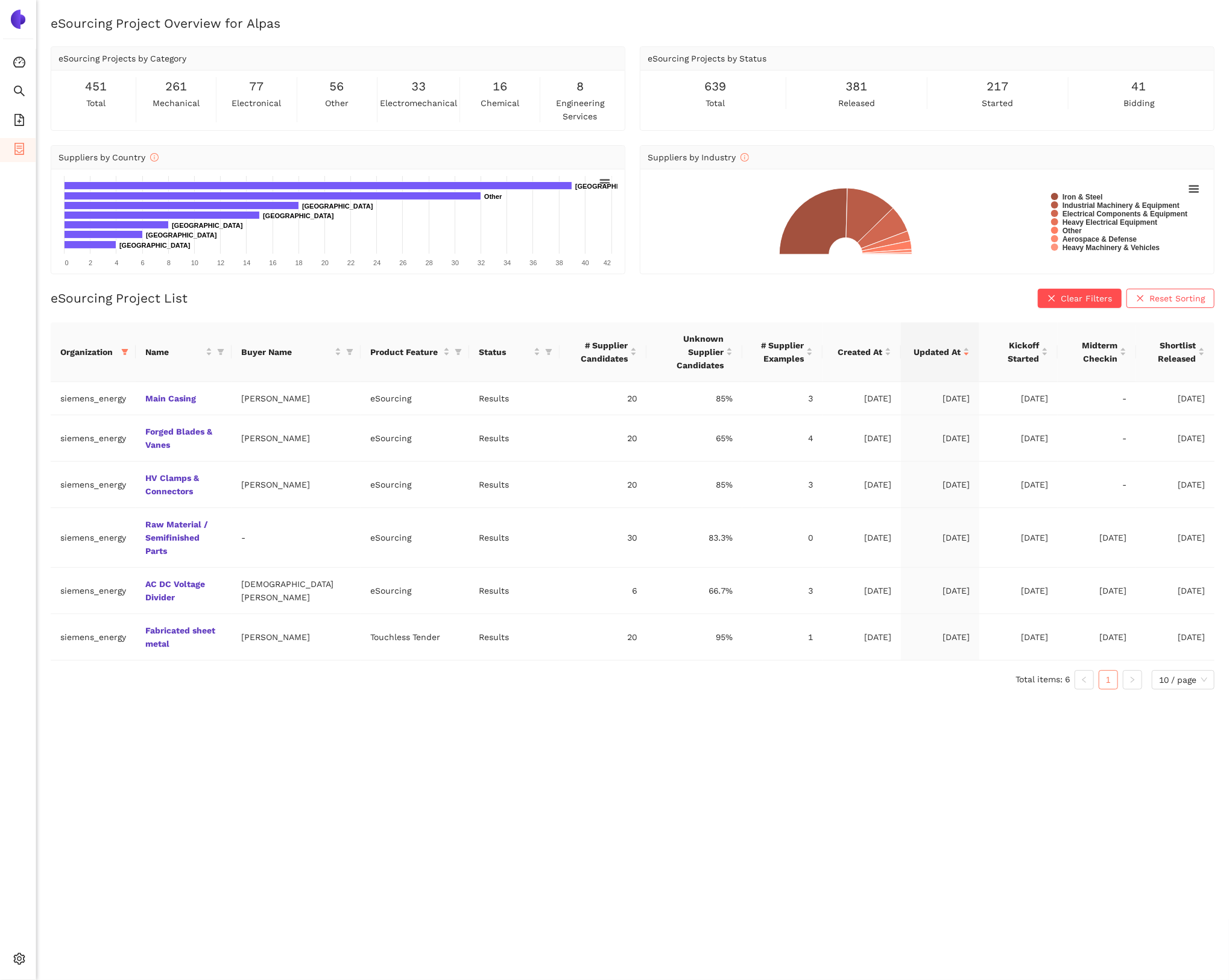
click at [225, 303] on div "eSourcing Project List Clear Filters Reset Sorting" at bounding box center [633, 298] width 1163 height 19
click at [221, 298] on div "eSourcing Project List Clear Filters Reset Sorting" at bounding box center [633, 298] width 1163 height 19
drag, startPoint x: 178, startPoint y: 308, endPoint x: 158, endPoint y: 320, distance: 23.3
click at [178, 308] on div "eSourcing Project List Clear Filters Reset Sorting Organization Name Buyer Name…" at bounding box center [633, 494] width 1163 height 410
click at [124, 349] on icon "filter" at bounding box center [125, 352] width 7 height 6
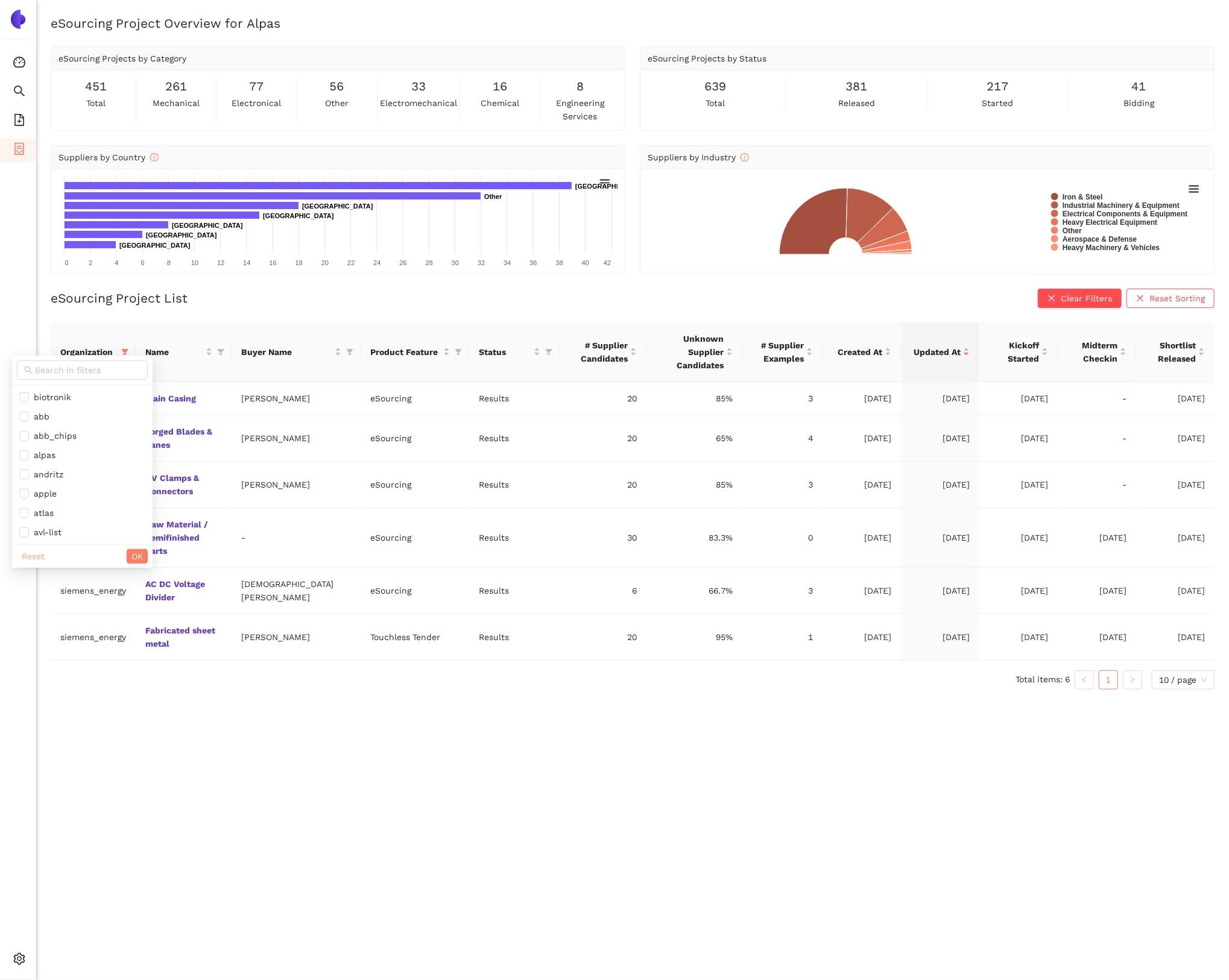
click at [36, 558] on span "Reset" at bounding box center [33, 556] width 23 height 13
checkbox input "false"
click at [248, 709] on div "eSourcing Project Overview for Alpas eSourcing Projects by Category 451 total 2…" at bounding box center [633, 505] width 1193 height 980
